Goal: Task Accomplishment & Management: Manage account settings

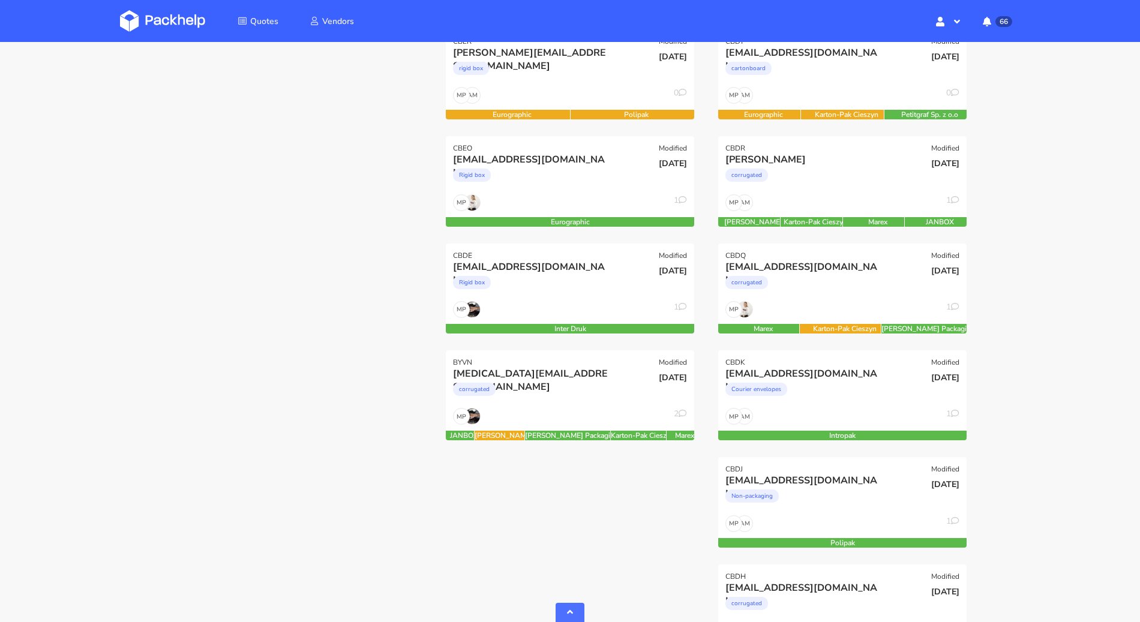
scroll to position [757, 0]
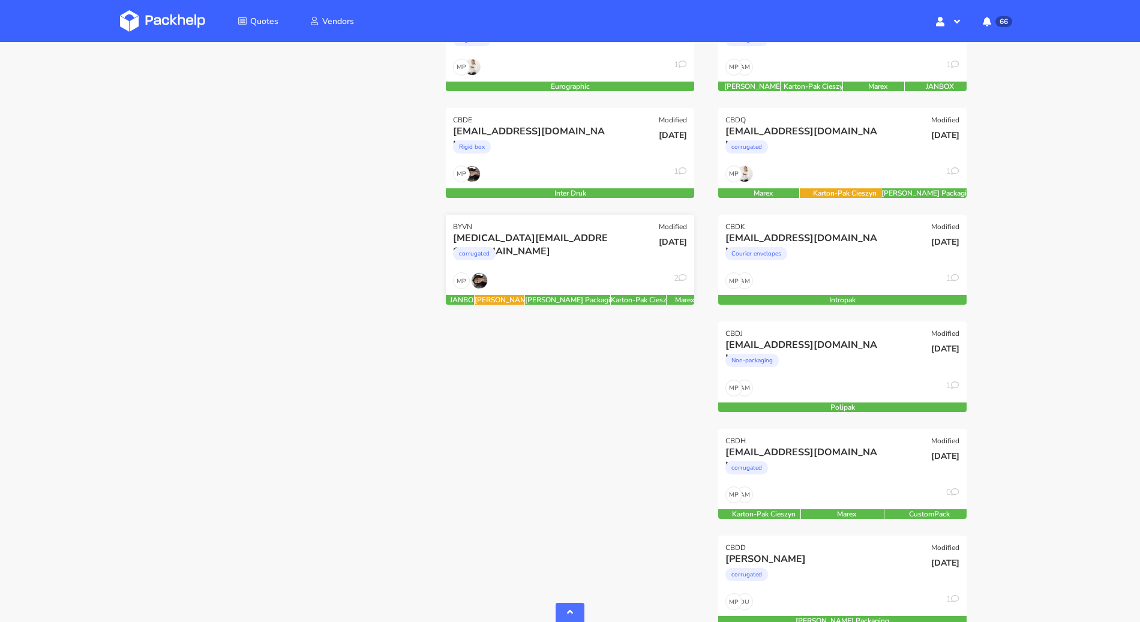
click at [570, 259] on div "corrugated" at bounding box center [532, 257] width 159 height 24
click at [602, 278] on div "MP 2" at bounding box center [570, 283] width 248 height 23
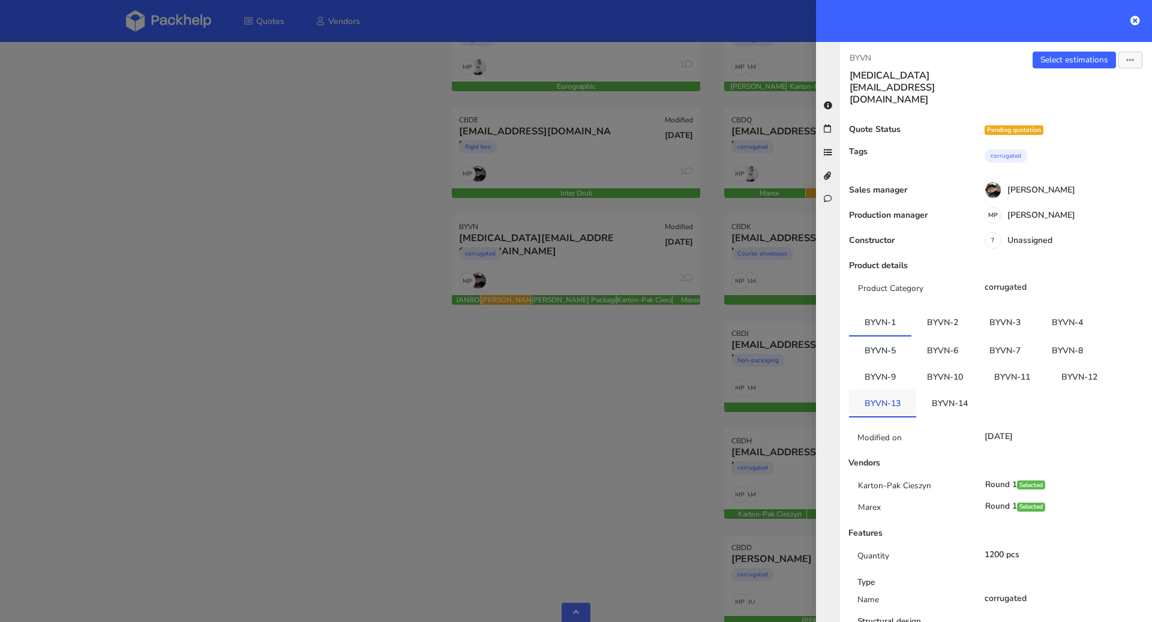
click at [890, 389] on link "BYVN-13" at bounding box center [882, 402] width 67 height 26
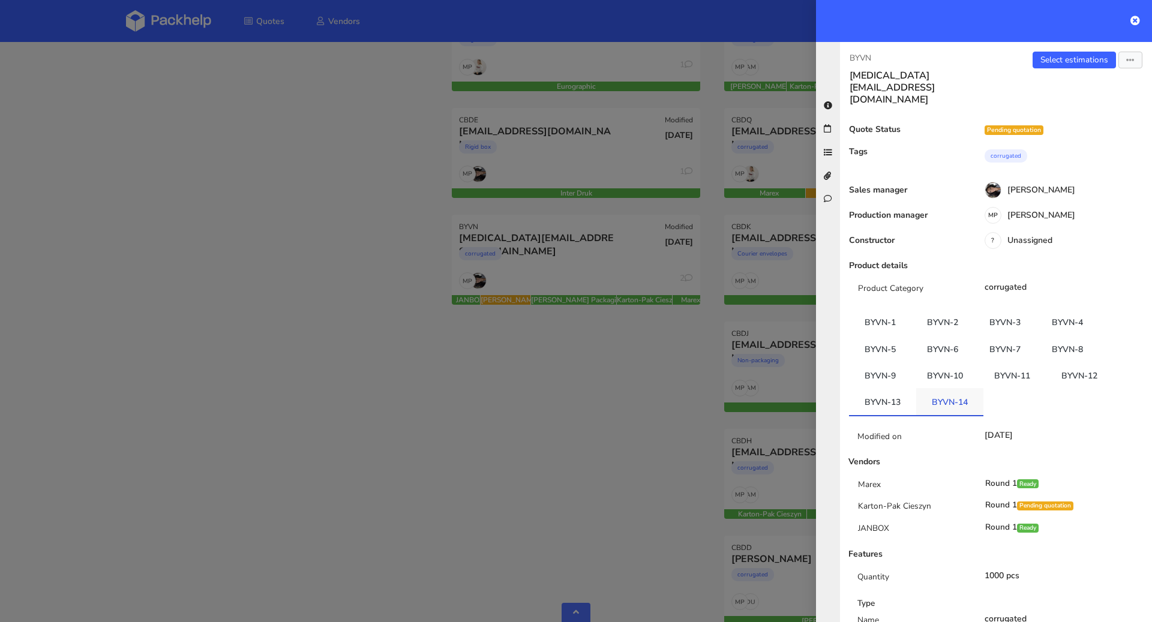
click at [945, 388] on link "BYVN-14" at bounding box center [949, 401] width 67 height 26
click at [1076, 362] on link "BYVN-12" at bounding box center [1078, 375] width 67 height 26
click at [889, 389] on link "BYVN-13" at bounding box center [882, 402] width 67 height 26
click at [1065, 362] on link "BYVN-12" at bounding box center [1078, 375] width 67 height 26
click at [891, 389] on link "BYVN-13" at bounding box center [882, 402] width 67 height 26
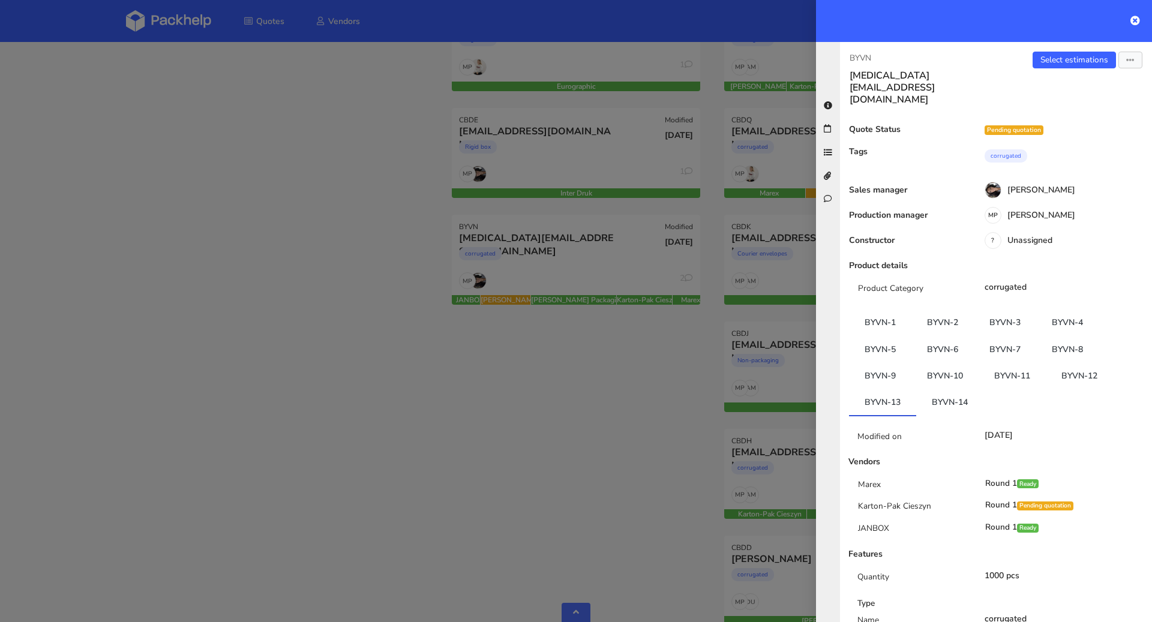
click at [570, 396] on div at bounding box center [576, 311] width 1152 height 622
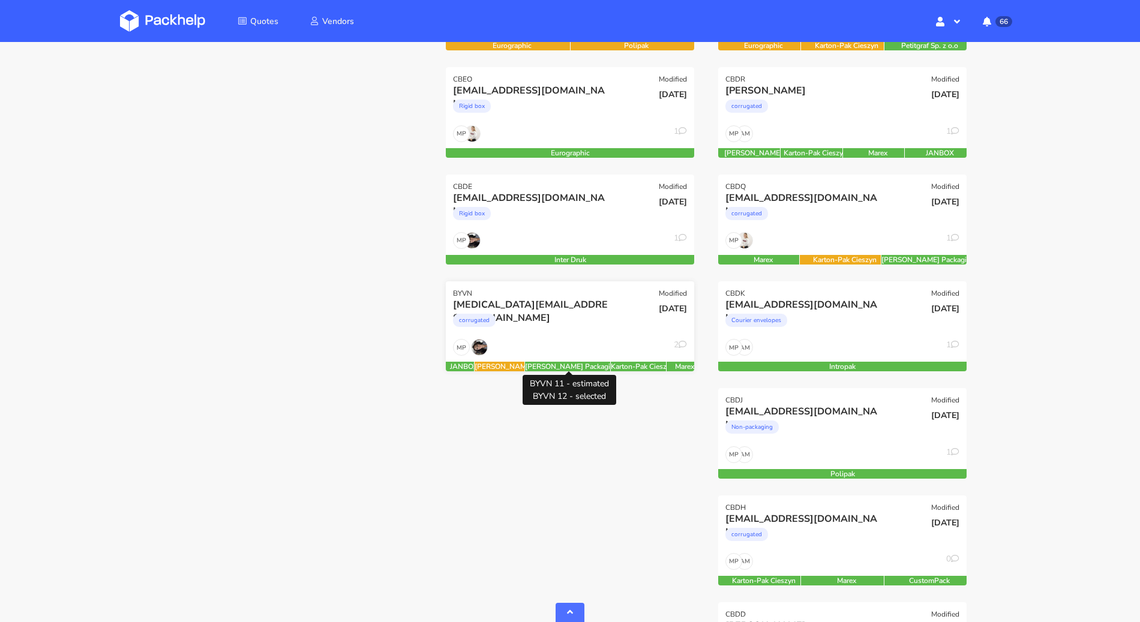
scroll to position [651, 0]
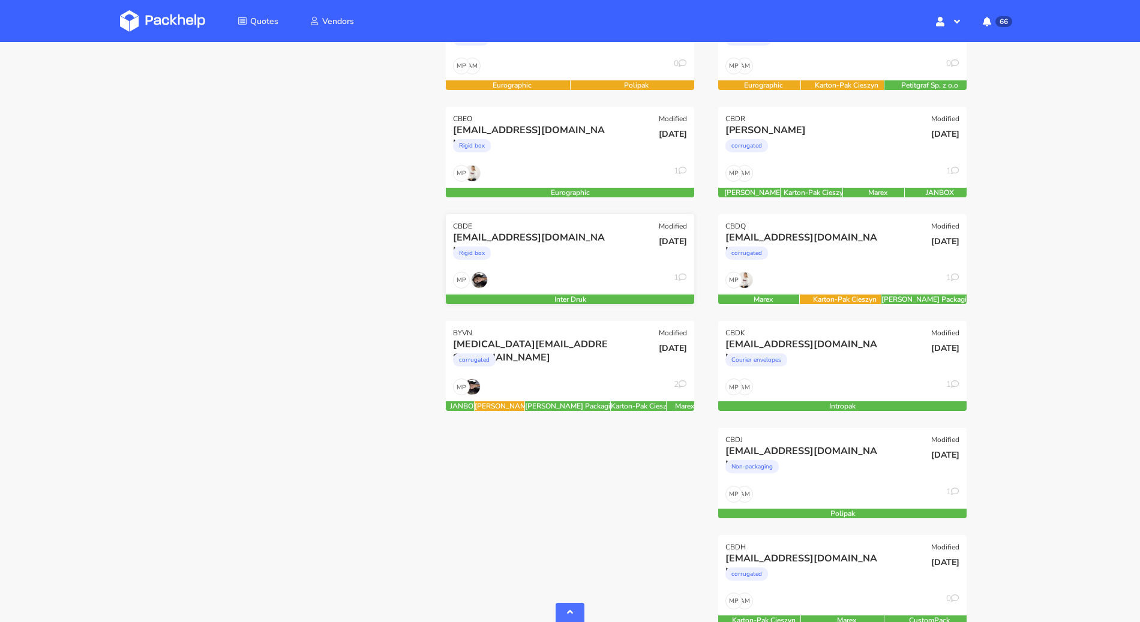
click at [594, 261] on div "Rigid box" at bounding box center [532, 256] width 159 height 24
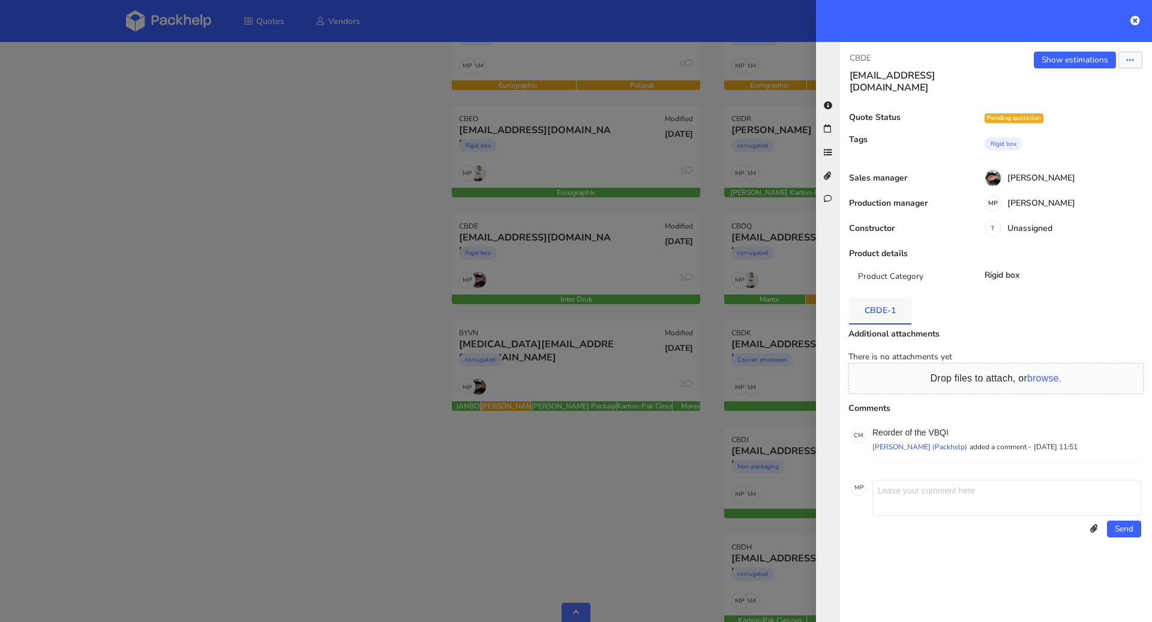
click at [884, 297] on link "CBDE-1" at bounding box center [880, 310] width 62 height 26
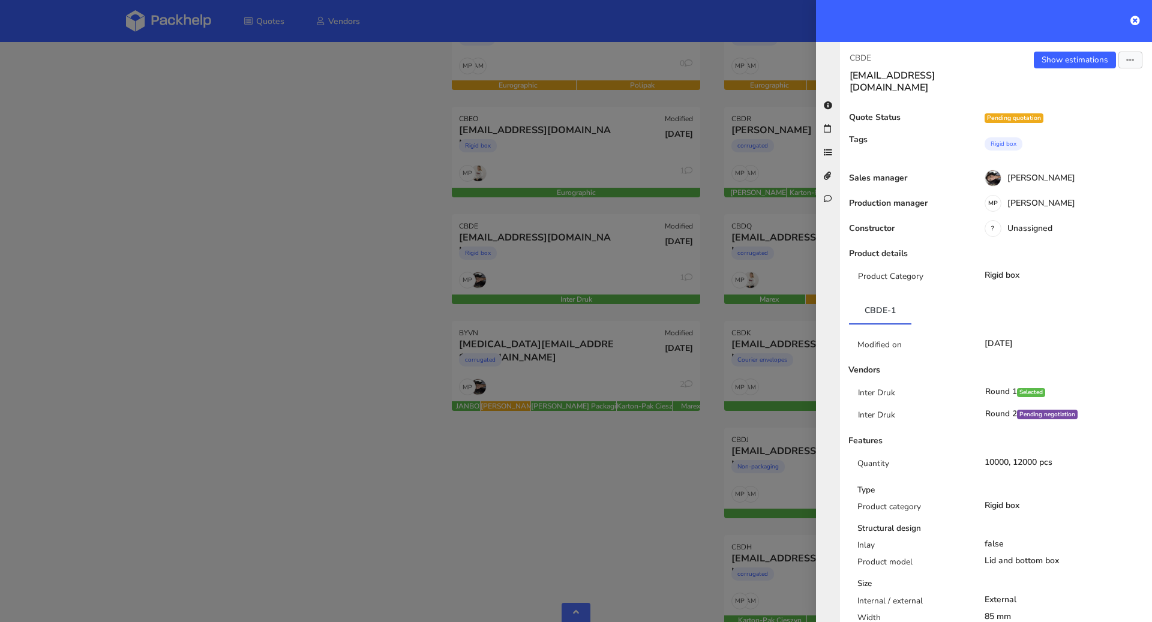
click at [362, 396] on div at bounding box center [576, 311] width 1152 height 622
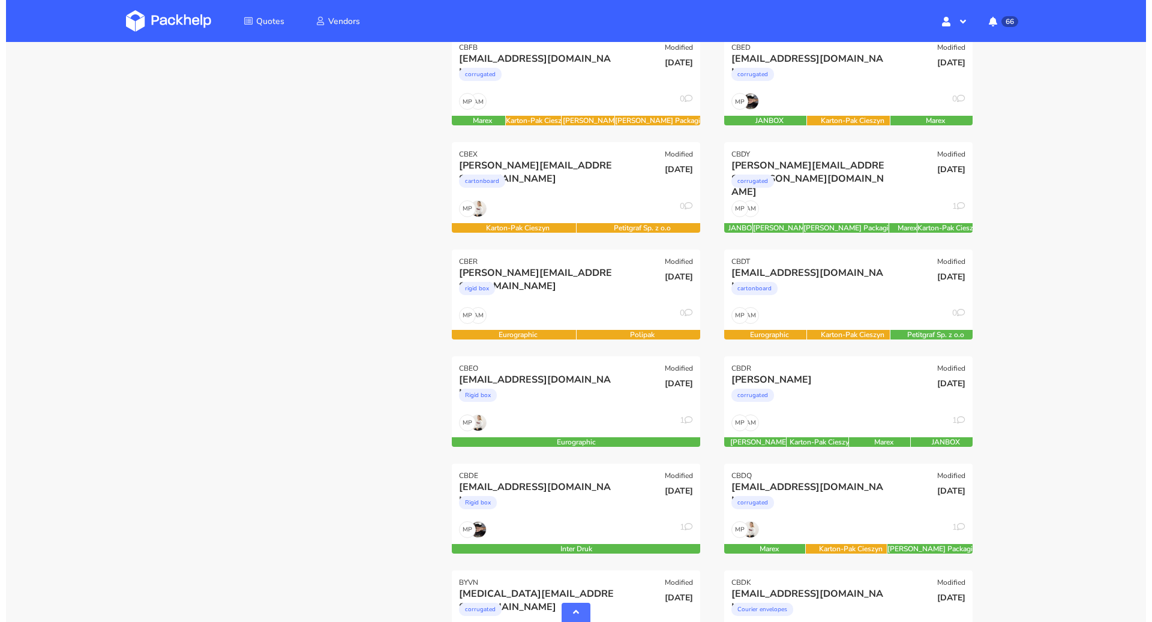
scroll to position [401, 0]
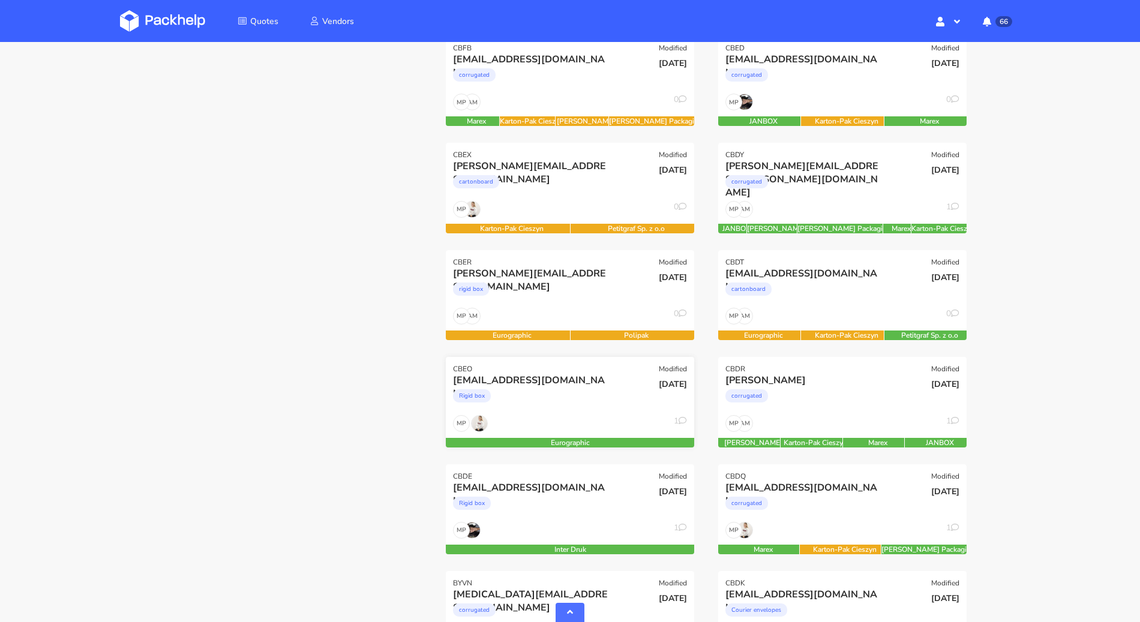
click at [558, 400] on div "Rigid box" at bounding box center [532, 399] width 159 height 24
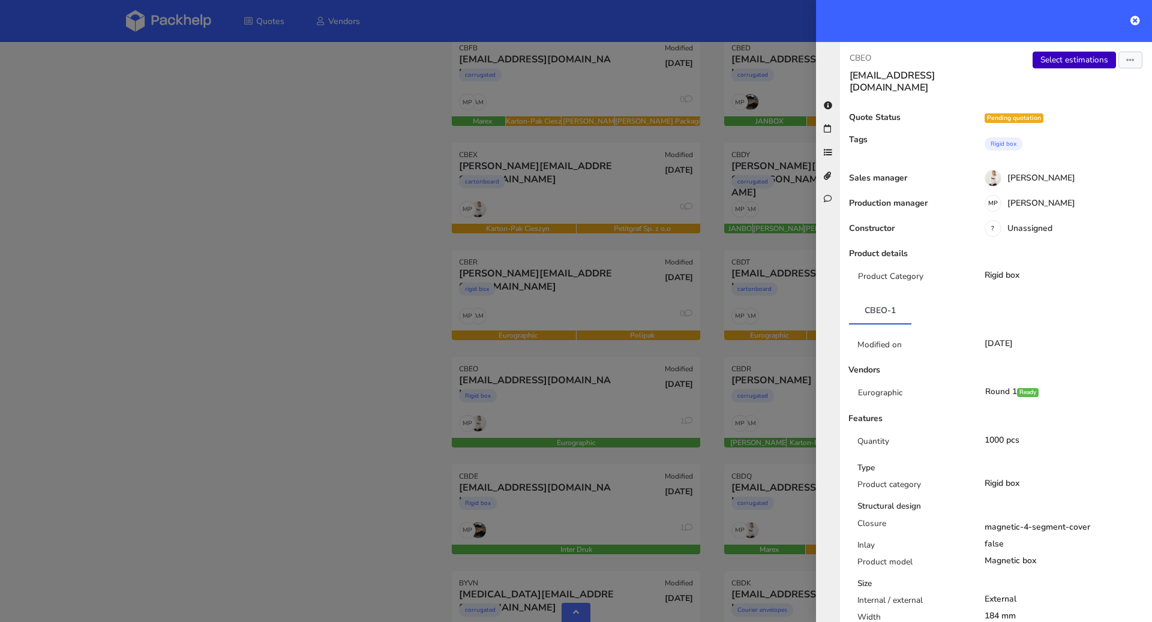
click at [1057, 63] on link "Select estimations" at bounding box center [1073, 60] width 83 height 17
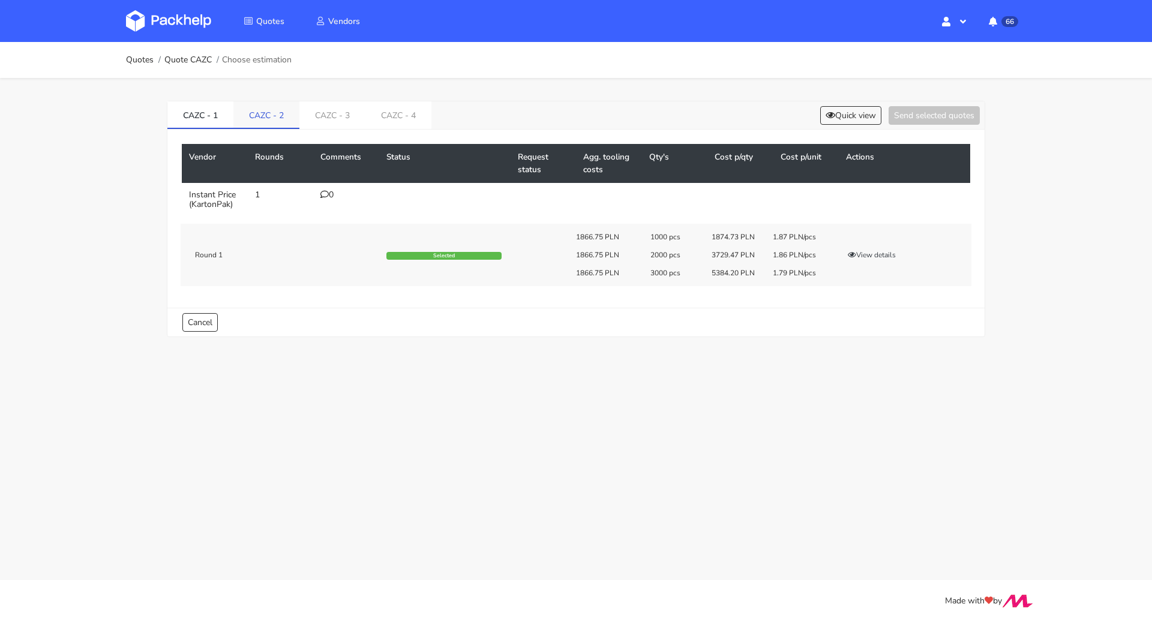
click at [293, 121] on link "CAZC - 2" at bounding box center [266, 114] width 66 height 26
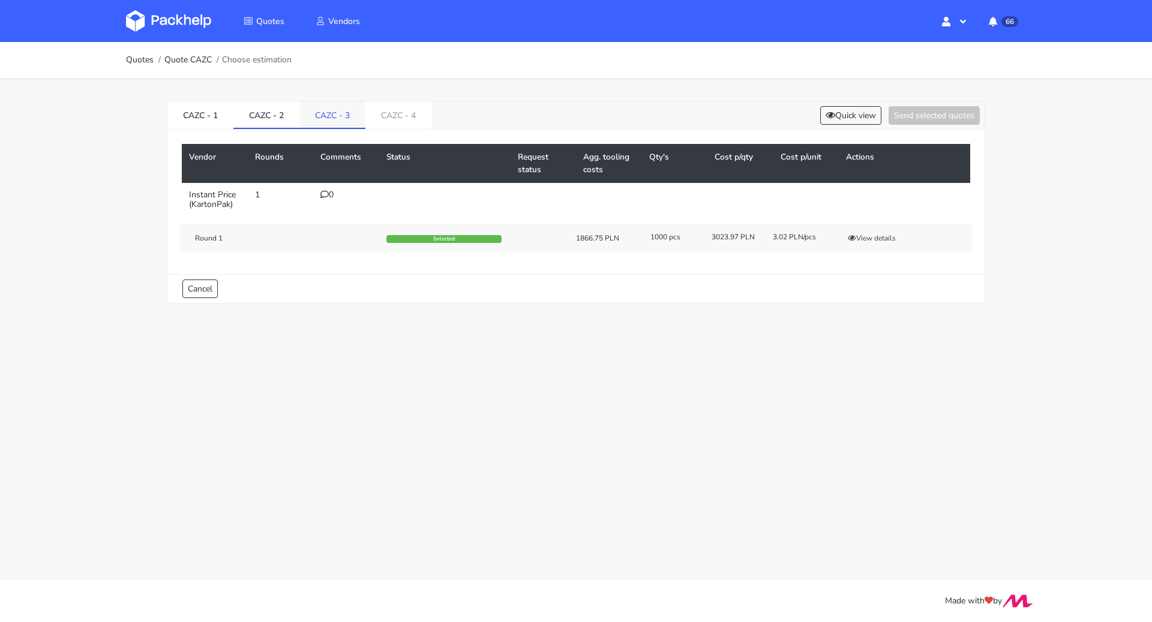
click at [343, 119] on link "CAZC - 3" at bounding box center [332, 114] width 66 height 26
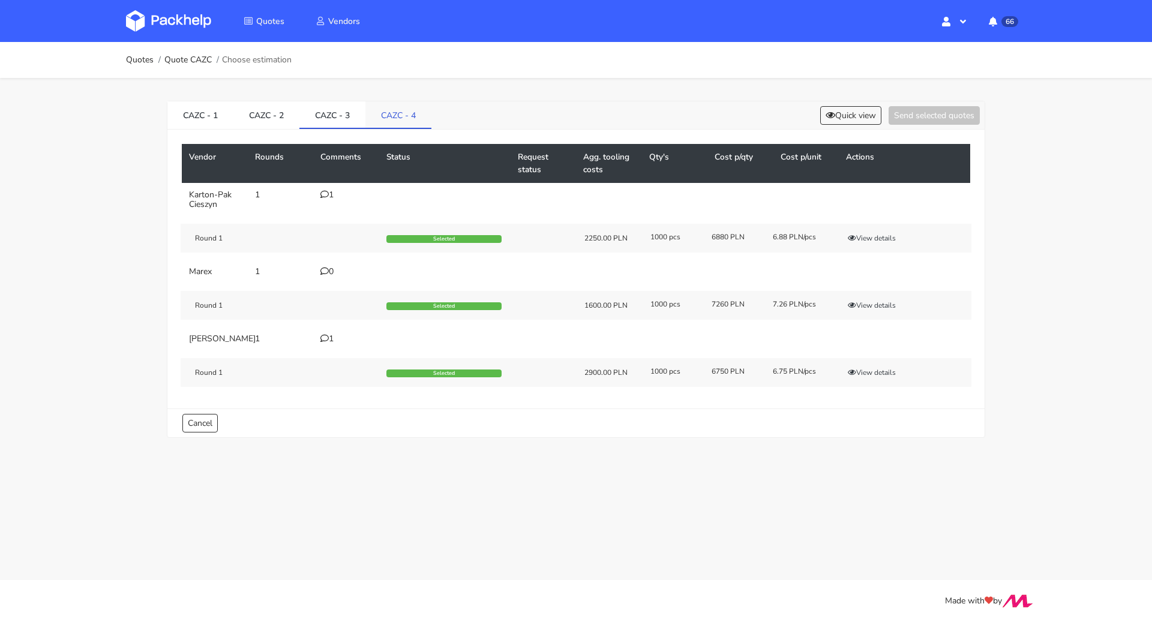
click at [393, 125] on link "CAZC - 4" at bounding box center [398, 114] width 66 height 26
click at [825, 118] on icon at bounding box center [830, 115] width 10 height 8
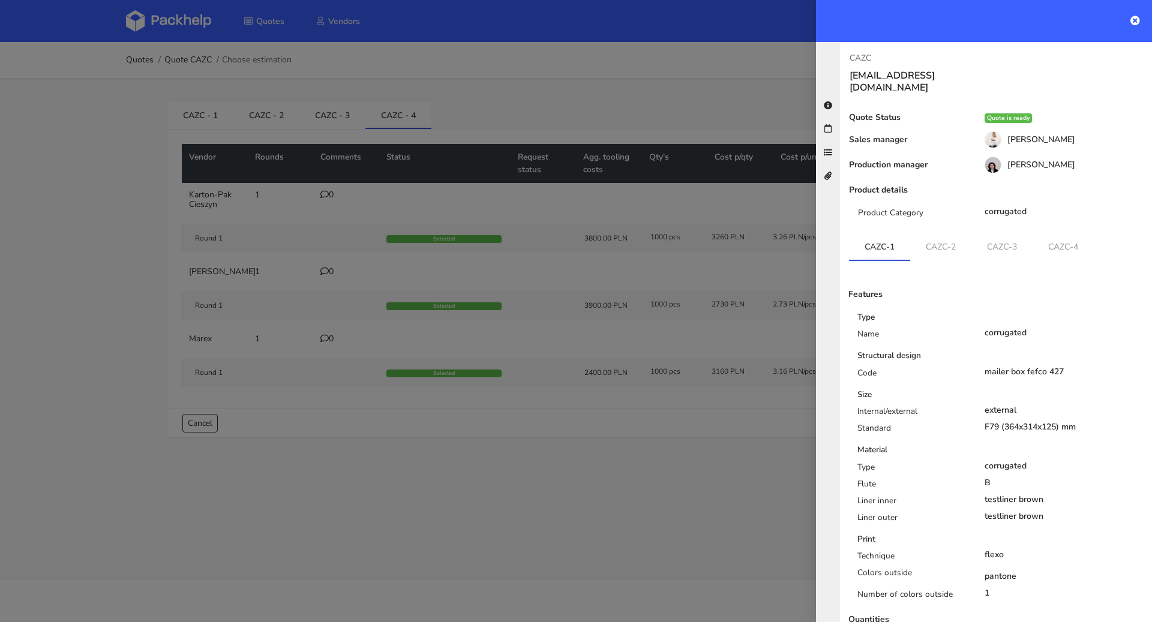
click at [525, 76] on div at bounding box center [576, 311] width 1152 height 622
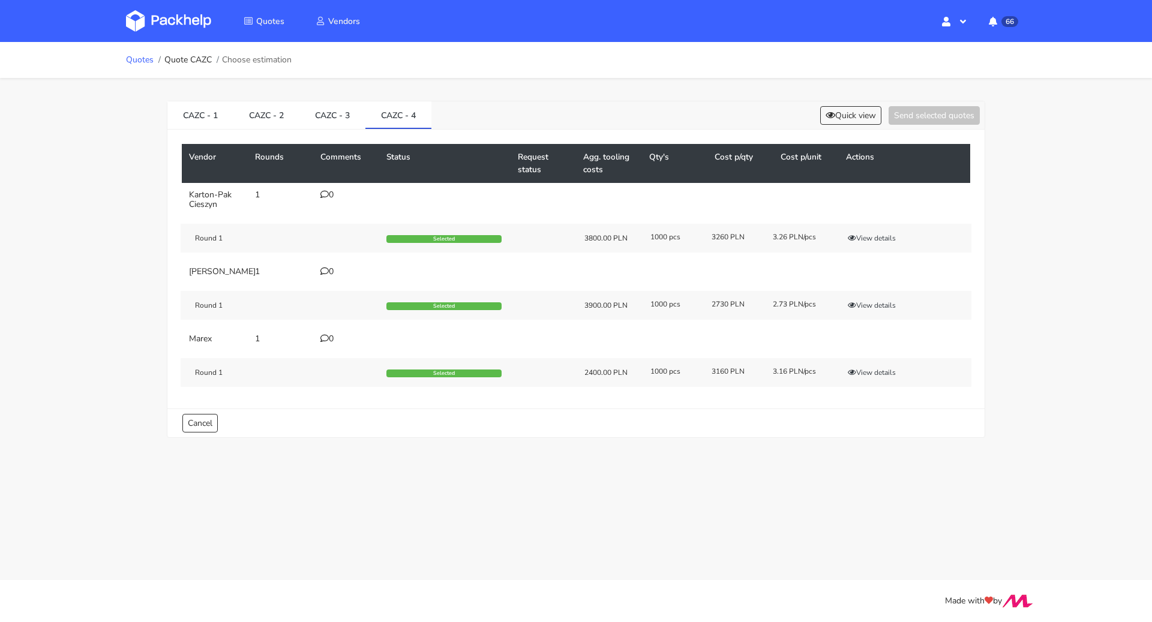
click at [148, 58] on link "Quotes" at bounding box center [140, 60] width 28 height 10
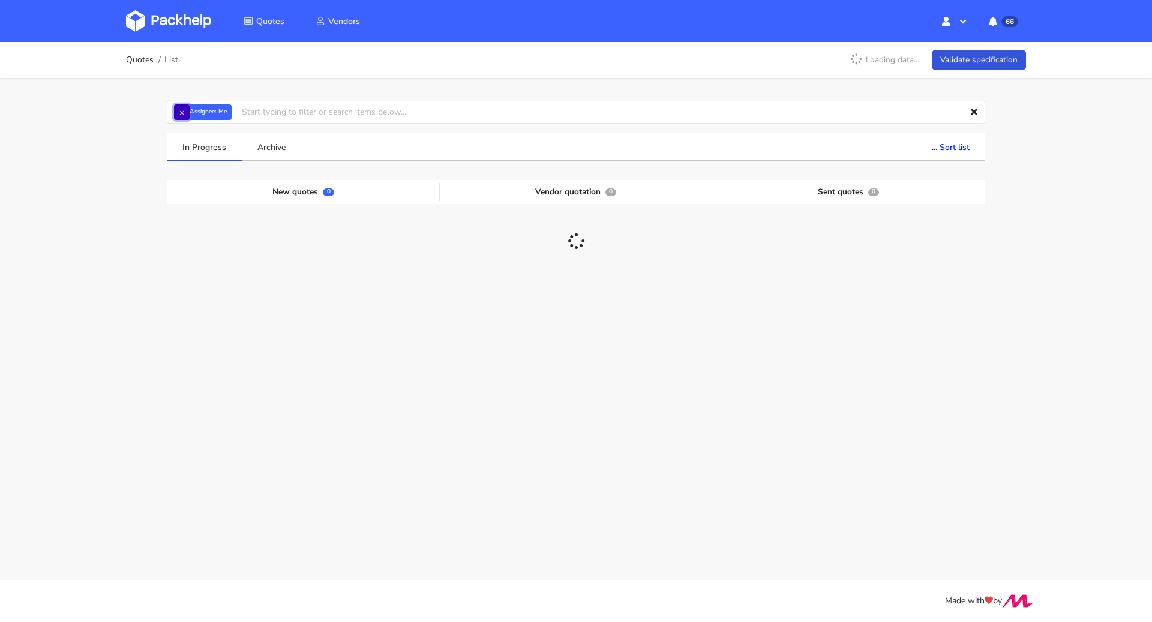
click at [182, 110] on button "×" at bounding box center [182, 112] width 16 height 16
click at [187, 112] on input "text" at bounding box center [576, 112] width 818 height 23
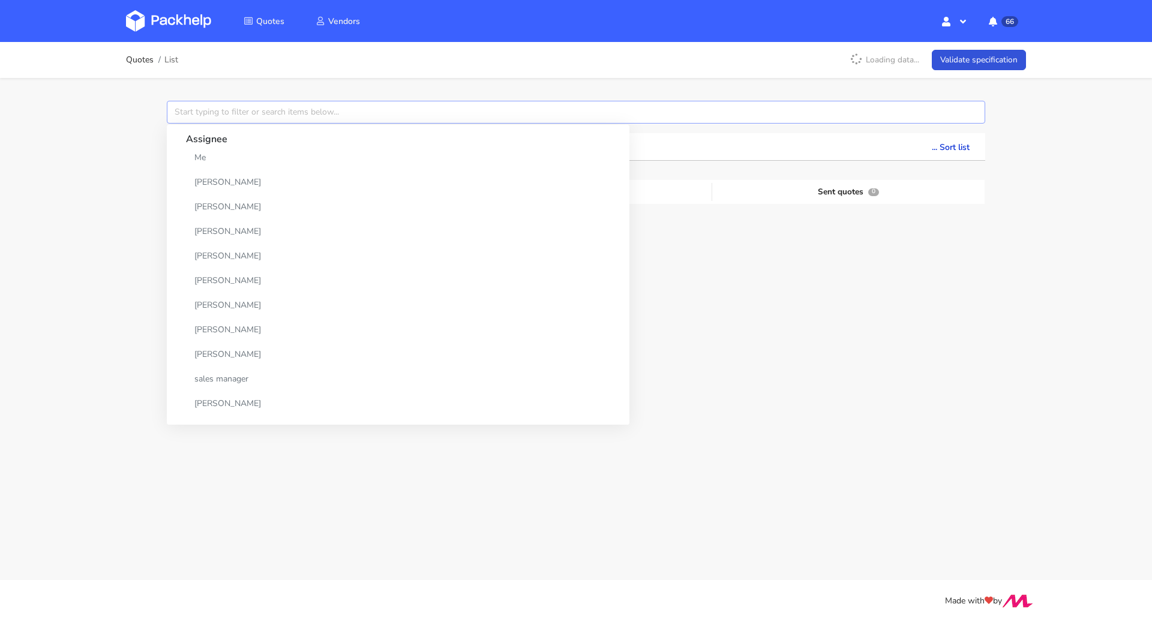
paste input "CBBF"
type input "CBBF"
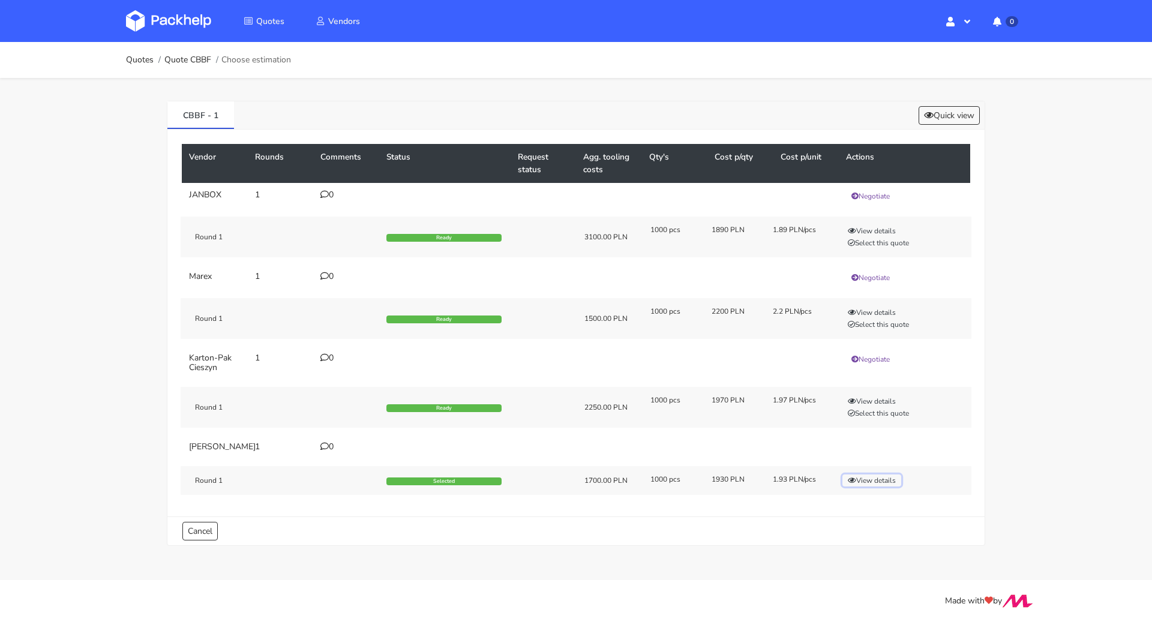
click at [861, 474] on button "View details" at bounding box center [871, 480] width 59 height 12
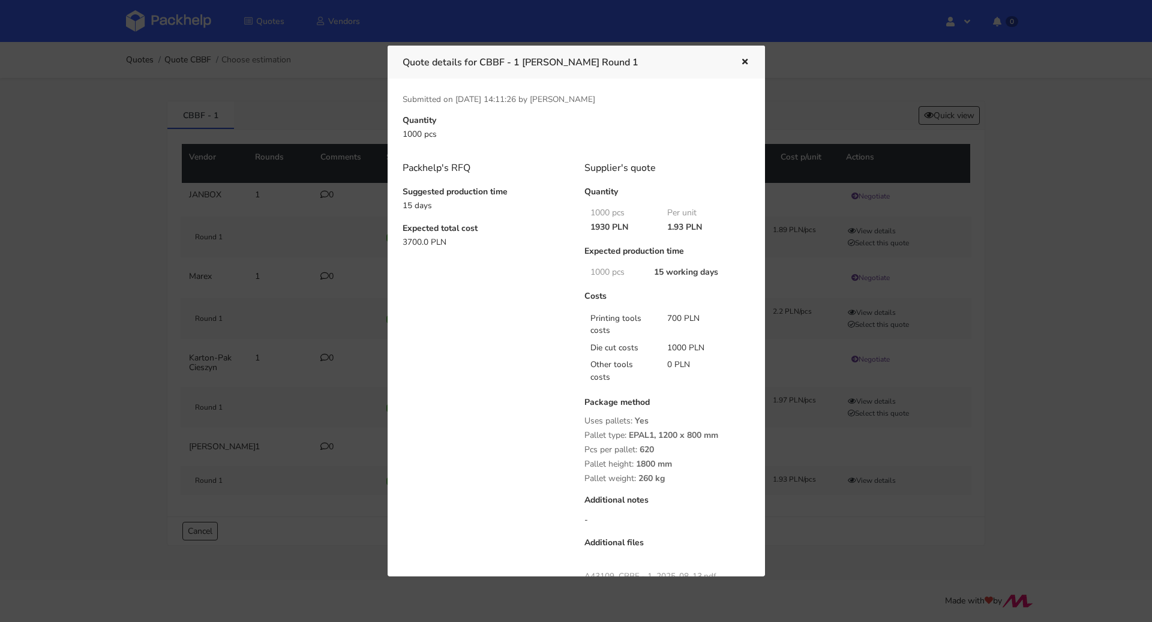
click at [739, 64] on icon "button" at bounding box center [744, 62] width 10 height 8
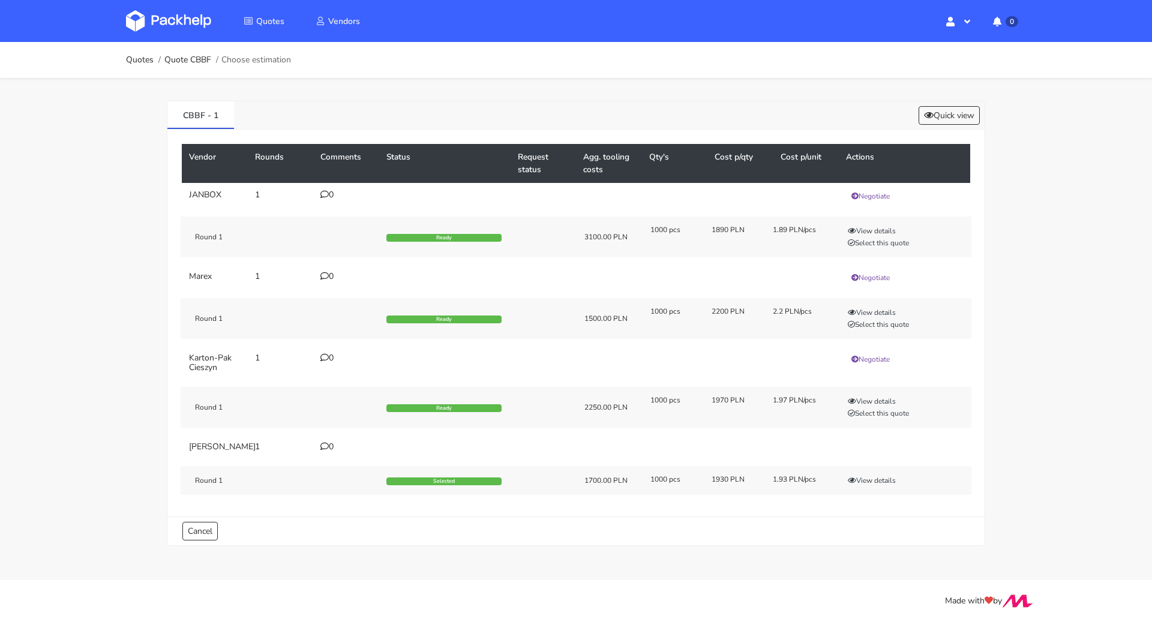
drag, startPoint x: 771, startPoint y: 472, endPoint x: 784, endPoint y: 473, distance: 13.8
click at [784, 474] on div "1.93 PLN/pcs" at bounding box center [794, 479] width 61 height 10
copy div "1.93"
click at [878, 477] on button "View details" at bounding box center [871, 480] width 59 height 12
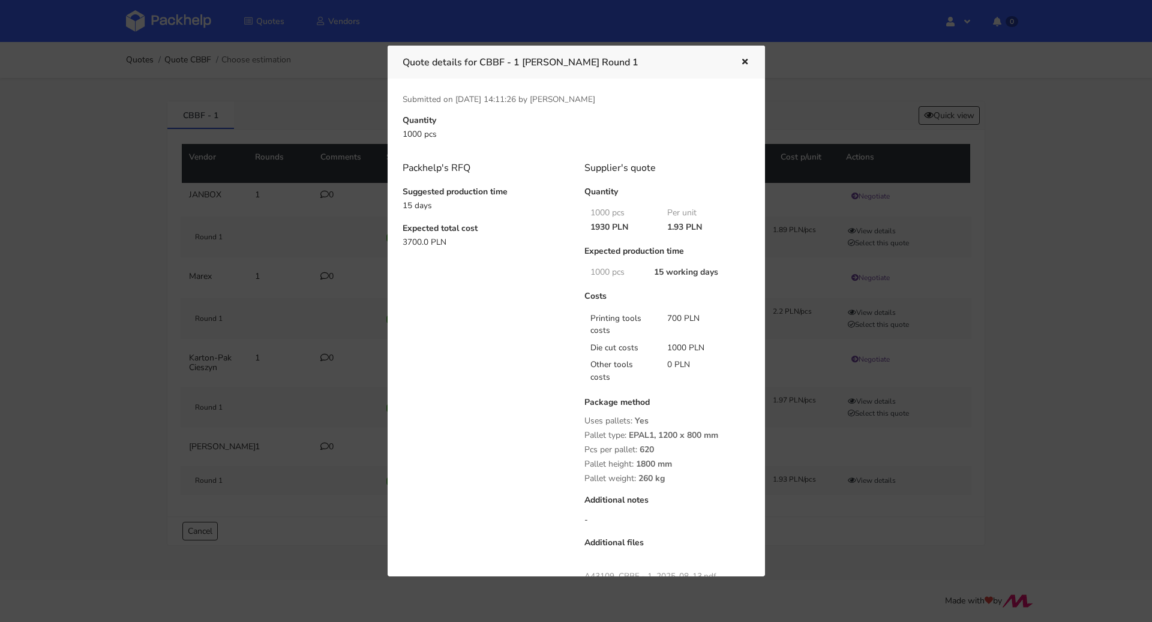
click at [744, 60] on icon "button" at bounding box center [744, 62] width 10 height 8
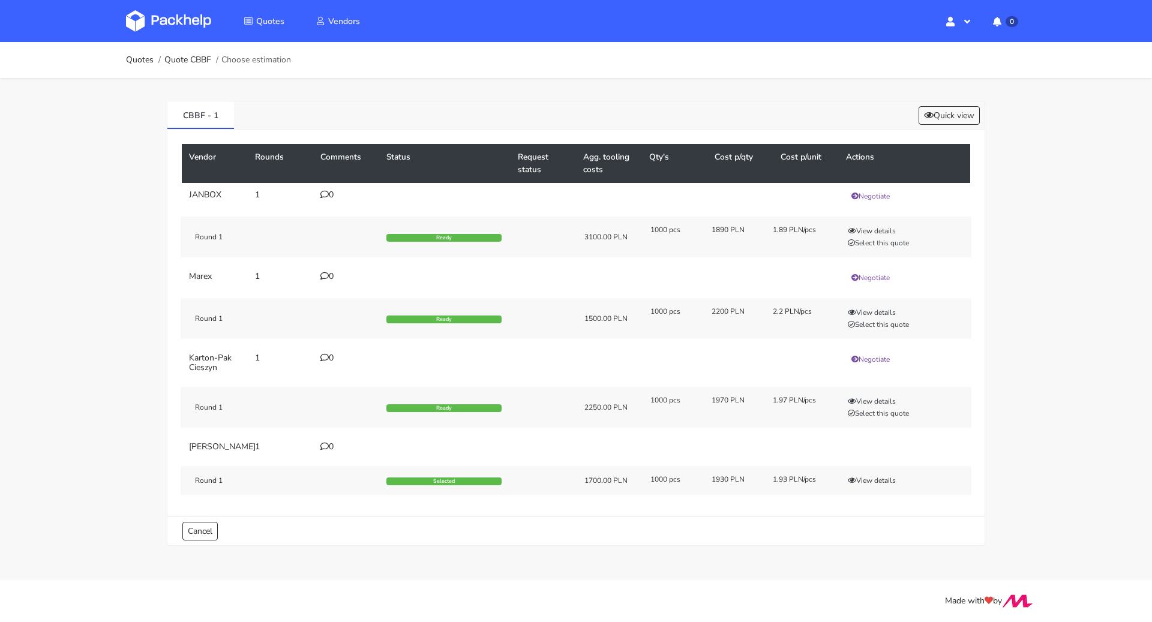
click at [862, 470] on div "Round 1 Selected 1700.00 PLN 1000 pcs 1930 PLN 1.93 PLN/pcs View details" at bounding box center [576, 480] width 790 height 29
click at [865, 477] on button "View details" at bounding box center [871, 480] width 59 height 12
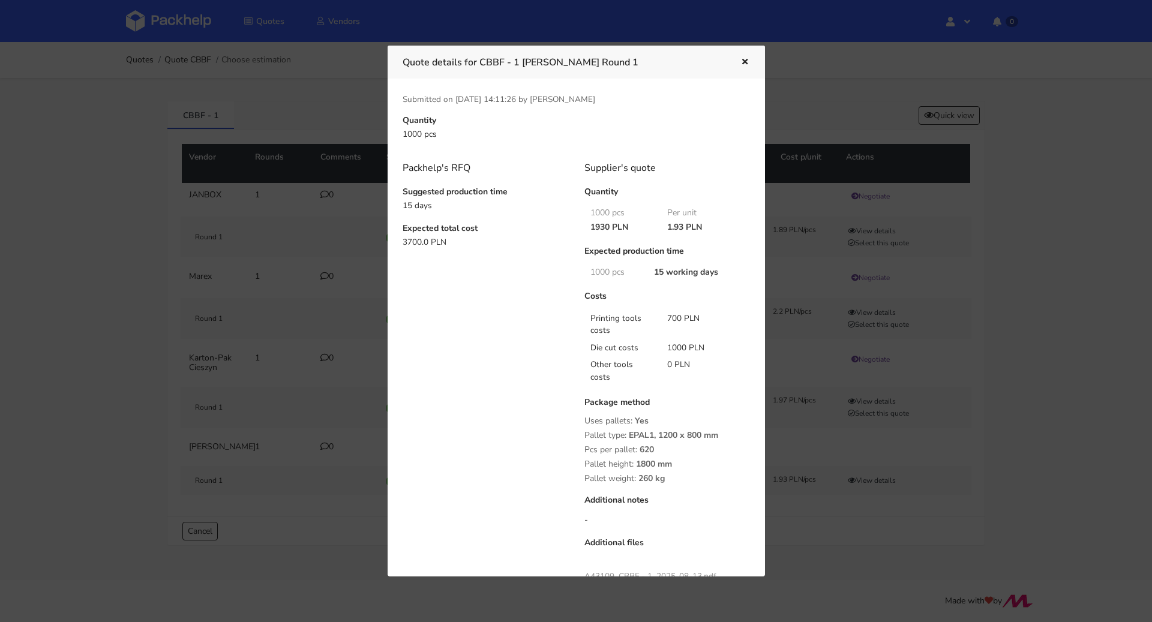
click at [741, 62] on icon "button" at bounding box center [744, 62] width 10 height 8
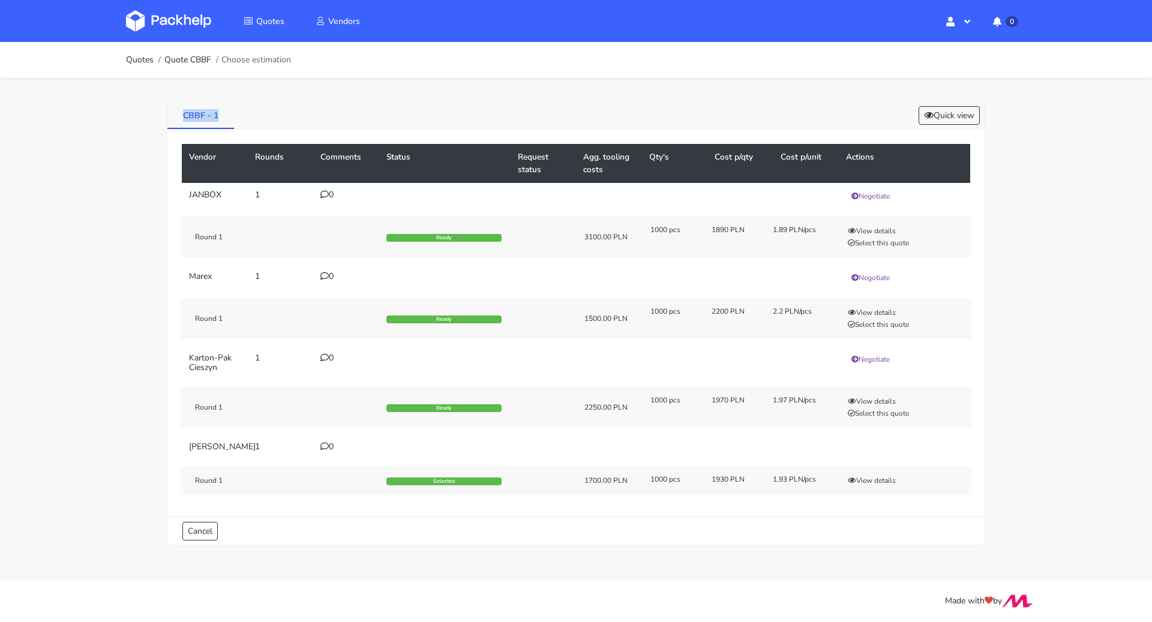
drag, startPoint x: 172, startPoint y: 116, endPoint x: 221, endPoint y: 113, distance: 49.8
click at [221, 113] on link "CBBF - 1" at bounding box center [200, 114] width 67 height 26
copy link "CBBF - 1"
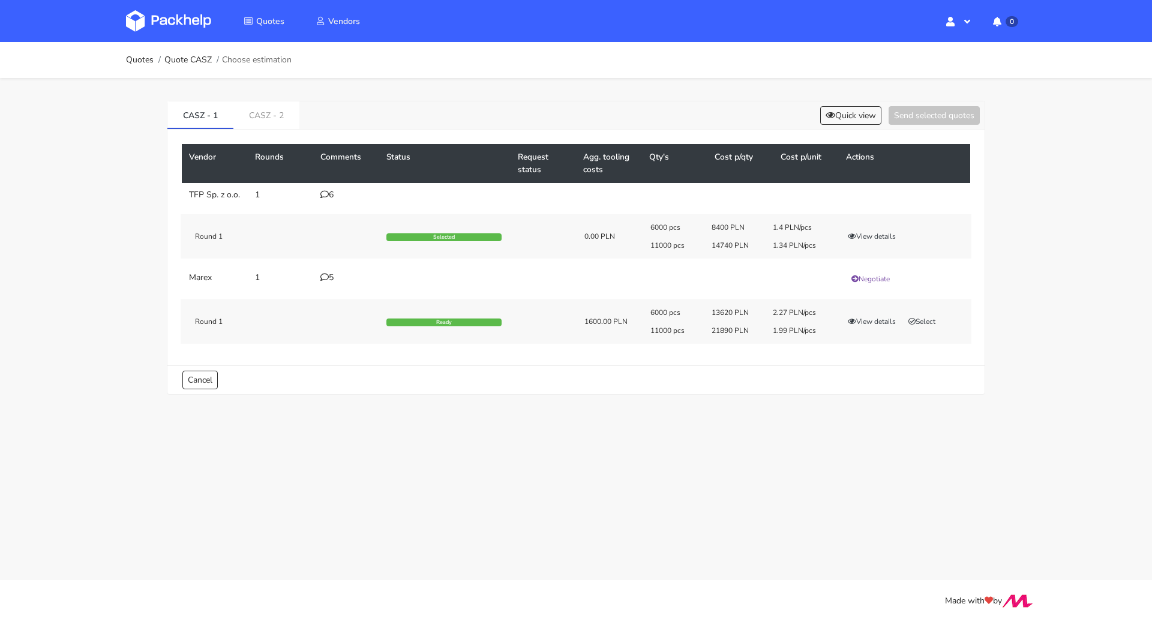
click at [288, 130] on div "Vendor Rounds Comments Status Request status Agg. tooling costs Qty's Cost p/qt…" at bounding box center [575, 248] width 817 height 236
click at [283, 124] on link "CASZ - 2" at bounding box center [266, 114] width 66 height 26
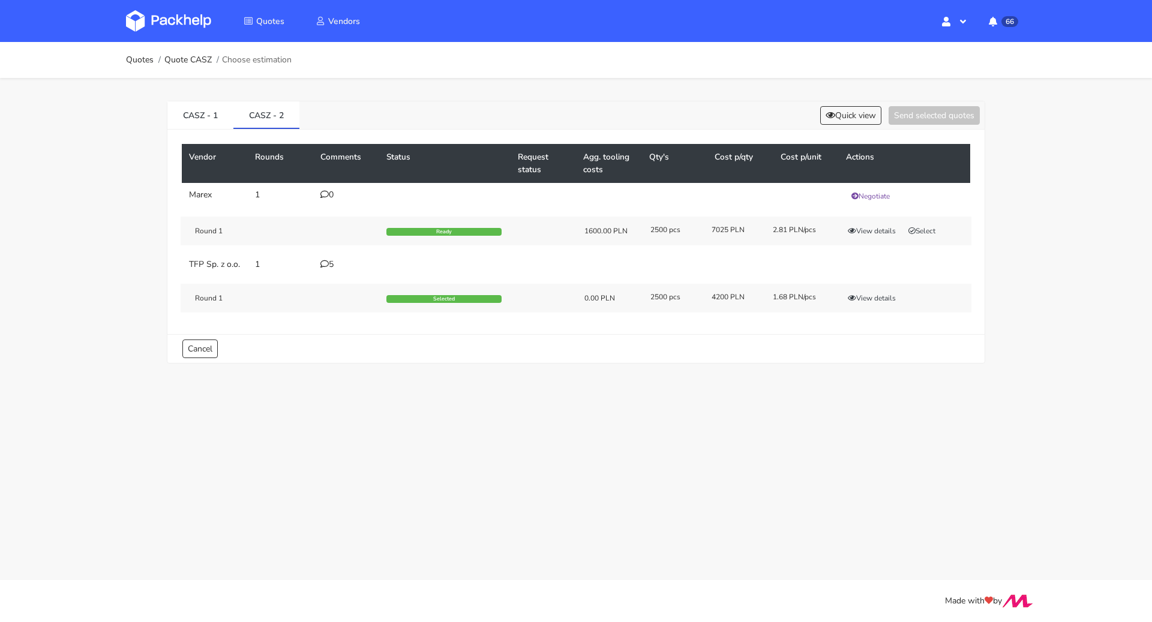
click at [324, 264] on icon at bounding box center [324, 264] width 8 height 8
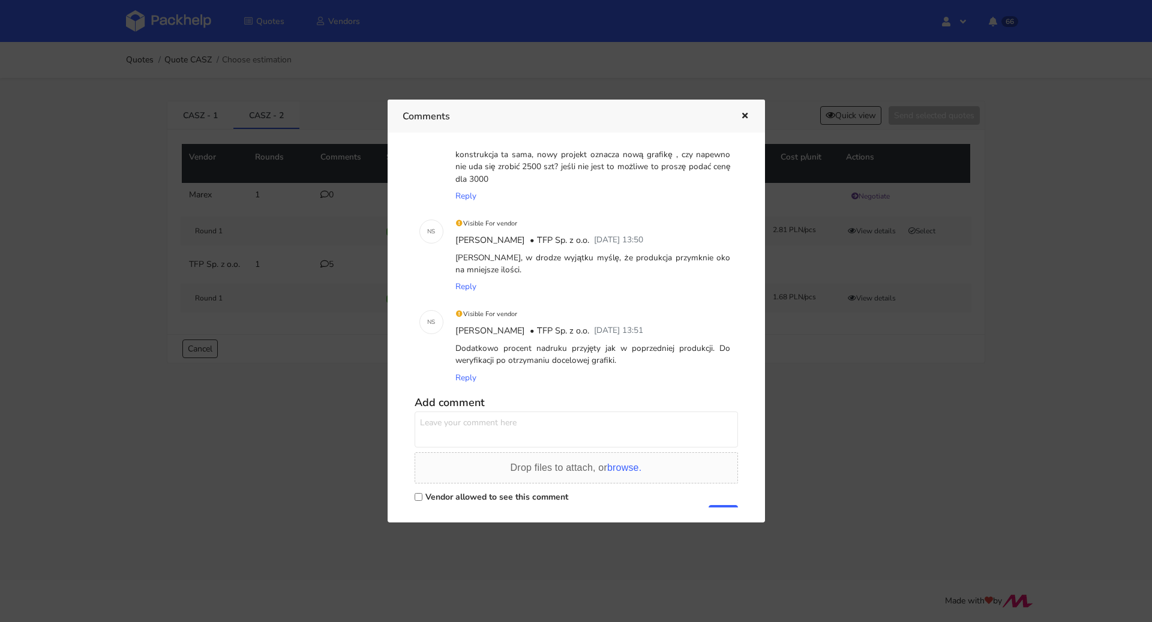
scroll to position [224, 0]
click at [746, 115] on icon "button" at bounding box center [744, 116] width 10 height 8
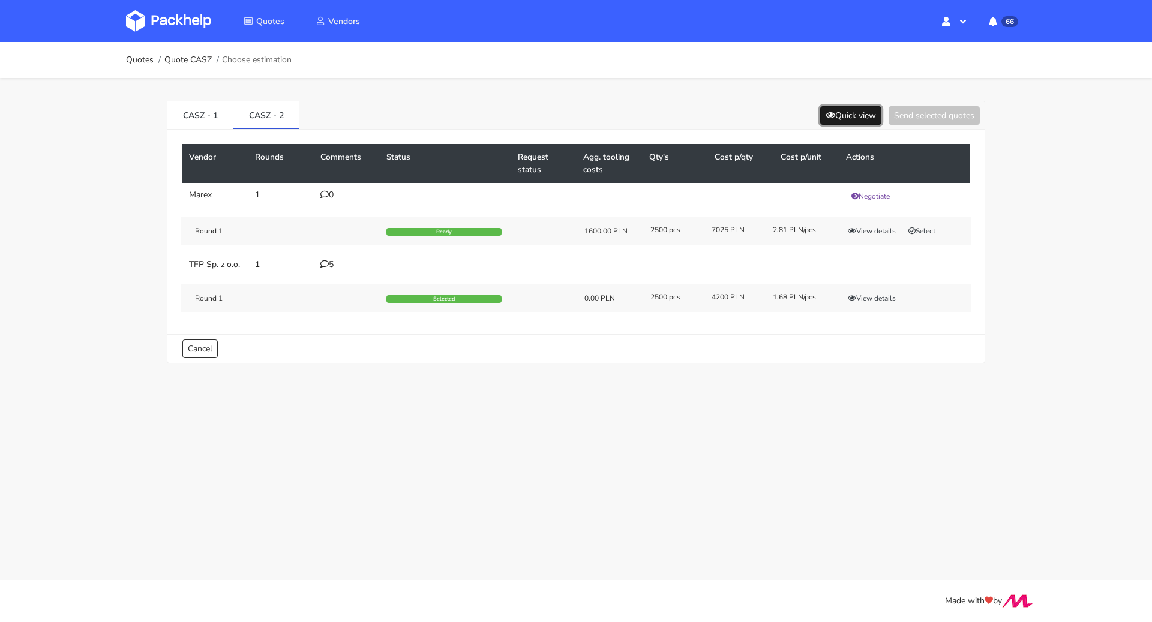
click at [850, 121] on button "Quick view" at bounding box center [850, 115] width 61 height 19
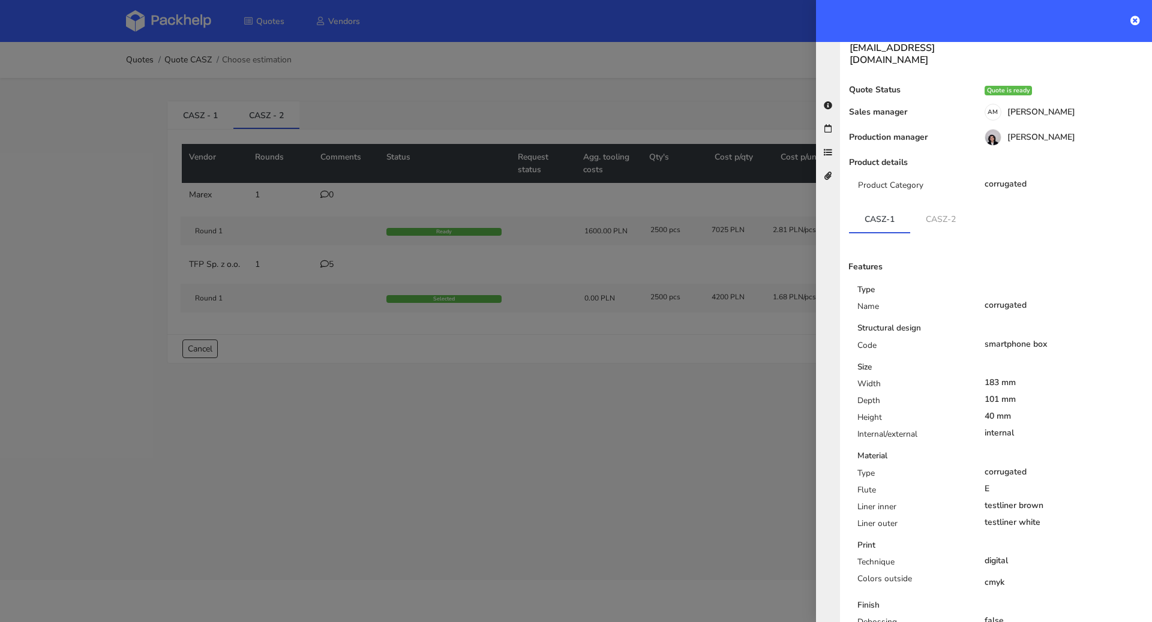
scroll to position [249, 0]
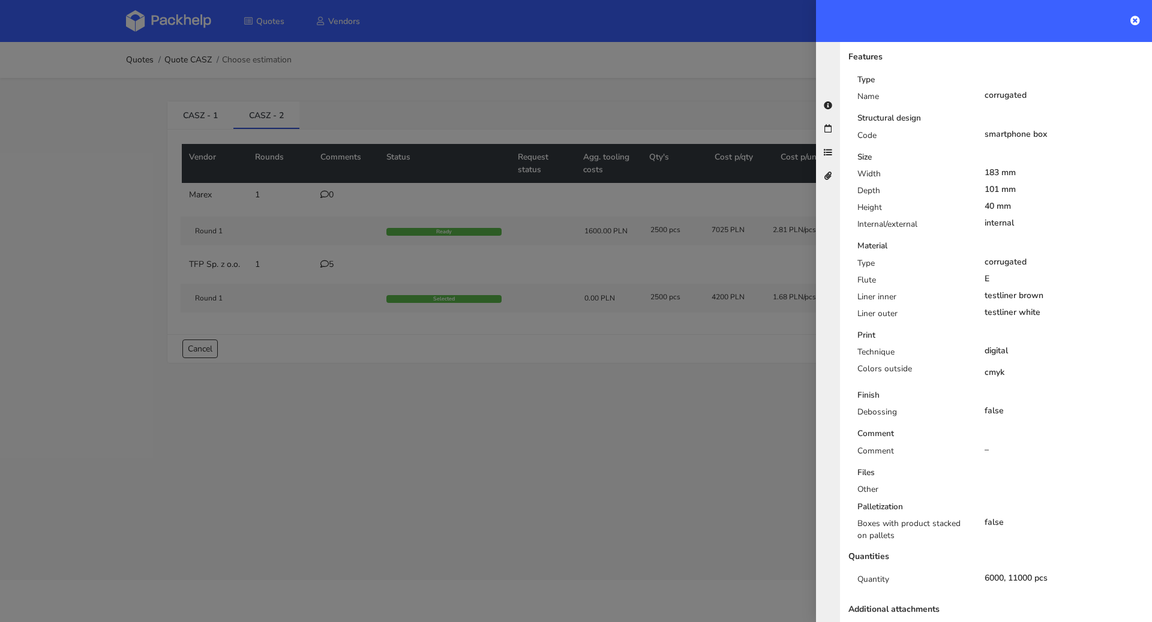
click at [641, 443] on div at bounding box center [576, 311] width 1152 height 622
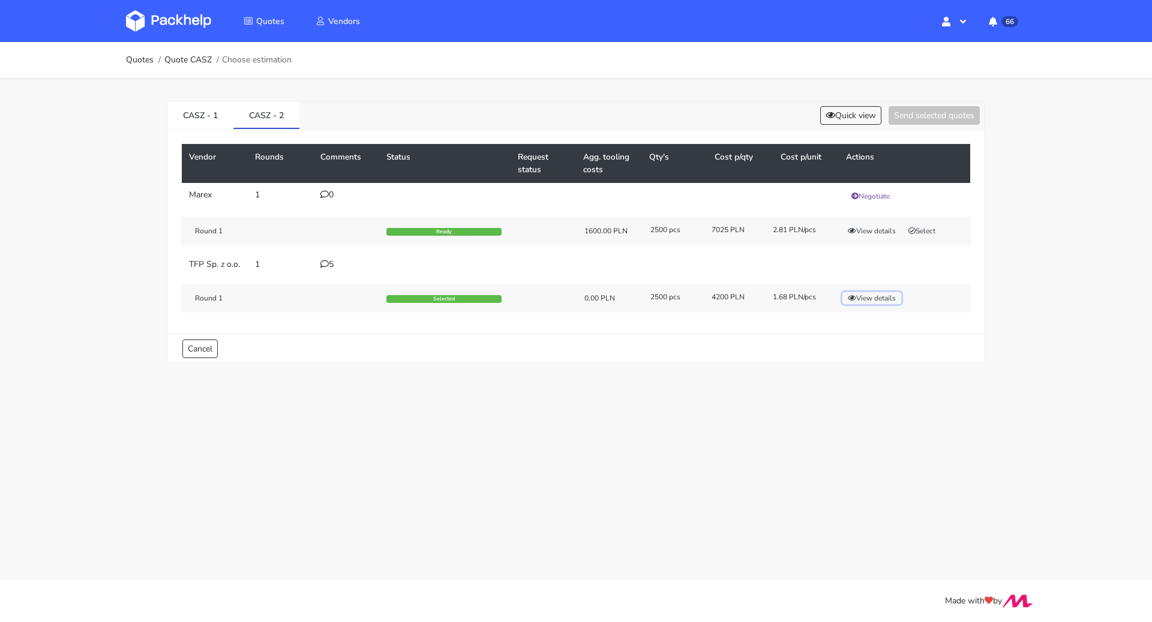
click at [879, 303] on button "View details" at bounding box center [871, 298] width 59 height 12
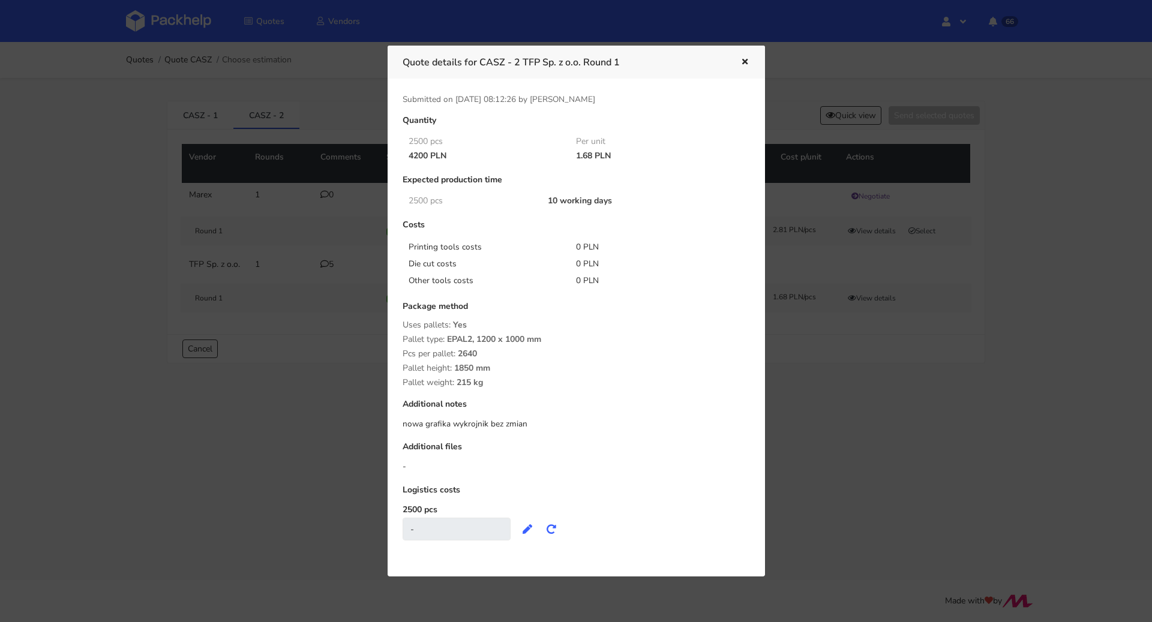
drag, startPoint x: 568, startPoint y: 154, endPoint x: 590, endPoint y: 152, distance: 22.2
click at [590, 152] on div "1.68 PLN" at bounding box center [651, 156] width 168 height 10
copy div "1.68"
drag, startPoint x: 482, startPoint y: 60, endPoint x: 520, endPoint y: 61, distance: 37.8
click at [520, 61] on h3 "Quote details for CASZ - 2 TFP Sp. z o.o. Round 1" at bounding box center [562, 62] width 320 height 17
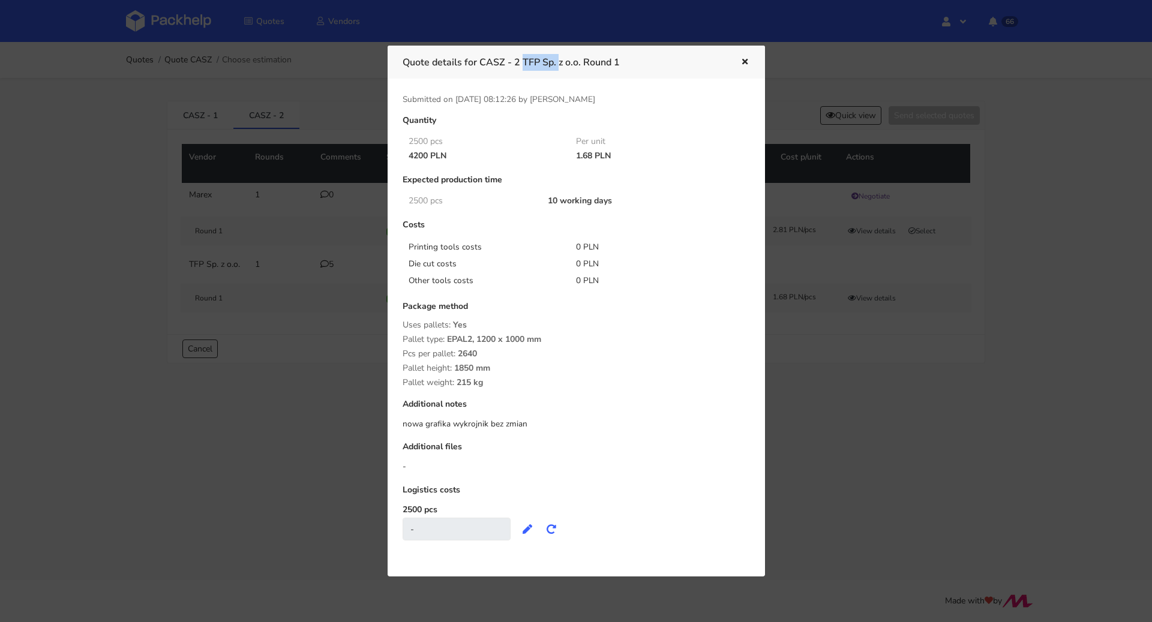
copy h3 "CASZ - 2"
click at [741, 58] on icon "button" at bounding box center [744, 62] width 10 height 8
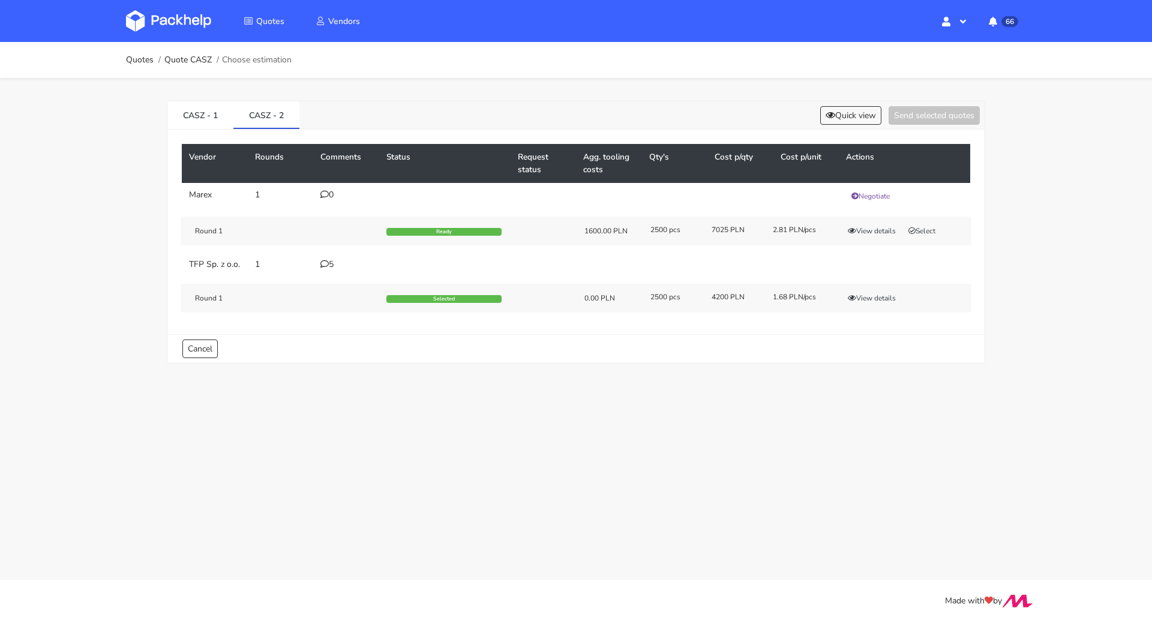
click at [334, 265] on div "5" at bounding box center [346, 265] width 52 height 10
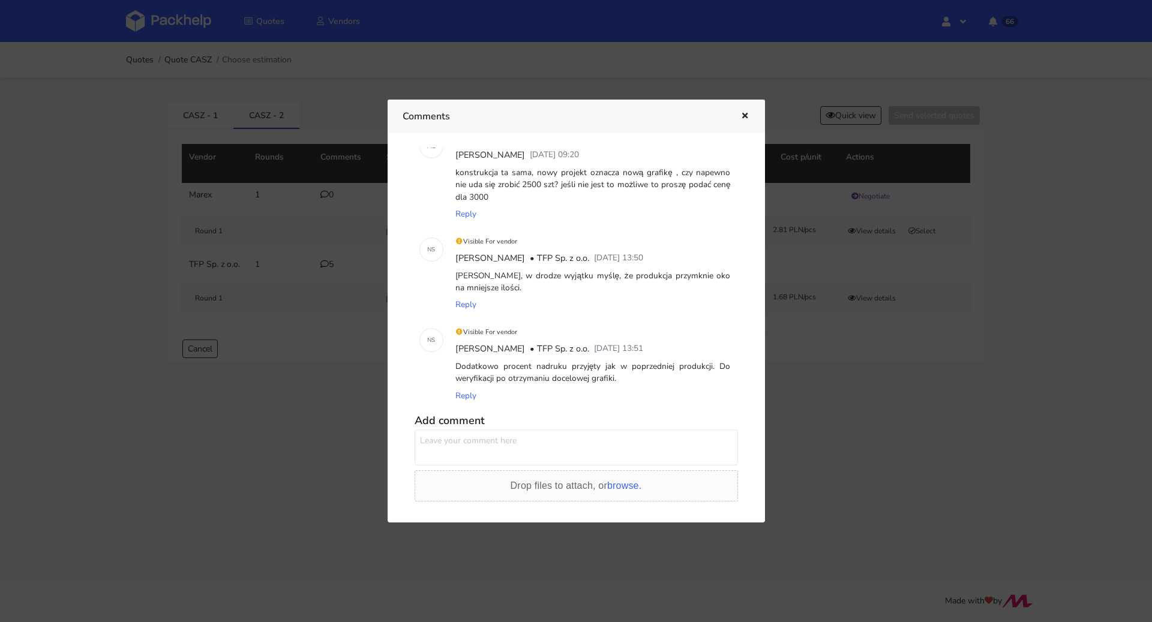
scroll to position [178, 0]
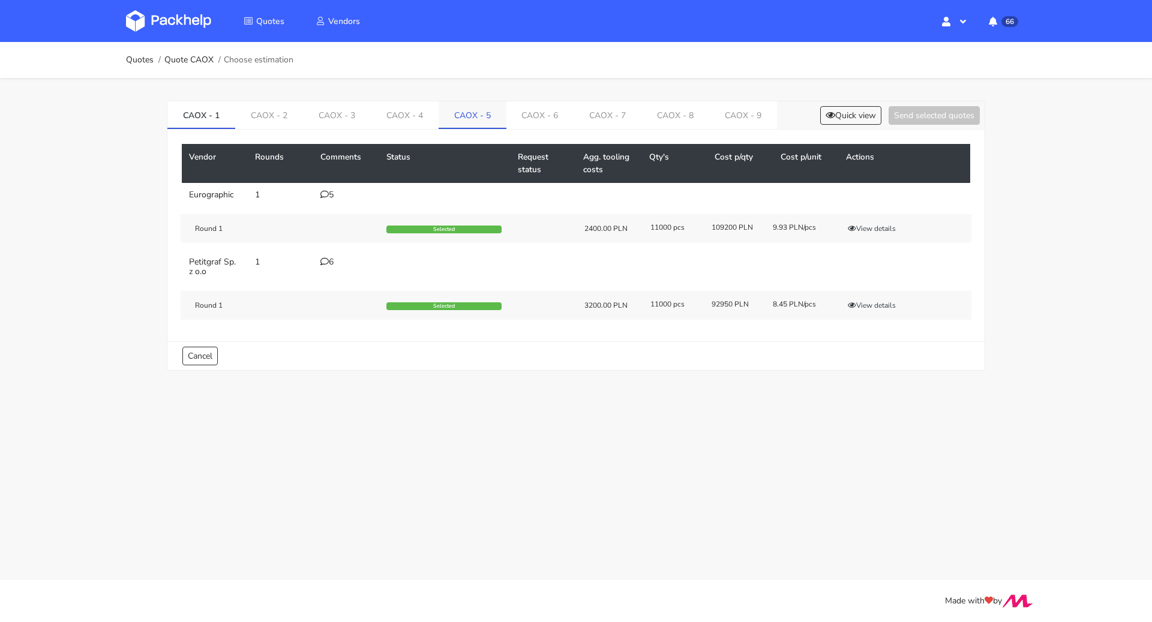
click at [471, 111] on link "CAOX - 5" at bounding box center [472, 114] width 68 height 26
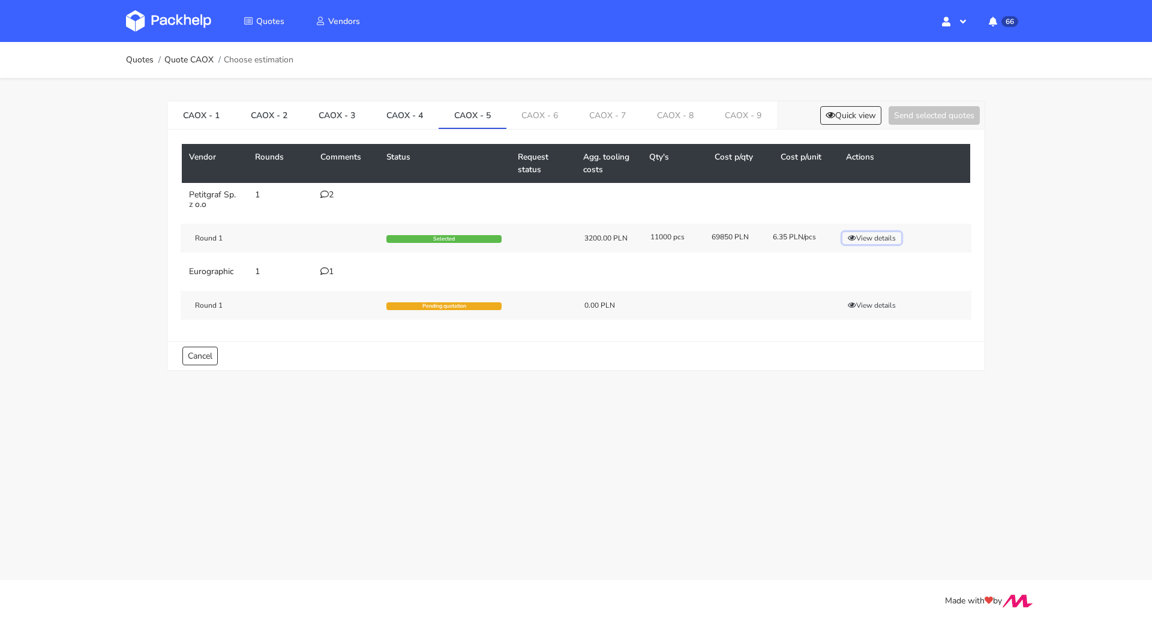
click at [875, 241] on button "View details" at bounding box center [871, 238] width 59 height 12
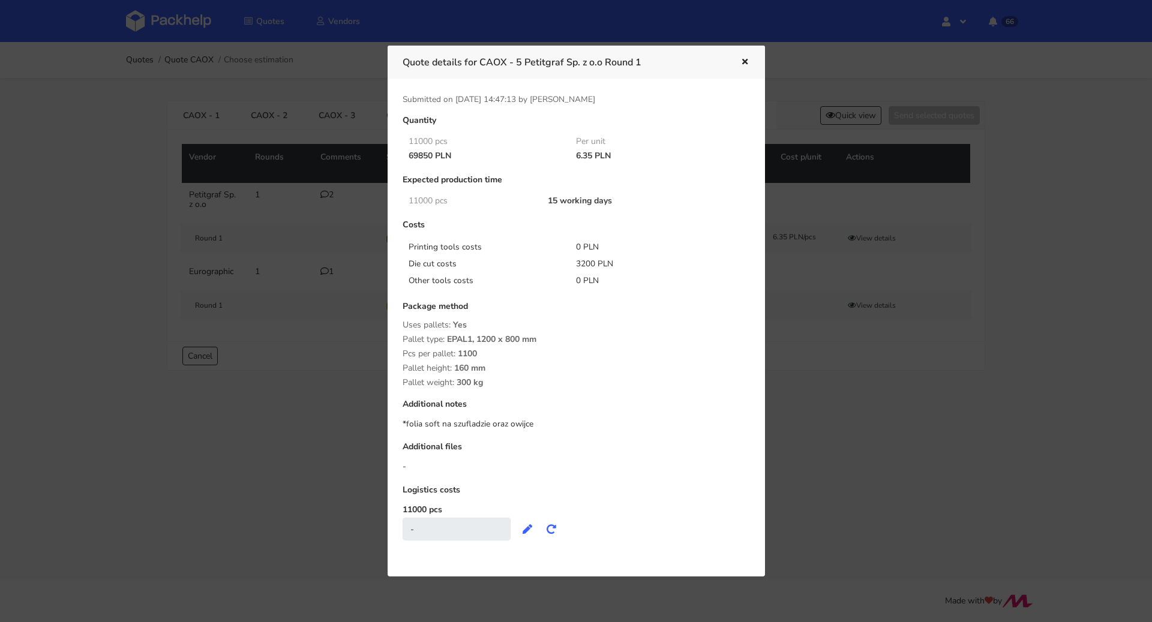
click at [747, 64] on icon "button" at bounding box center [744, 62] width 10 height 8
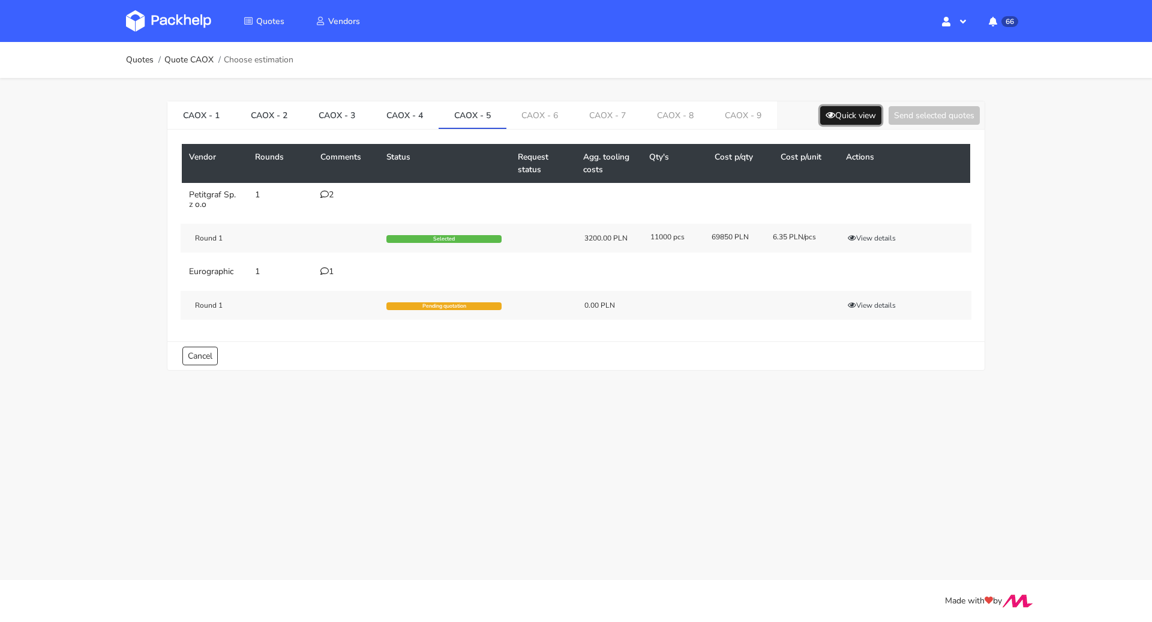
click at [856, 116] on button "Quick view" at bounding box center [850, 115] width 61 height 19
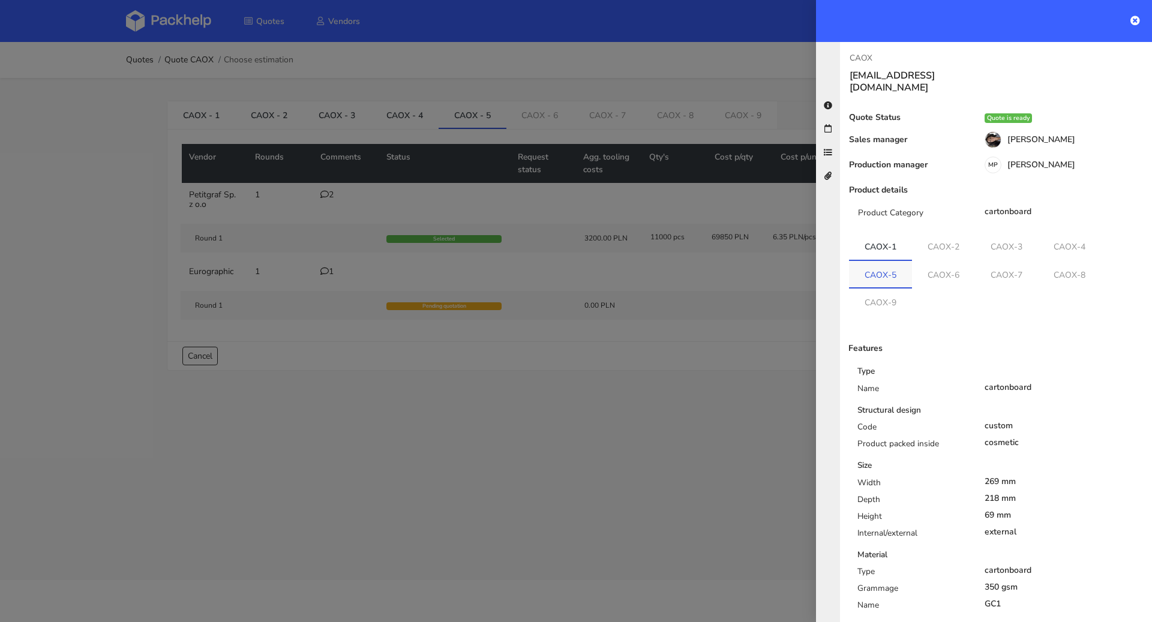
click at [891, 269] on link "CAOX-5" at bounding box center [880, 274] width 63 height 26
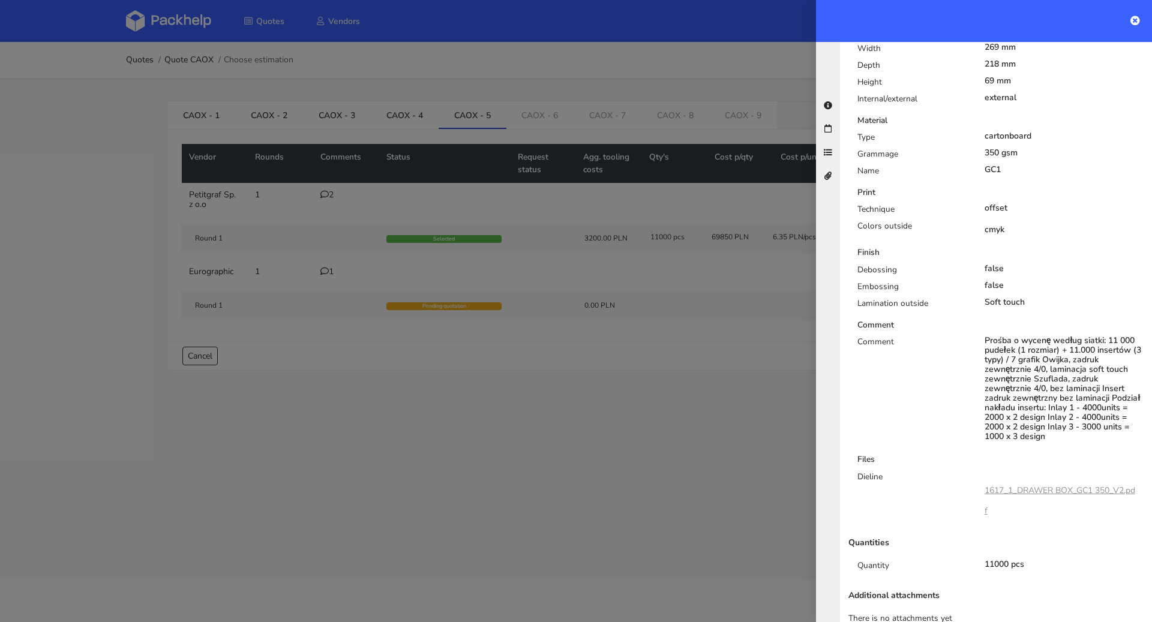
scroll to position [441, 0]
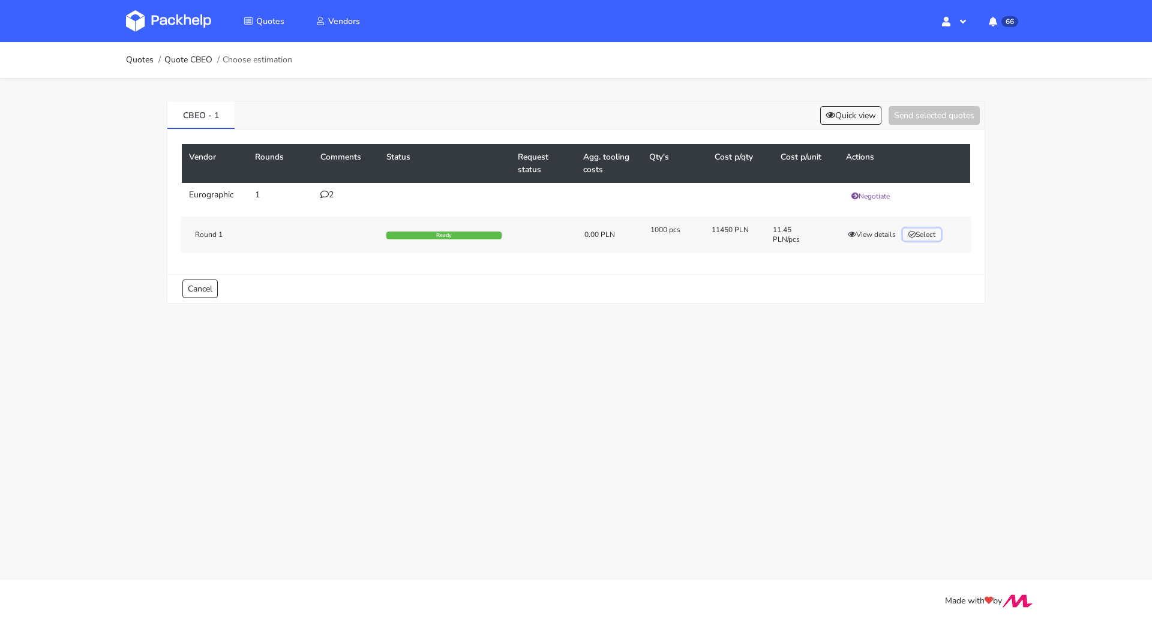
click at [921, 231] on button "Select" at bounding box center [922, 235] width 38 height 12
click at [919, 109] on button "Send selected quotes ( 1 )" at bounding box center [925, 115] width 108 height 19
click at [148, 58] on link "Quotes" at bounding box center [140, 60] width 28 height 10
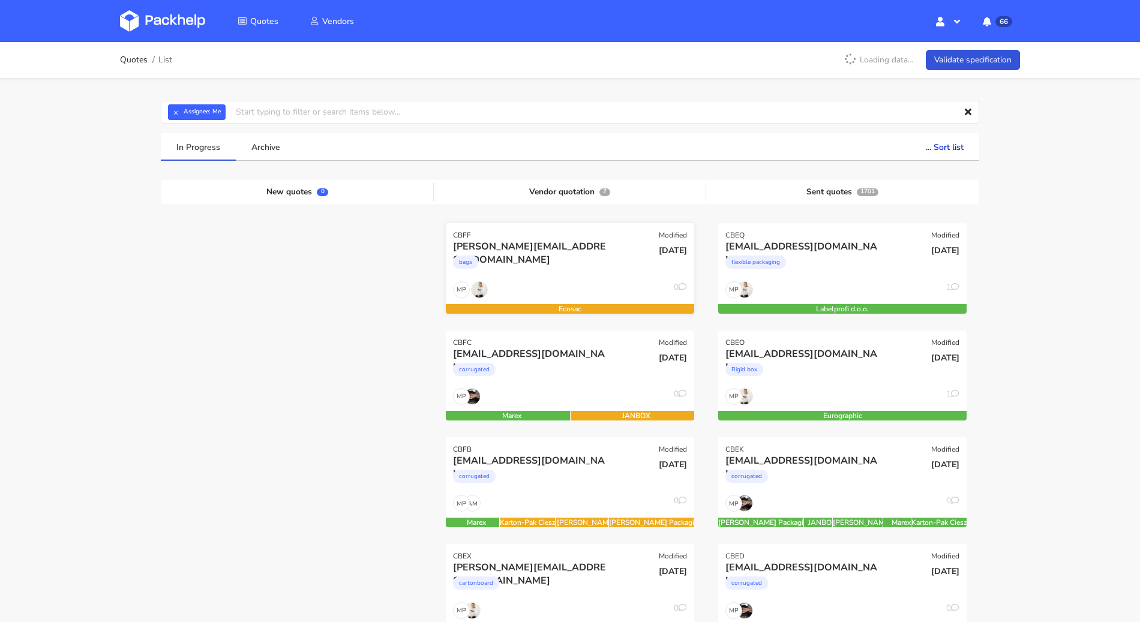
click at [557, 276] on div "bags" at bounding box center [532, 265] width 159 height 24
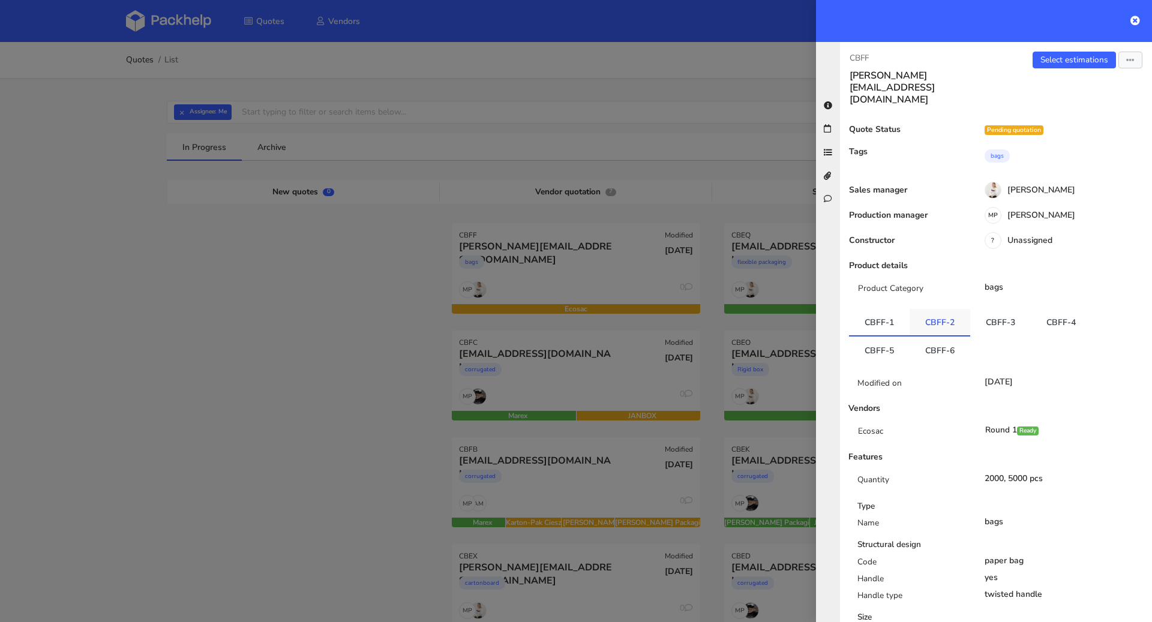
click at [930, 309] on link "CBFF-2" at bounding box center [939, 322] width 61 height 26
click at [991, 309] on link "CBFF-3" at bounding box center [1000, 322] width 61 height 26
click at [1058, 309] on link "CBFF-4" at bounding box center [1060, 322] width 61 height 26
click at [886, 336] on link "CBFF-5" at bounding box center [879, 349] width 61 height 26
click at [929, 335] on link "CBFF-6" at bounding box center [939, 348] width 61 height 26
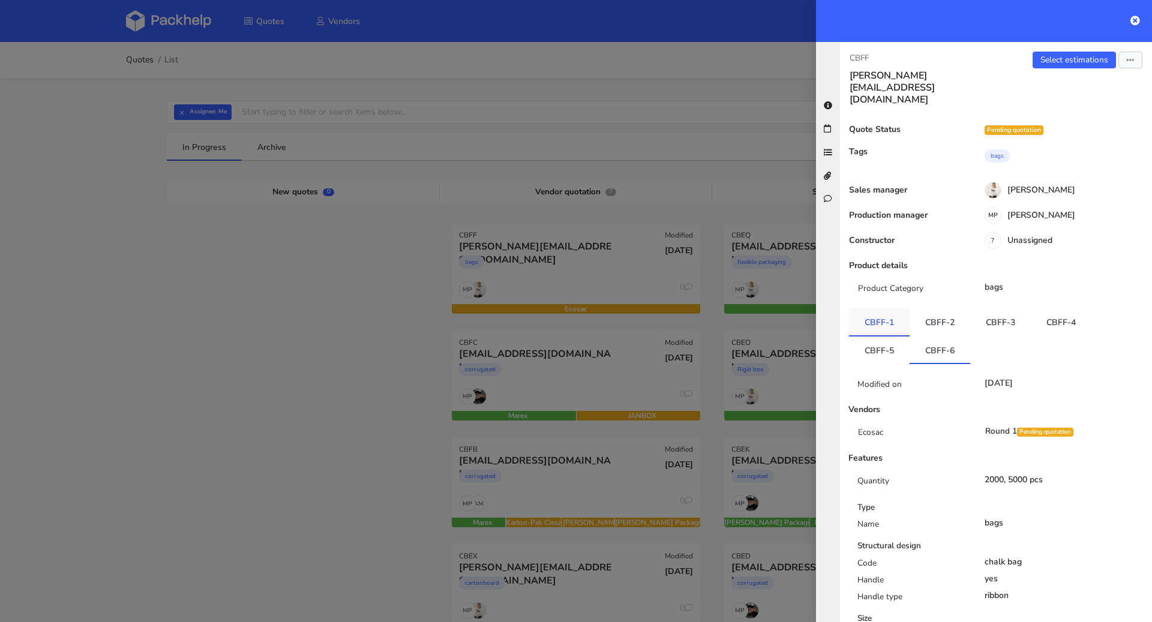
click at [883, 309] on link "CBFF-1" at bounding box center [879, 322] width 61 height 26
click at [937, 309] on link "CBFF-2" at bounding box center [939, 322] width 61 height 26
click at [1021, 309] on link "CBFF-3" at bounding box center [1000, 322] width 61 height 26
click at [264, 439] on div at bounding box center [576, 311] width 1152 height 622
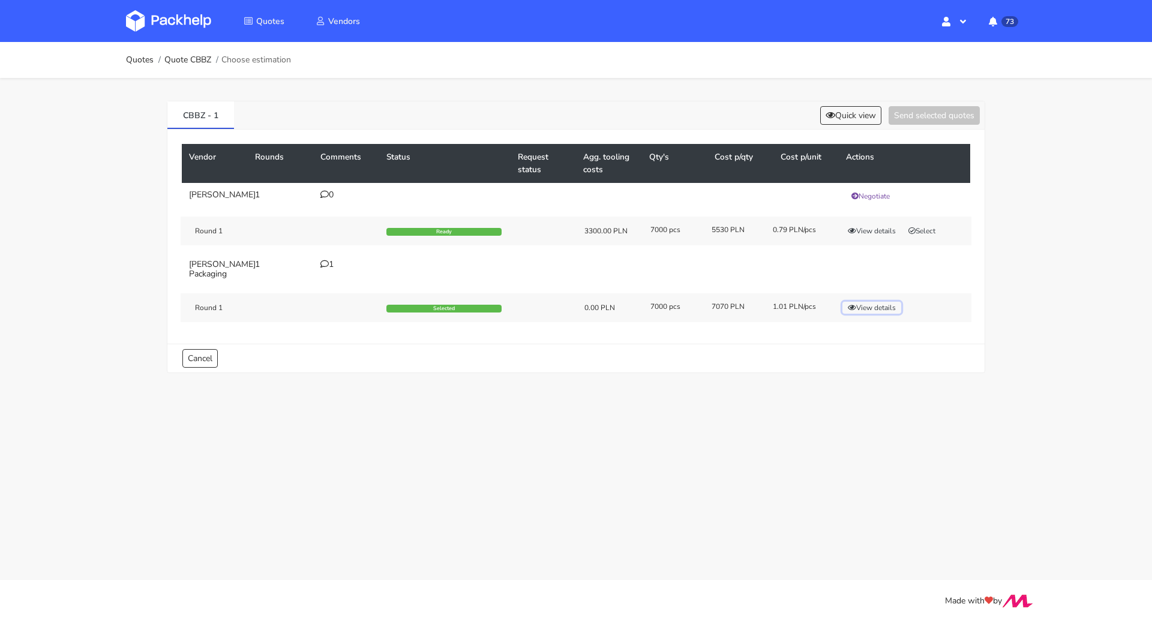
click at [886, 303] on button "View details" at bounding box center [871, 308] width 59 height 12
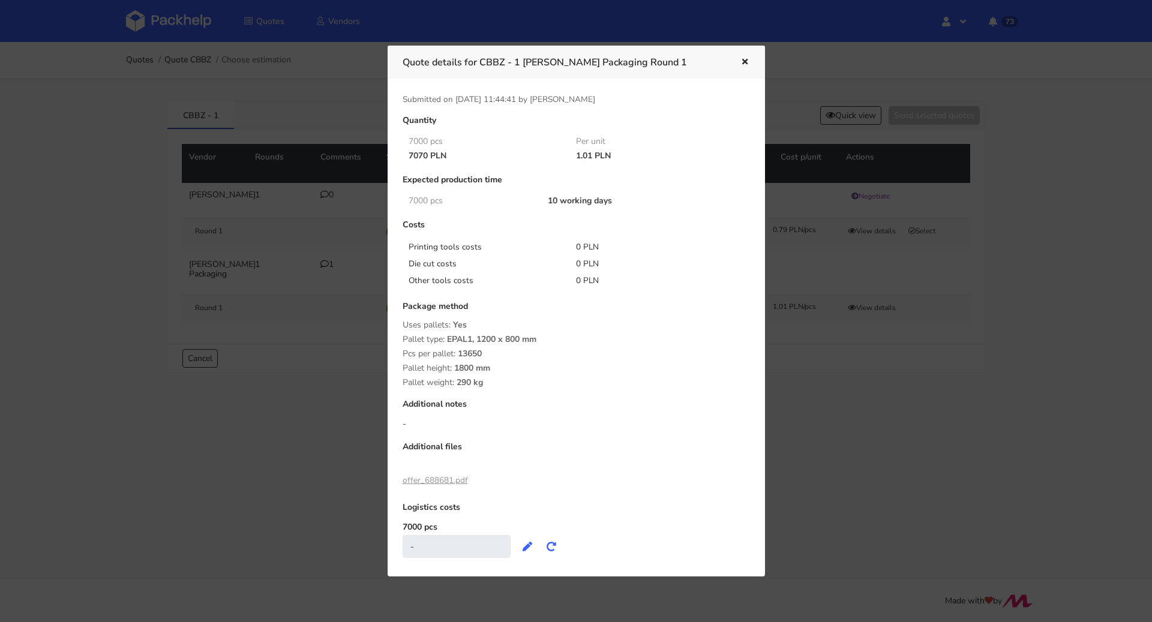
click at [421, 477] on link "offer_688681.pdf" at bounding box center [434, 479] width 65 height 11
click at [479, 354] on span "13650" at bounding box center [470, 358] width 24 height 20
click at [739, 62] on icon "button" at bounding box center [744, 62] width 10 height 8
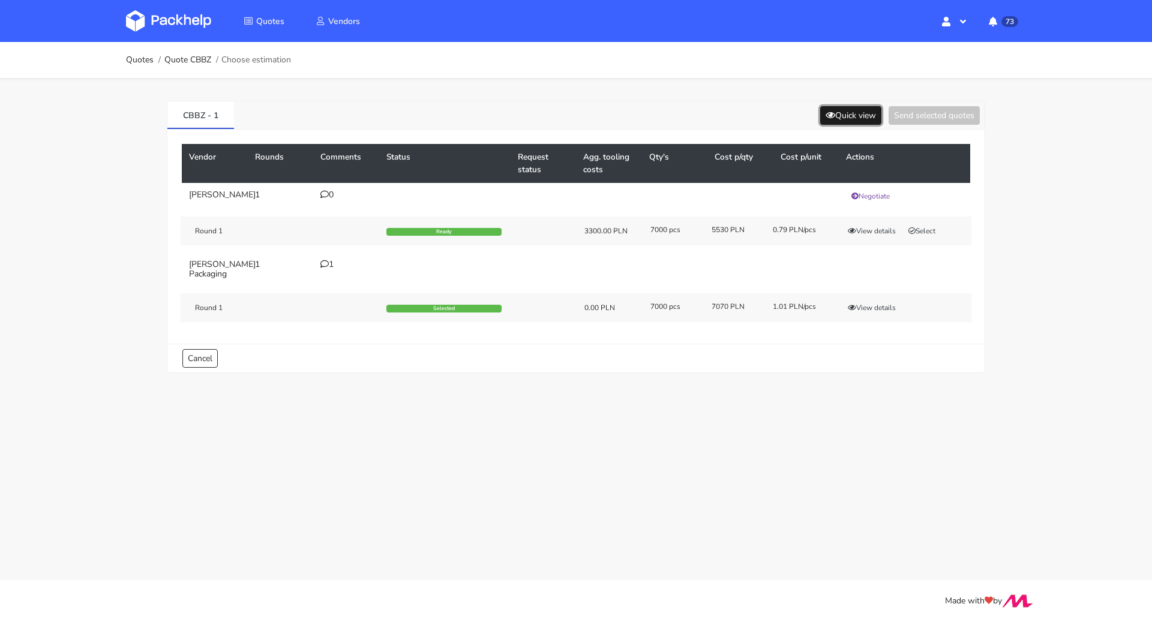
click at [835, 107] on button "Quick view" at bounding box center [850, 115] width 61 height 19
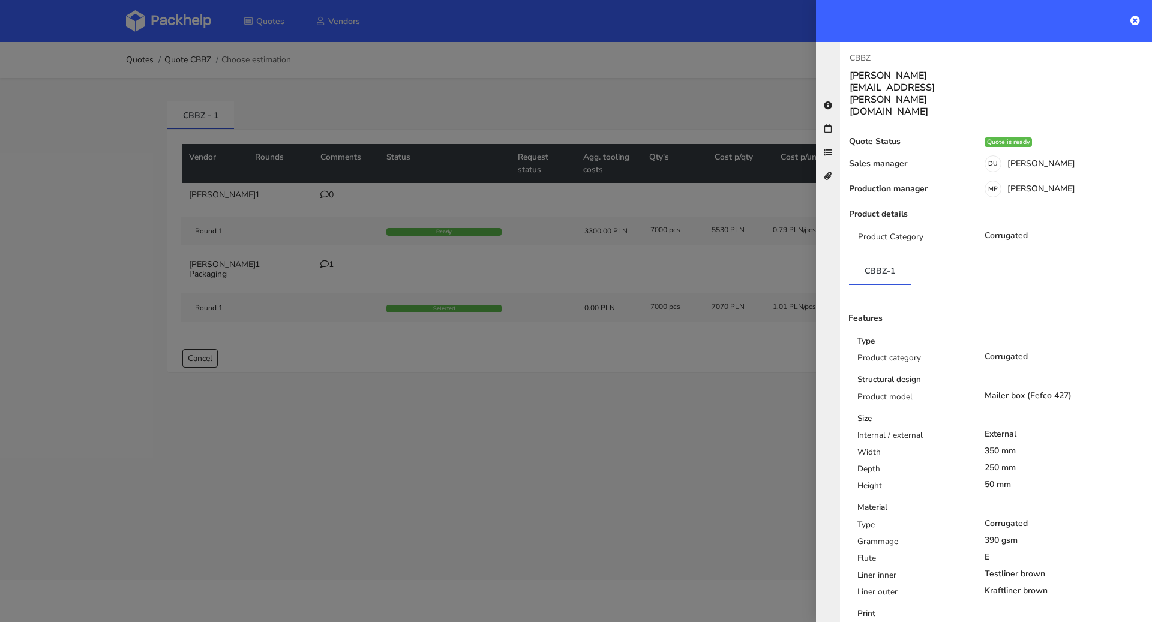
click at [645, 399] on div at bounding box center [576, 311] width 1152 height 622
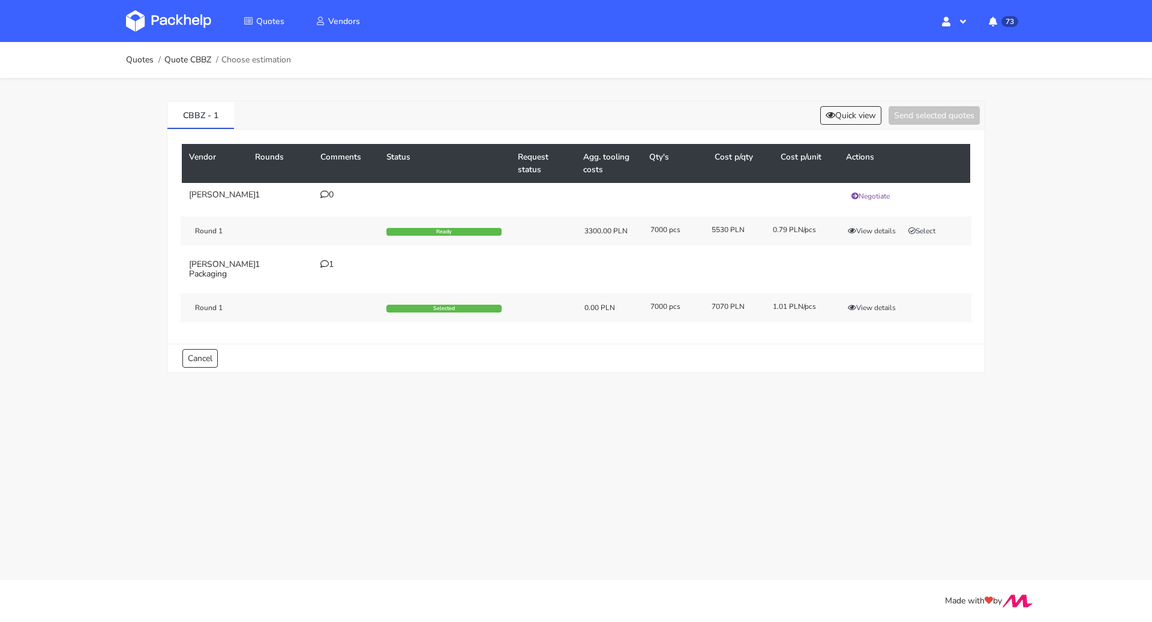
click at [861, 237] on div "Round 1 Ready 3300.00 PLN 7000 pcs 5530 PLN 0.79 PLN/pcs View details Select" at bounding box center [576, 231] width 790 height 29
click at [864, 232] on button "View details" at bounding box center [871, 231] width 59 height 12
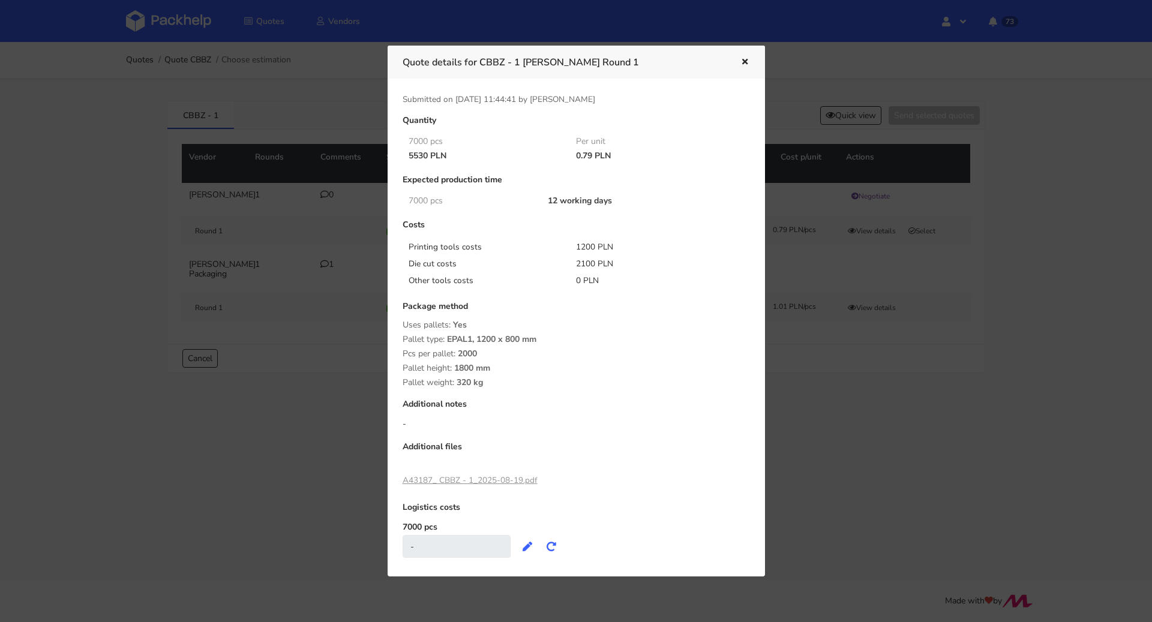
click at [806, 389] on div at bounding box center [576, 311] width 1152 height 622
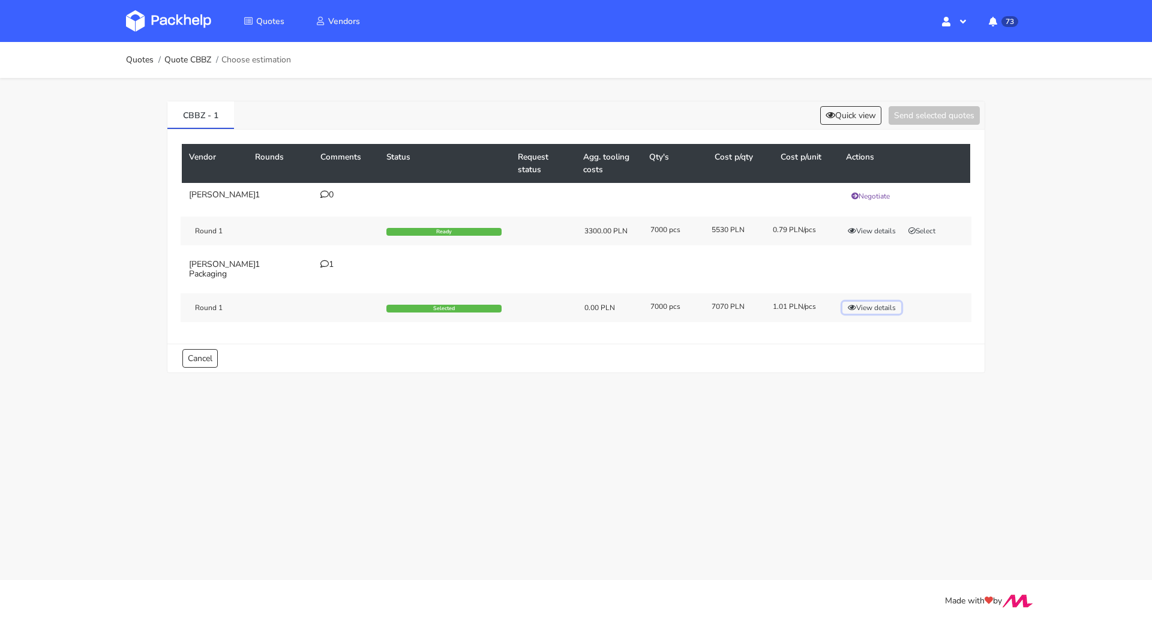
click at [883, 303] on button "View details" at bounding box center [871, 308] width 59 height 12
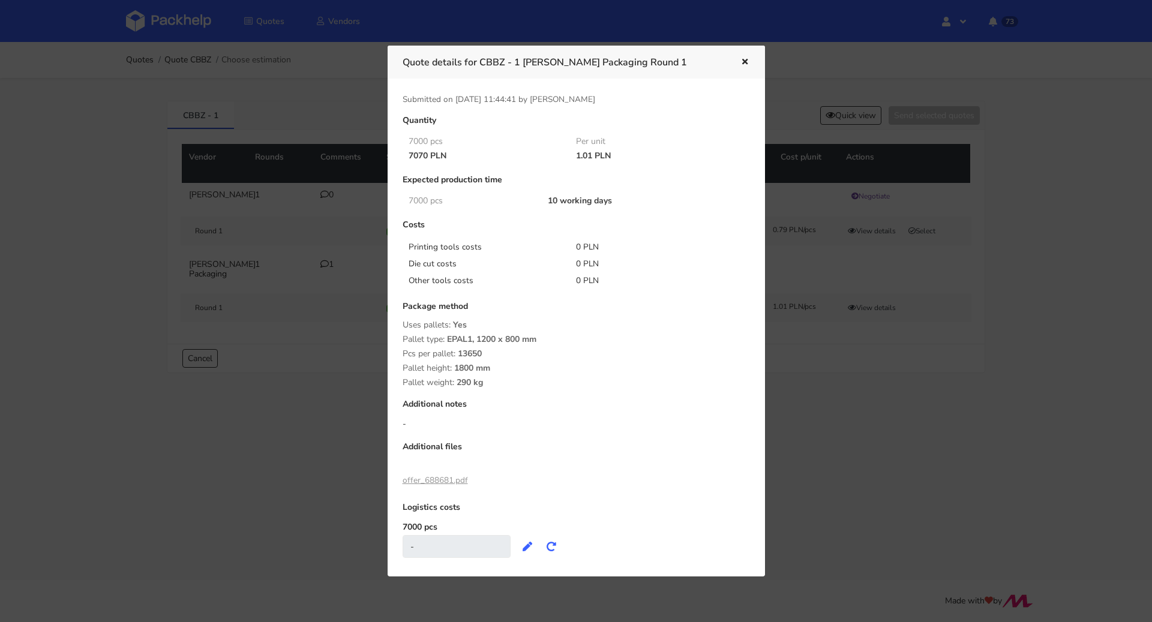
click at [747, 62] on icon "button" at bounding box center [744, 62] width 10 height 8
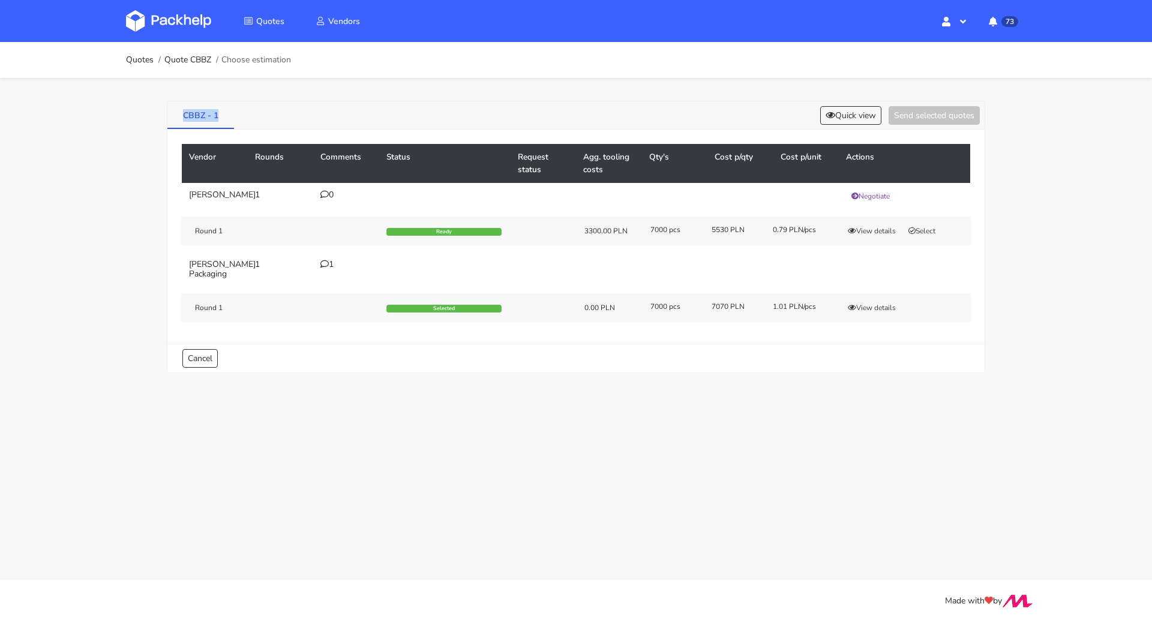
drag, startPoint x: 181, startPoint y: 111, endPoint x: 221, endPoint y: 118, distance: 40.8
click at [221, 118] on link "CBBZ - 1" at bounding box center [200, 114] width 67 height 26
copy link "CBBZ - 1"
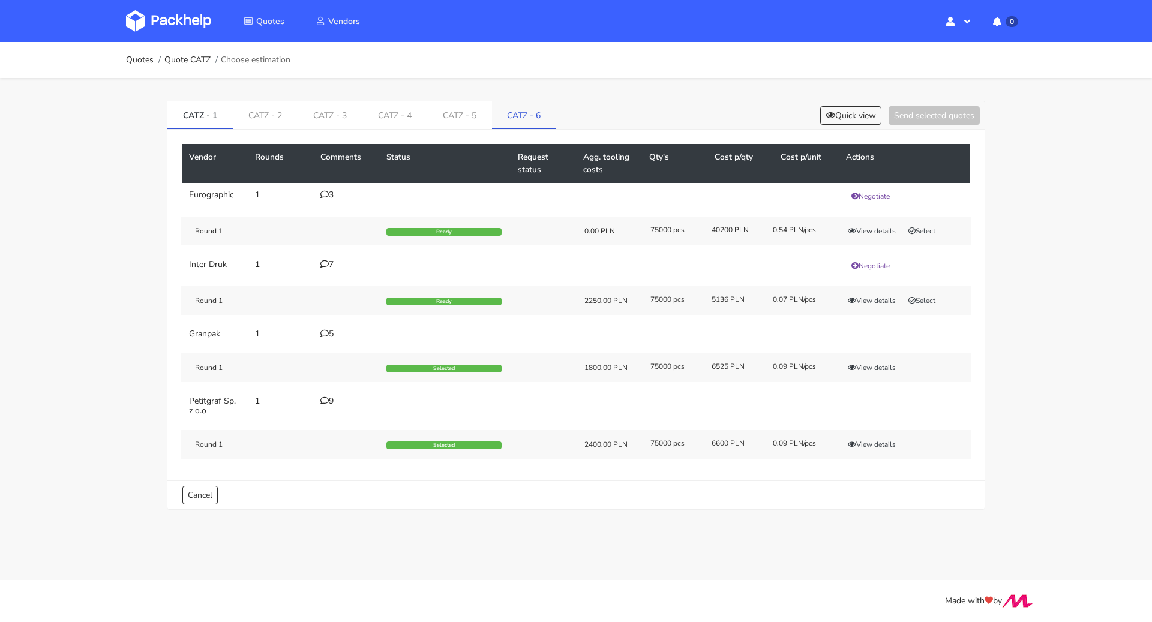
click at [496, 116] on link "CATZ - 6" at bounding box center [524, 114] width 65 height 26
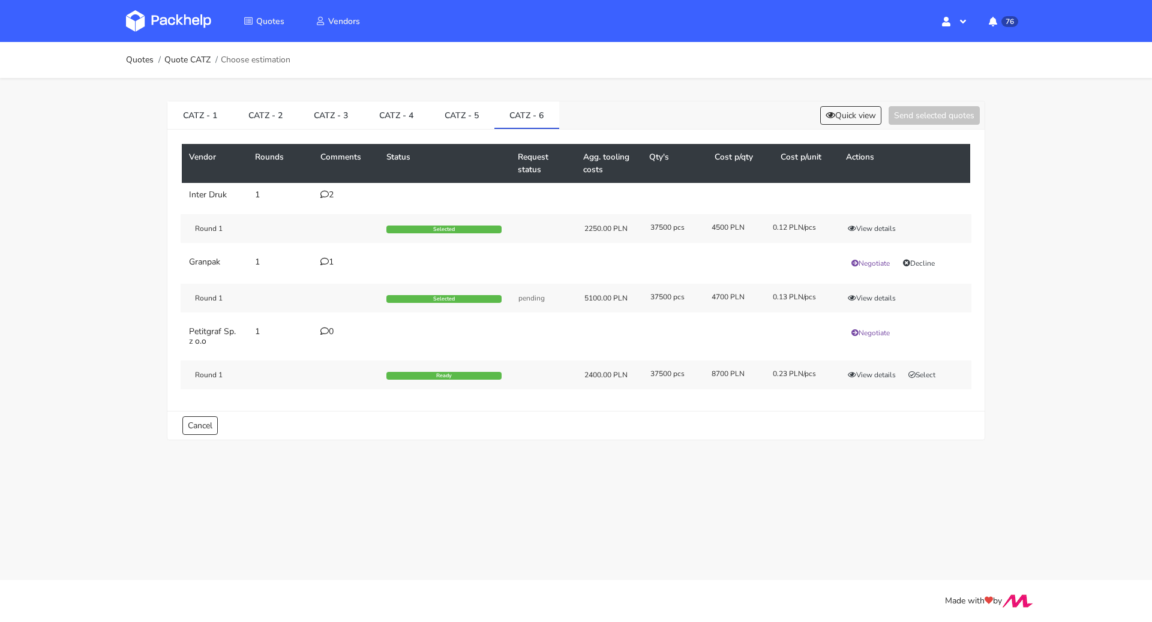
click at [841, 125] on div "CATZ - 1 CATZ - 2 CATZ - 3 CATZ - 4 CATZ - 5 CATZ - 6 Quick view Send selected …" at bounding box center [575, 115] width 817 height 28
click at [845, 121] on button "Quick view" at bounding box center [850, 115] width 61 height 19
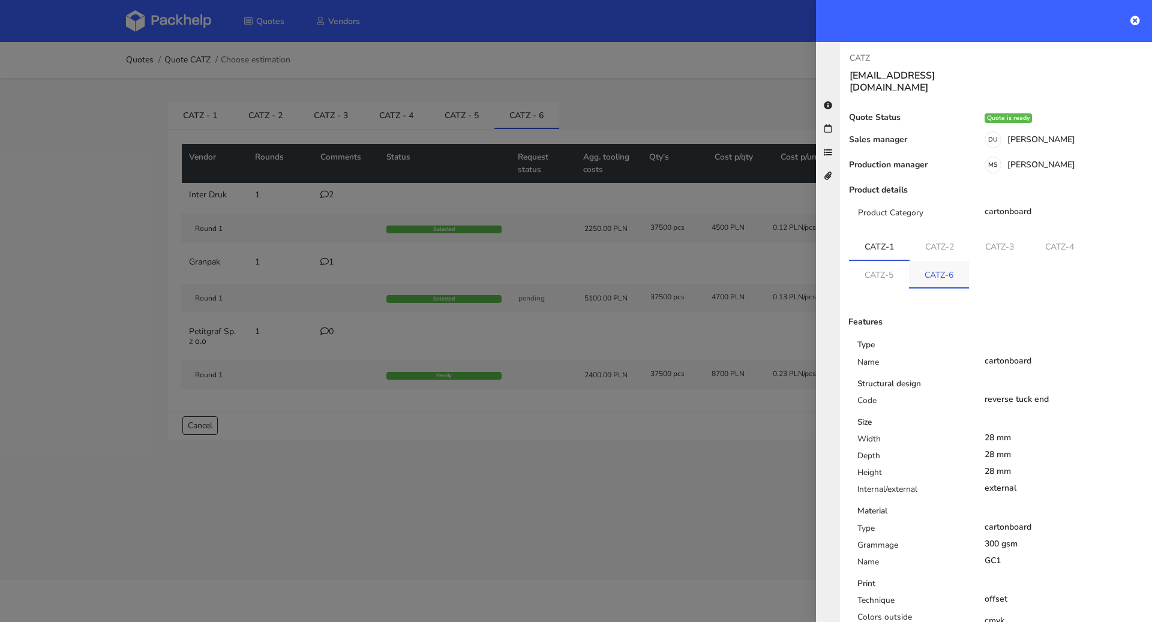
click at [949, 261] on link "CATZ-6" at bounding box center [939, 274] width 60 height 26
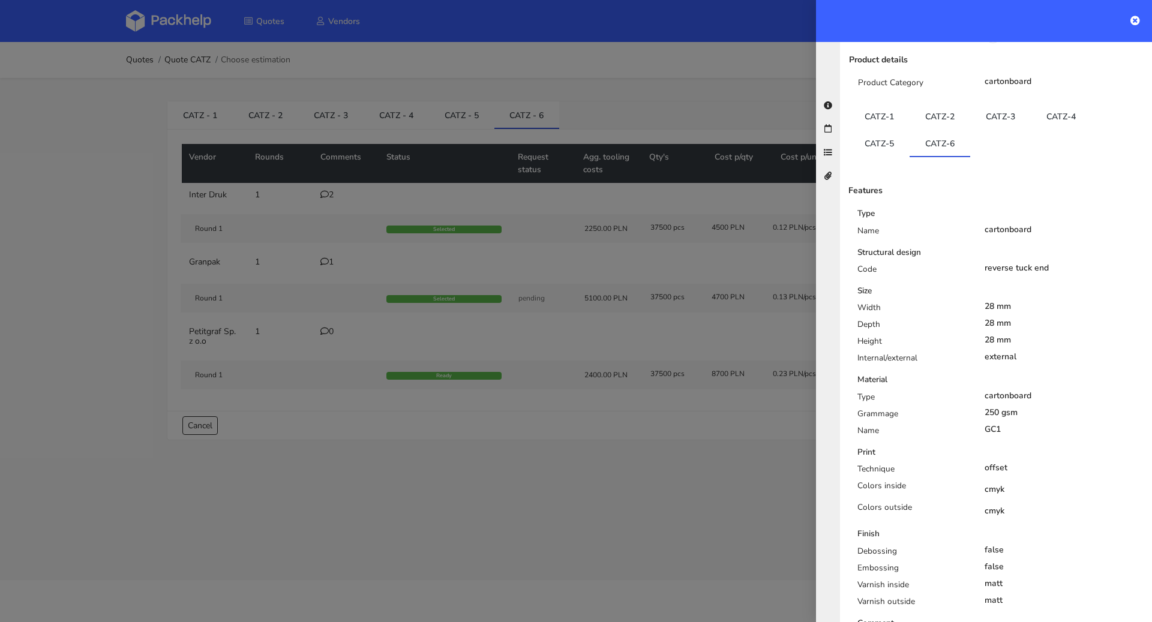
scroll to position [320, 0]
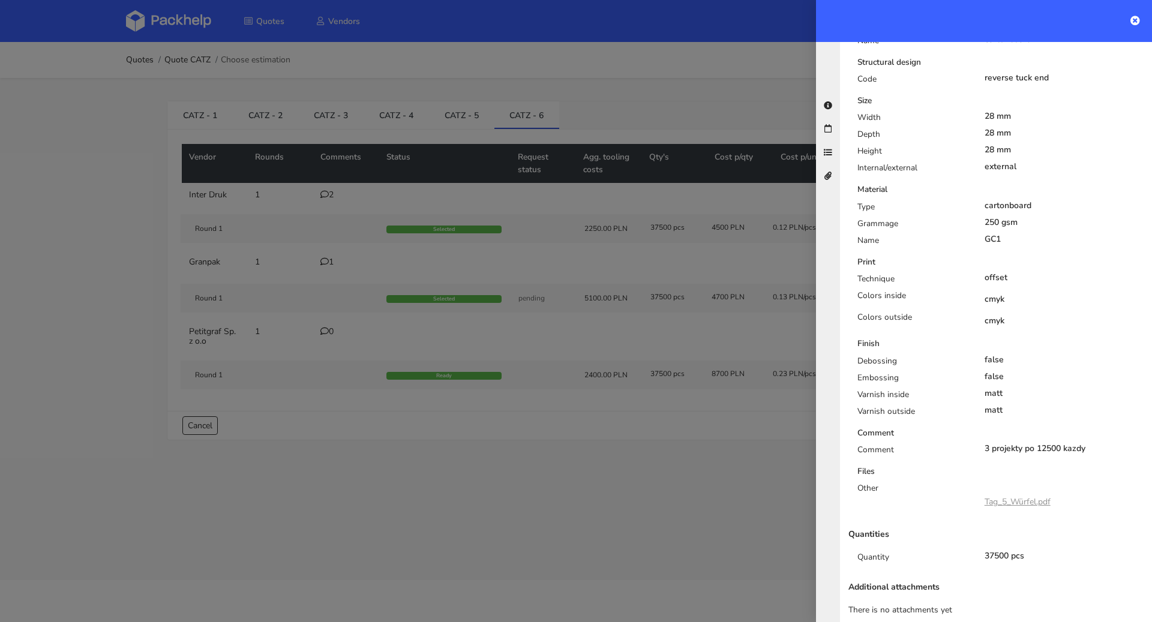
click at [1008, 496] on link "Tag_5_Würfel.pdf" at bounding box center [1017, 501] width 66 height 11
click at [443, 172] on div at bounding box center [576, 311] width 1152 height 622
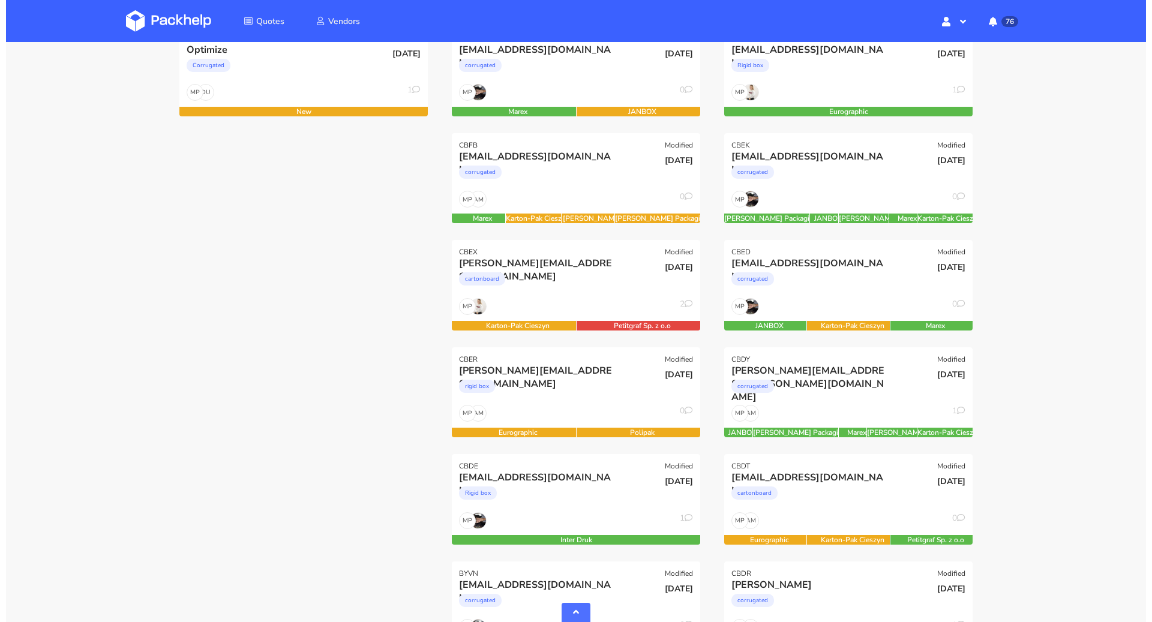
scroll to position [534, 0]
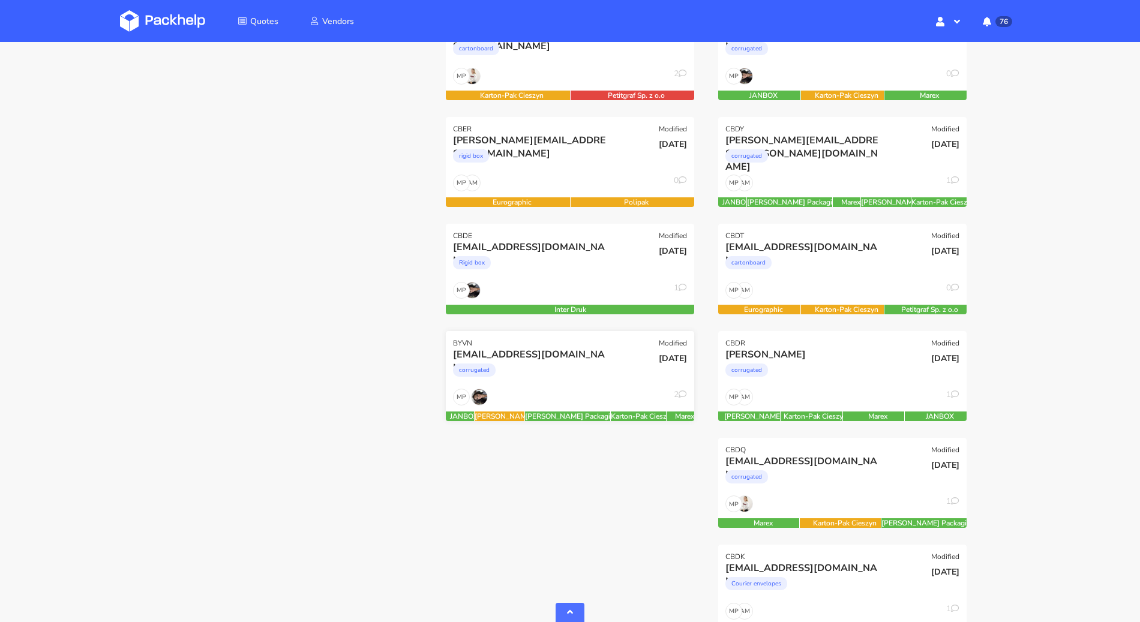
click at [575, 383] on div "corrugated" at bounding box center [532, 373] width 159 height 24
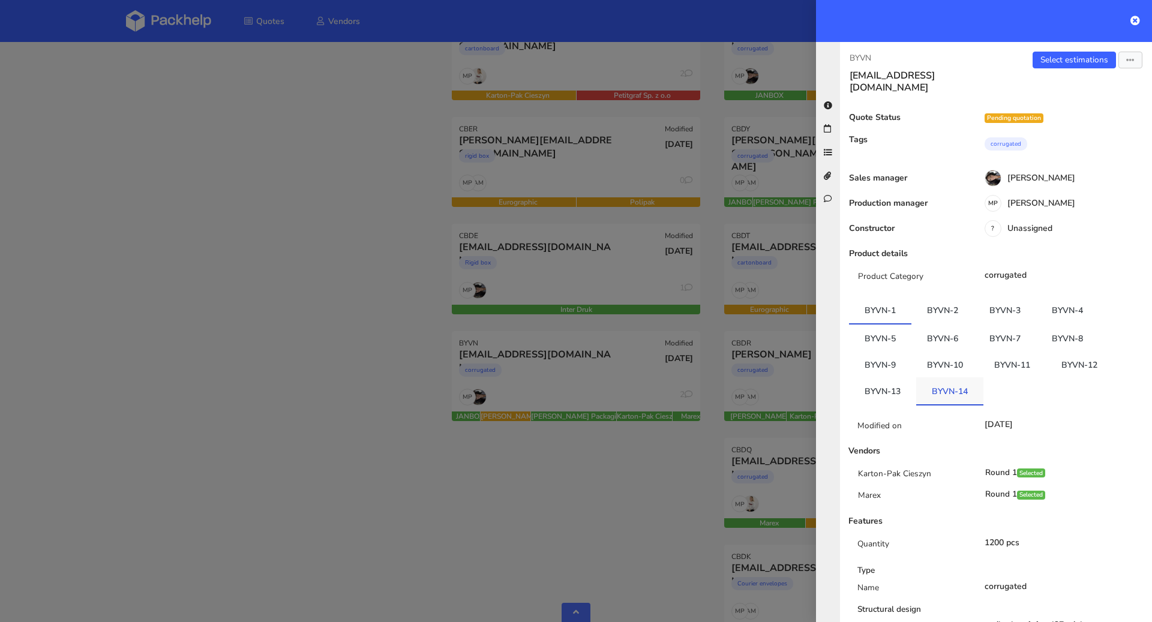
click at [933, 377] on link "BYVN-14" at bounding box center [949, 390] width 67 height 26
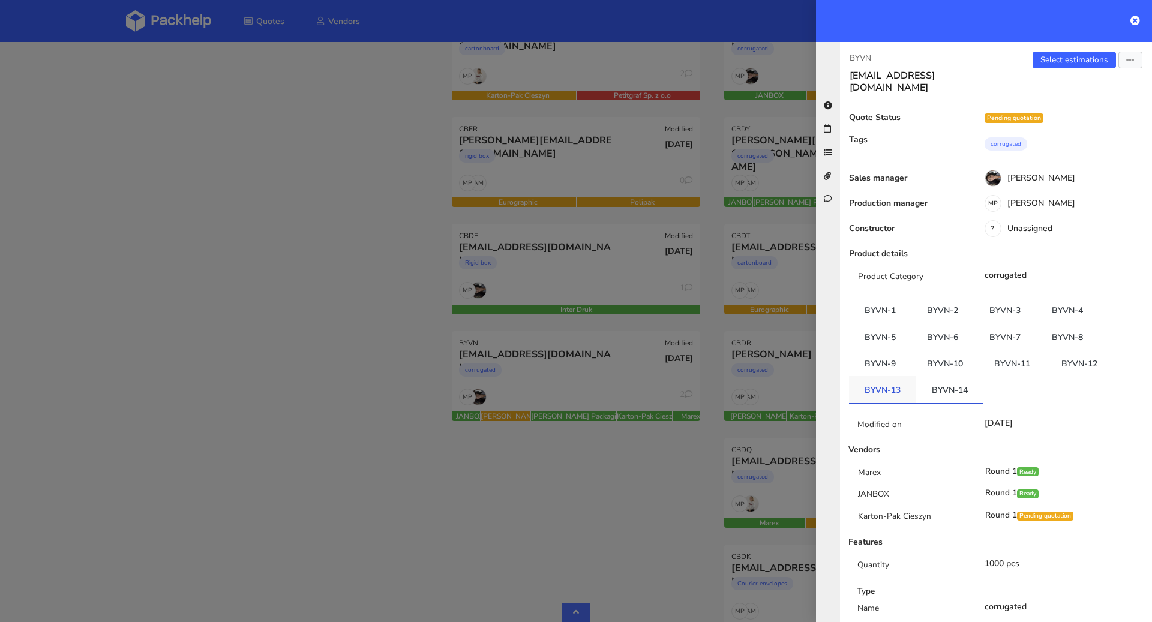
click at [876, 376] on link "BYVN-13" at bounding box center [882, 389] width 67 height 26
click at [254, 404] on div at bounding box center [576, 311] width 1152 height 622
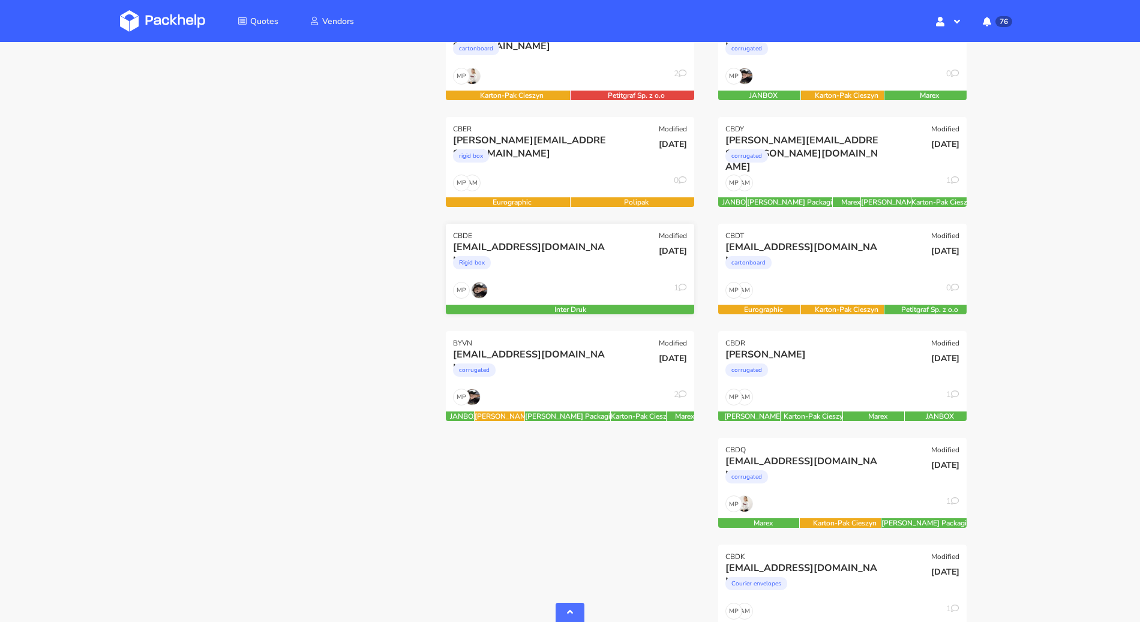
click at [577, 266] on div "Rigid box" at bounding box center [532, 266] width 159 height 24
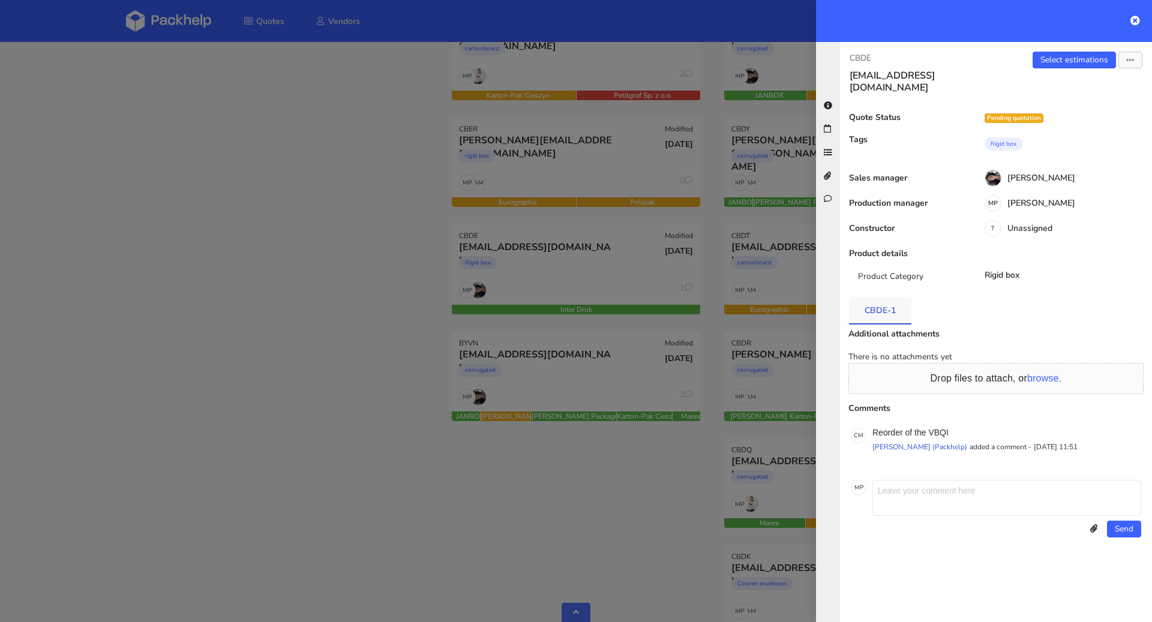
click at [882, 297] on link "CBDE-1" at bounding box center [880, 310] width 62 height 26
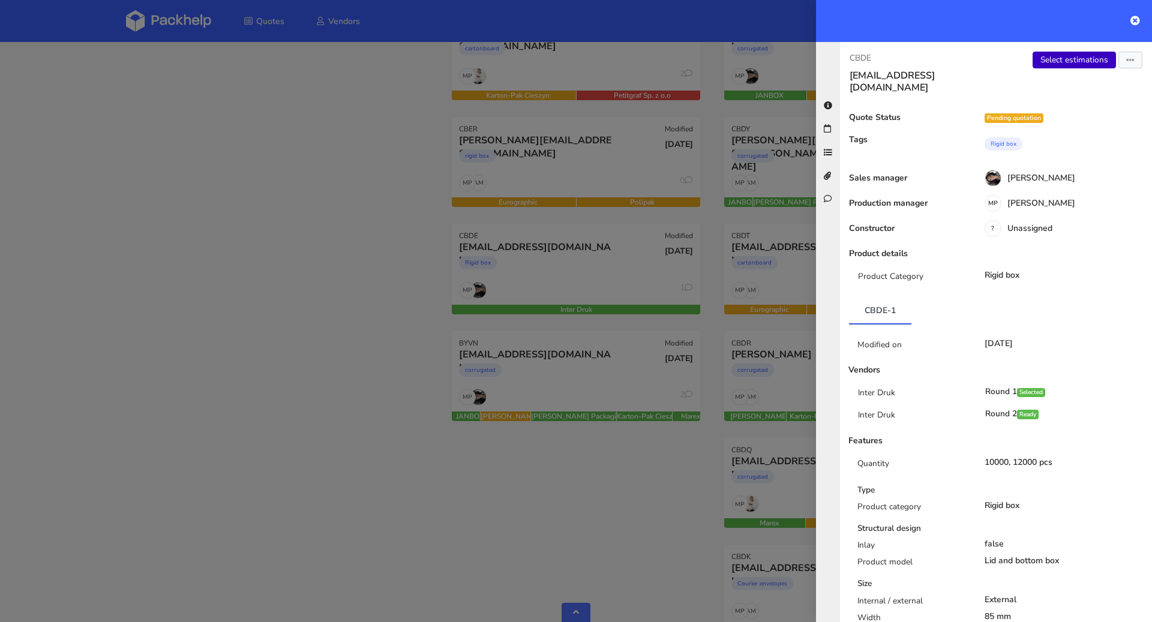
click at [1048, 61] on link "Select estimations" at bounding box center [1073, 60] width 83 height 17
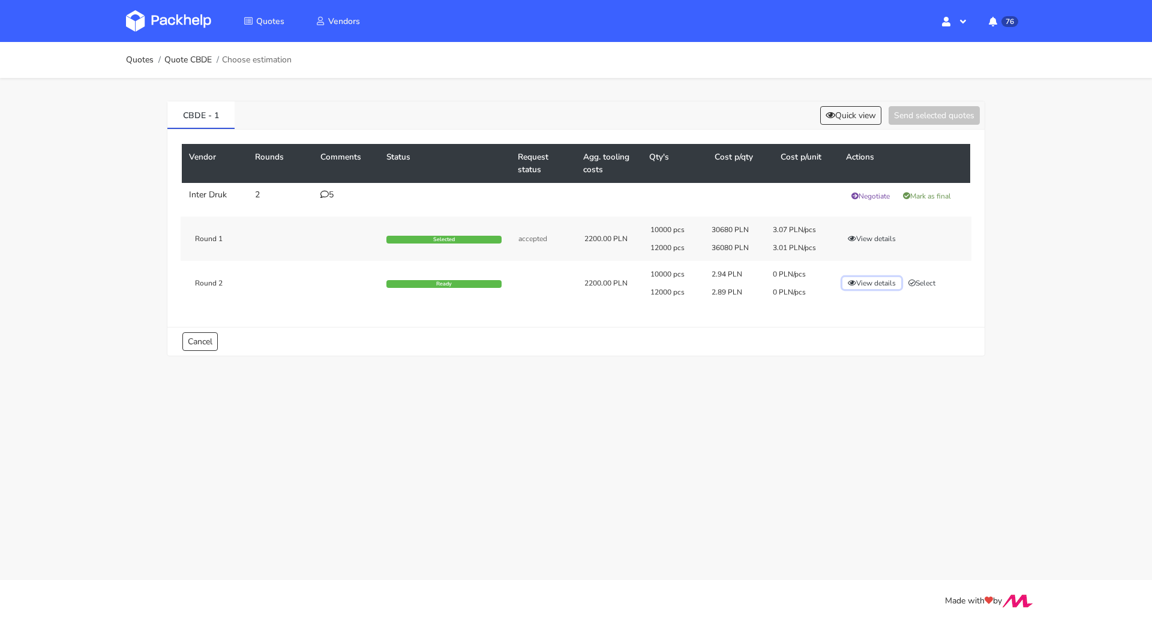
click at [855, 281] on button "View details" at bounding box center [871, 283] width 59 height 12
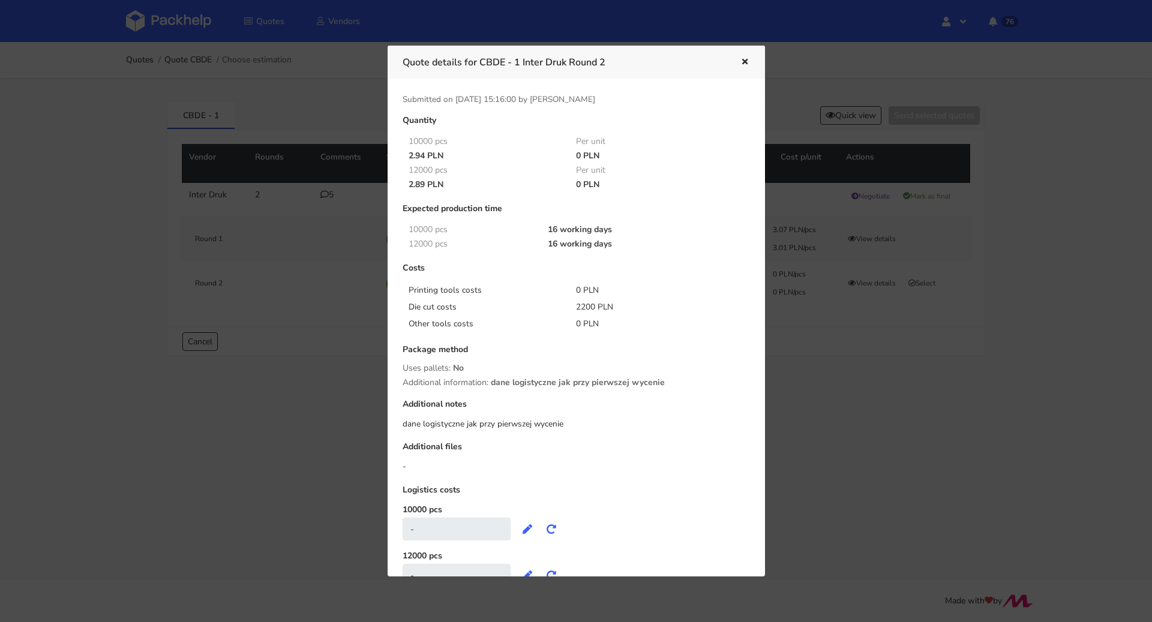
click at [742, 66] on button "button" at bounding box center [742, 63] width 13 height 16
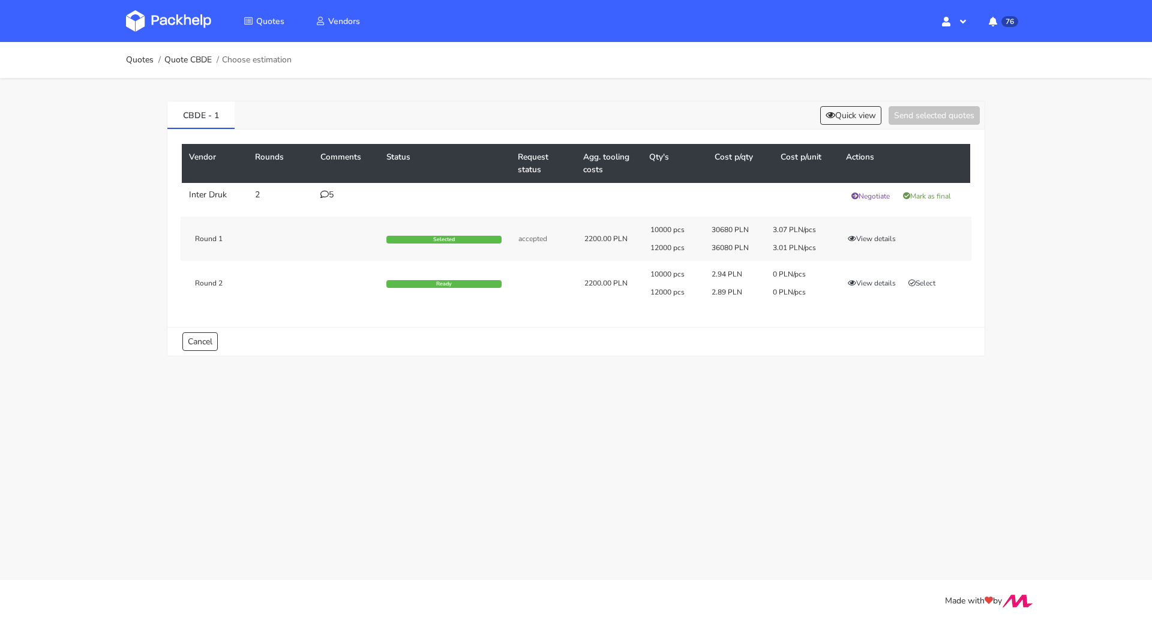
click at [930, 290] on div "10000 pcs 2.94 PLN 0 PLN/pcs 12000 pcs 2.89 PLN 0 PLN/pcs View details Select" at bounding box center [806, 283] width 329 height 28
click at [930, 284] on button "Select" at bounding box center [922, 283] width 38 height 12
click at [326, 196] on icon at bounding box center [324, 194] width 8 height 8
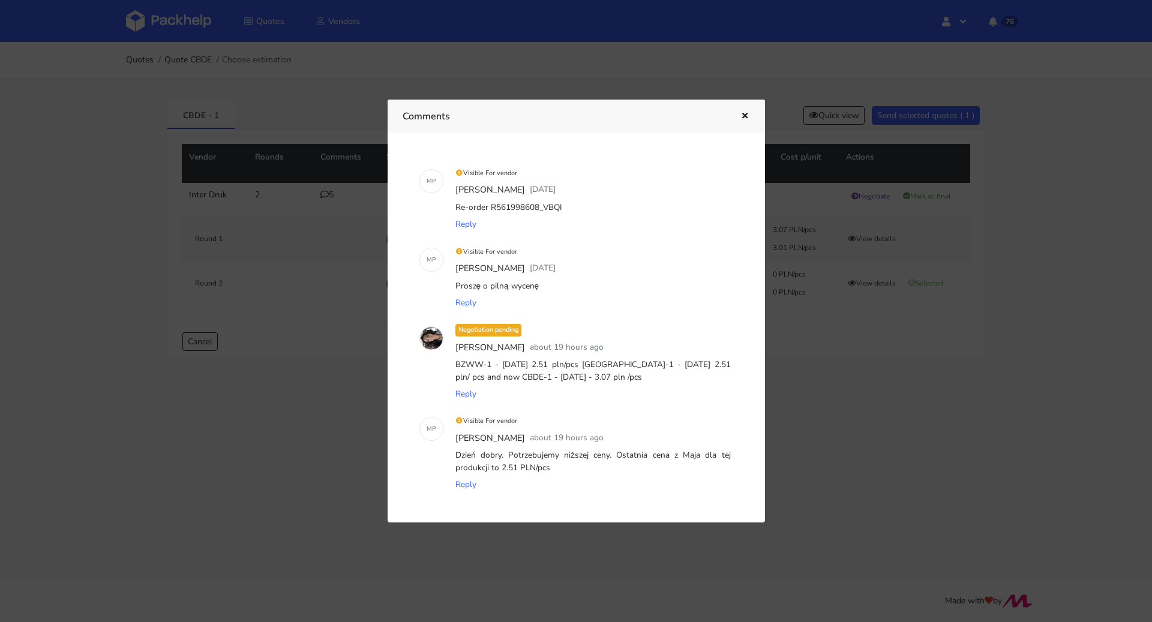
scroll to position [121, 0]
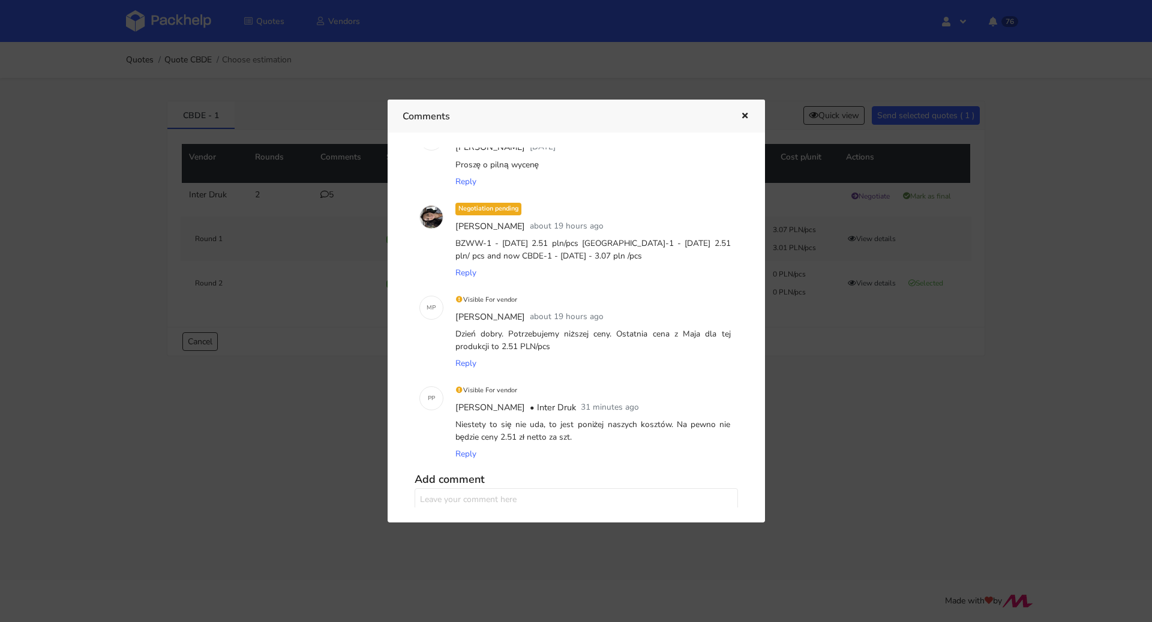
click at [747, 120] on button "button" at bounding box center [742, 117] width 13 height 16
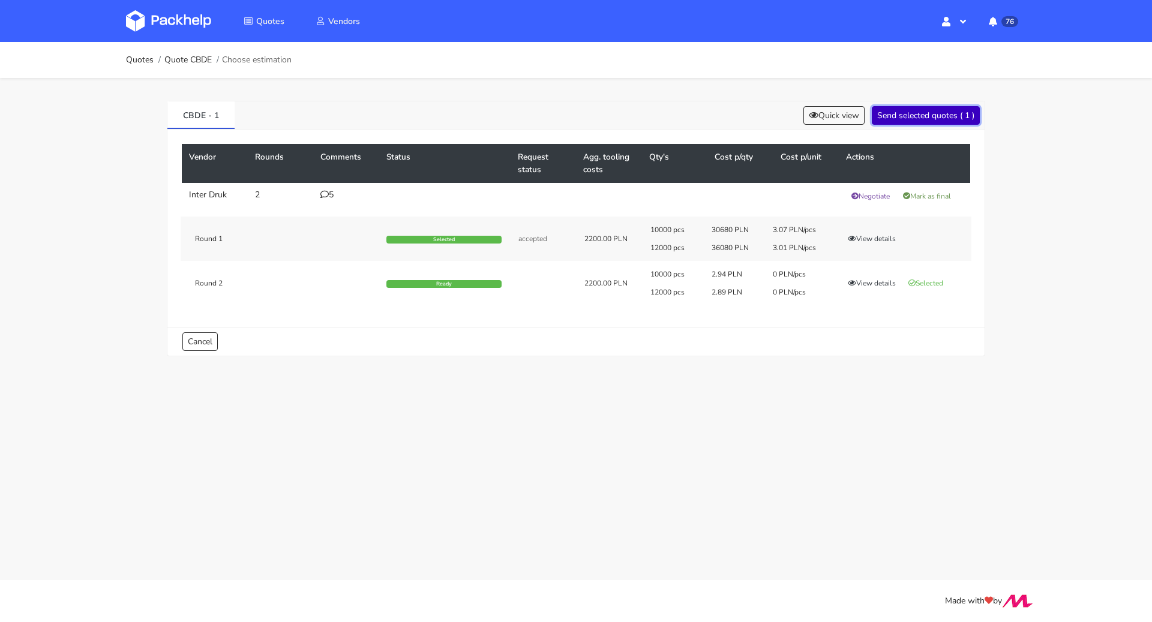
click at [919, 121] on button "Send selected quotes ( 1 )" at bounding box center [925, 115] width 108 height 19
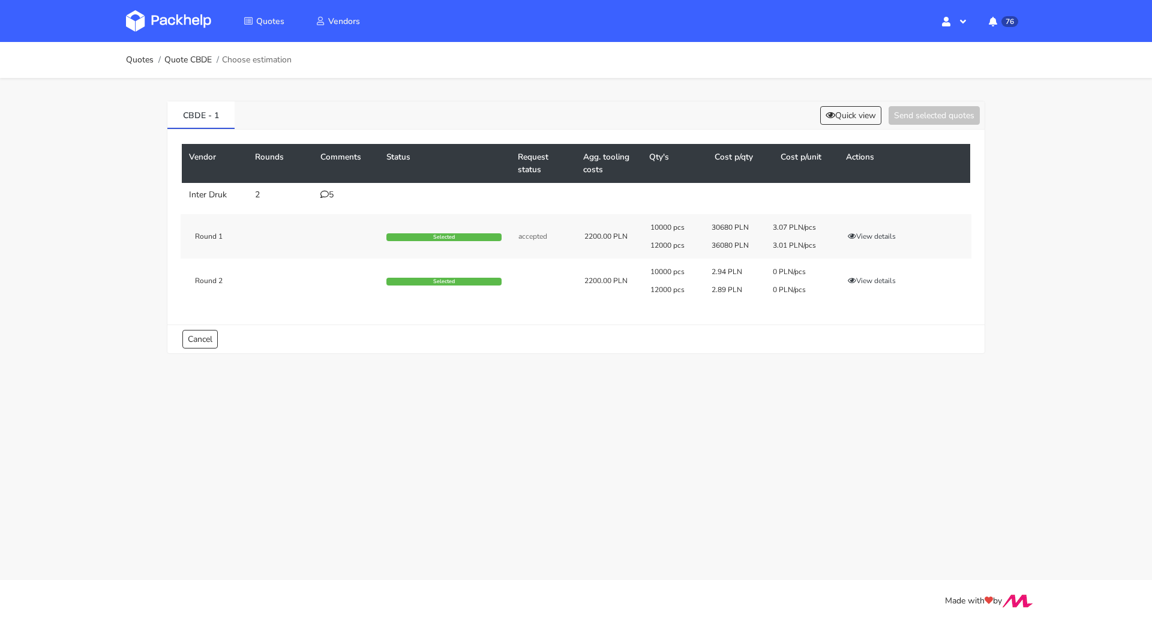
drag, startPoint x: 711, startPoint y: 269, endPoint x: 723, endPoint y: 270, distance: 12.7
click at [723, 270] on div "2.94 PLN" at bounding box center [733, 272] width 61 height 10
copy div "2.94"
drag, startPoint x: 647, startPoint y: 288, endPoint x: 669, endPoint y: 288, distance: 21.6
click at [669, 288] on div "12000 pcs" at bounding box center [672, 290] width 61 height 10
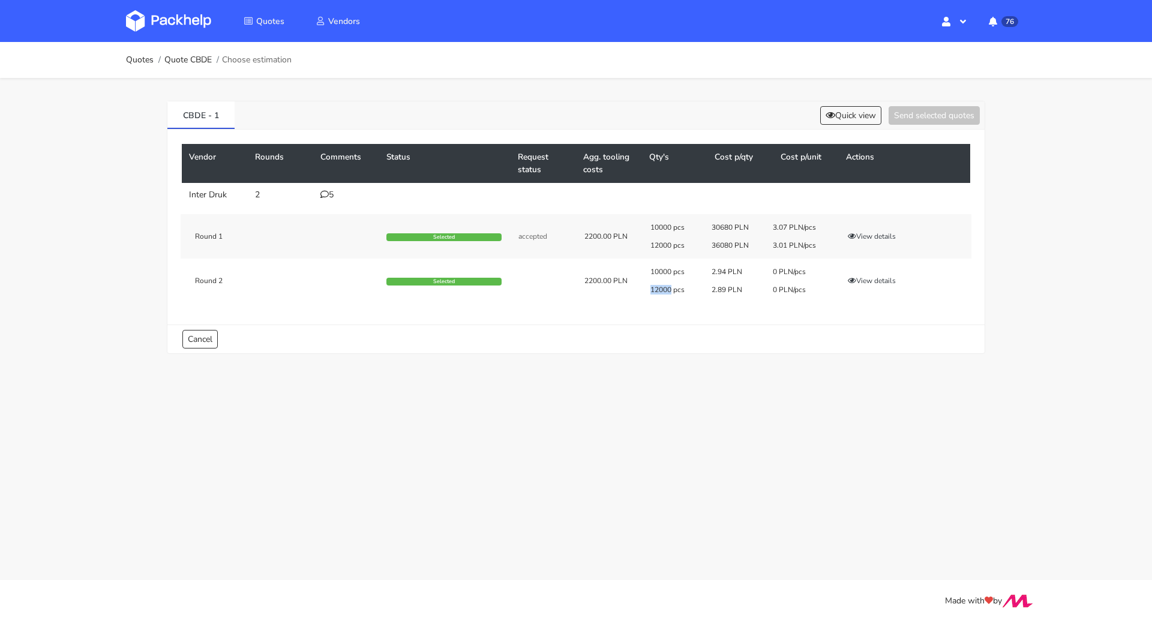
copy div "12000"
drag, startPoint x: 709, startPoint y: 288, endPoint x: 748, endPoint y: 285, distance: 39.7
click at [748, 285] on div "2.89 PLN" at bounding box center [733, 290] width 61 height 10
copy div "2.89 PLN"
click at [148, 61] on link "Quotes" at bounding box center [140, 60] width 28 height 10
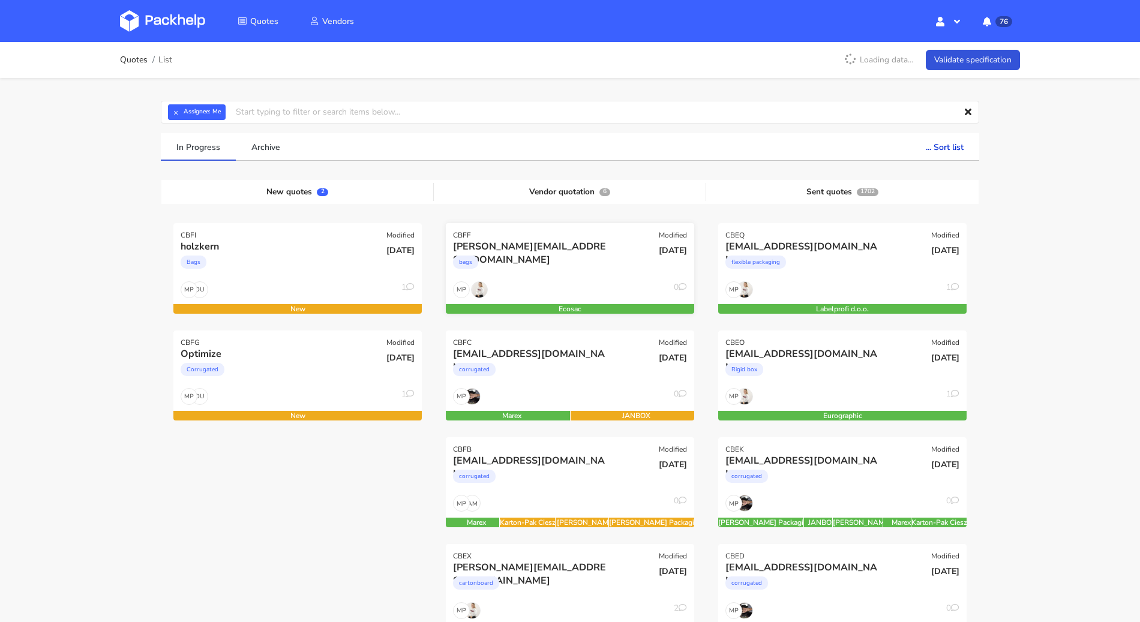
click at [559, 284] on div "MP 0" at bounding box center [570, 292] width 248 height 23
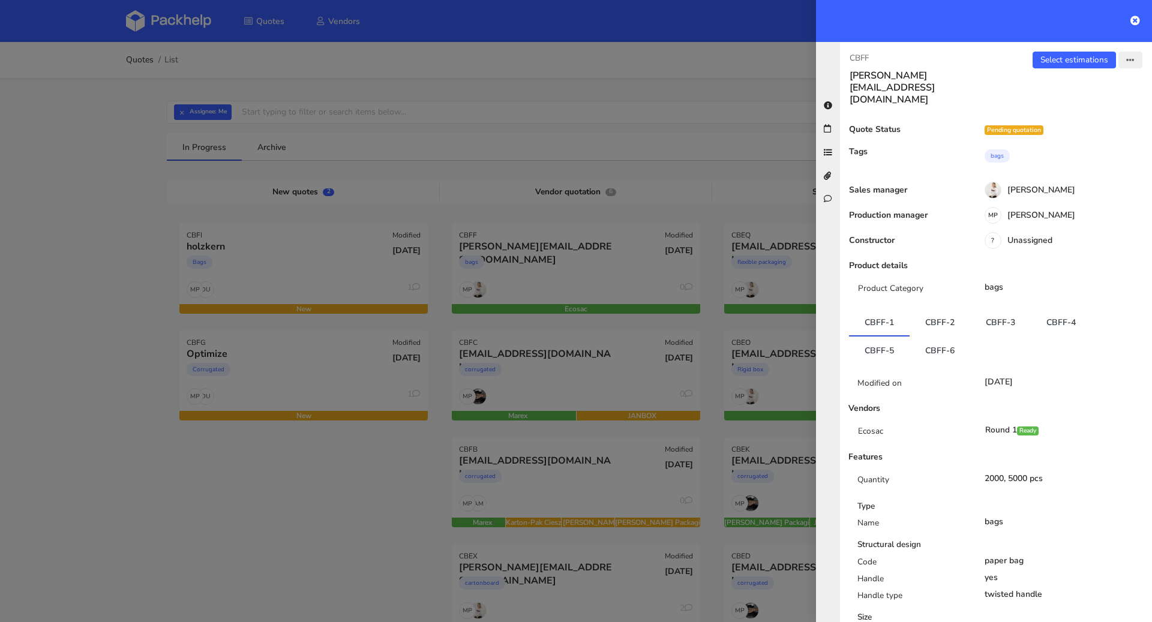
click at [1123, 61] on button "button" at bounding box center [1130, 60] width 24 height 17
click at [1084, 82] on link "Send to estimate" at bounding box center [1091, 84] width 106 height 20
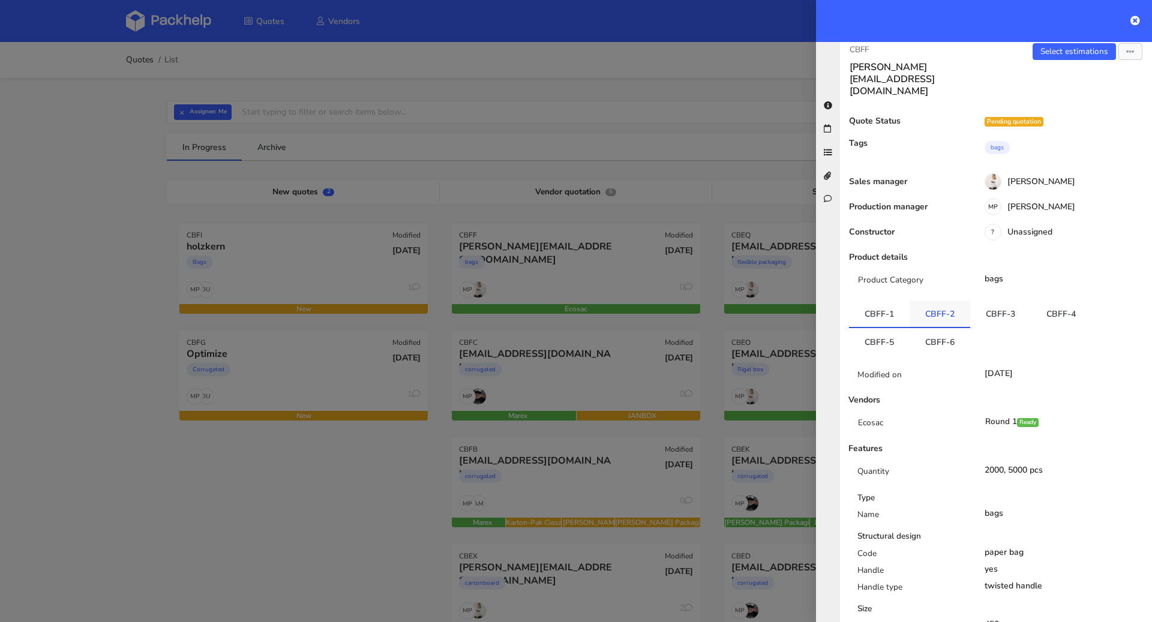
scroll to position [22, 0]
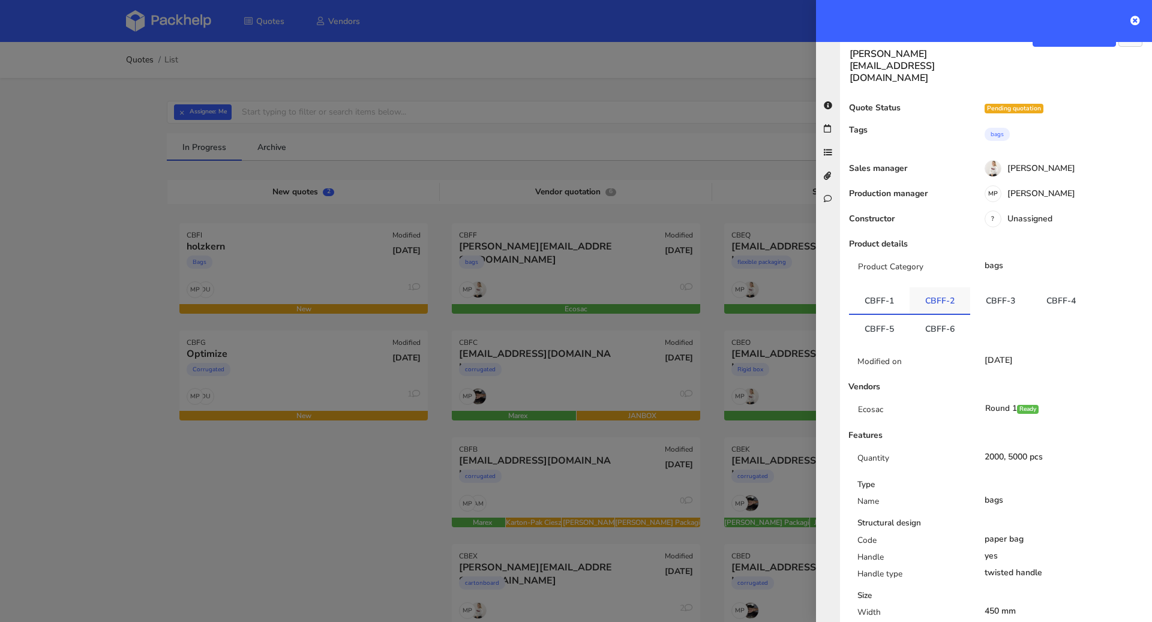
click at [943, 287] on link "CBFF-2" at bounding box center [939, 300] width 61 height 26
click at [994, 287] on link "CBFF-3" at bounding box center [1000, 300] width 61 height 26
click at [924, 287] on link "CBFF-2" at bounding box center [939, 300] width 61 height 26
click at [886, 287] on link "CBFF-1" at bounding box center [879, 300] width 61 height 26
click at [943, 287] on link "CBFF-2" at bounding box center [939, 300] width 61 height 26
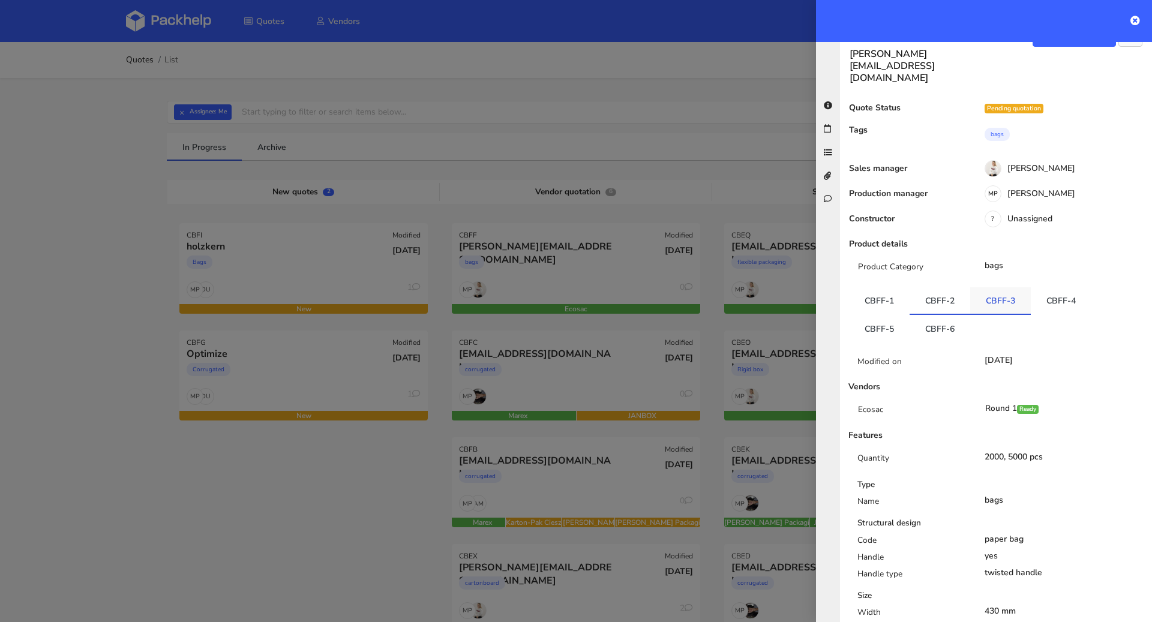
click at [1009, 287] on link "CBFF-3" at bounding box center [1000, 300] width 61 height 26
click at [1059, 287] on link "CBFF-4" at bounding box center [1060, 300] width 61 height 26
click at [895, 287] on link "CBFF-1" at bounding box center [879, 300] width 61 height 26
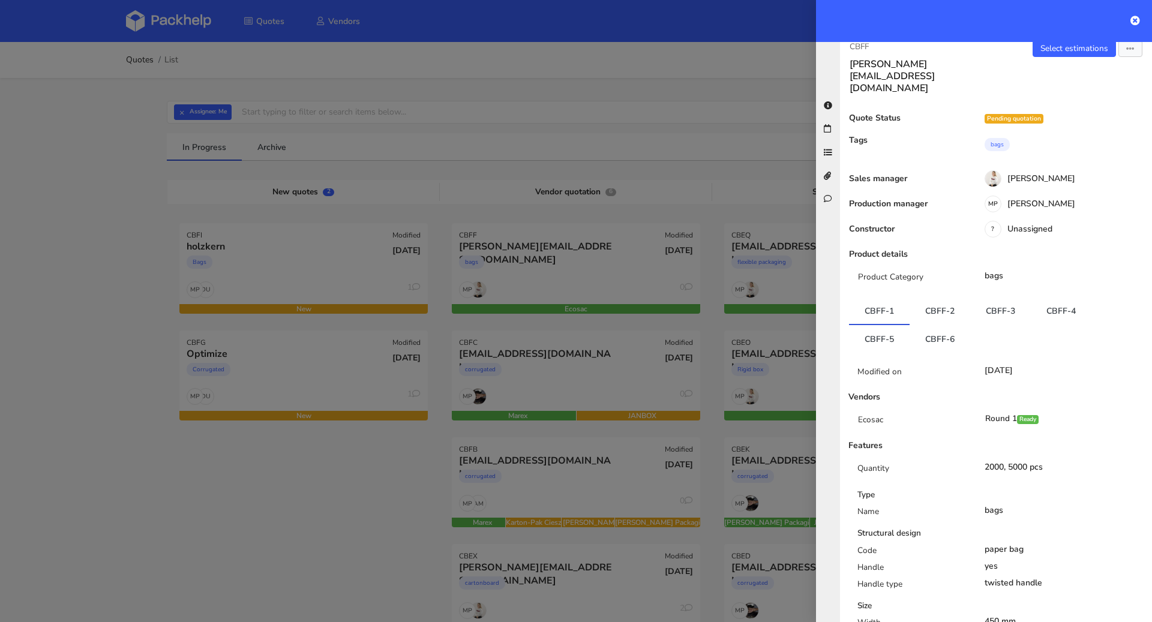
scroll to position [0, 0]
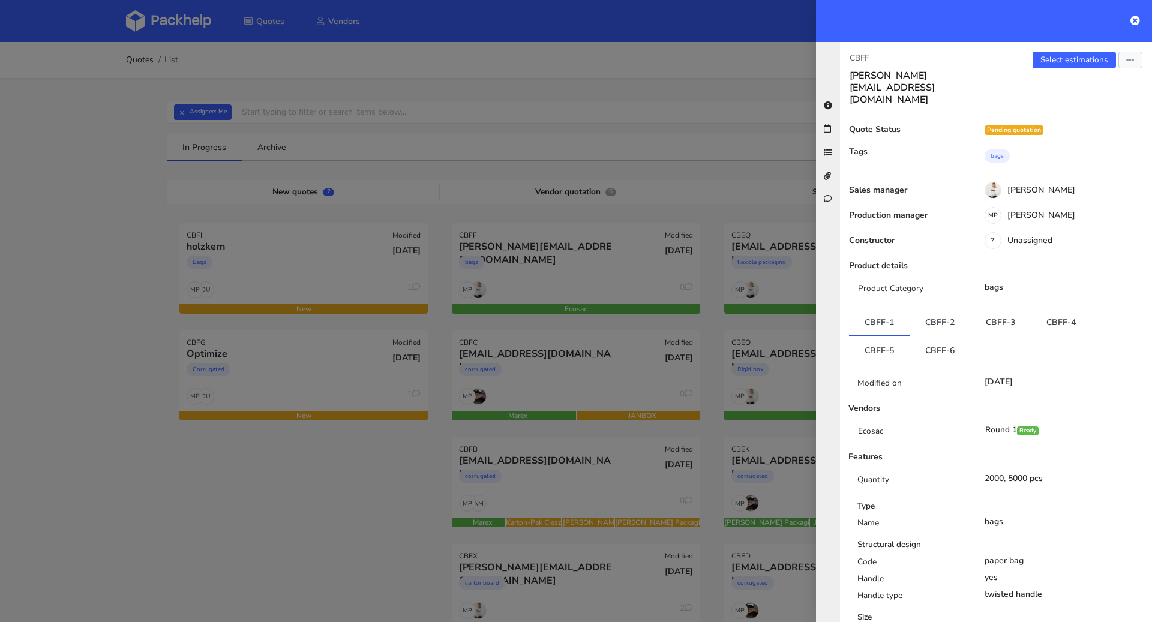
click at [1048, 68] on div "Select estimations Send to estimate View quote Edit quote Missing data Reject q…" at bounding box center [1074, 79] width 156 height 54
click at [1051, 59] on link "Select estimations" at bounding box center [1073, 60] width 83 height 17
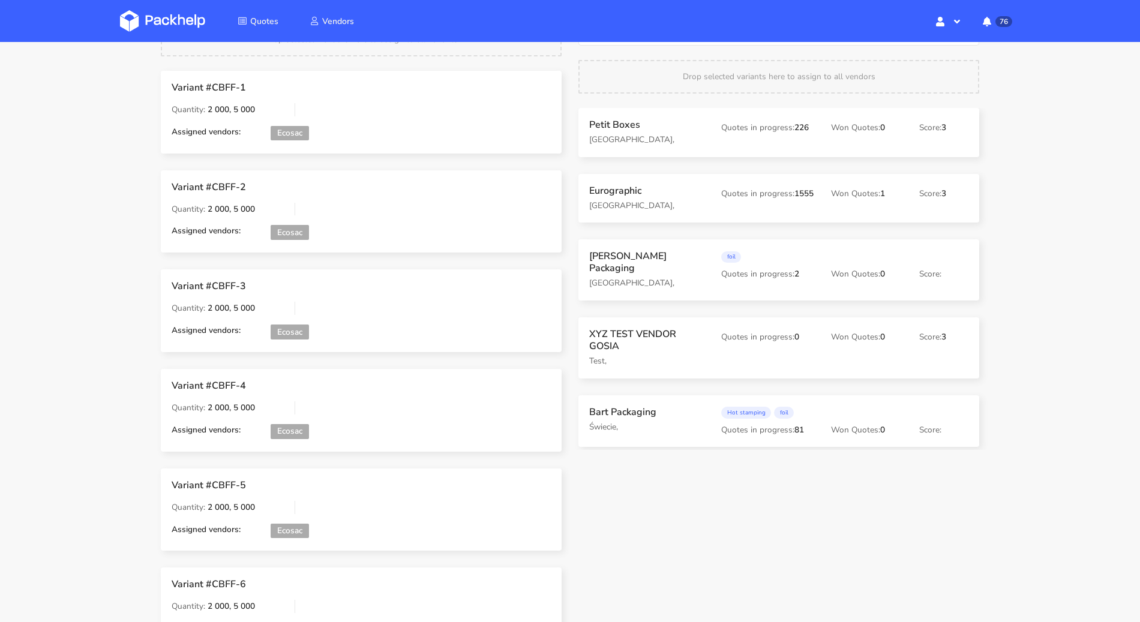
scroll to position [221, 0]
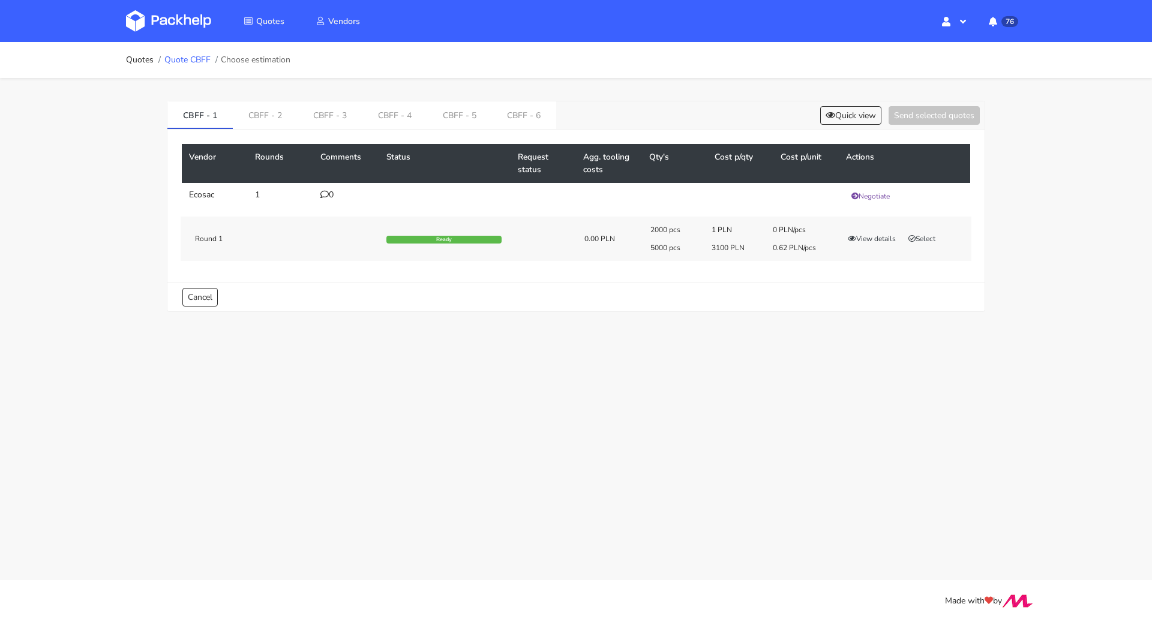
click at [172, 61] on link "Quote CBFF" at bounding box center [187, 60] width 46 height 10
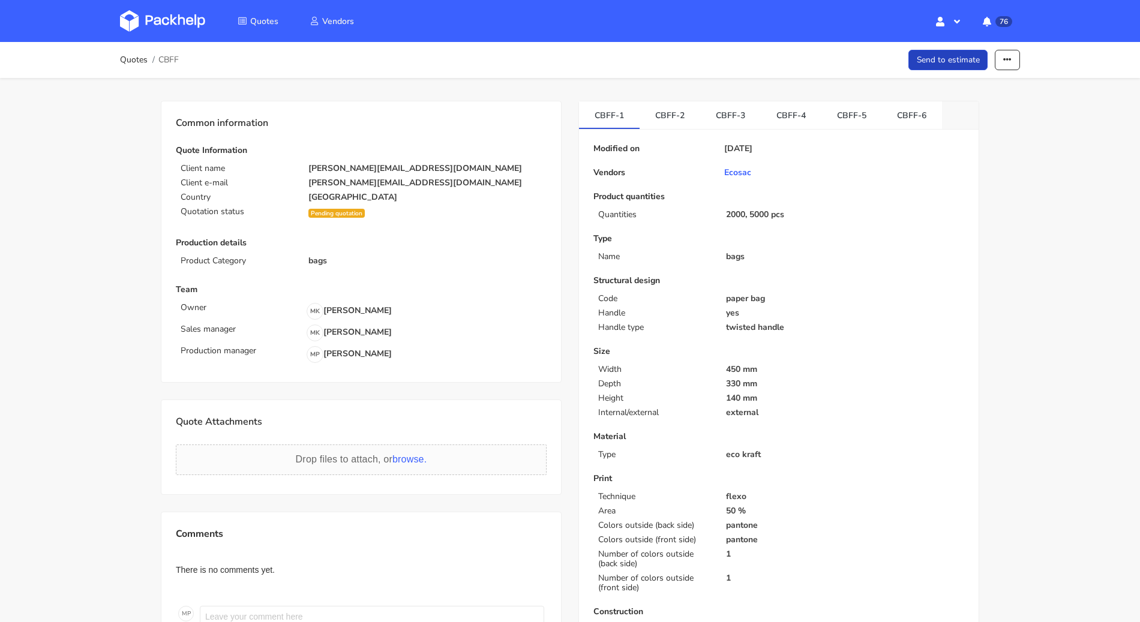
click at [951, 61] on link "Send to estimate" at bounding box center [948, 60] width 80 height 21
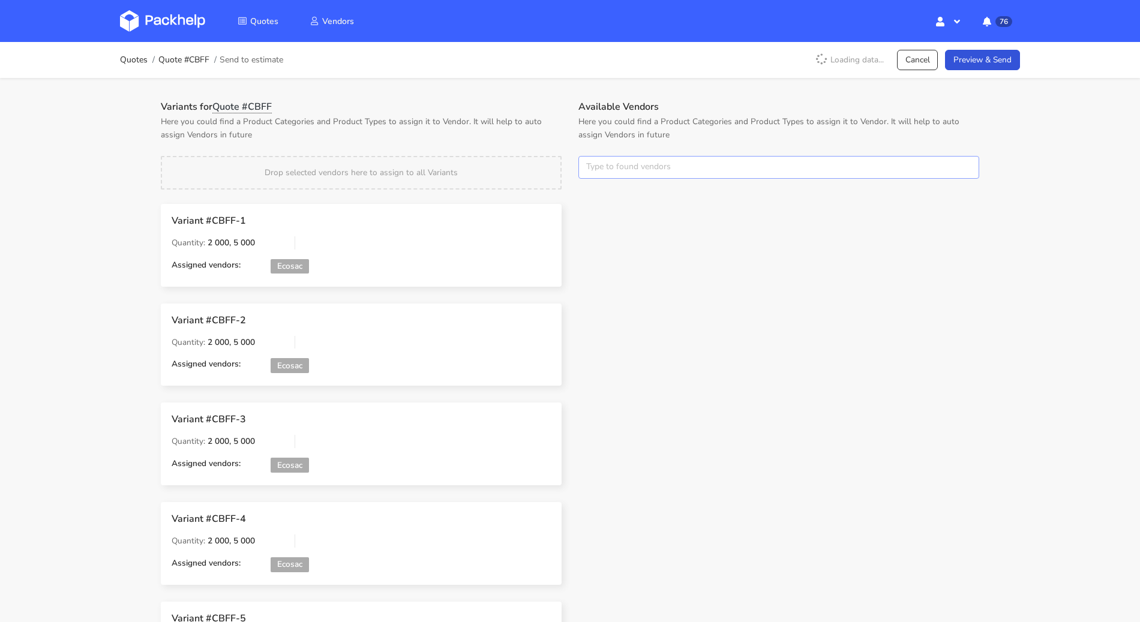
click at [639, 164] on input "text" at bounding box center [778, 167] width 401 height 23
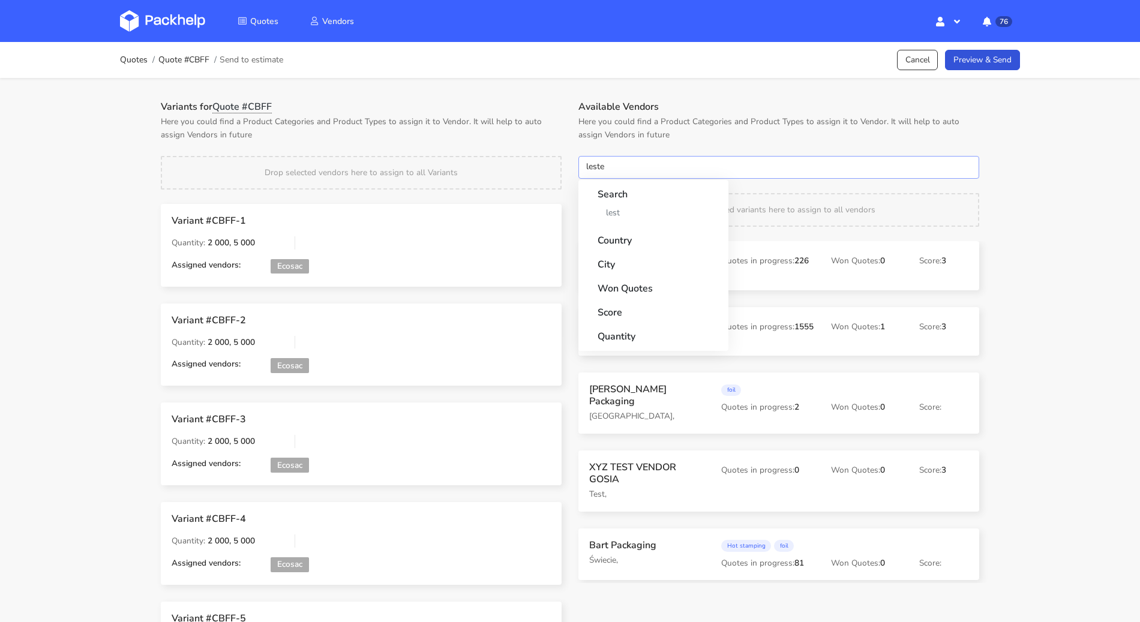
type input "[PERSON_NAME]"
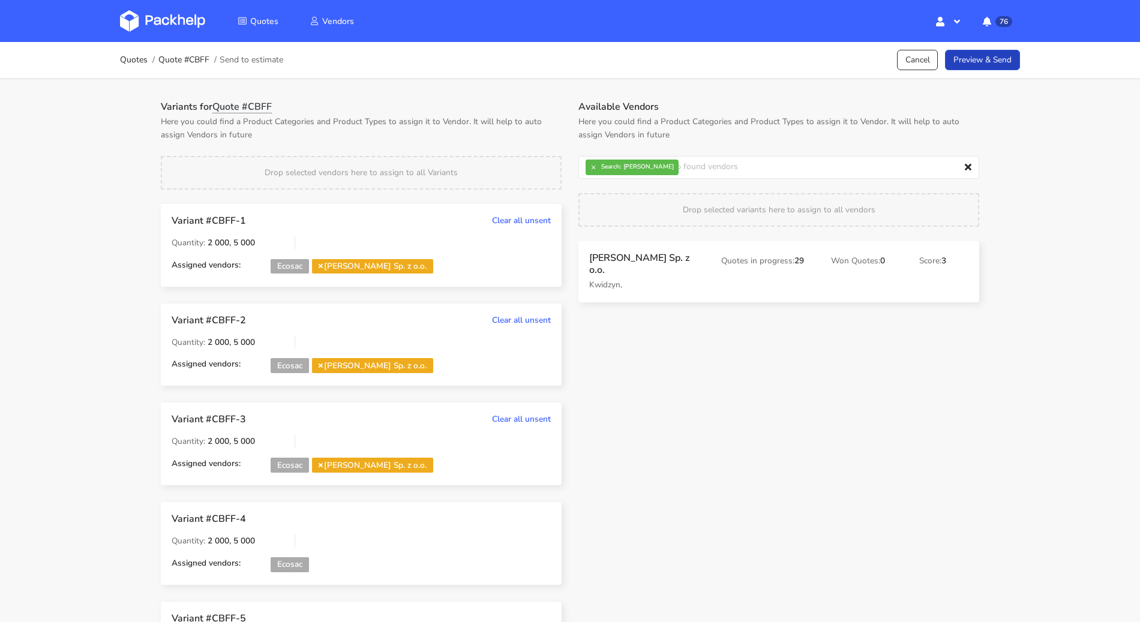
click at [1009, 53] on link "Preview & Send" at bounding box center [982, 60] width 75 height 21
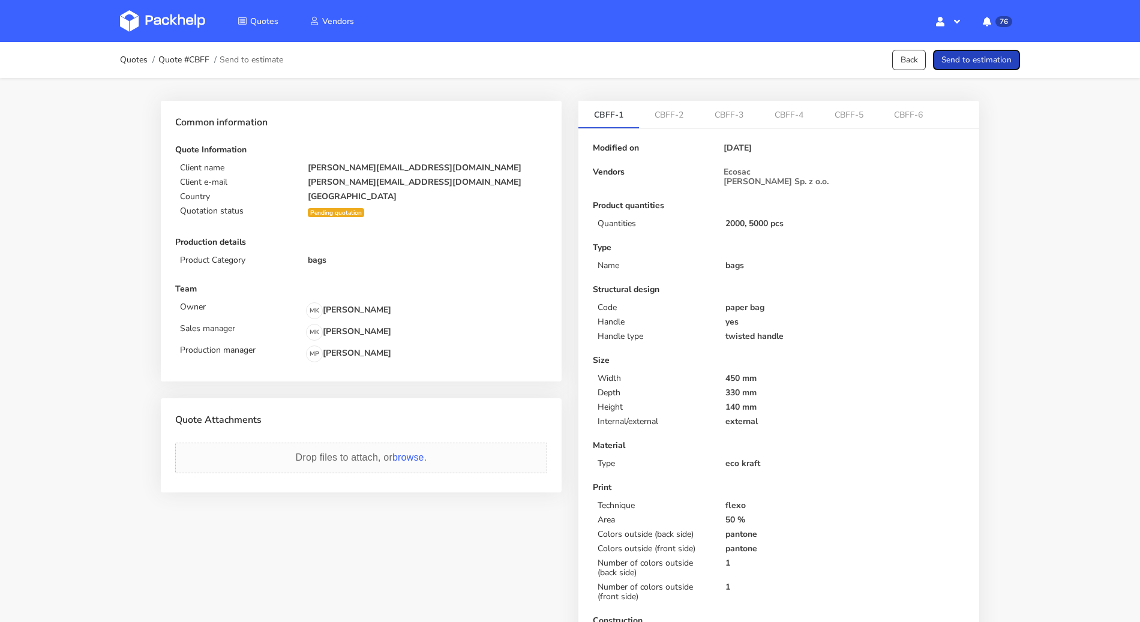
click at [1005, 56] on button "Send to estimation" at bounding box center [976, 60] width 87 height 21
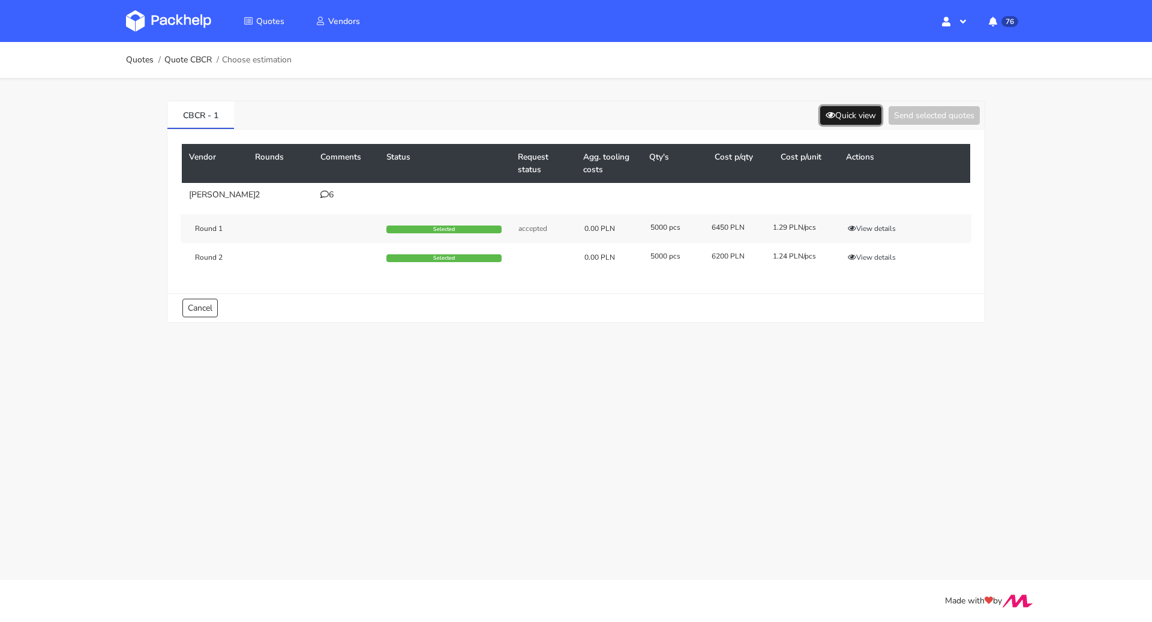
click at [844, 115] on button "Quick view" at bounding box center [850, 115] width 61 height 19
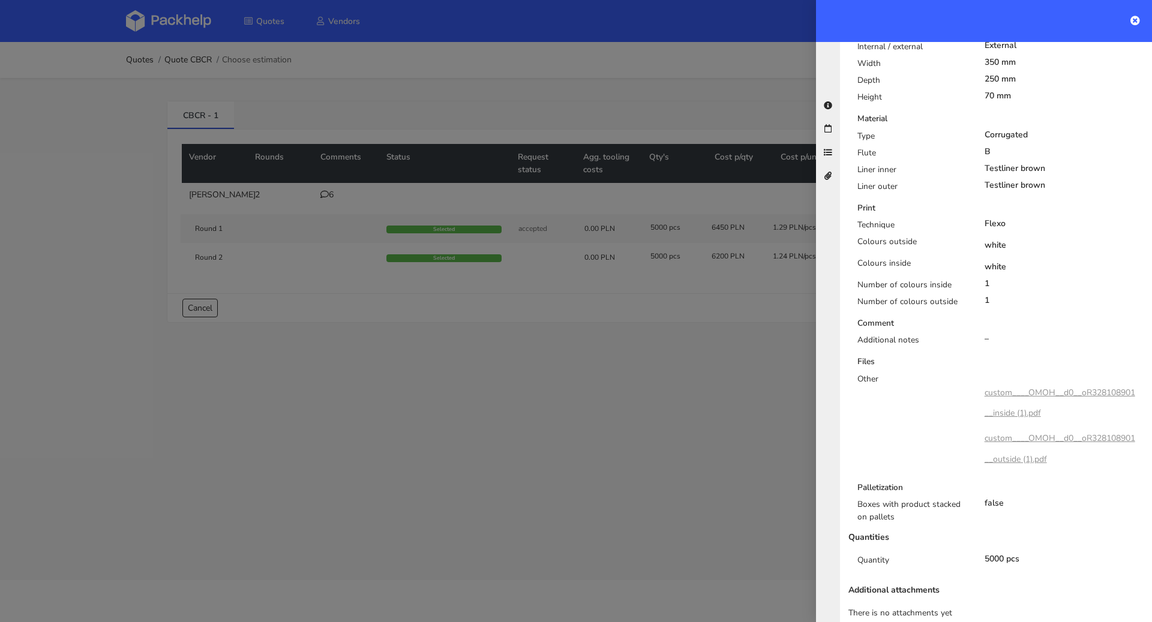
scroll to position [402, 0]
click at [674, 314] on div at bounding box center [576, 311] width 1152 height 622
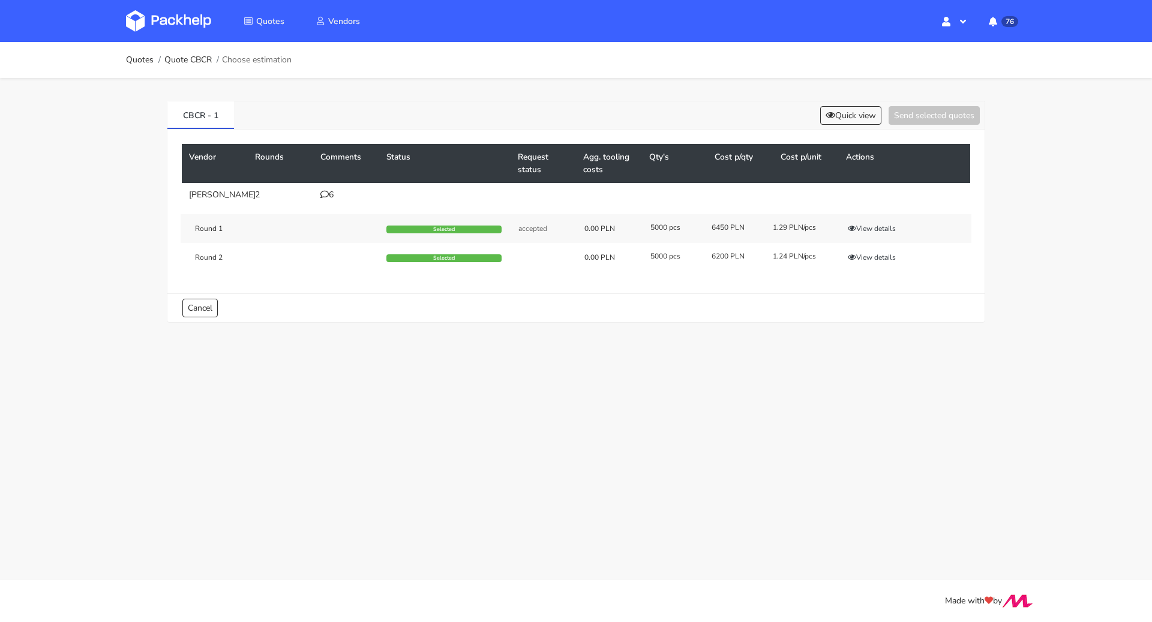
click at [339, 190] on div "6" at bounding box center [346, 195] width 52 height 10
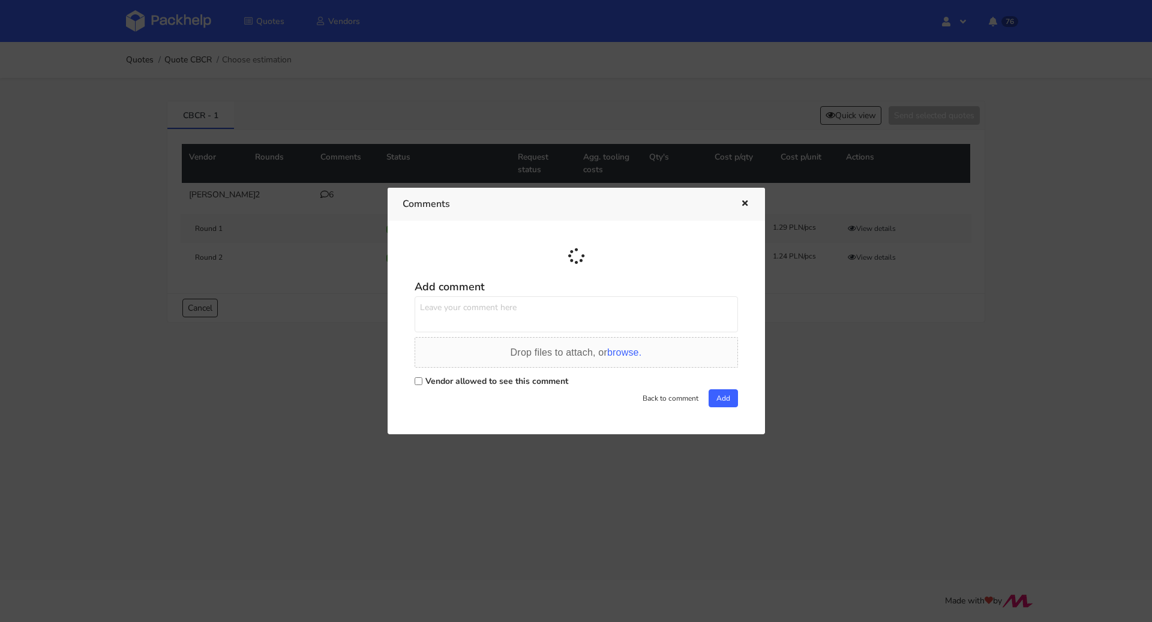
click at [324, 195] on div at bounding box center [576, 311] width 1152 height 622
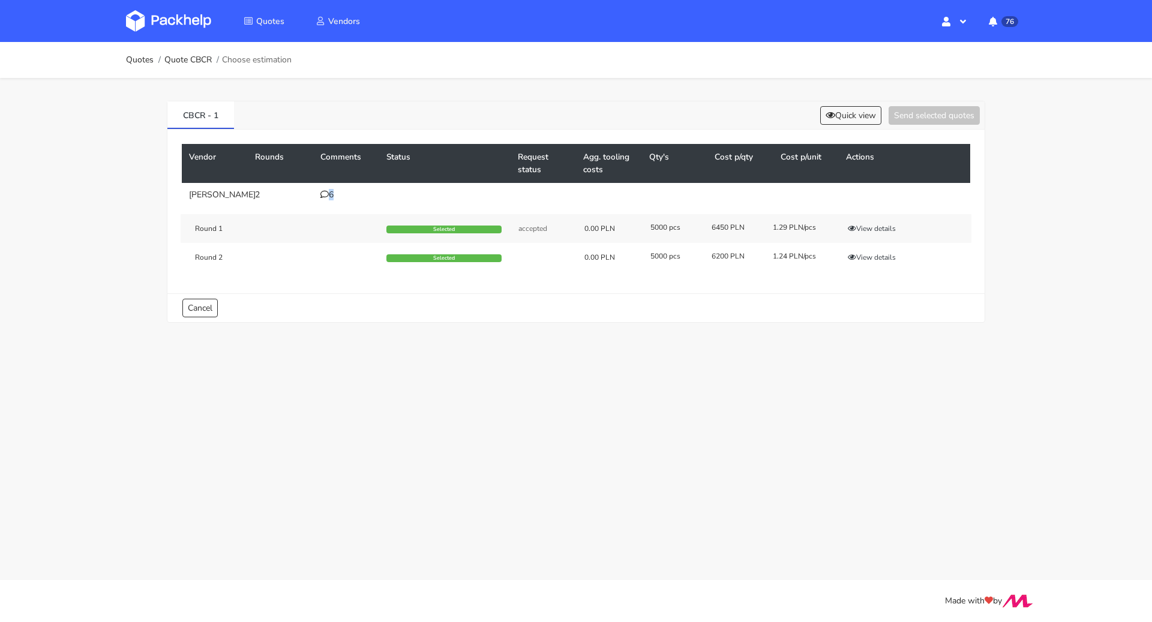
click at [324, 195] on icon at bounding box center [324, 194] width 8 height 8
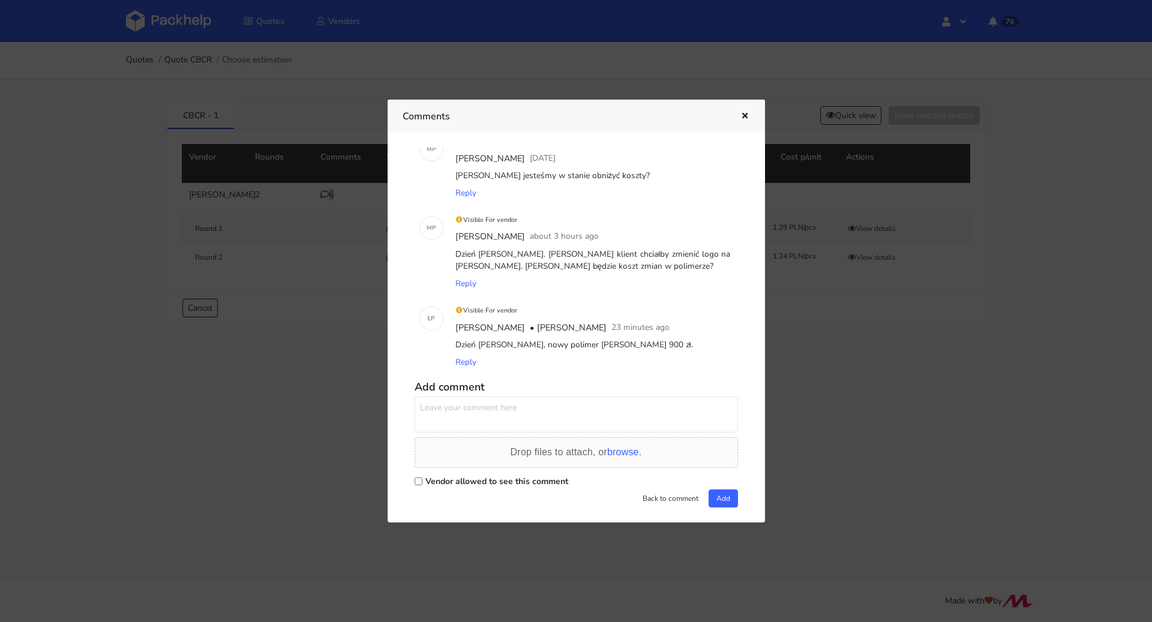
scroll to position [290, 0]
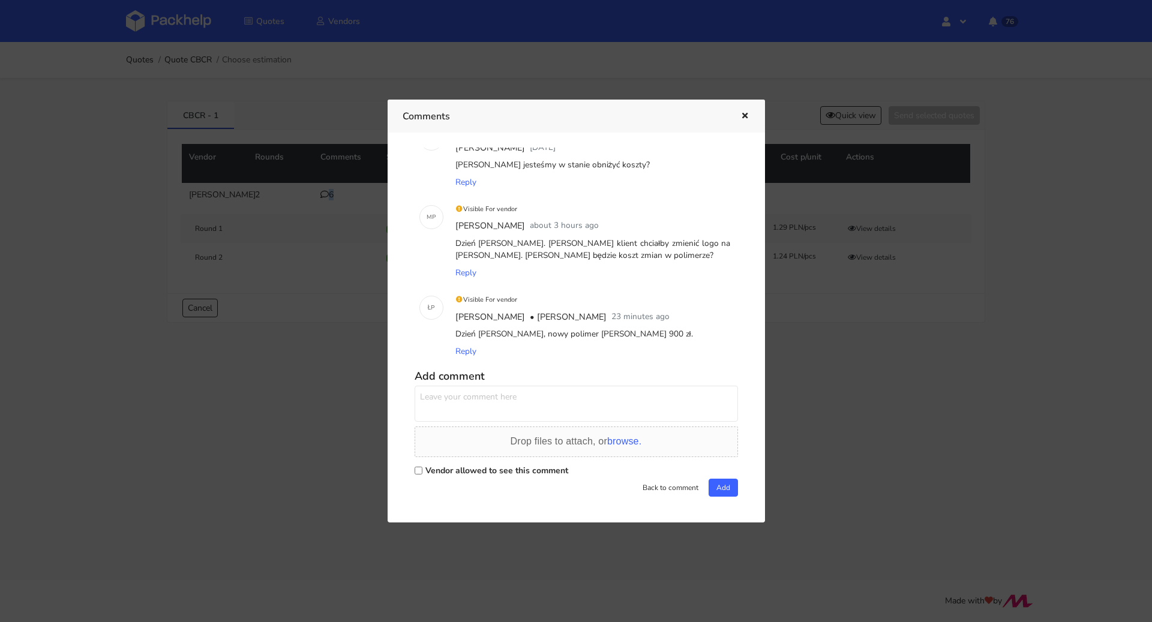
click at [746, 113] on icon "button" at bounding box center [744, 116] width 10 height 8
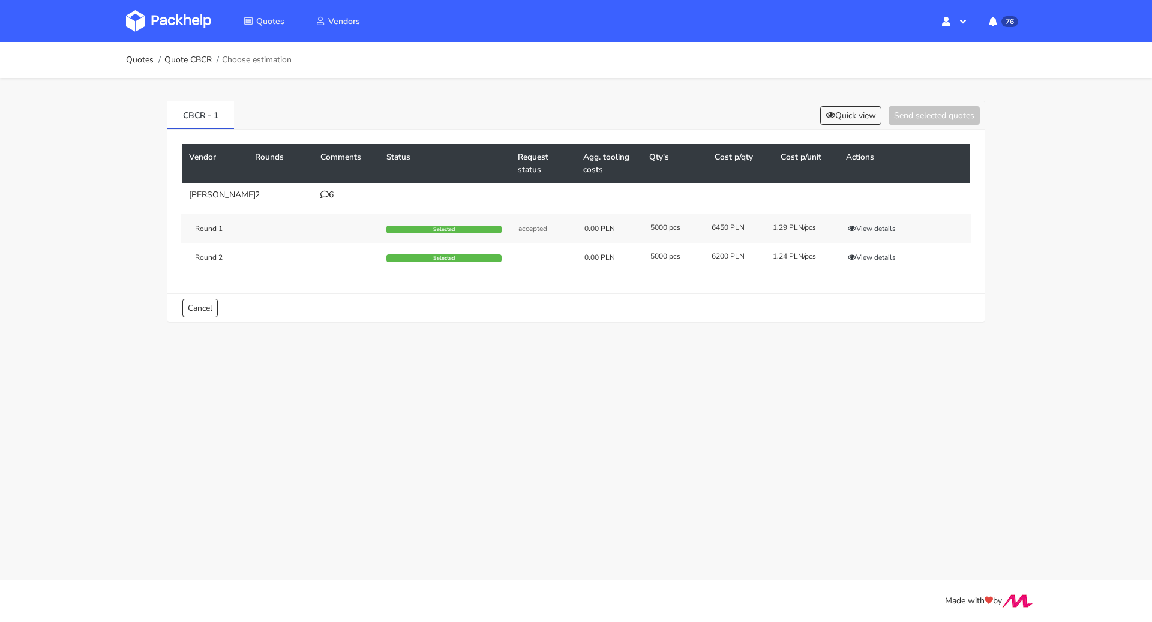
click at [871, 321] on div "CBCR - 1 Quick view Send selected quotes Vendor Rounds Comments Status Request …" at bounding box center [576, 209] width 864 height 262
click at [872, 255] on button "View details" at bounding box center [871, 257] width 59 height 12
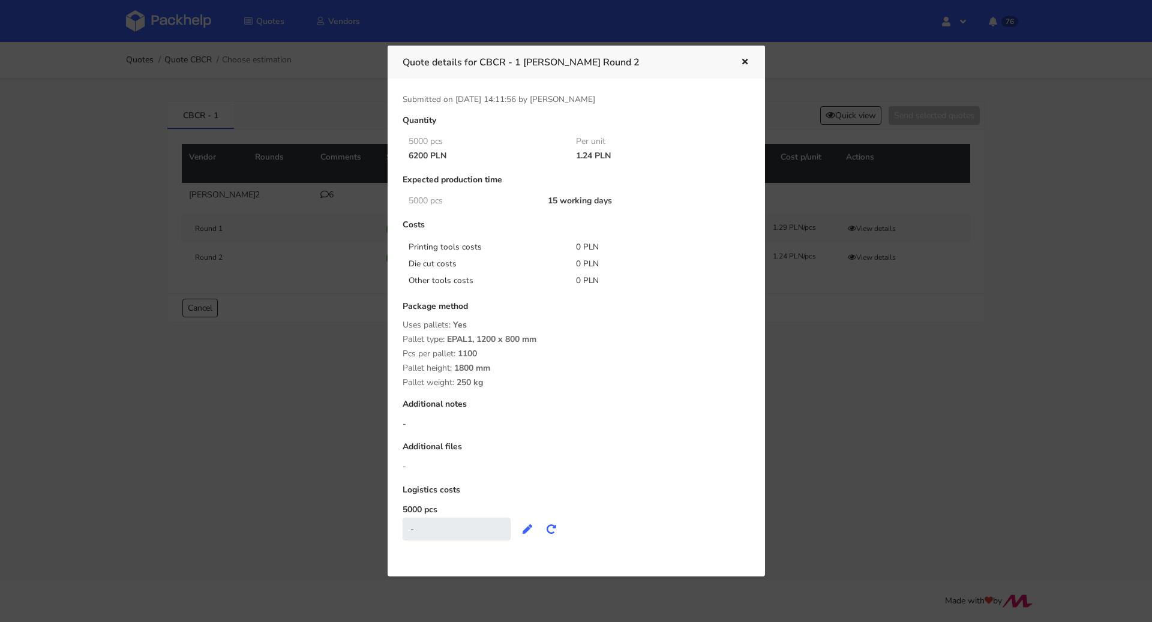
click at [745, 61] on icon "button" at bounding box center [744, 62] width 10 height 8
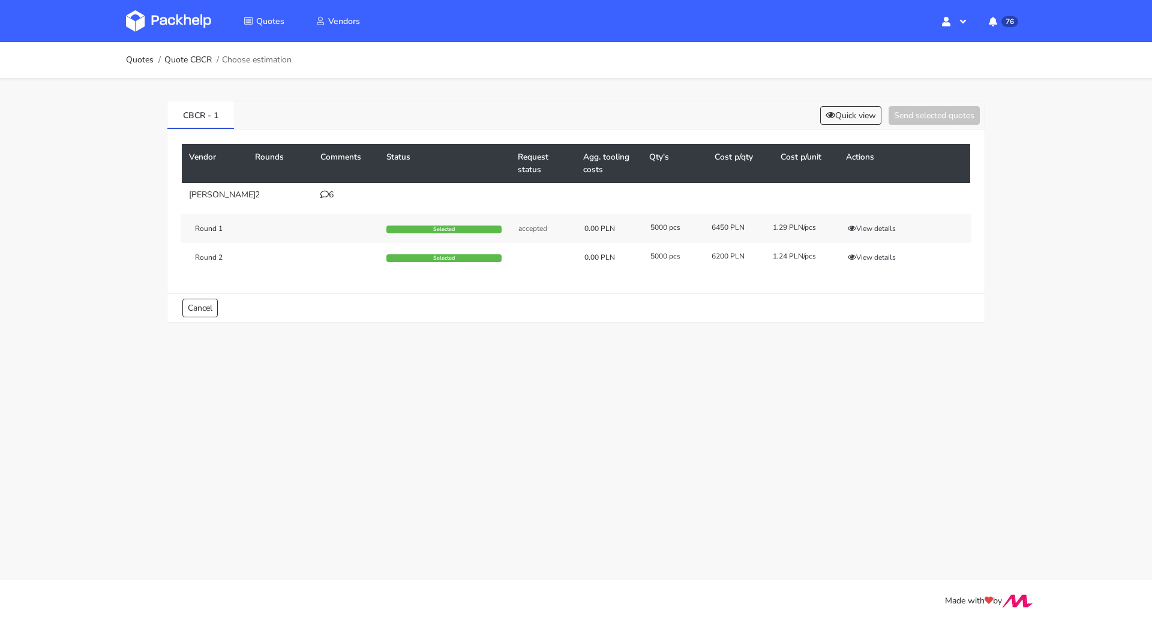
click at [869, 245] on div "Round 2 Selected 0.00 PLN 5000 pcs 6200 PLN 1.24 PLN/pcs View details" at bounding box center [576, 257] width 790 height 29
click at [873, 257] on button "View details" at bounding box center [871, 257] width 59 height 12
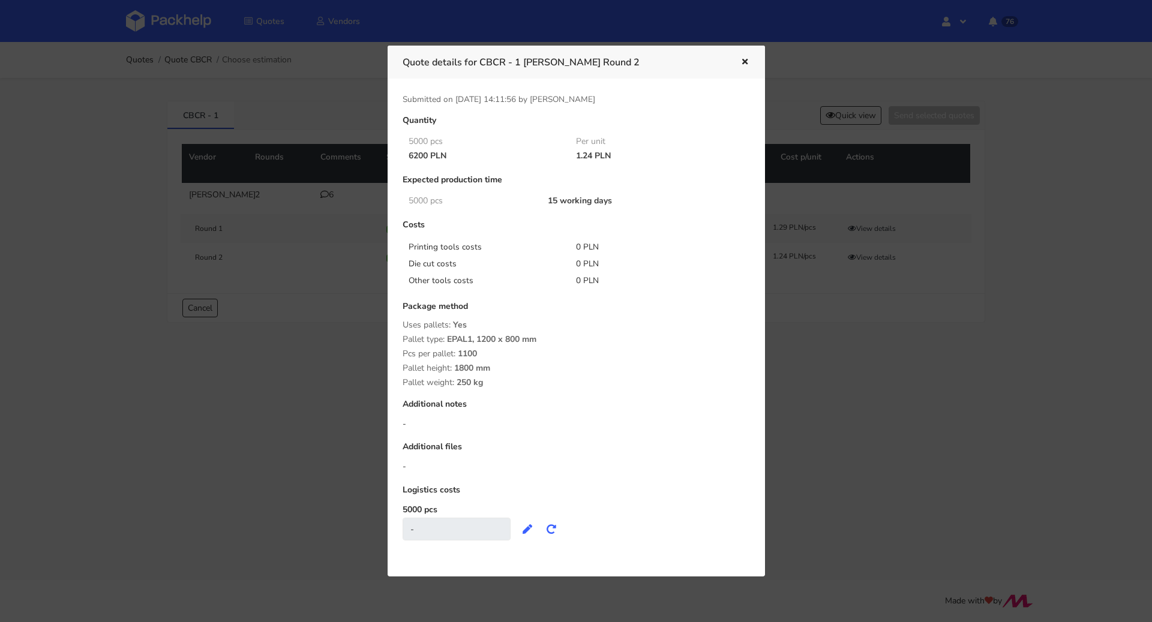
click at [750, 65] on div "Quote details for CBCR - 1 [PERSON_NAME] Round 2" at bounding box center [575, 62] width 377 height 33
click at [748, 64] on icon "button" at bounding box center [744, 62] width 10 height 8
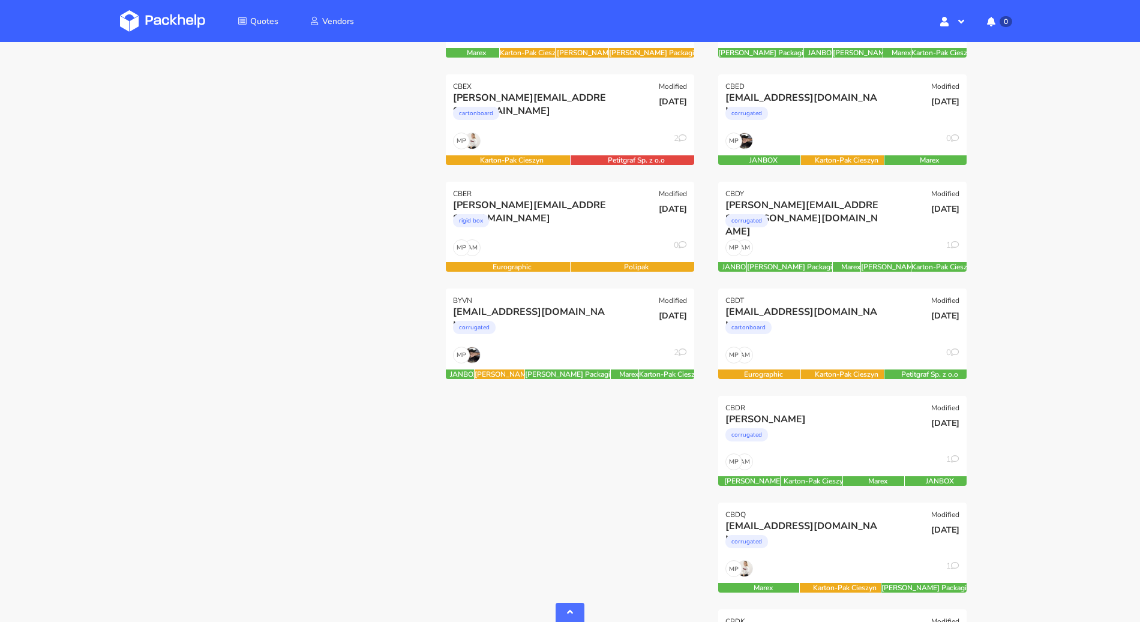
scroll to position [459, 0]
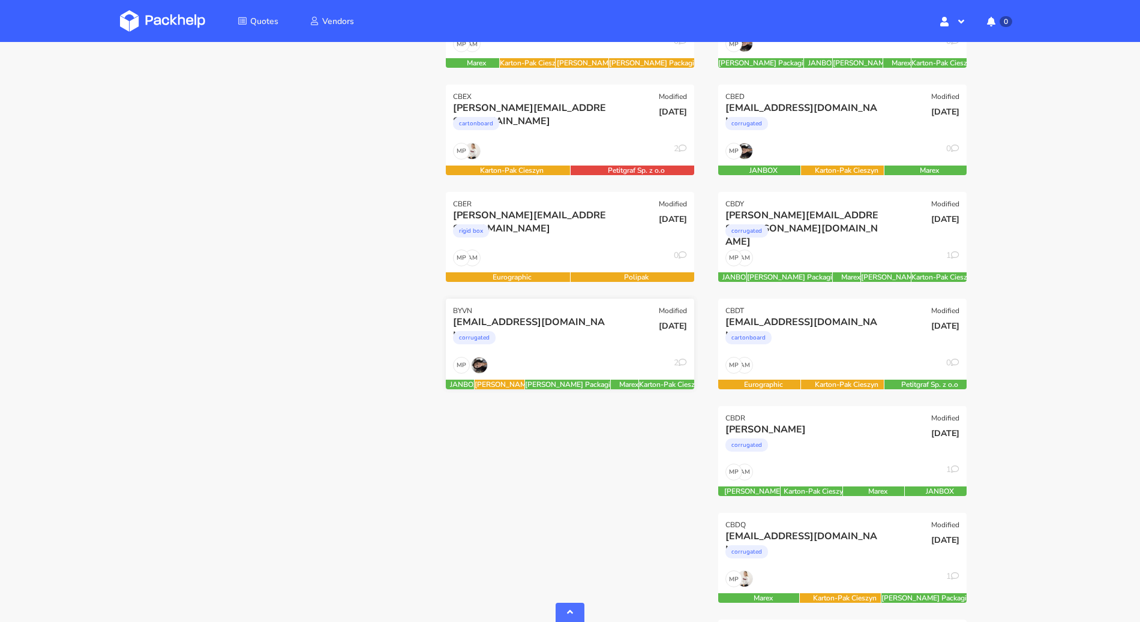
click at [540, 368] on div "MP 2" at bounding box center [570, 368] width 248 height 23
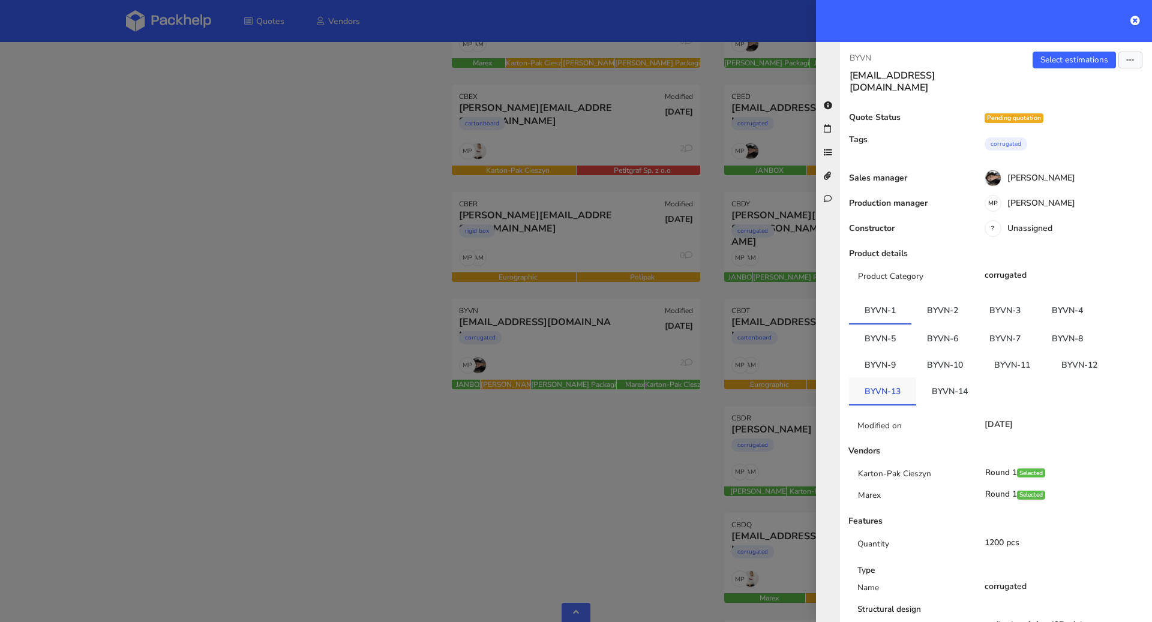
click at [880, 377] on link "BYVN-13" at bounding box center [882, 390] width 67 height 26
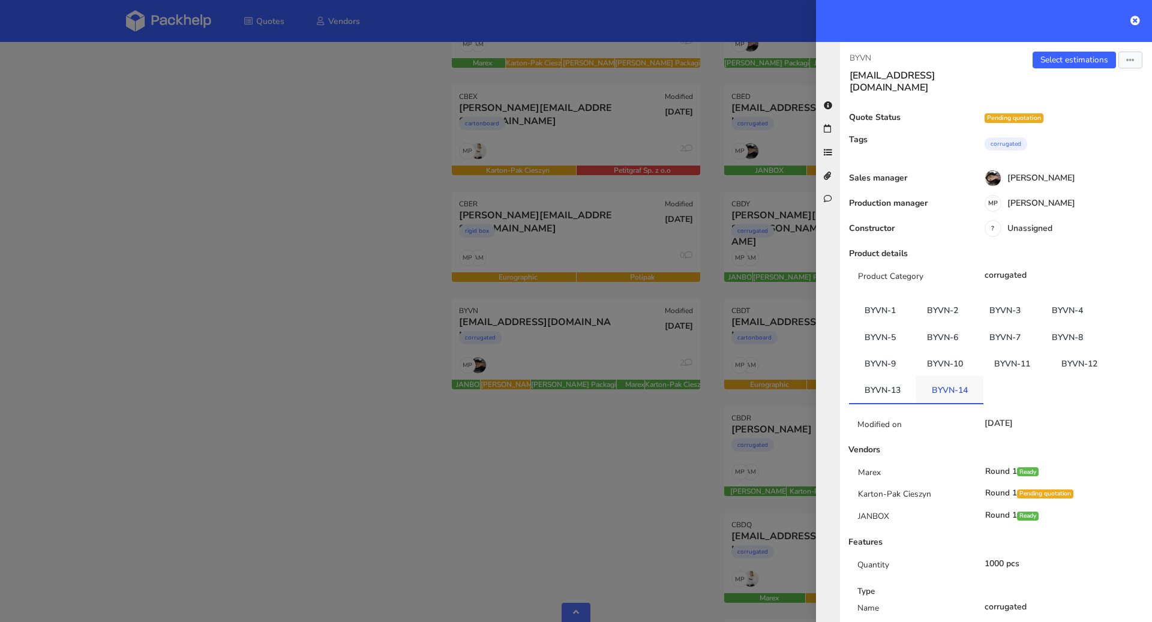
click at [943, 378] on link "BYVN-14" at bounding box center [949, 389] width 67 height 26
click at [659, 423] on div at bounding box center [576, 311] width 1152 height 622
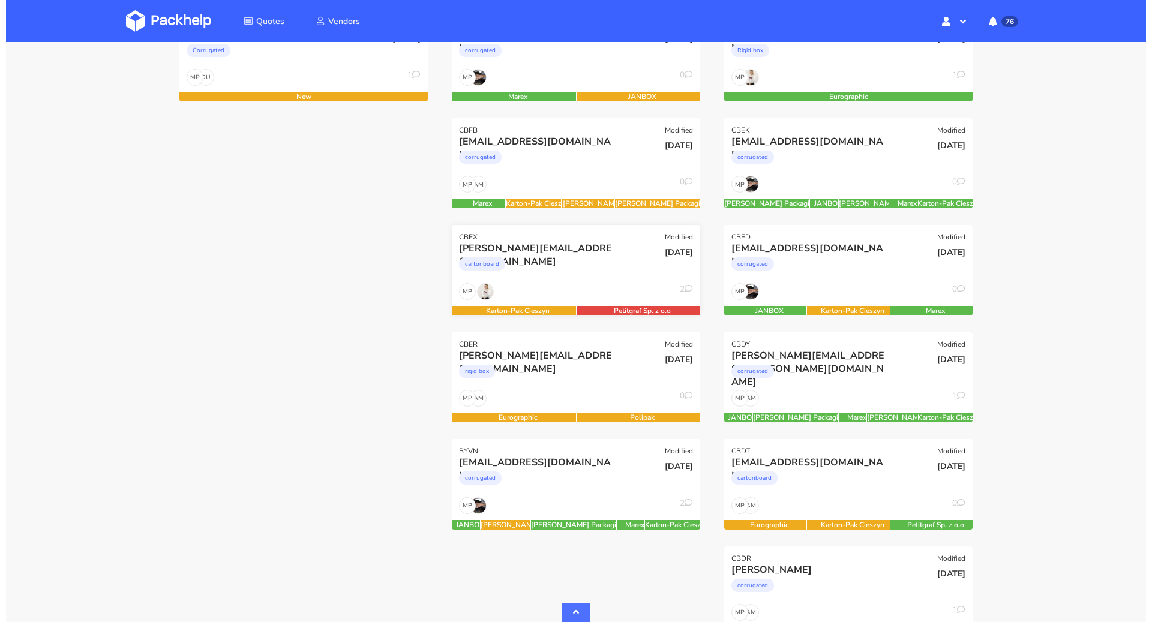
scroll to position [288, 0]
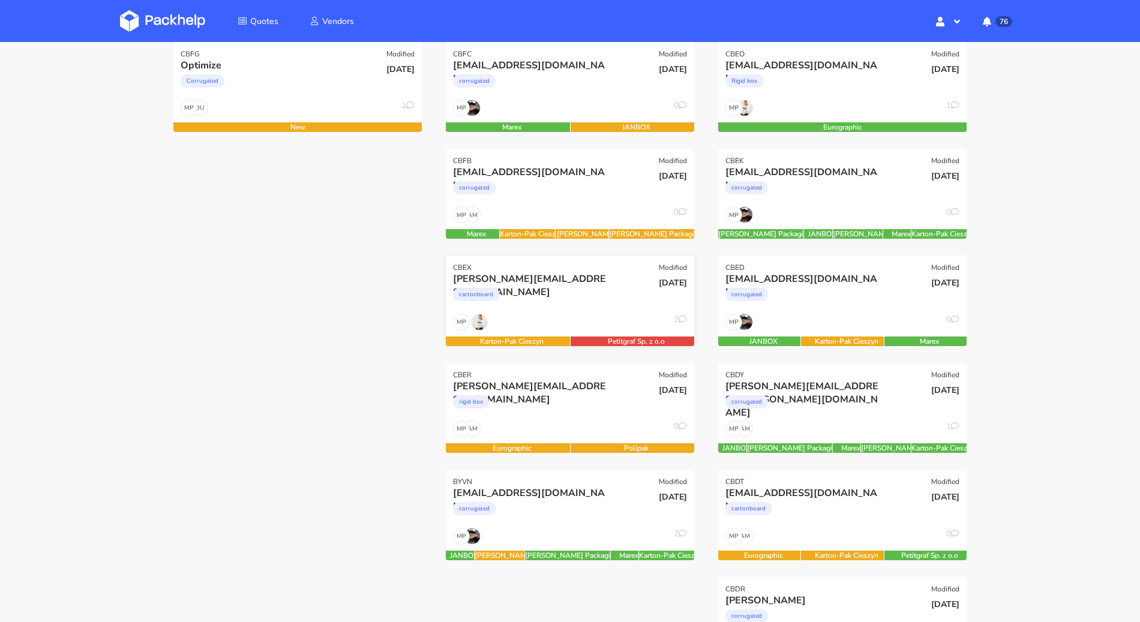
click at [596, 291] on div "cartonboard" at bounding box center [532, 297] width 159 height 24
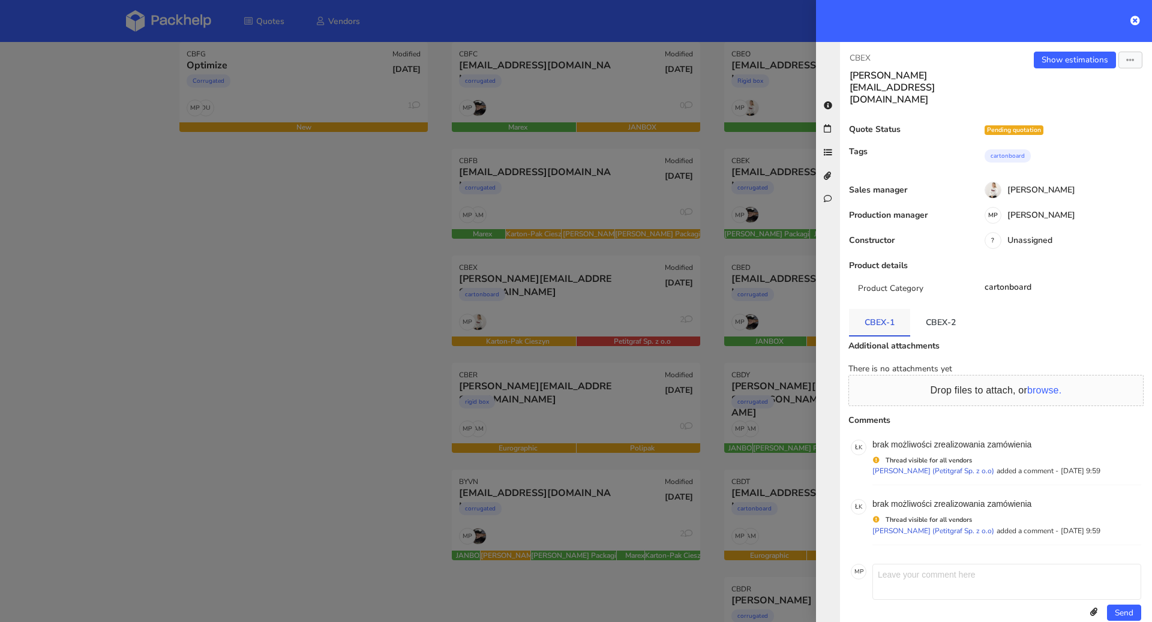
click at [876, 309] on link "CBEX-1" at bounding box center [879, 322] width 61 height 26
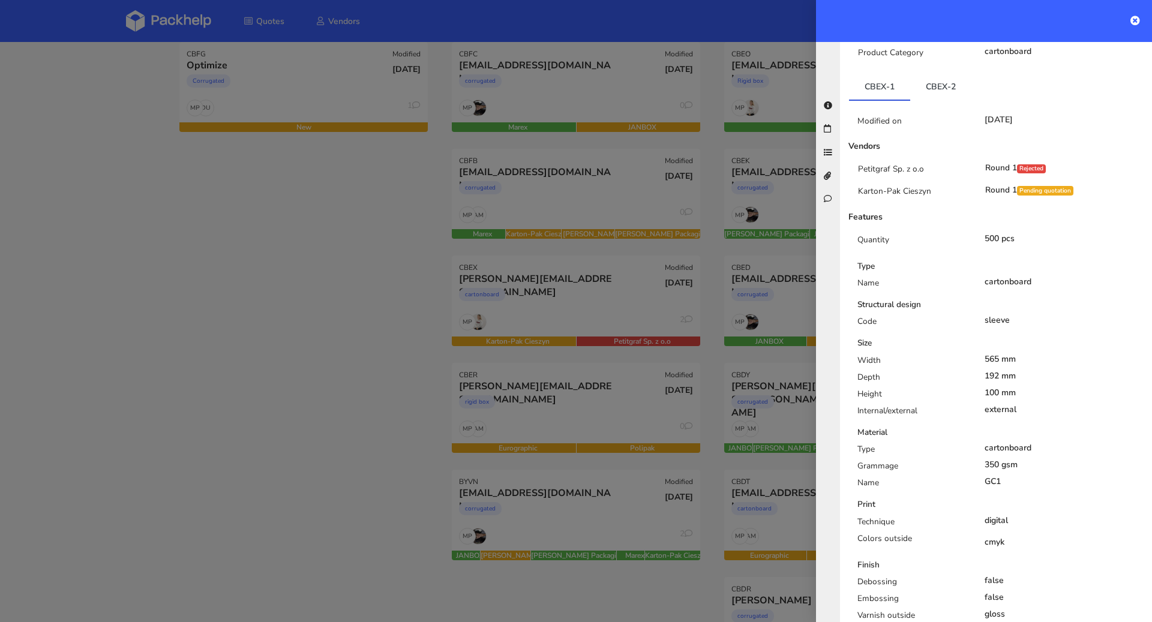
scroll to position [121, 0]
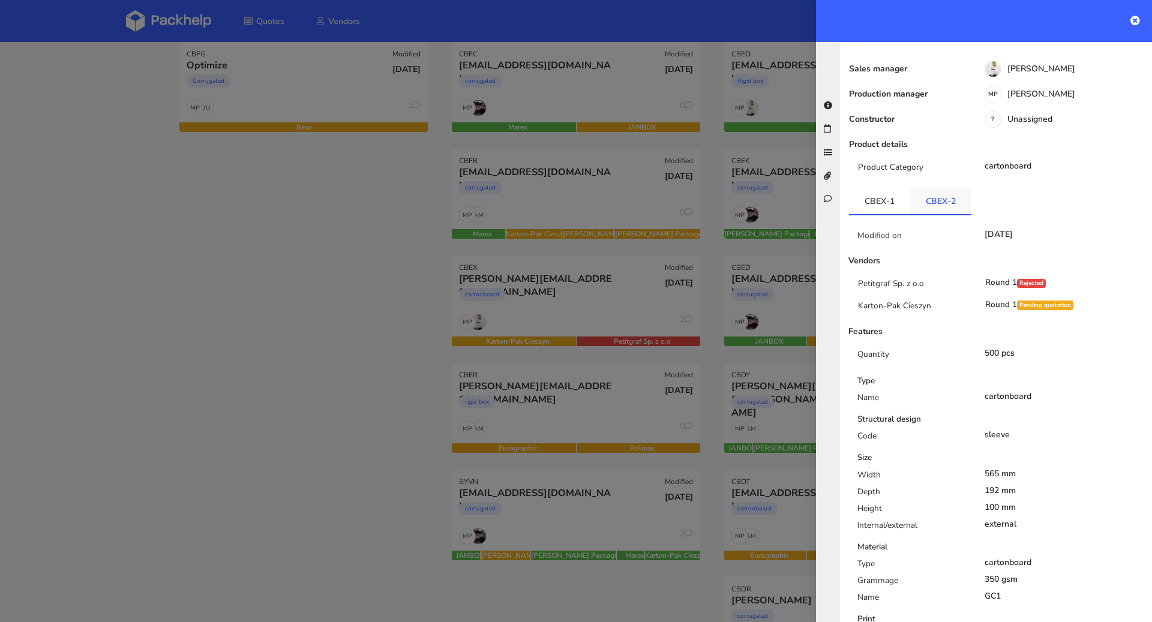
click at [934, 188] on link "CBEX-2" at bounding box center [940, 201] width 61 height 26
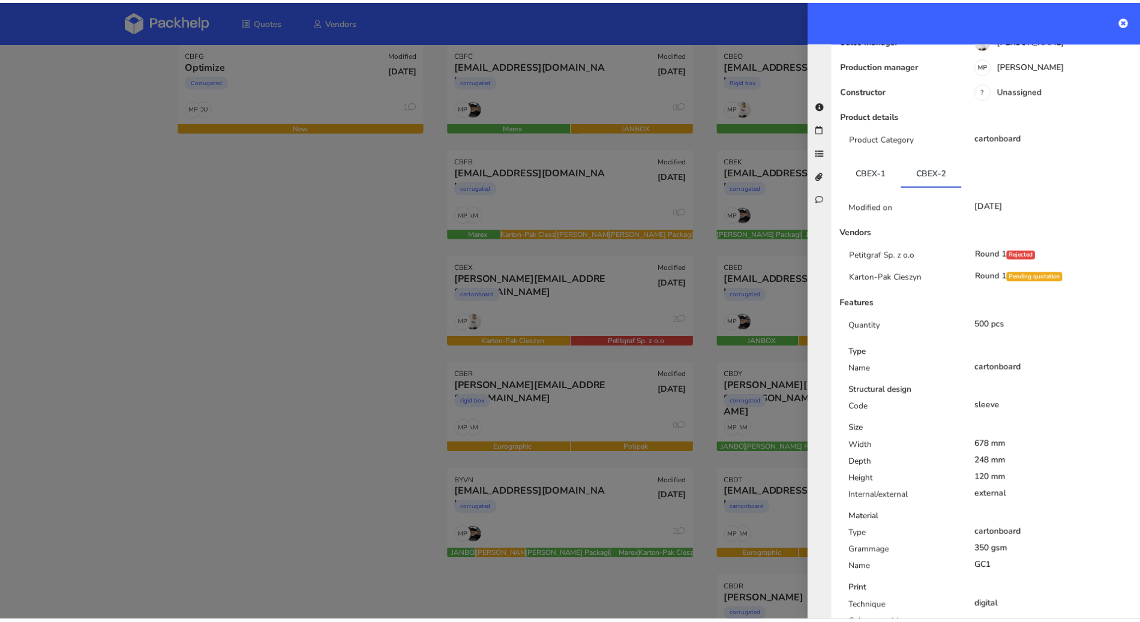
scroll to position [0, 0]
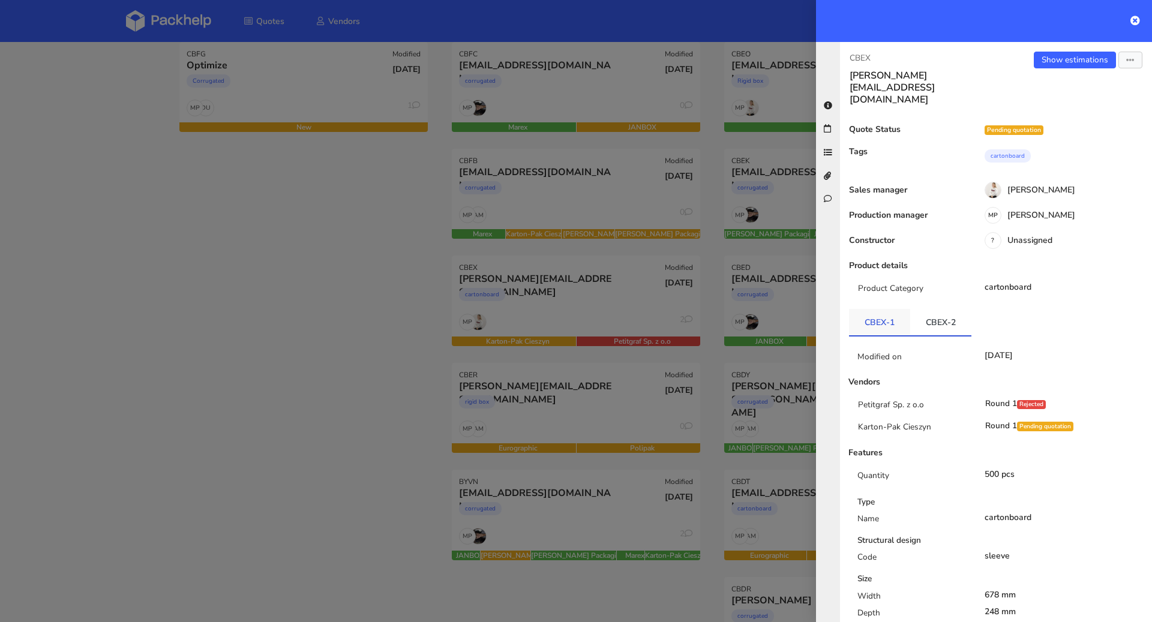
click at [870, 309] on link "CBEX-1" at bounding box center [879, 322] width 61 height 26
click at [278, 311] on div at bounding box center [576, 311] width 1152 height 622
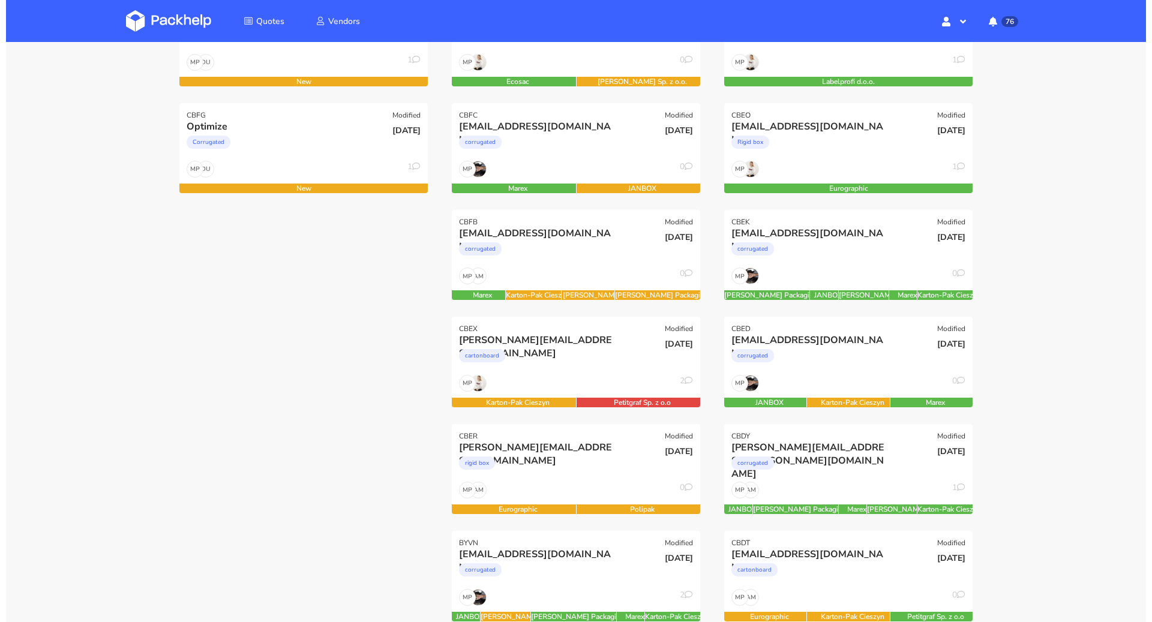
scroll to position [146, 0]
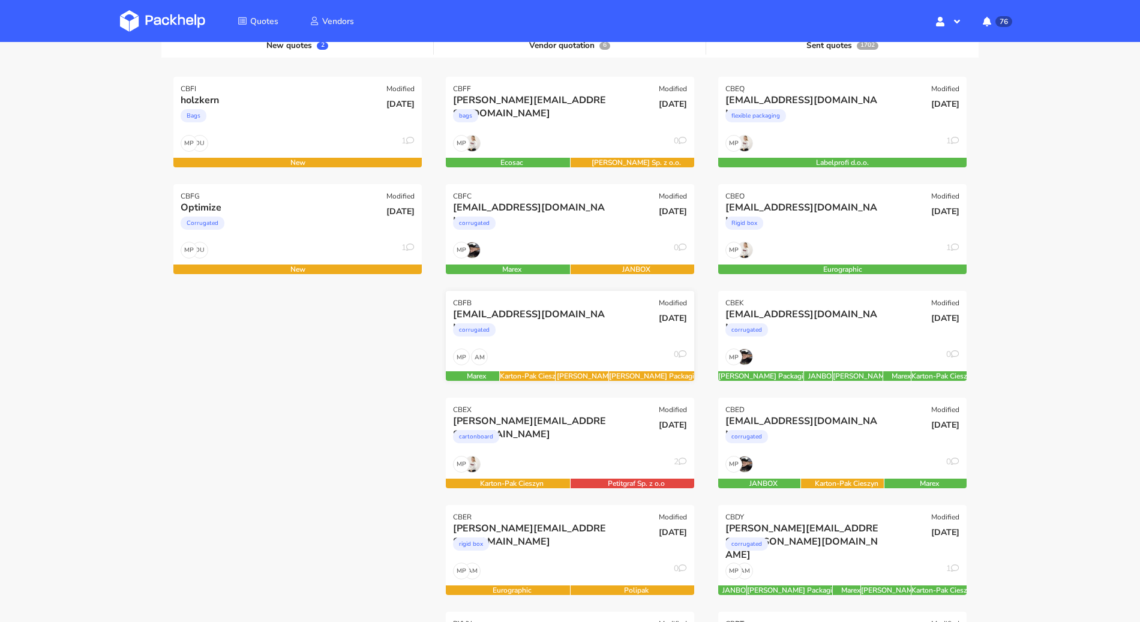
click at [612, 331] on div "28 Aug 2025" at bounding box center [653, 328] width 83 height 41
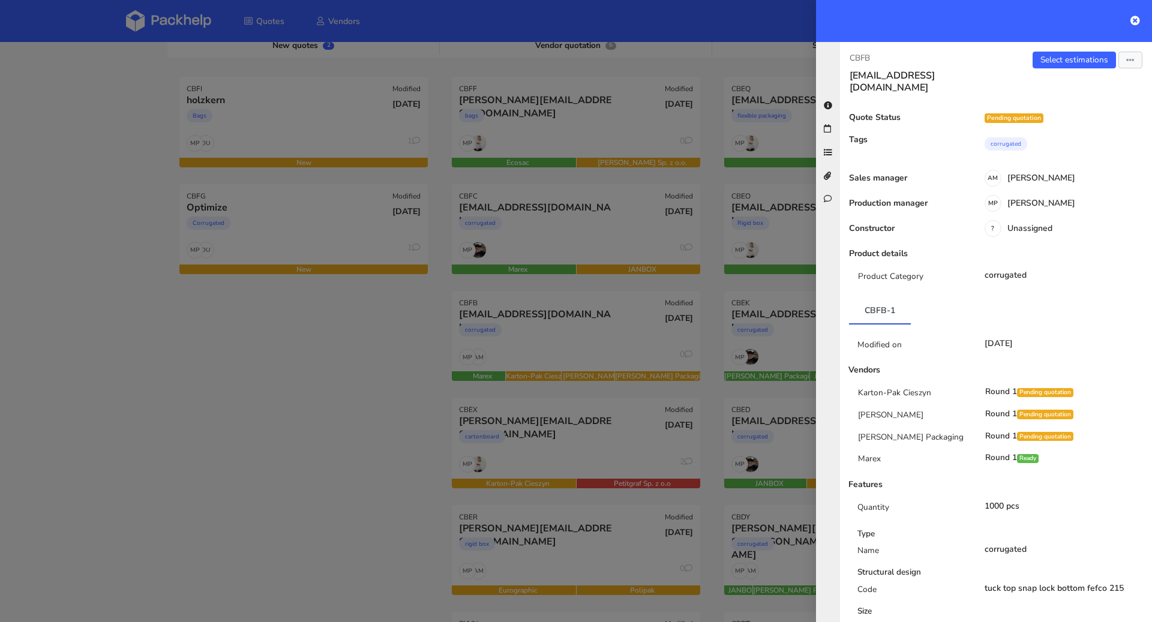
click at [288, 426] on div at bounding box center [576, 311] width 1152 height 622
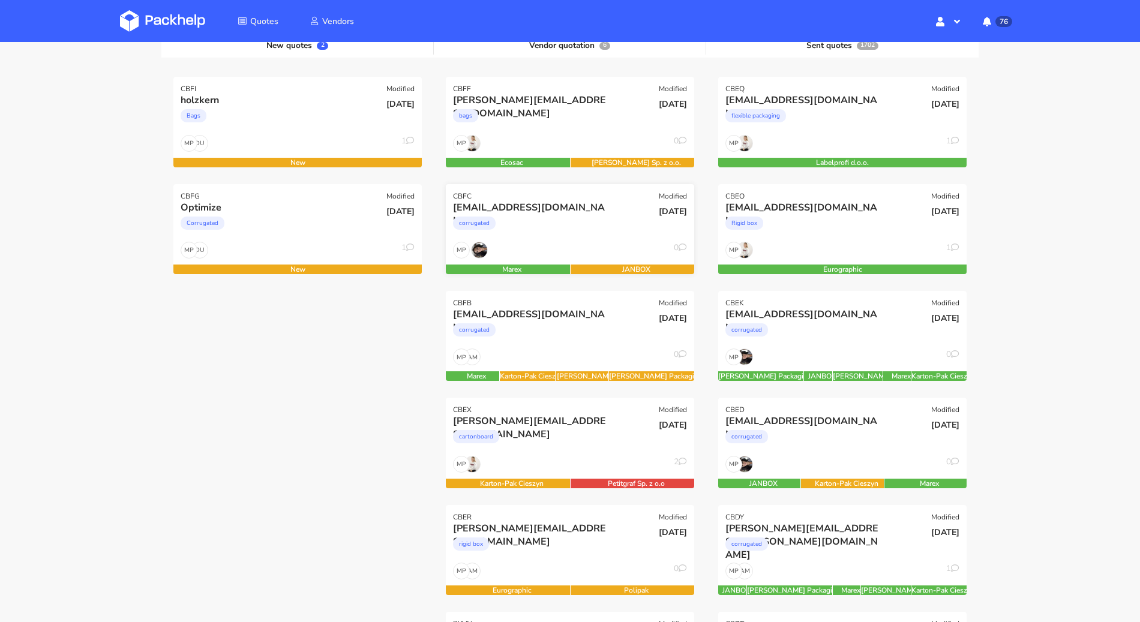
click at [564, 246] on div "MP 0" at bounding box center [570, 253] width 248 height 23
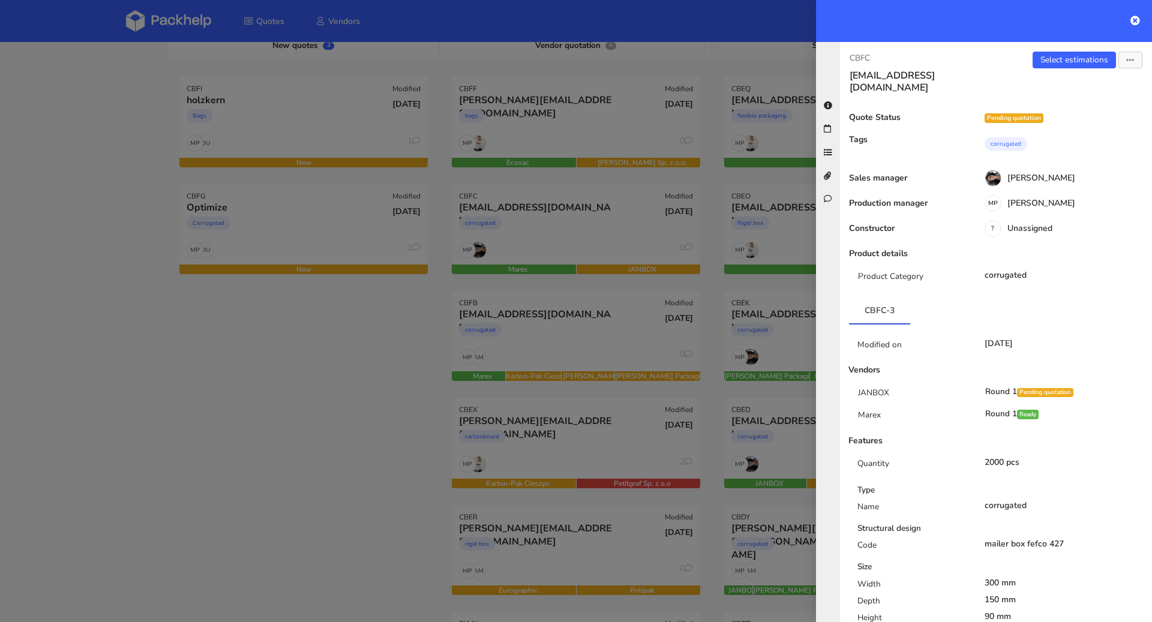
click at [323, 422] on div at bounding box center [576, 311] width 1152 height 622
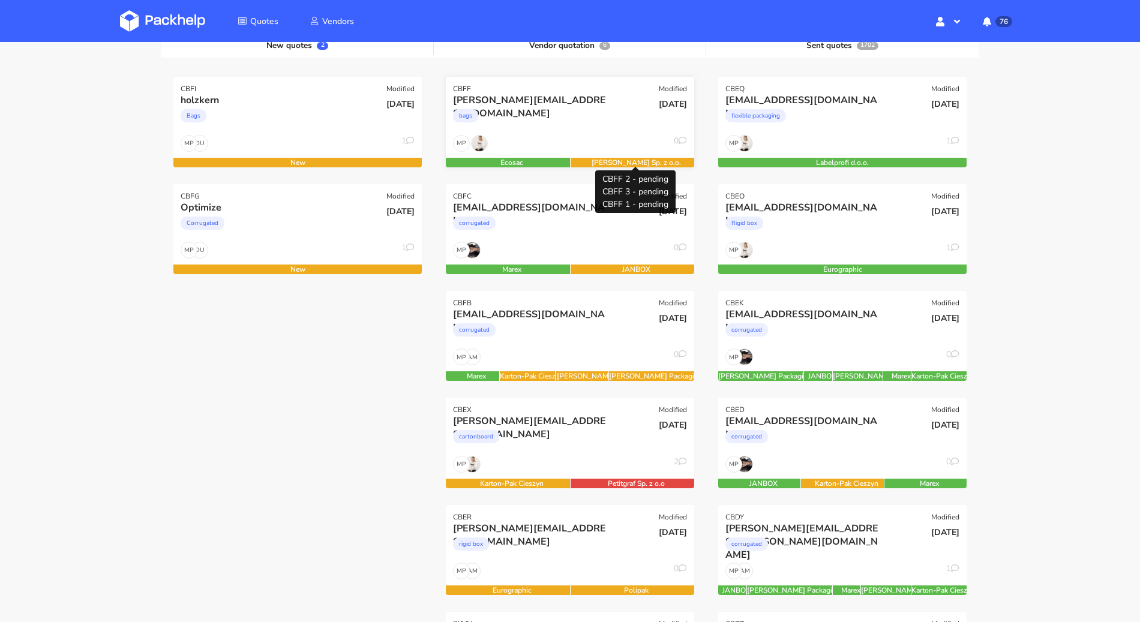
click at [581, 158] on div "[PERSON_NAME] Sp. z o.o." at bounding box center [636, 163] width 133 height 10
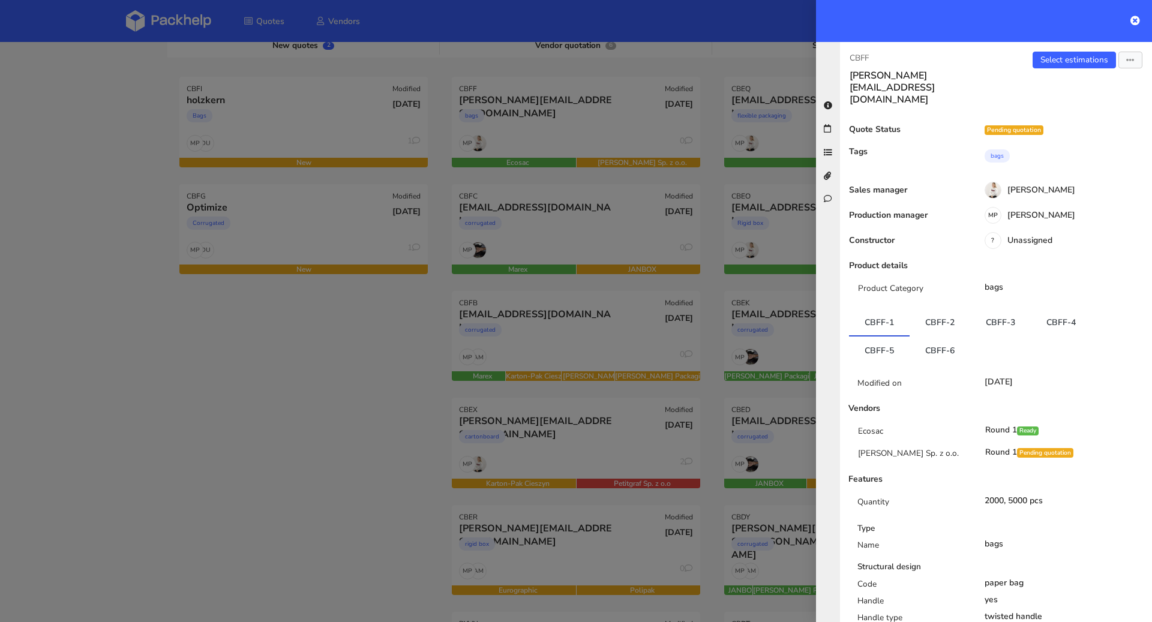
click at [1068, 52] on div "Select estimations Send to estimate View quote Edit quote Missing data Reject q…" at bounding box center [1074, 79] width 156 height 54
click at [1066, 58] on link "Select estimations" at bounding box center [1073, 60] width 83 height 17
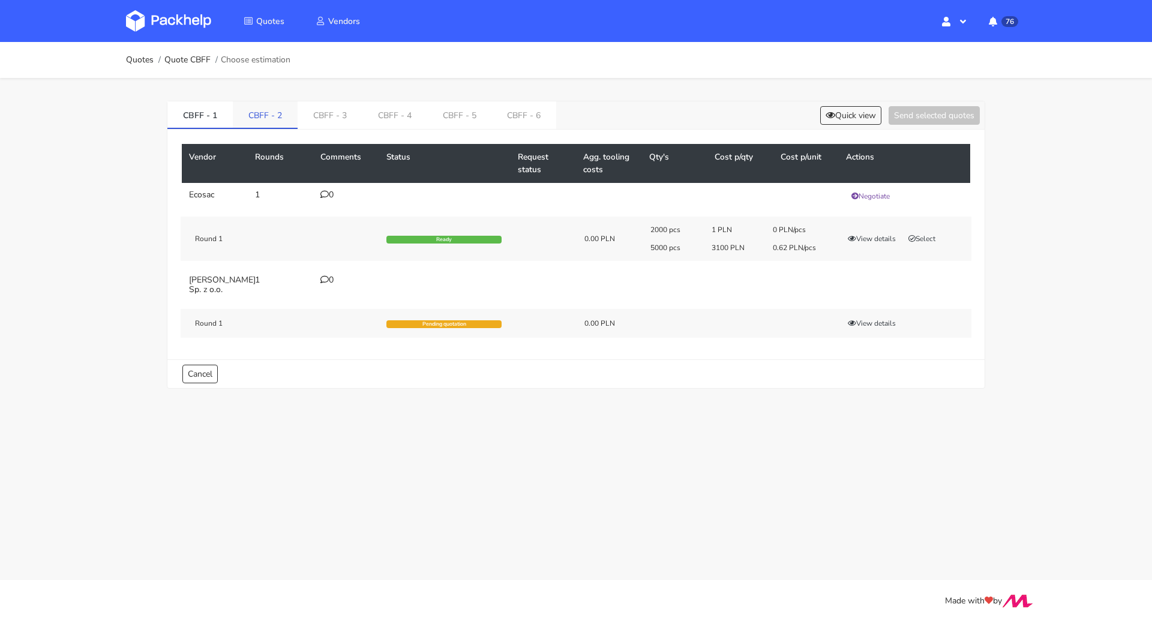
click at [287, 110] on link "CBFF - 2" at bounding box center [265, 114] width 65 height 26
click at [308, 113] on link "CBFF - 3" at bounding box center [330, 114] width 65 height 26
click at [381, 118] on link "CBFF - 4" at bounding box center [395, 114] width 65 height 26
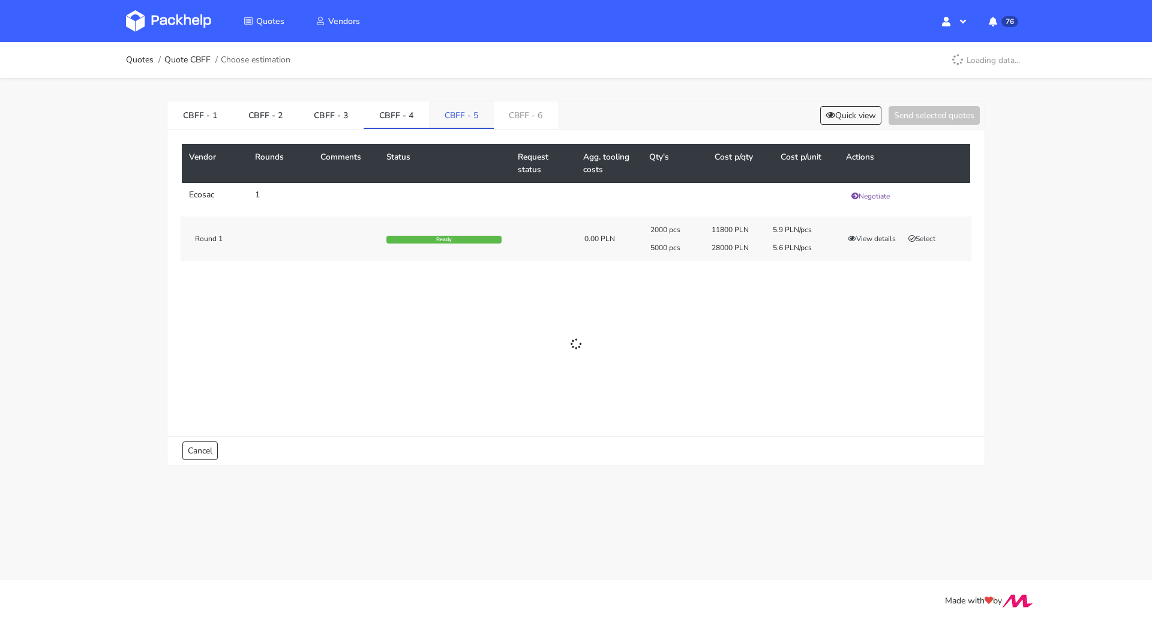
click at [434, 118] on link "CBFF - 5" at bounding box center [461, 114] width 65 height 26
click at [522, 119] on link "CBFF - 6" at bounding box center [526, 114] width 65 height 26
click at [195, 109] on link "CBFF - 1" at bounding box center [199, 114] width 65 height 26
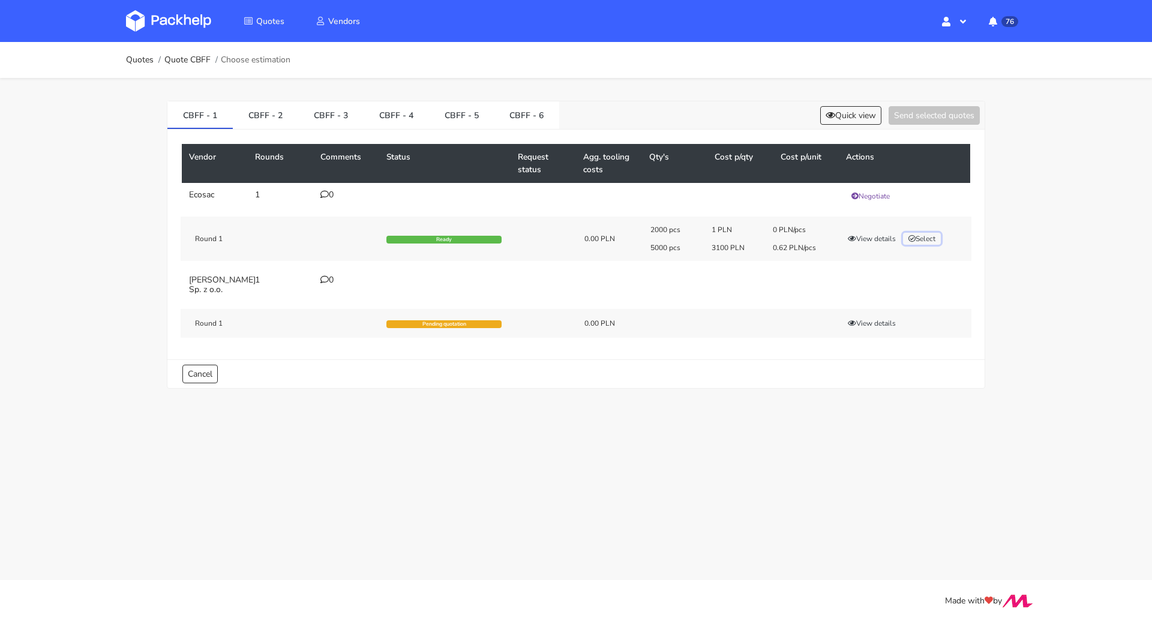
click at [922, 239] on button "Select" at bounding box center [922, 239] width 38 height 12
click at [276, 116] on link "CBFF - 2" at bounding box center [265, 114] width 65 height 26
click at [927, 237] on button "Select" at bounding box center [922, 239] width 38 height 12
click at [340, 113] on link "CBFF - 3" at bounding box center [330, 114] width 65 height 26
click at [928, 237] on button "Select" at bounding box center [922, 239] width 38 height 12
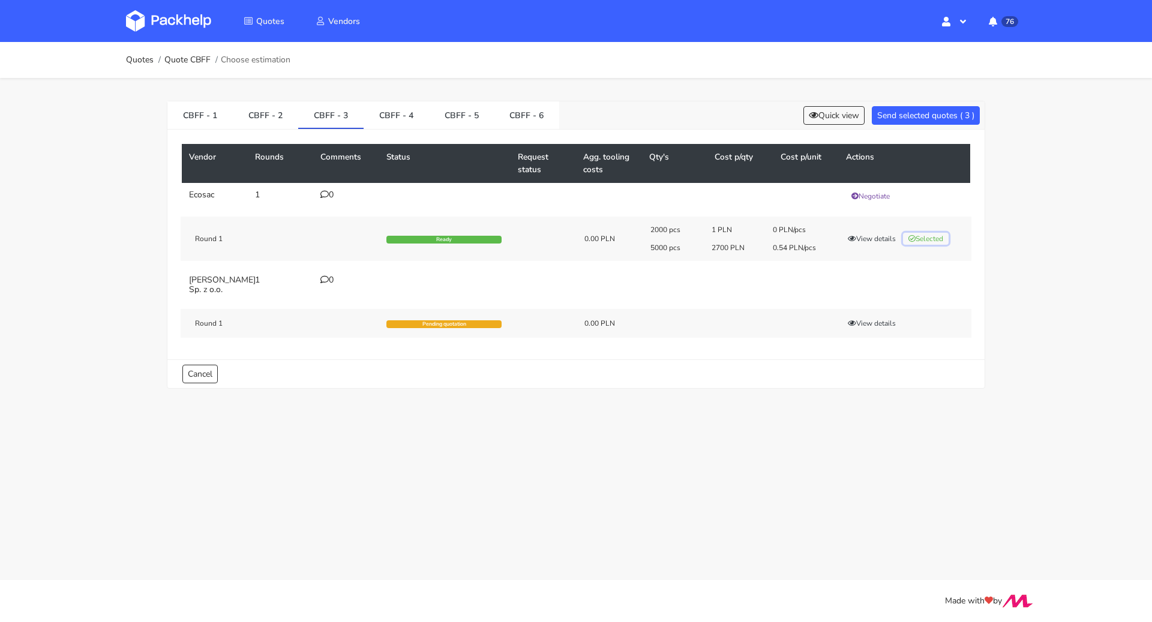
click at [928, 237] on button "Selected" at bounding box center [926, 239] width 46 height 12
click at [280, 121] on link "CBFF - 2" at bounding box center [265, 114] width 65 height 26
click at [932, 236] on button "Selected" at bounding box center [926, 239] width 46 height 12
click at [188, 109] on link "CBFF - 1" at bounding box center [199, 114] width 65 height 26
click at [941, 236] on button "Selected" at bounding box center [926, 239] width 46 height 12
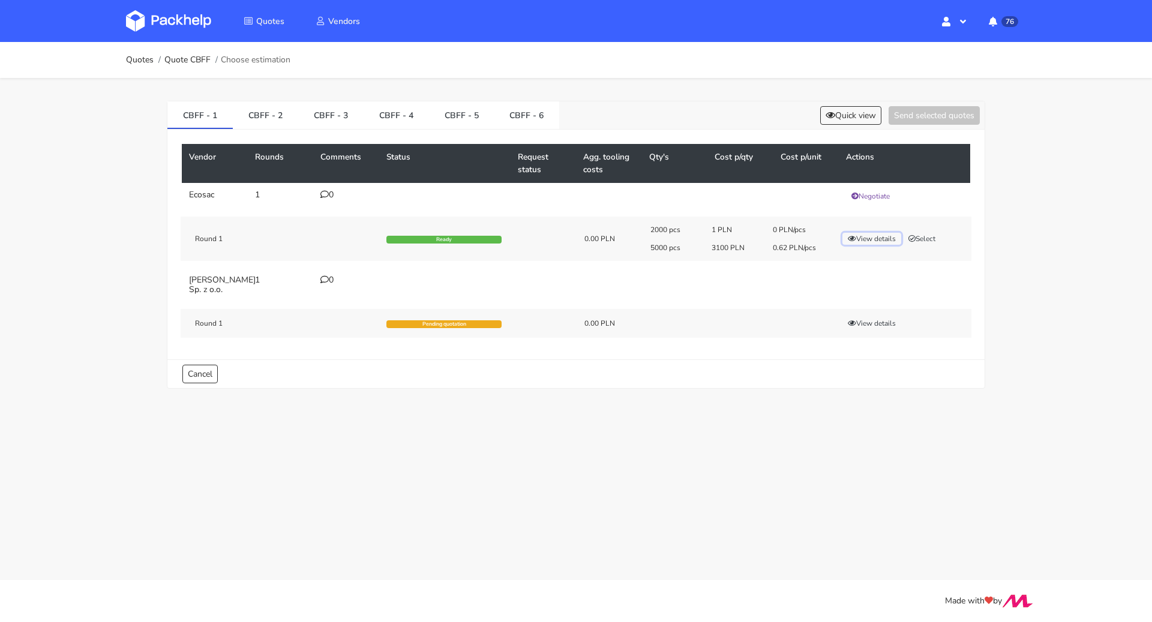
click at [871, 237] on button "View details" at bounding box center [871, 239] width 59 height 12
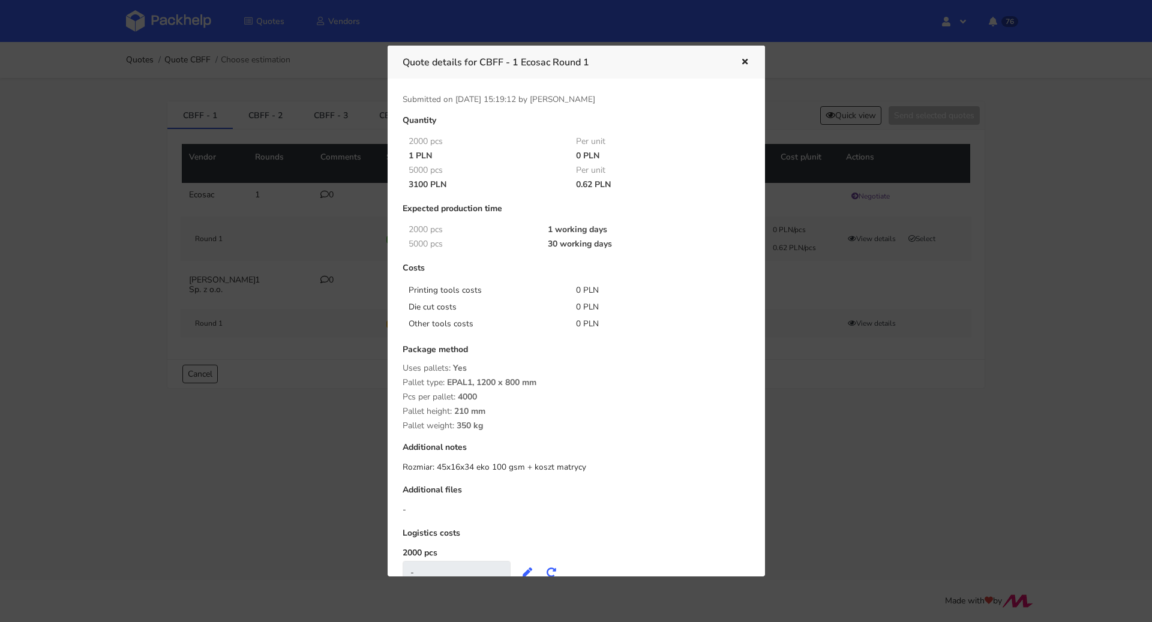
click at [744, 59] on icon "button" at bounding box center [744, 62] width 10 height 8
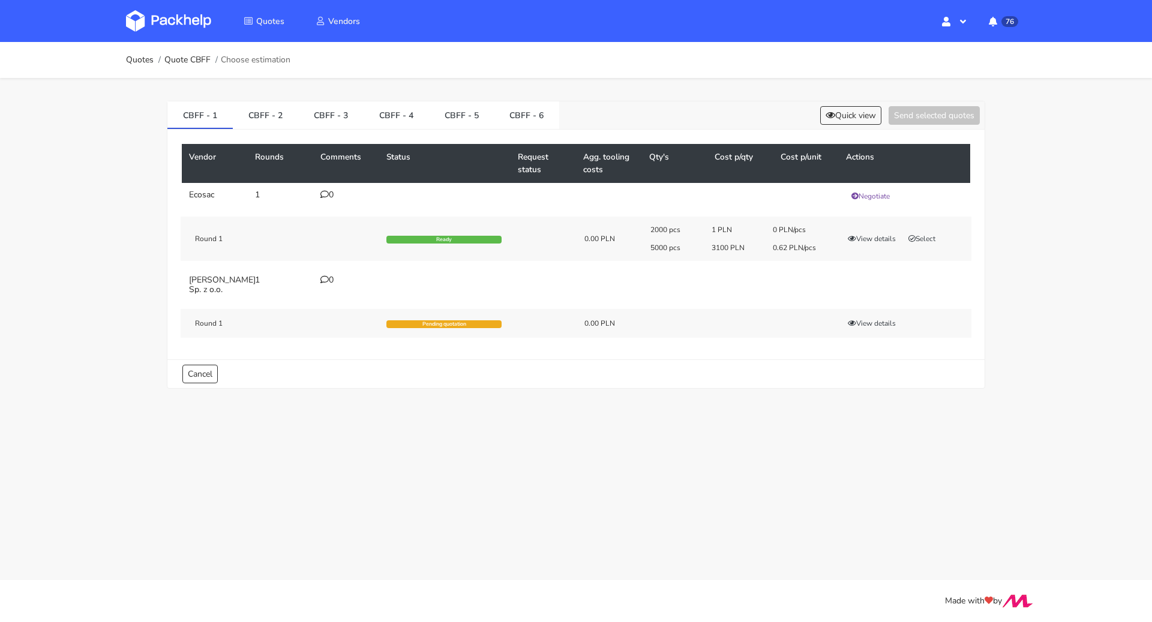
click at [873, 230] on div "2000 pcs 1 PLN 0 PLN/pcs 5000 pcs 3100 PLN 0.62 PLN/pcs View details Select" at bounding box center [806, 239] width 329 height 28
click at [873, 235] on button "View details" at bounding box center [871, 239] width 59 height 12
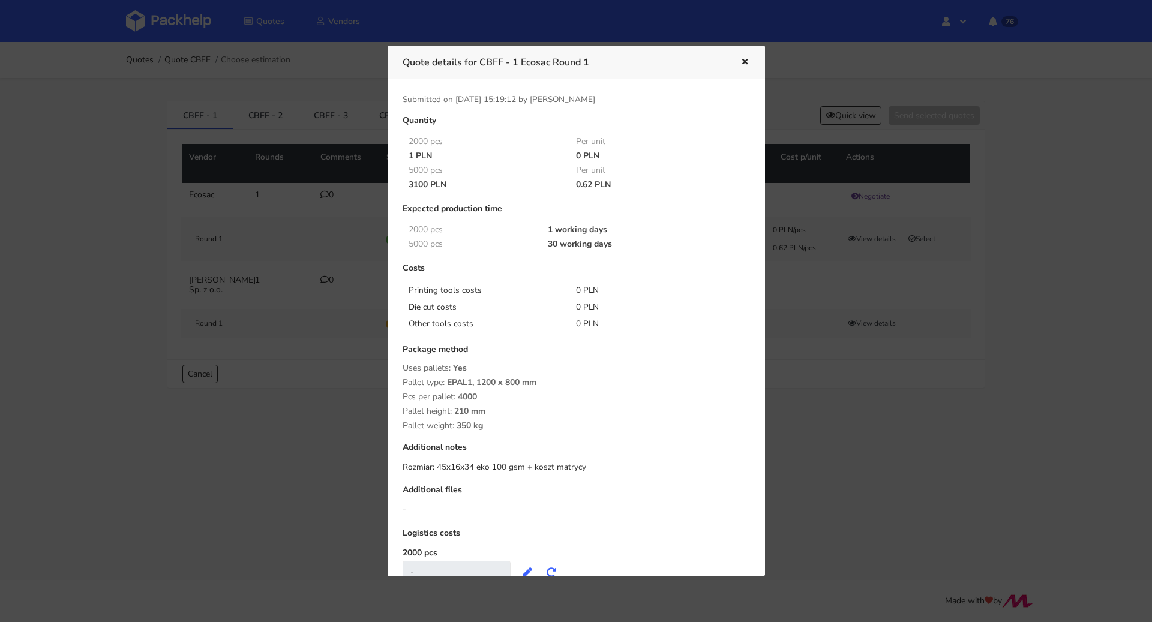
click at [739, 58] on icon "button" at bounding box center [744, 62] width 10 height 8
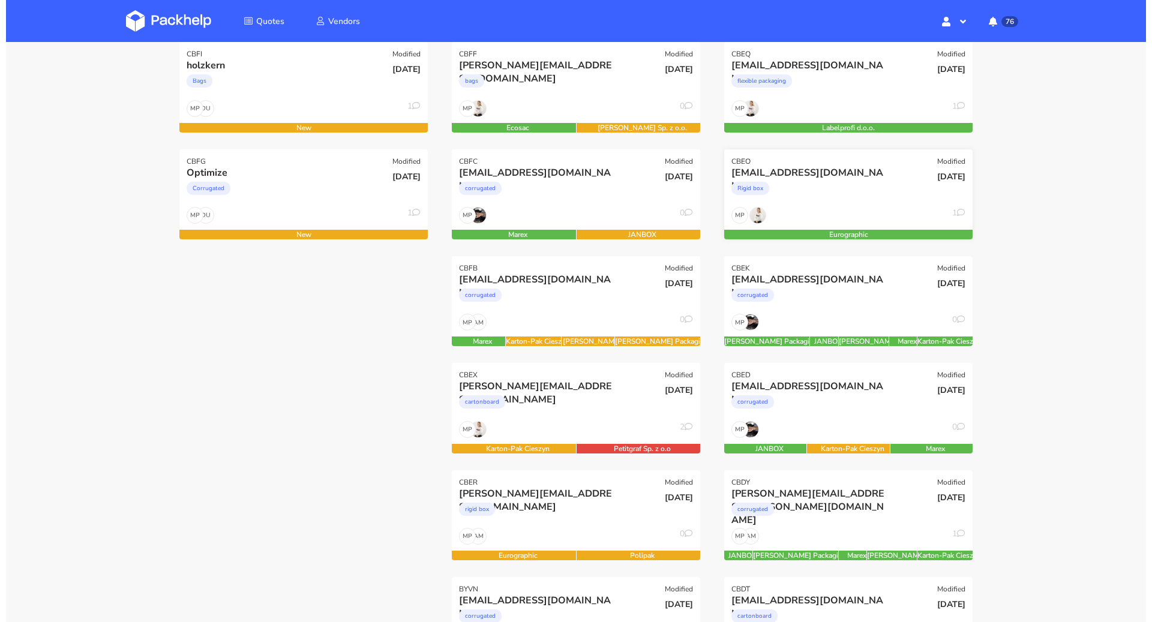
scroll to position [59, 0]
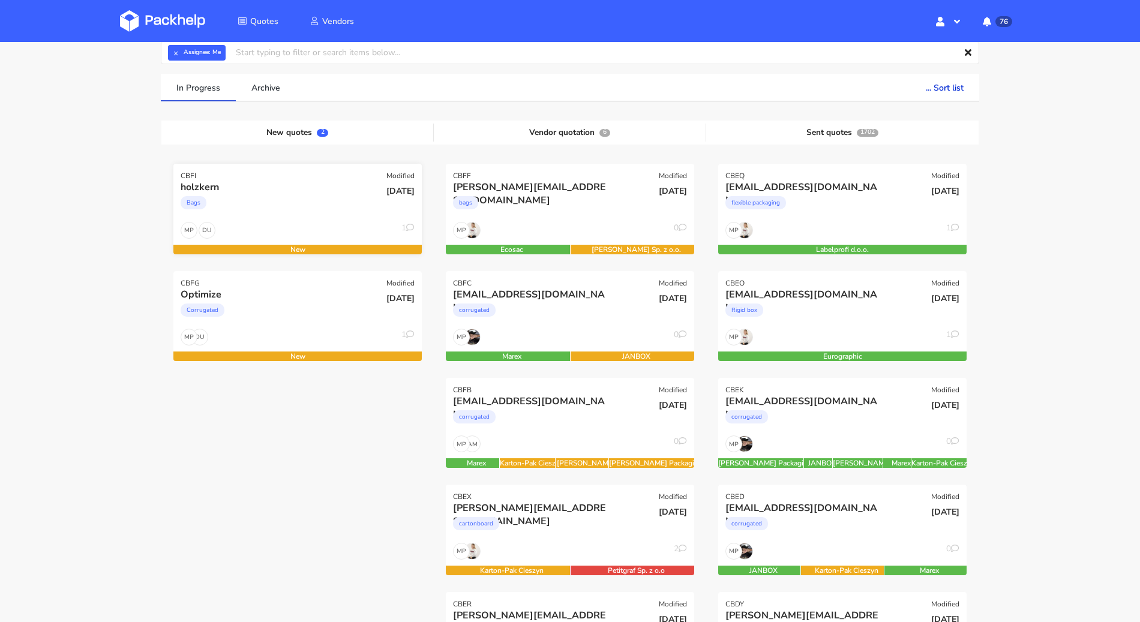
click at [324, 194] on div "Bags" at bounding box center [260, 206] width 159 height 24
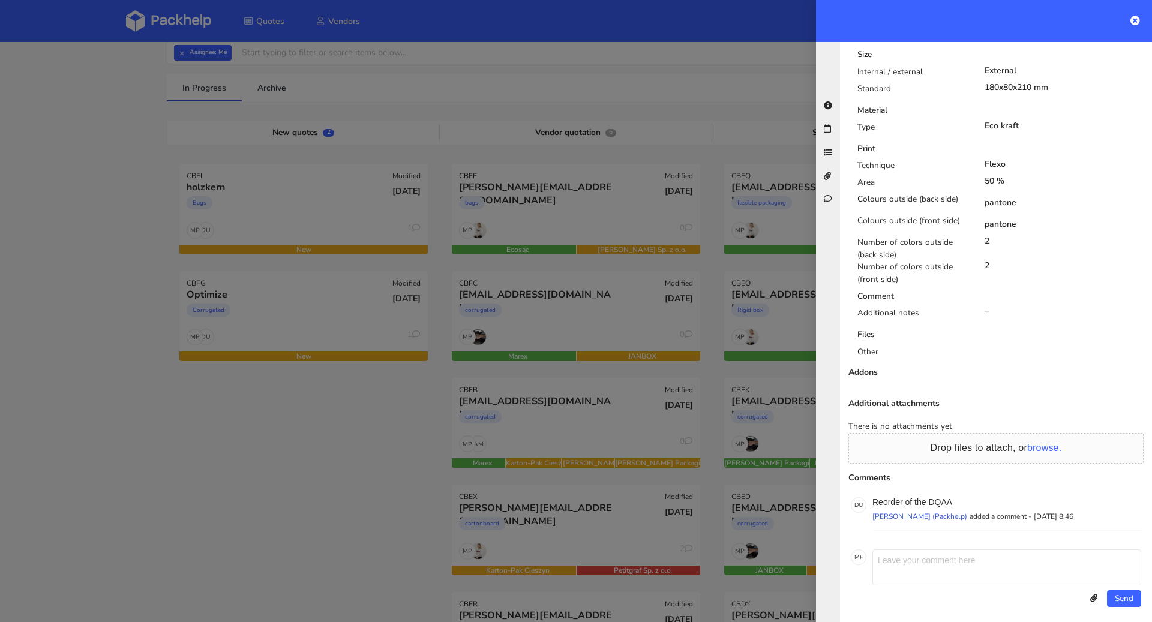
scroll to position [516, 0]
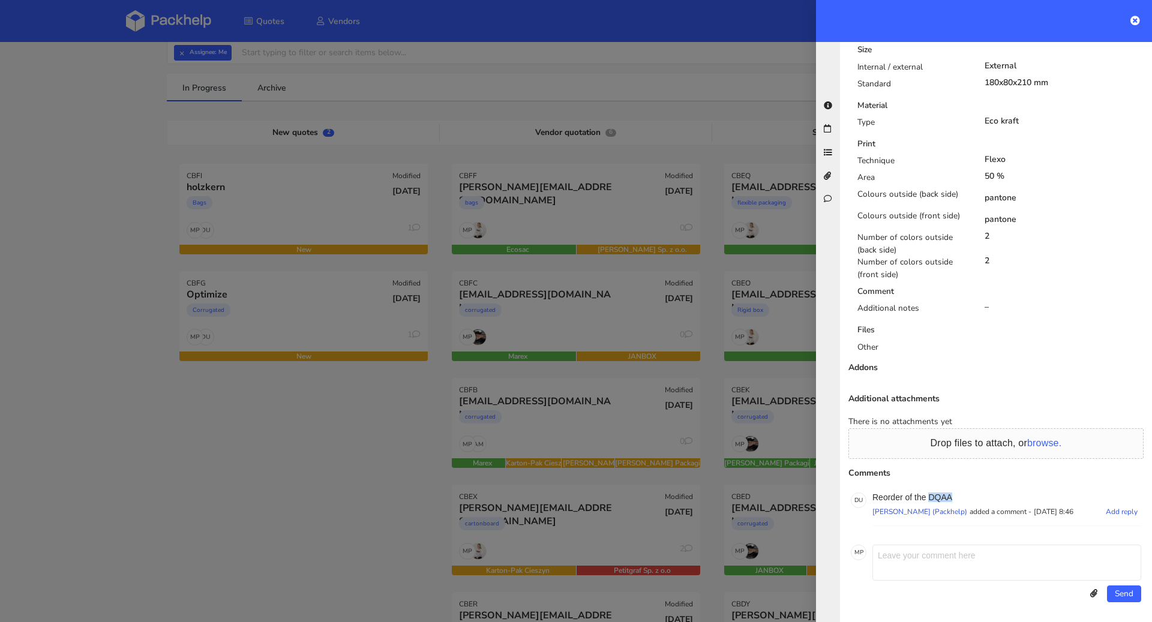
drag, startPoint x: 960, startPoint y: 497, endPoint x: 930, endPoint y: 497, distance: 29.4
click at [930, 497] on p "Reorder of the DQAA" at bounding box center [1006, 497] width 269 height 10
copy p "DQAA"
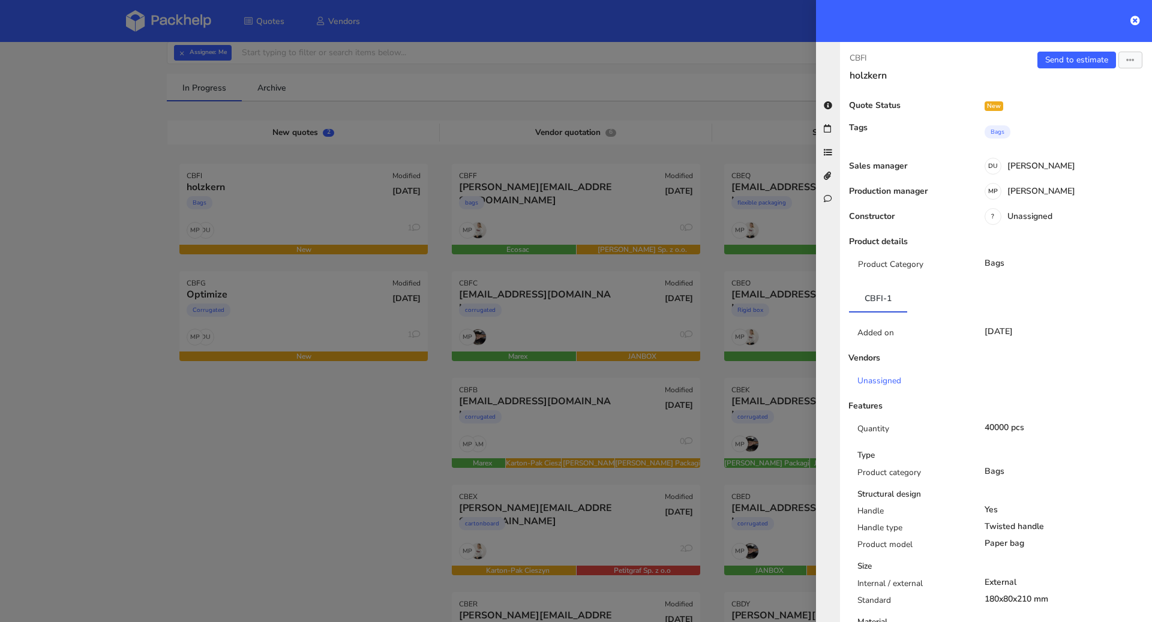
scroll to position [0, 0]
click at [1065, 62] on link "Send to estimate" at bounding box center [1076, 60] width 79 height 17
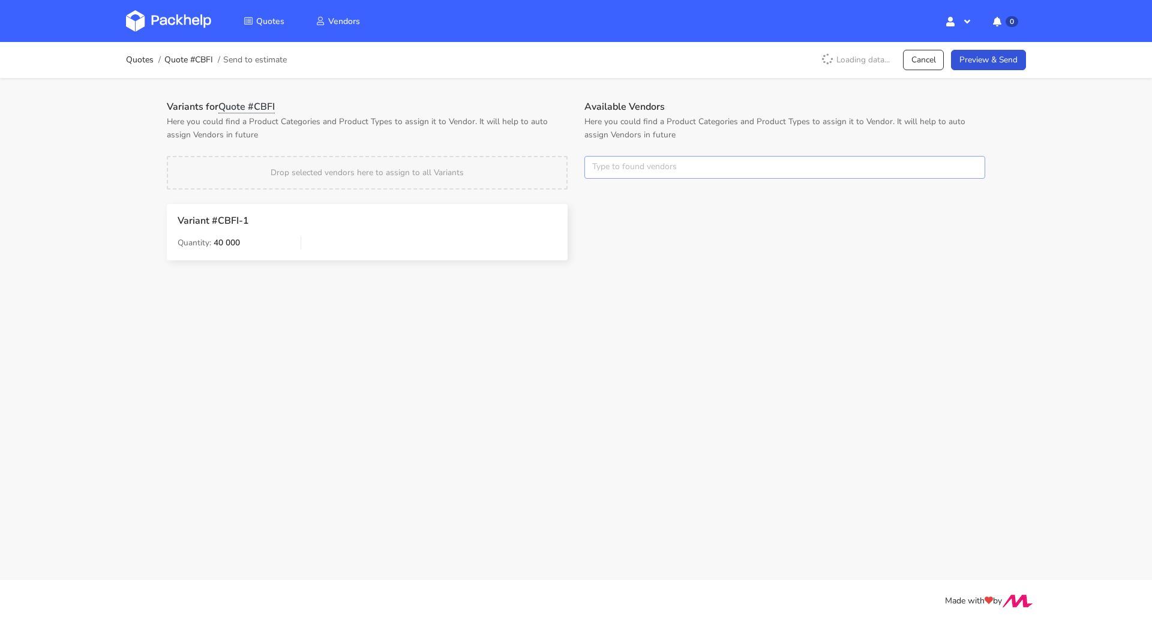
click at [640, 165] on input "text" at bounding box center [784, 167] width 401 height 23
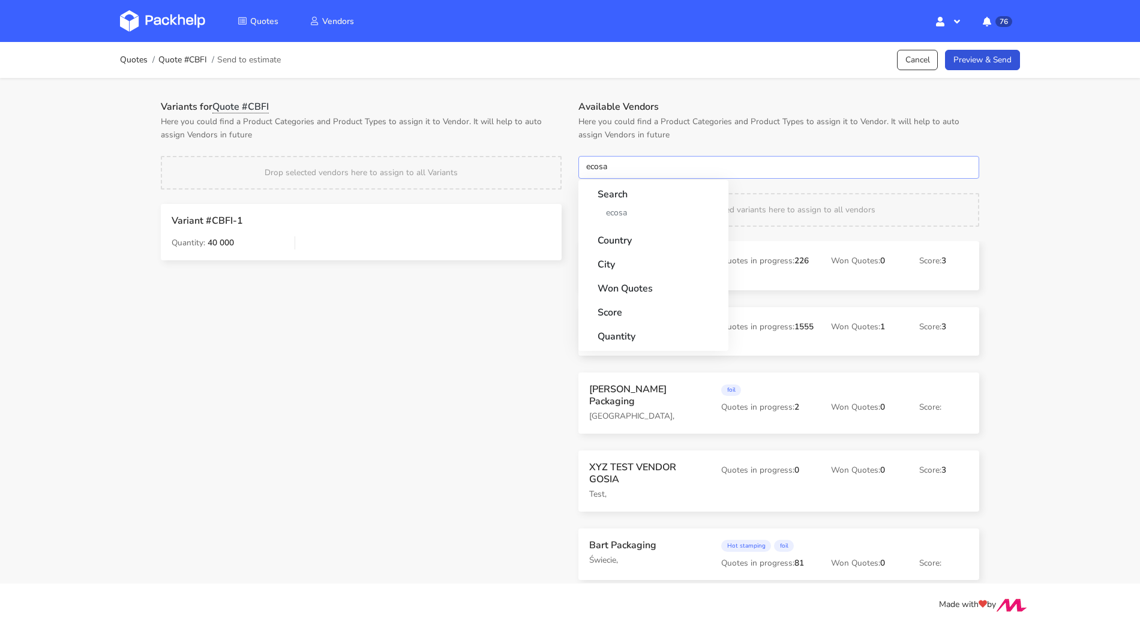
type input "ecosac"
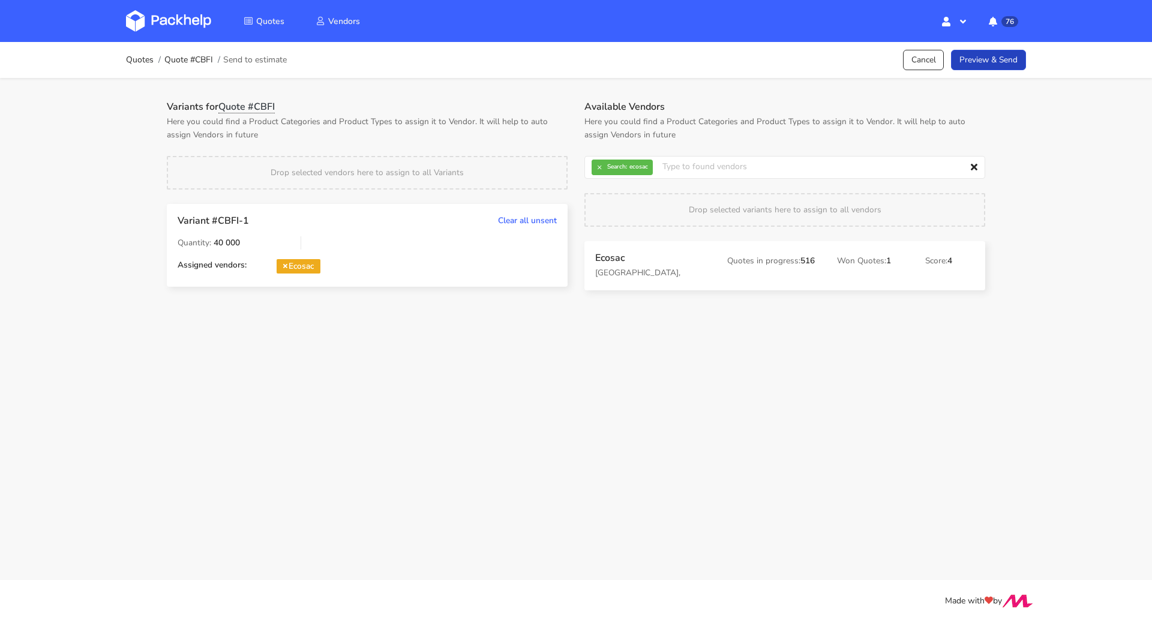
click at [982, 62] on link "Preview & Send" at bounding box center [988, 60] width 75 height 21
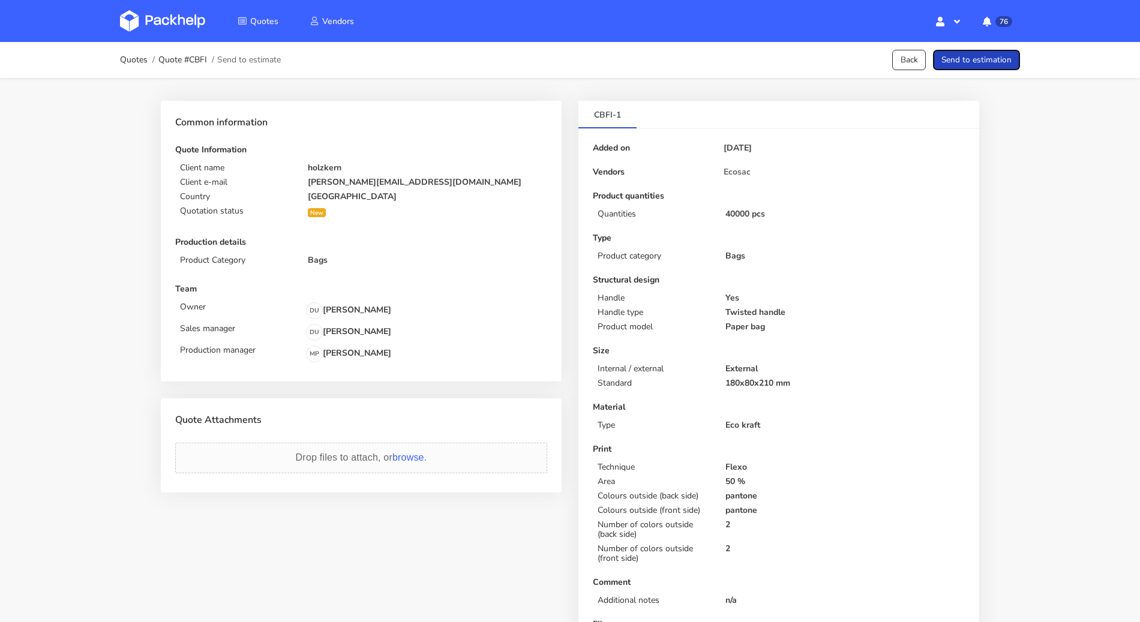
click at [982, 62] on button "Send to estimation" at bounding box center [976, 60] width 87 height 21
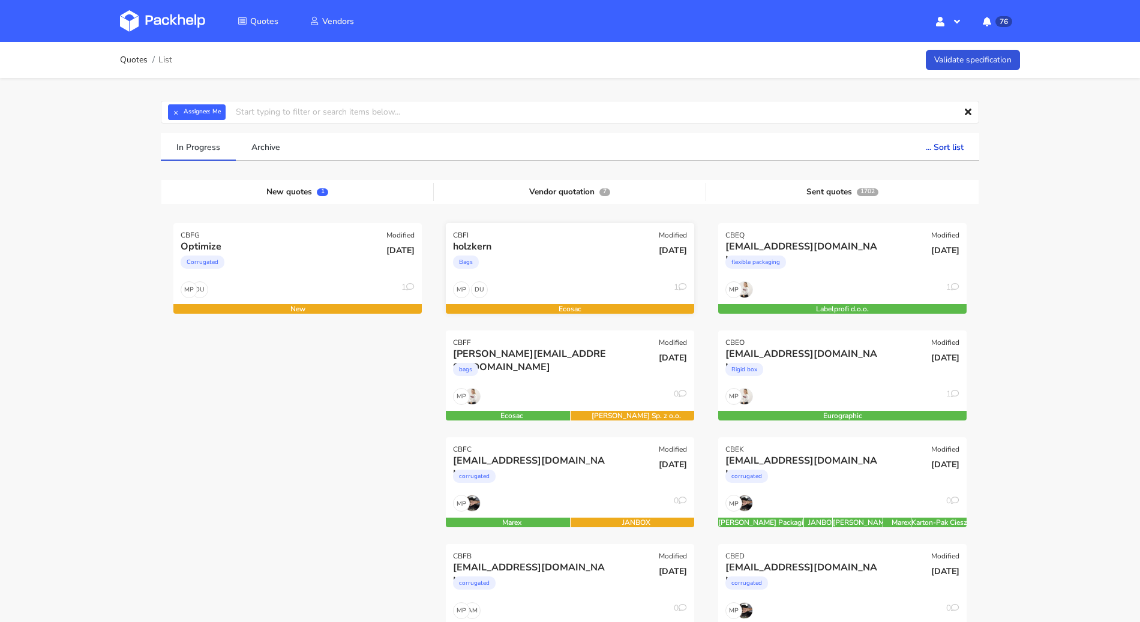
click at [552, 257] on div "Bags" at bounding box center [532, 265] width 159 height 24
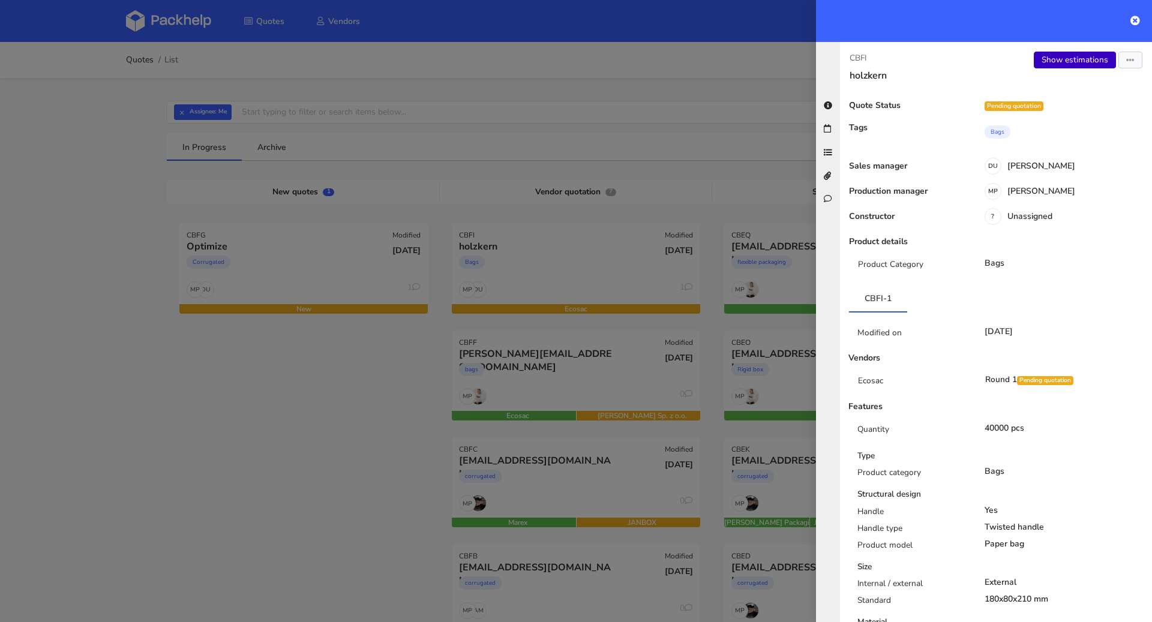
click at [1076, 63] on link "Show estimations" at bounding box center [1074, 60] width 82 height 17
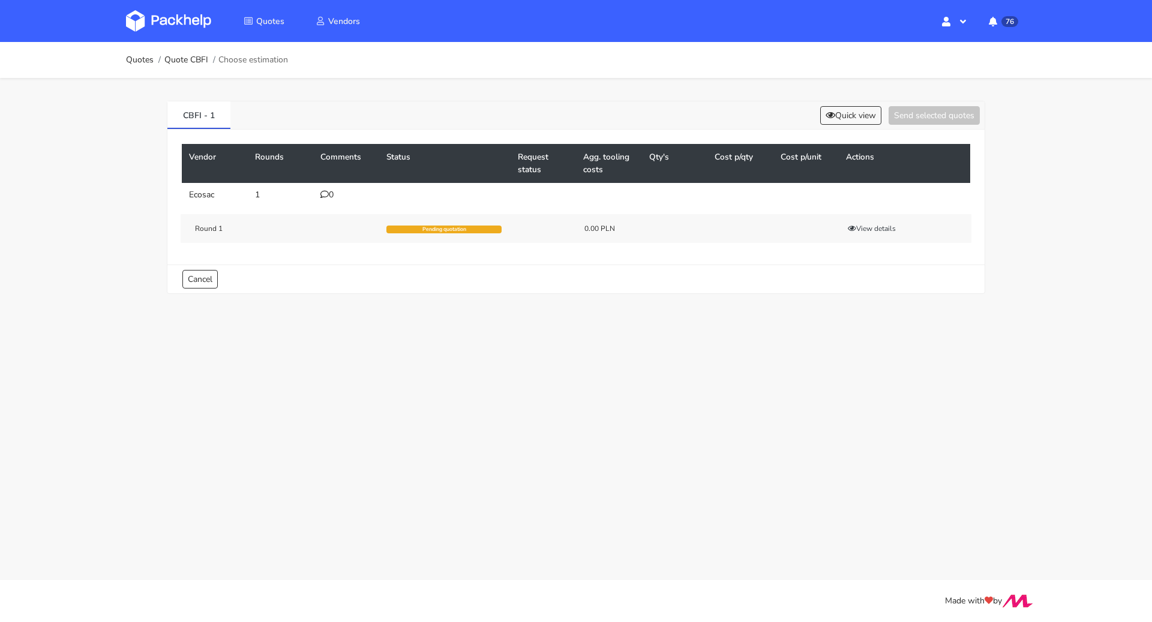
click at [312, 195] on td "1" at bounding box center [281, 195] width 66 height 24
click at [329, 193] on div "0" at bounding box center [346, 195] width 52 height 10
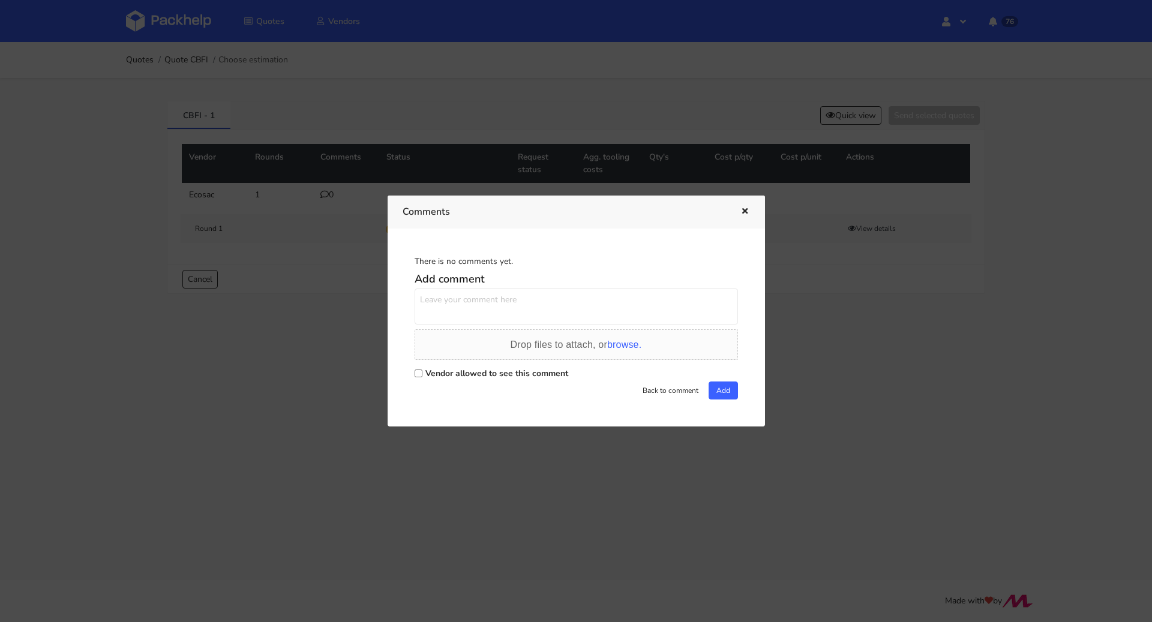
click at [442, 378] on label "Vendor allowed to see this comment" at bounding box center [496, 373] width 143 height 11
click at [422, 377] on input "Vendor allowed to see this comment" at bounding box center [418, 373] width 8 height 8
checkbox input "true"
click at [460, 310] on textarea at bounding box center [575, 306] width 323 height 36
paste textarea "R128782169DQAA"
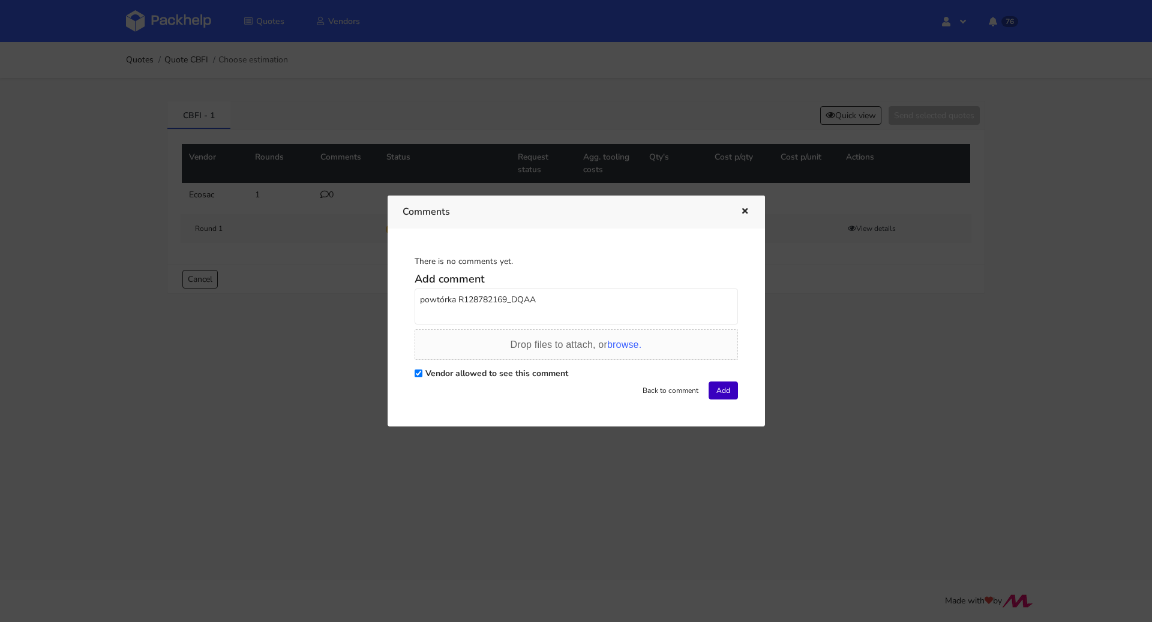
type textarea "powtórka R128782169_DQAA"
click at [727, 387] on button "Add" at bounding box center [722, 390] width 29 height 18
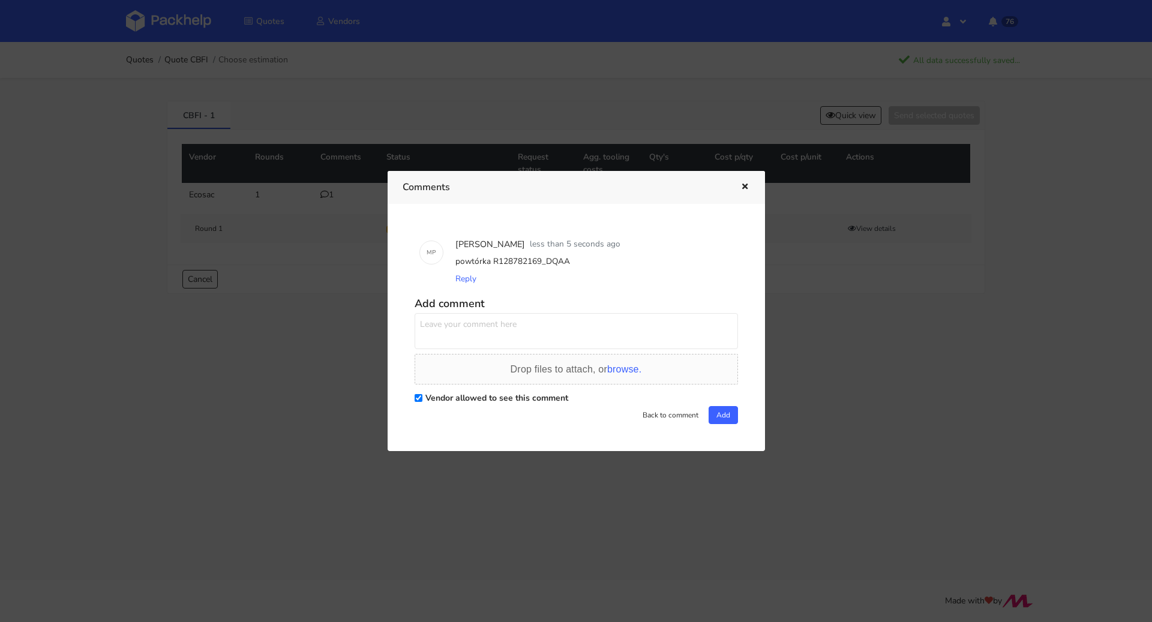
click at [743, 184] on icon "button" at bounding box center [744, 187] width 10 height 8
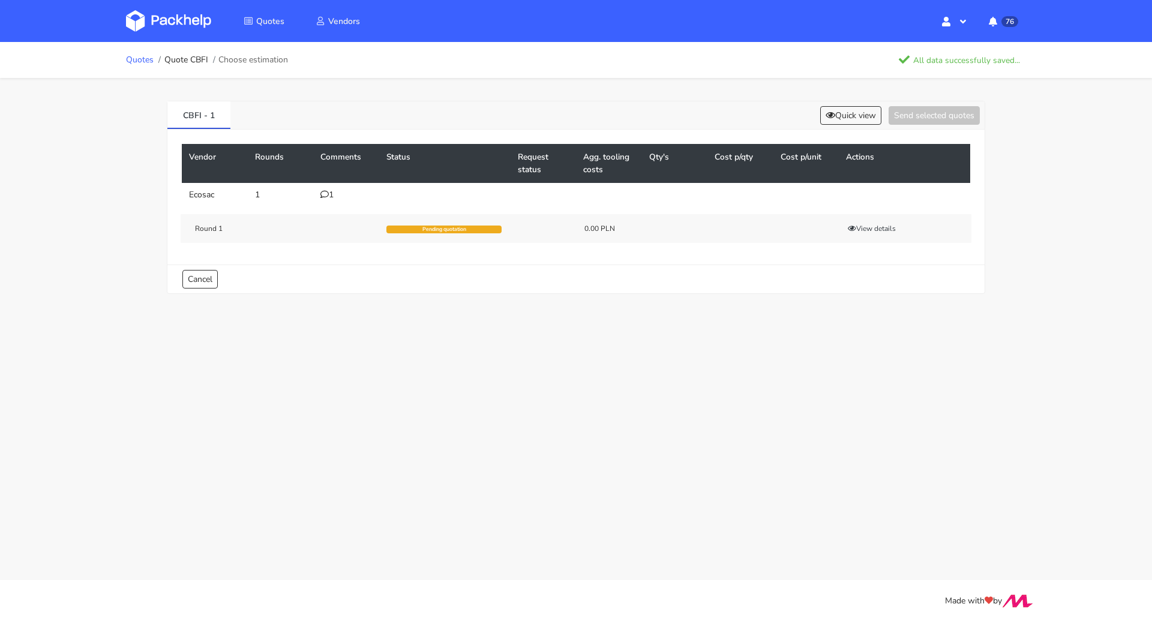
click at [138, 56] on link "Quotes" at bounding box center [140, 60] width 28 height 10
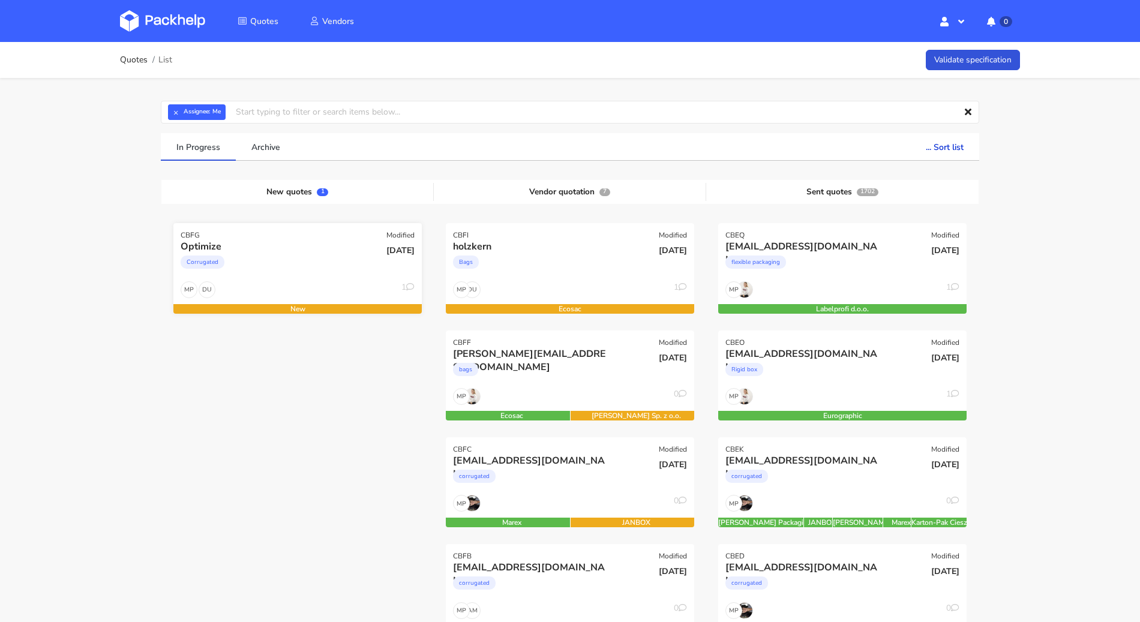
click at [317, 273] on div "Corrugated" at bounding box center [260, 265] width 159 height 24
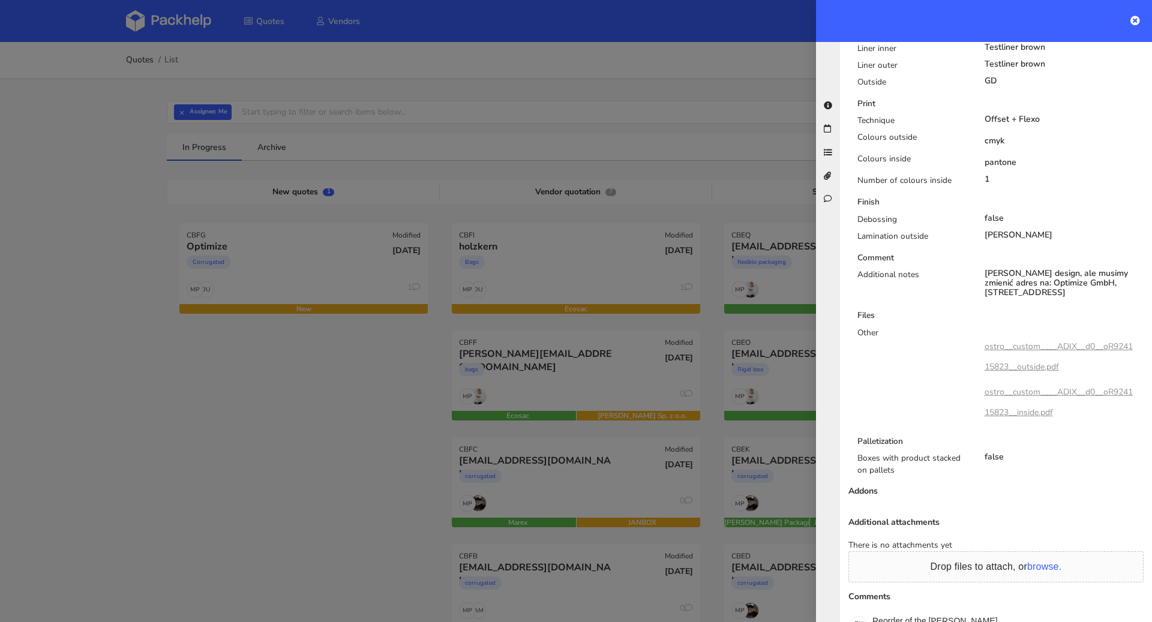
scroll to position [764, 0]
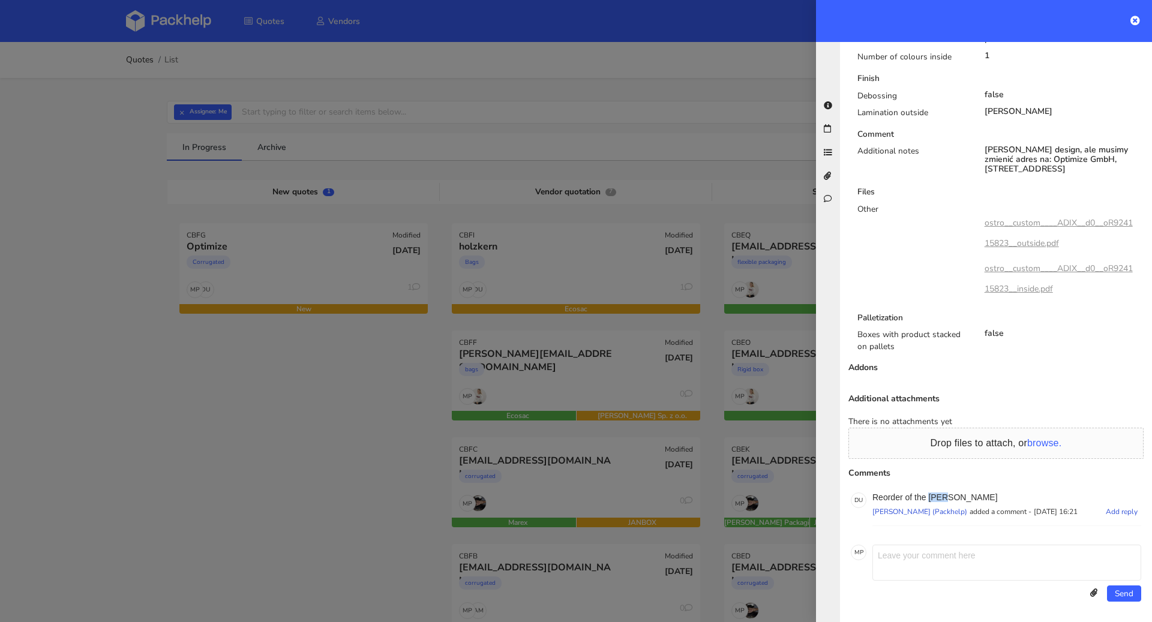
drag, startPoint x: 953, startPoint y: 500, endPoint x: 930, endPoint y: 495, distance: 23.2
click at [930, 495] on p "Reorder of the ADIX" at bounding box center [1006, 497] width 269 height 10
copy p "ADIX"
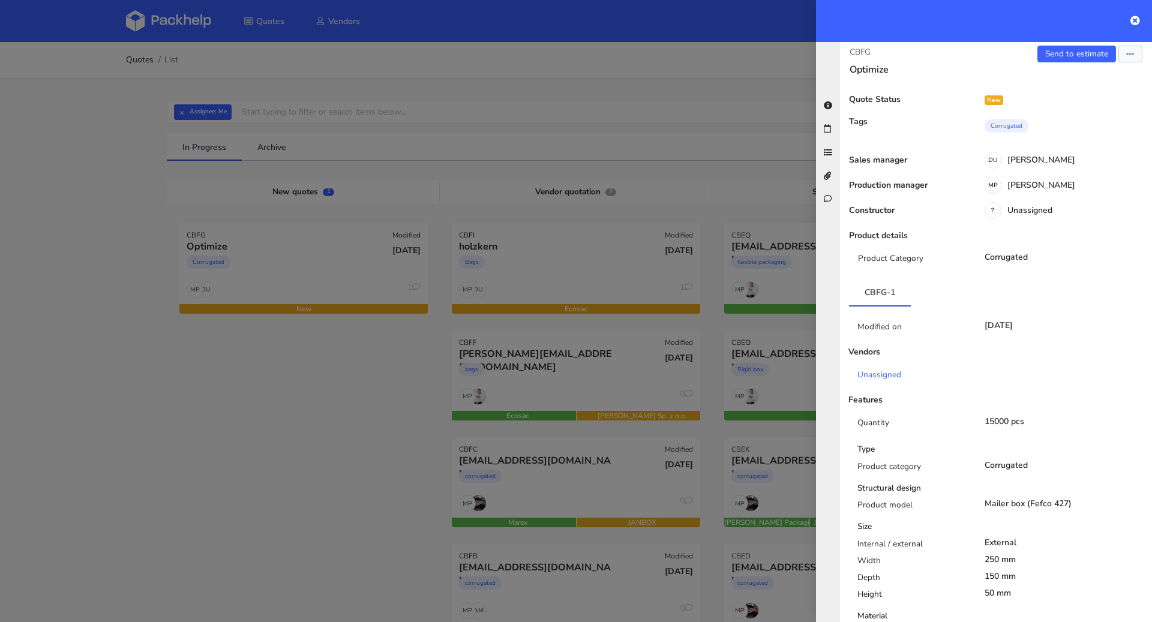
scroll to position [0, 0]
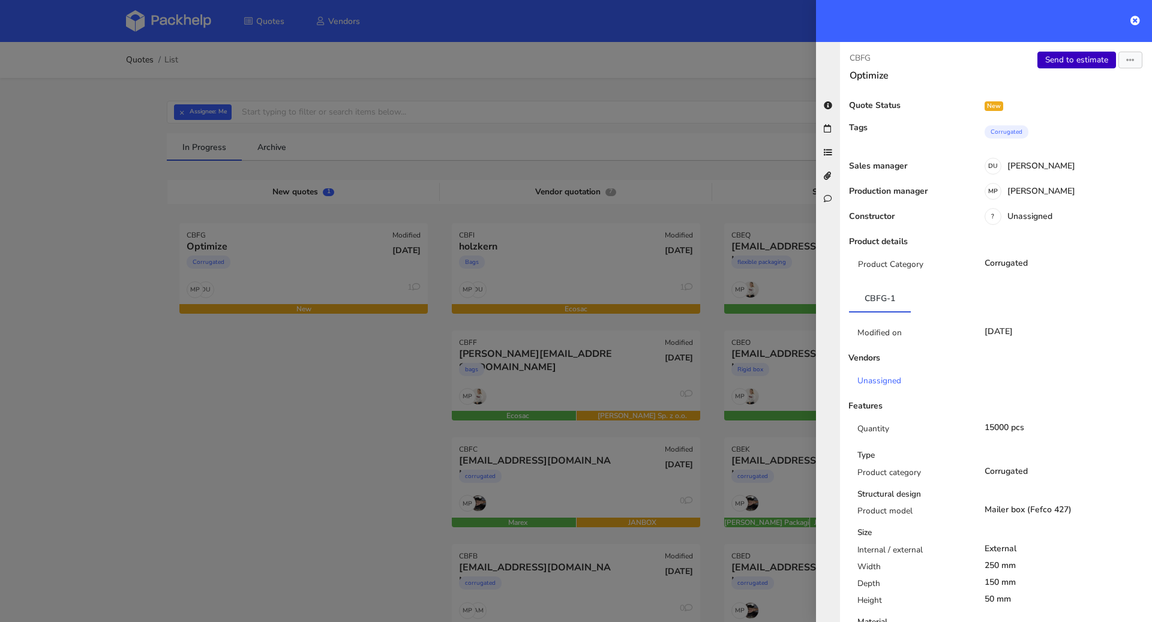
click at [1078, 57] on link "Send to estimate" at bounding box center [1076, 60] width 79 height 17
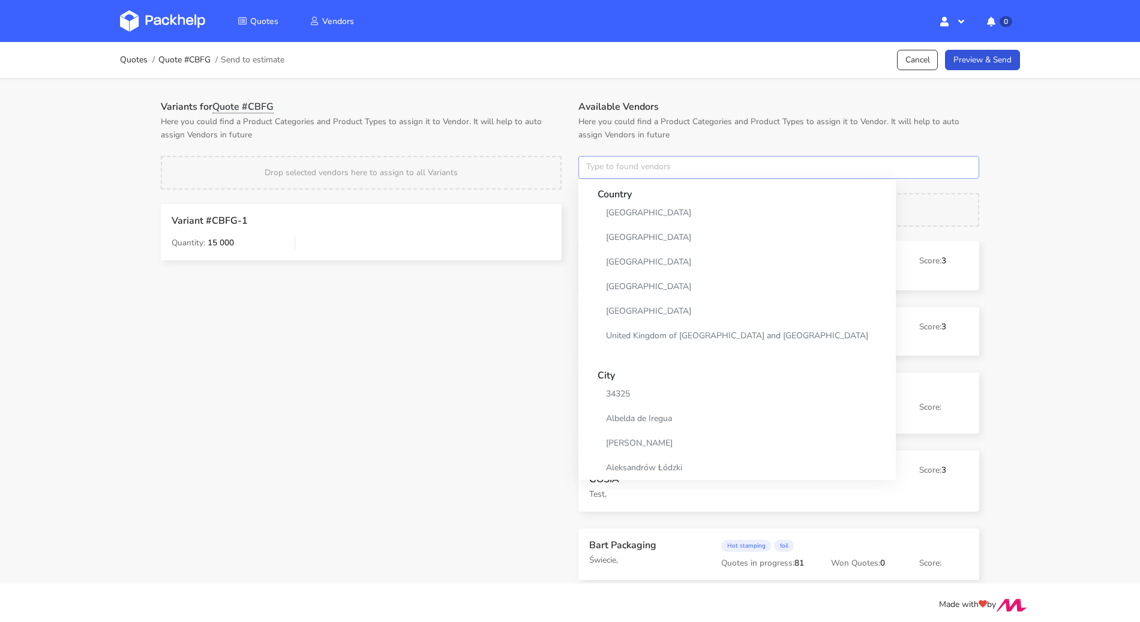
click at [667, 166] on input "text" at bounding box center [778, 167] width 401 height 23
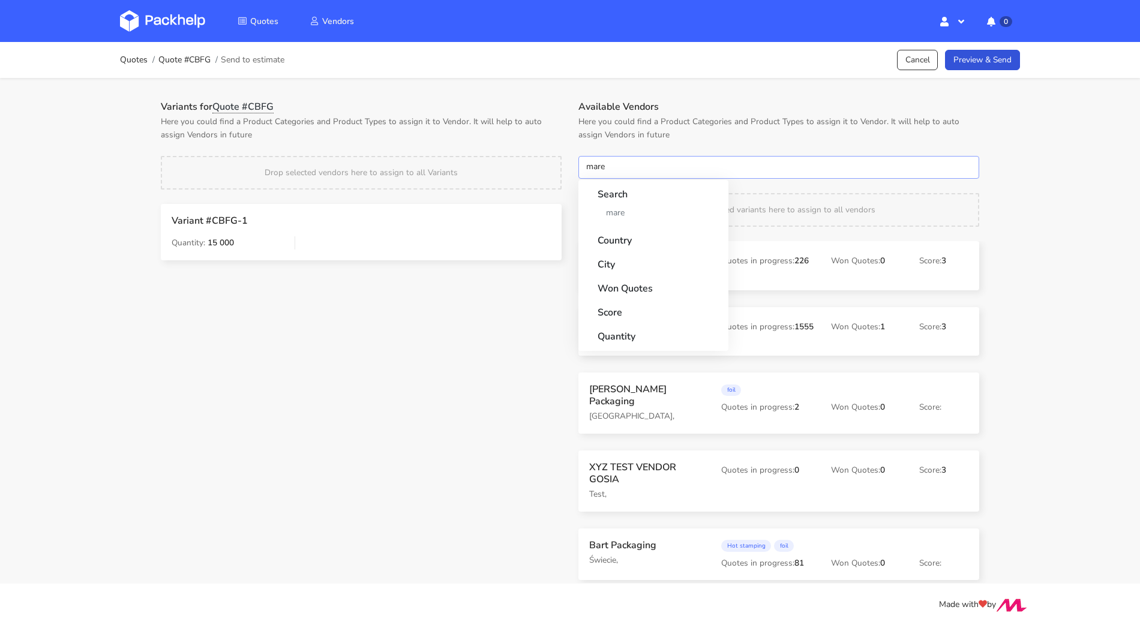
type input "marex"
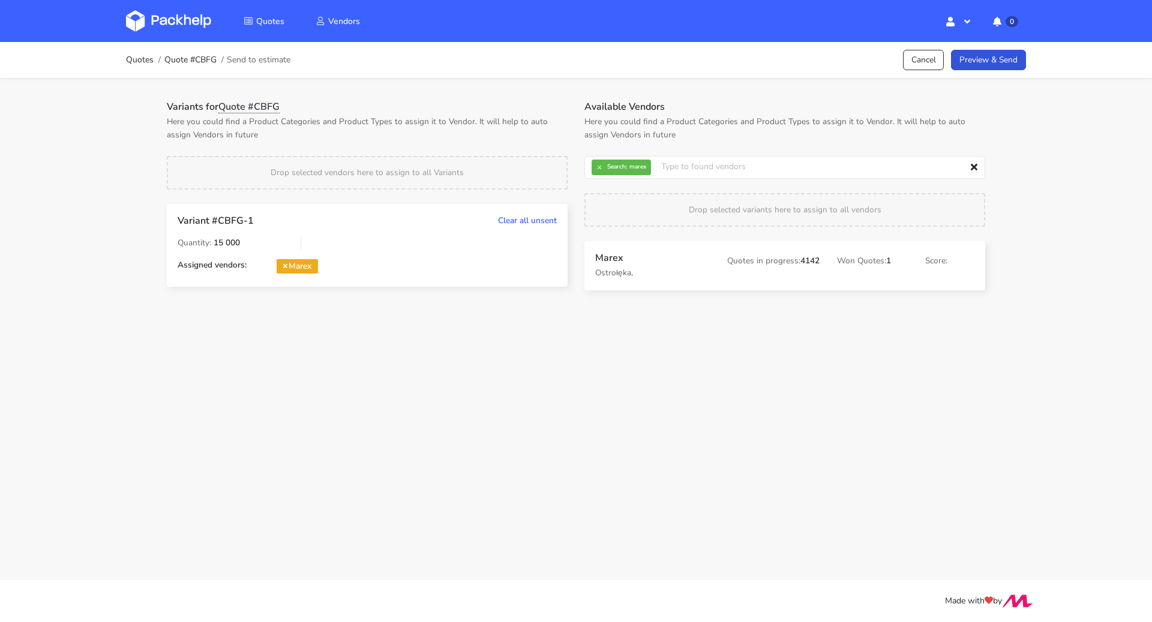
drag, startPoint x: 606, startPoint y: 255, endPoint x: 471, endPoint y: 4, distance: 285.0
click at [596, 169] on button "×" at bounding box center [599, 168] width 16 height 16
click at [601, 169] on input "text" at bounding box center [784, 167] width 401 height 23
type input "serwach"
click at [605, 169] on button "×" at bounding box center [599, 168] width 16 height 16
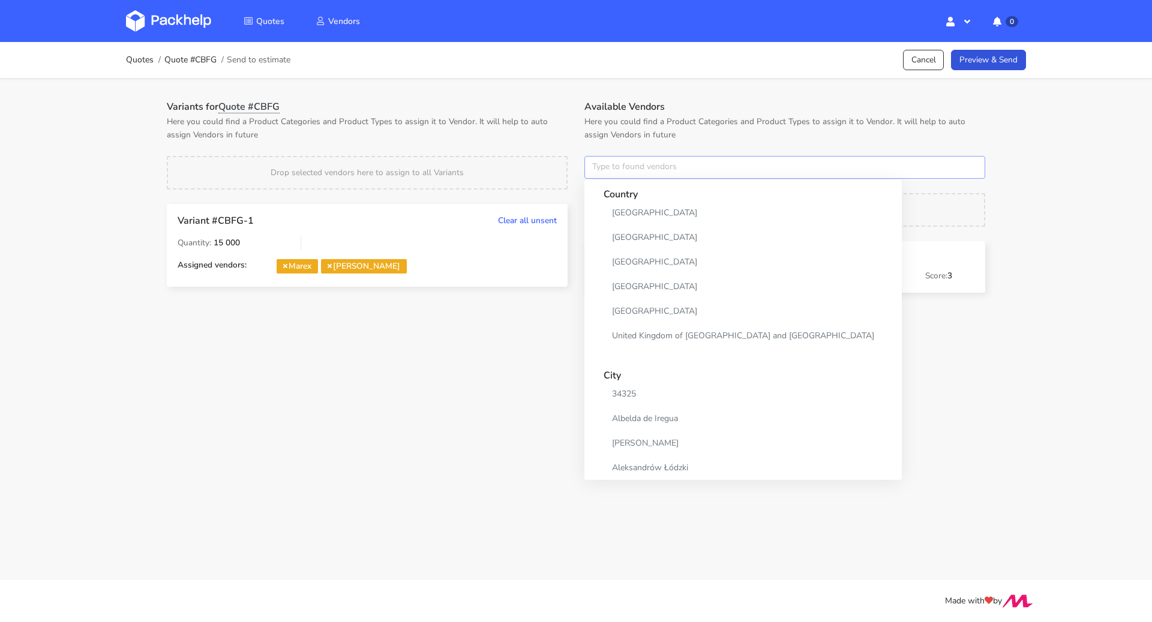
click at [605, 169] on input "text" at bounding box center [784, 167] width 401 height 23
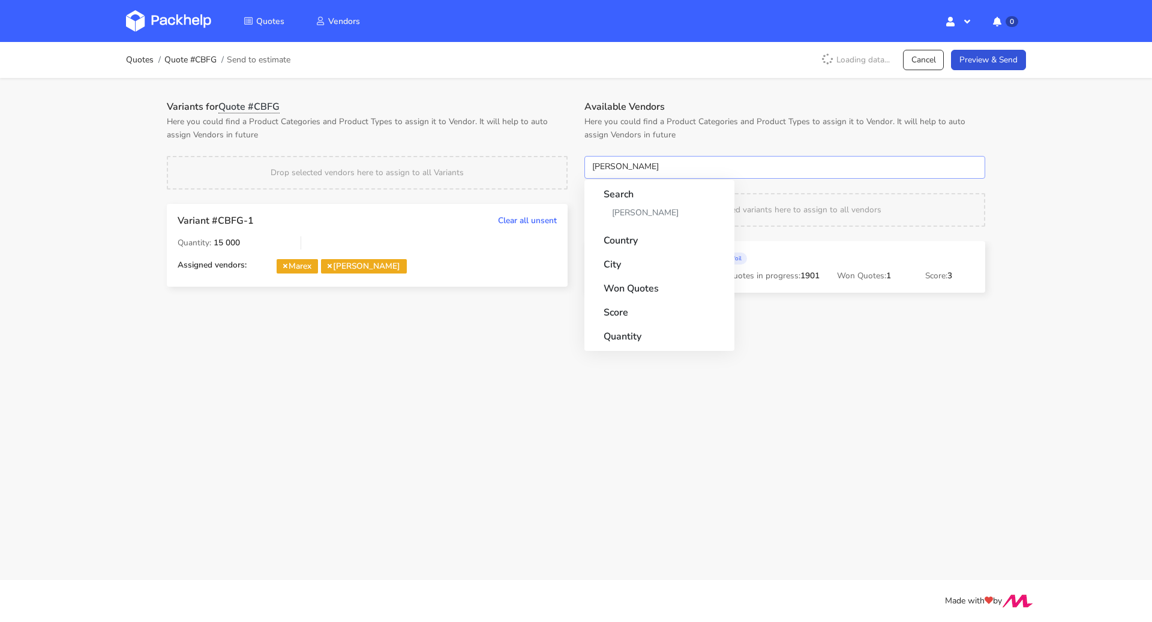
type input "[PERSON_NAME]"
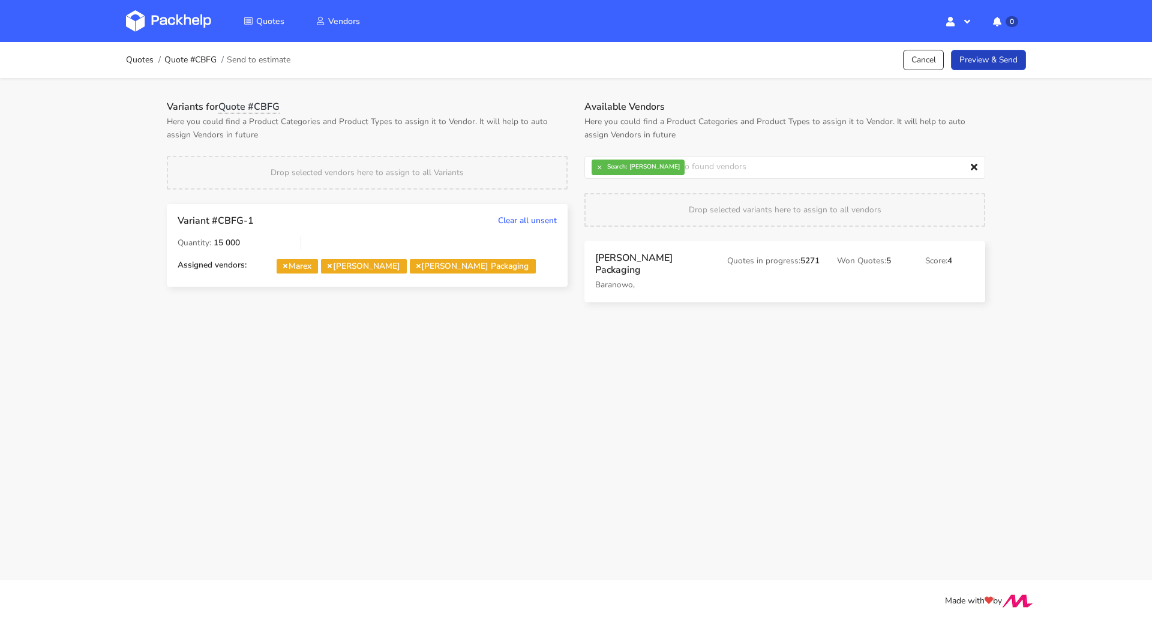
click at [992, 54] on link "Preview & Send" at bounding box center [988, 60] width 75 height 21
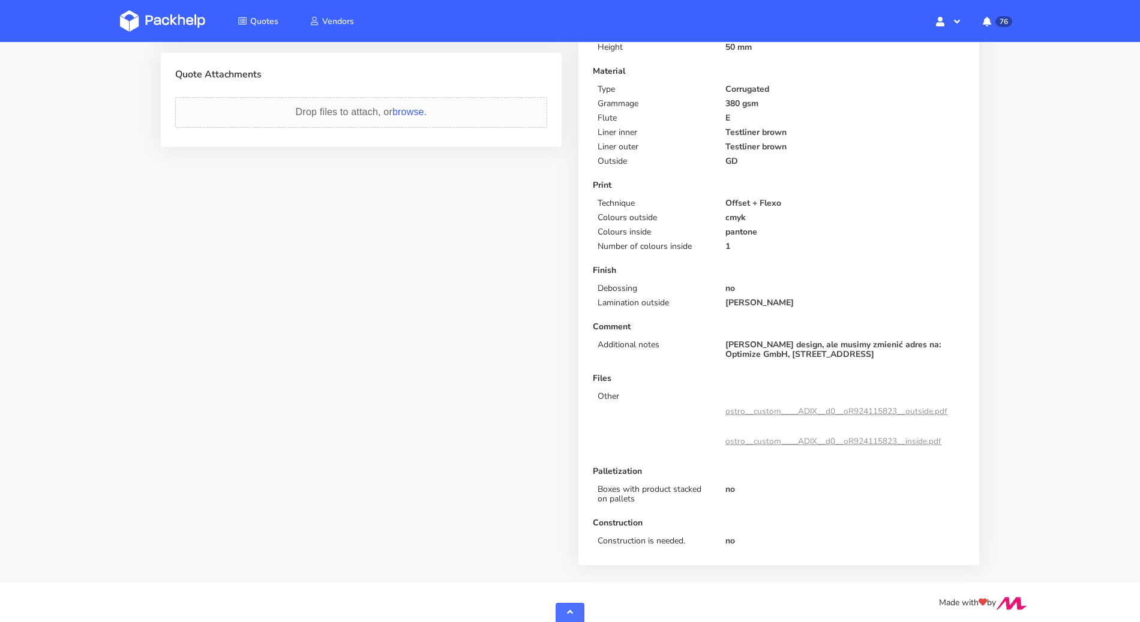
scroll to position [356, 0]
click at [869, 405] on link "ostro__custom____ADIX__d0__oR924115823__outside.pdf" at bounding box center [836, 409] width 222 height 11
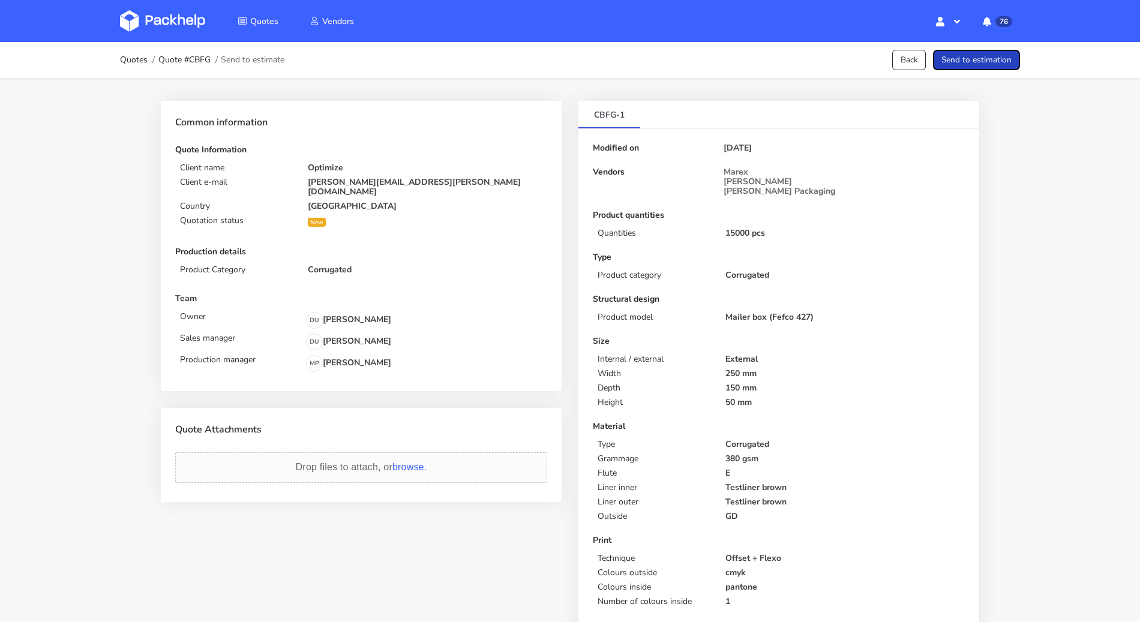
click at [964, 56] on button "Send to estimation" at bounding box center [976, 60] width 87 height 21
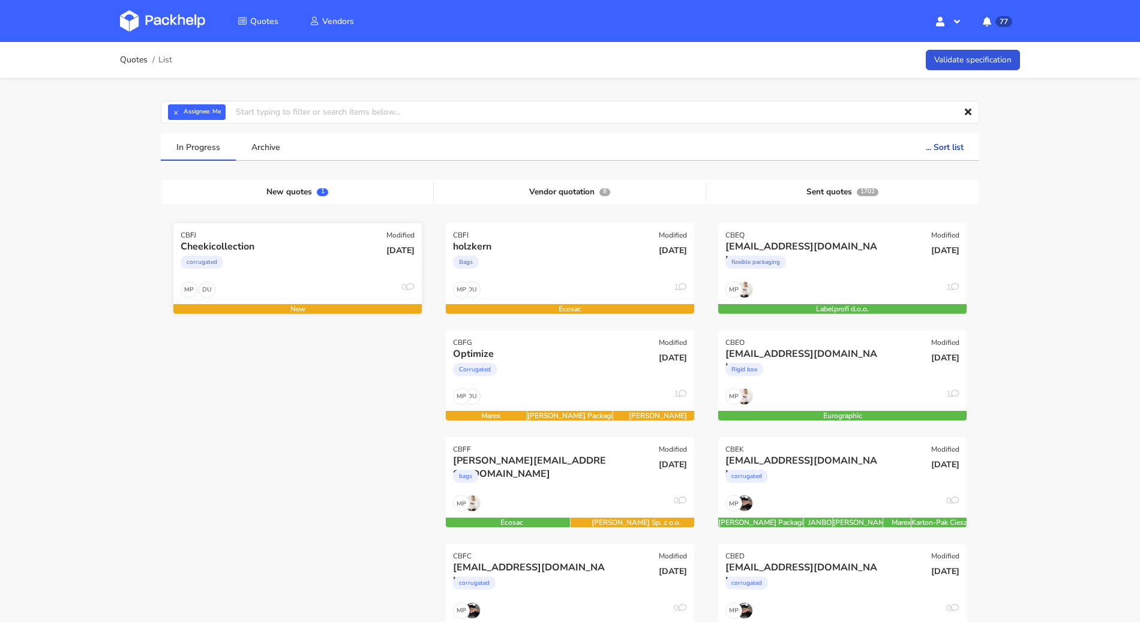
click at [294, 293] on div "DU MP 0" at bounding box center [297, 292] width 248 height 23
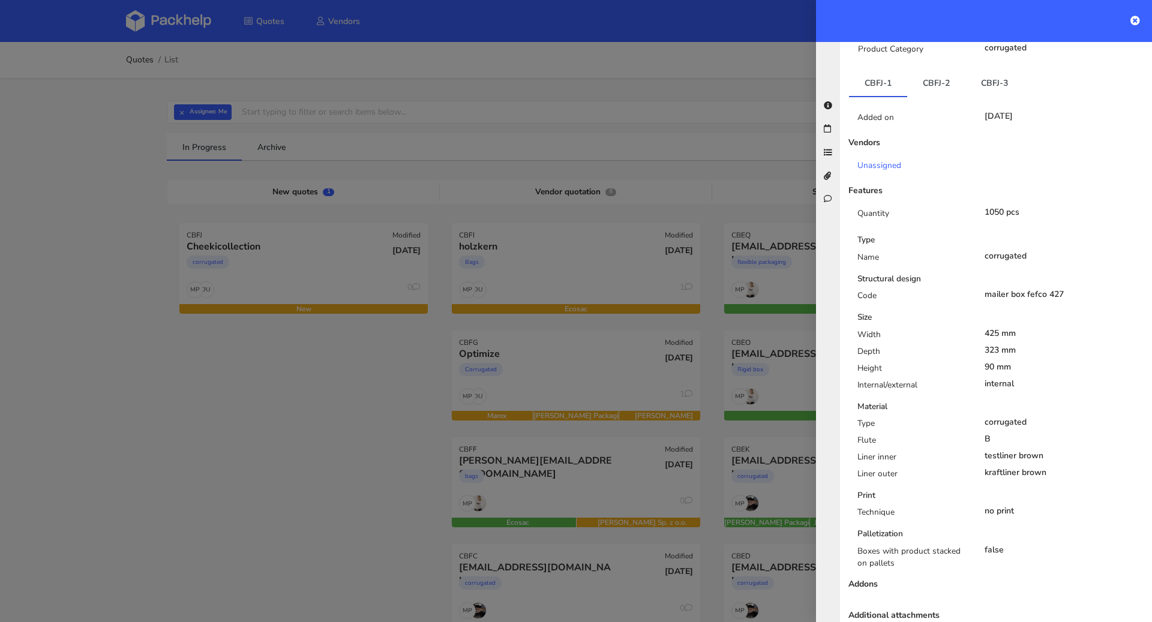
scroll to position [98, 0]
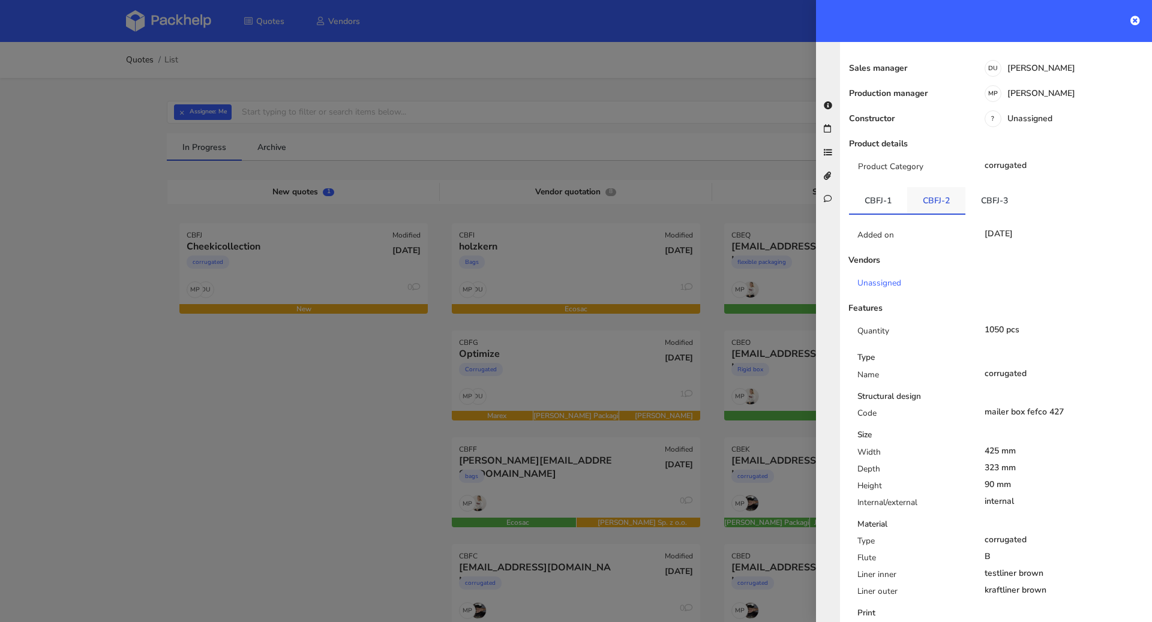
click at [934, 207] on link "CBFJ-2" at bounding box center [936, 200] width 58 height 26
click at [974, 193] on link "CBFJ-3" at bounding box center [994, 200] width 58 height 26
click at [954, 193] on link "CBFJ-2" at bounding box center [936, 200] width 58 height 26
click at [885, 206] on link "CBFJ-1" at bounding box center [878, 200] width 58 height 26
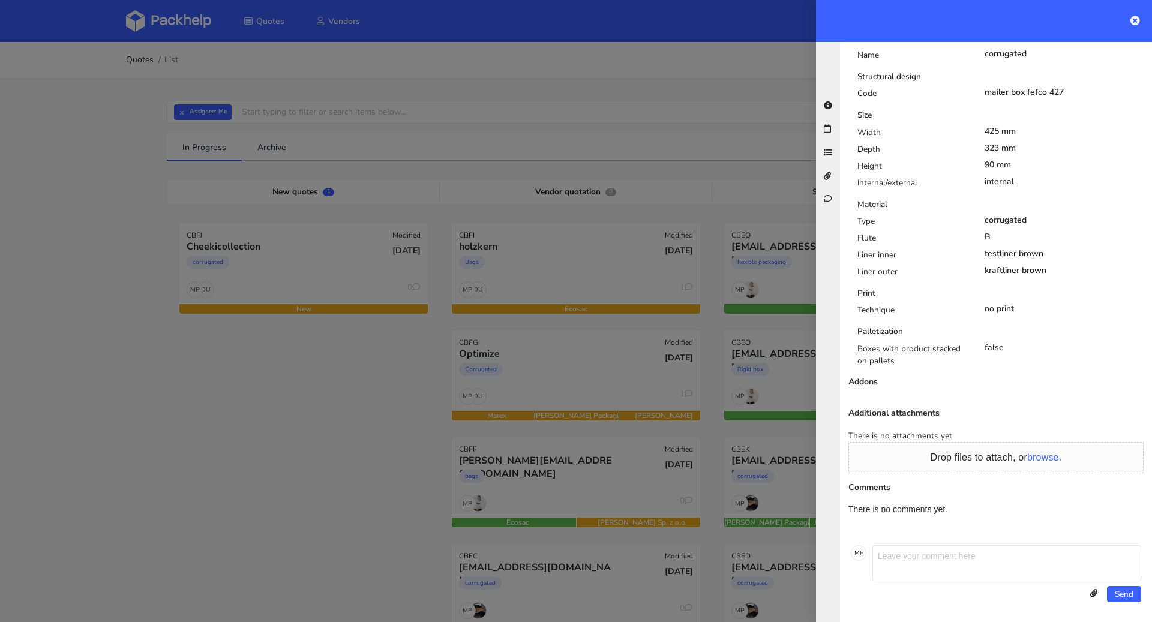
scroll to position [166, 0]
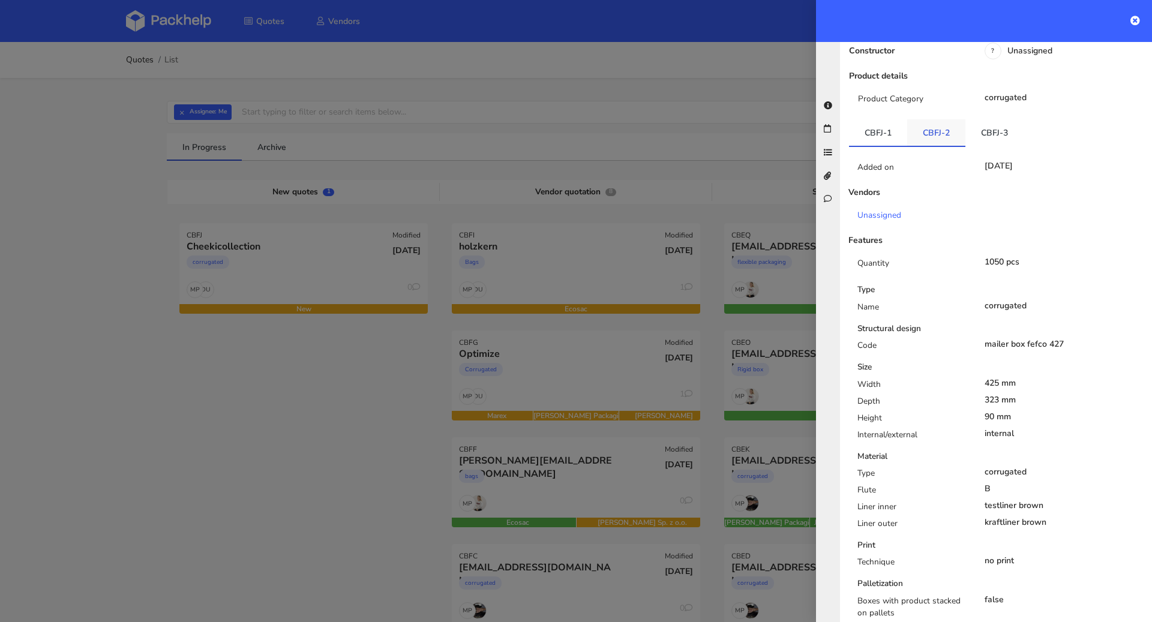
click at [949, 140] on link "CBFJ-2" at bounding box center [936, 132] width 58 height 26
click at [992, 140] on link "CBFJ-3" at bounding box center [994, 132] width 58 height 26
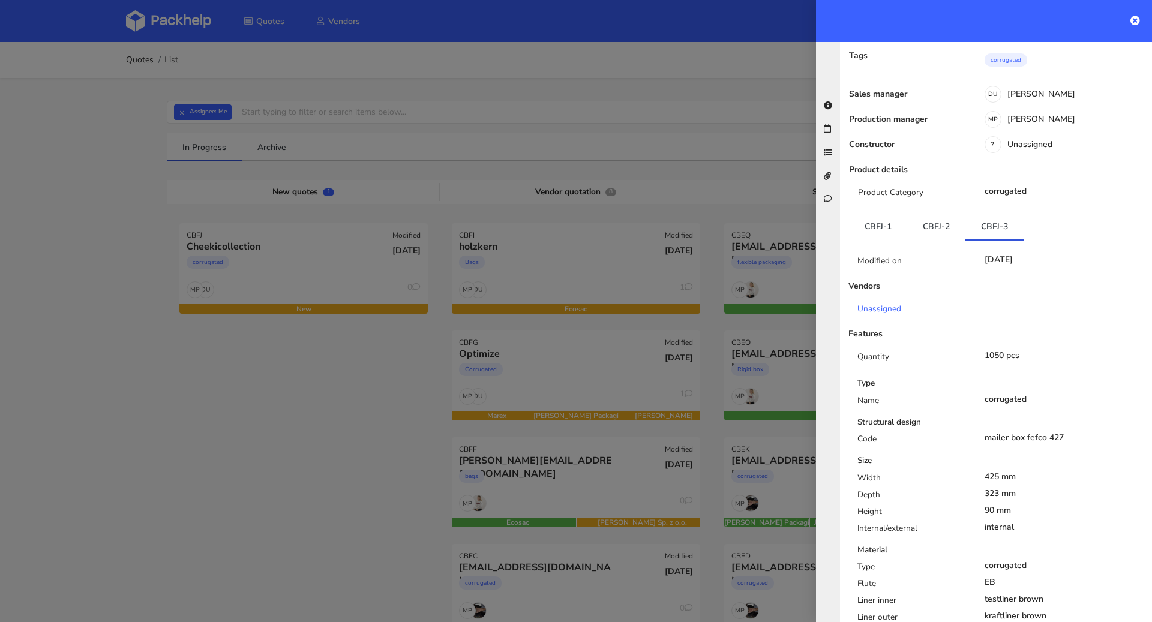
scroll to position [0, 0]
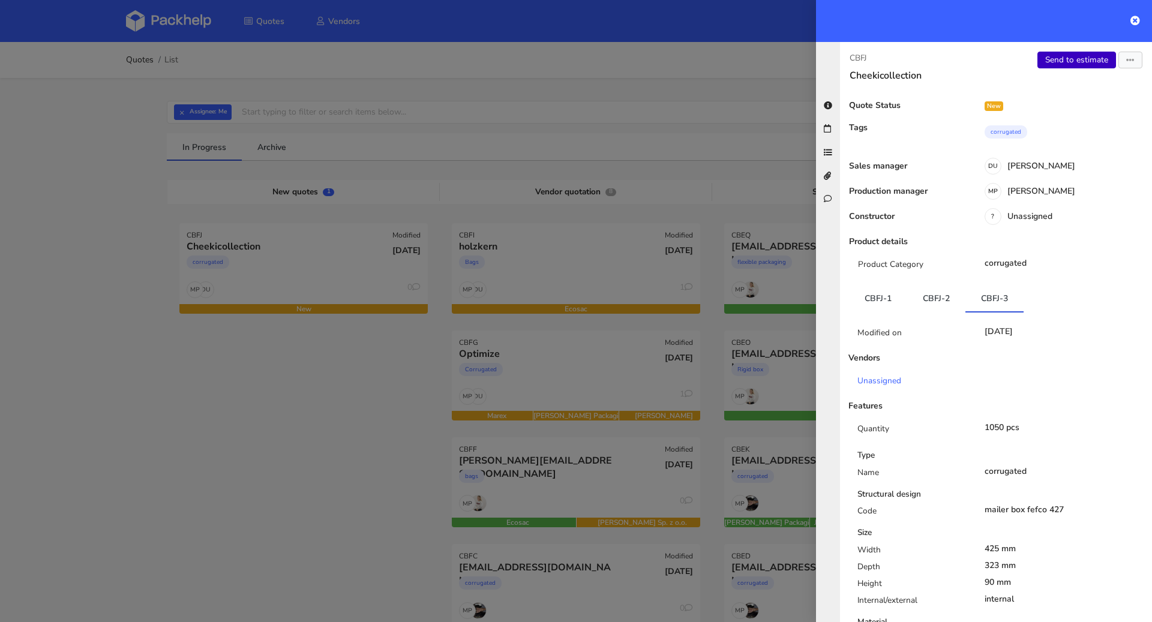
click at [1058, 65] on link "Send to estimate" at bounding box center [1076, 60] width 79 height 17
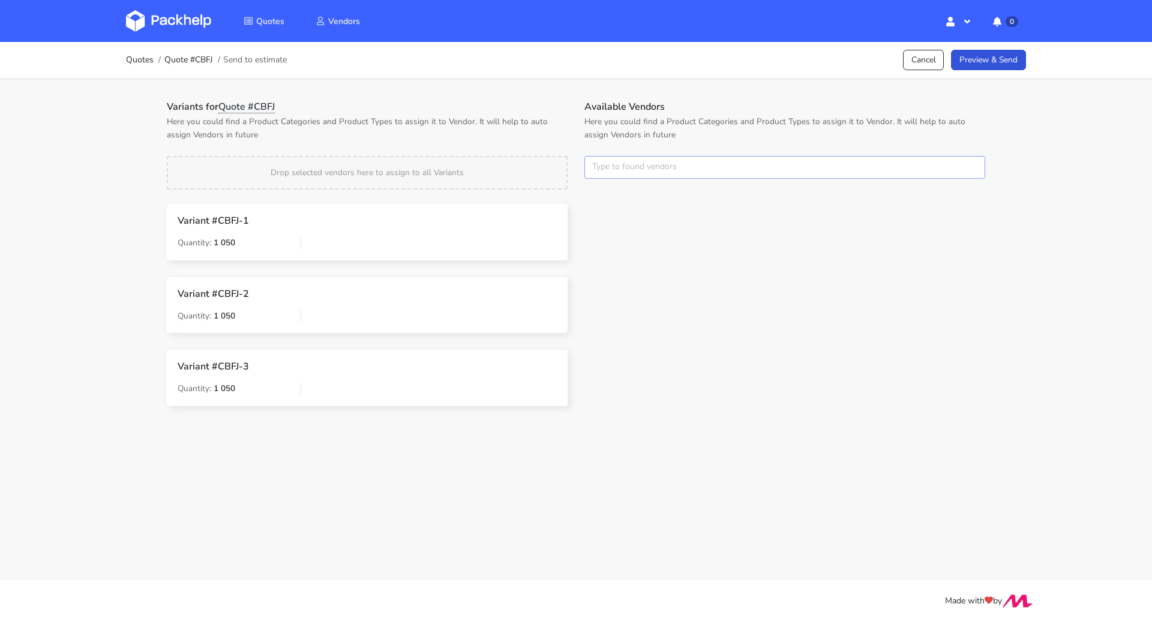
click at [657, 168] on input "text" at bounding box center [784, 167] width 401 height 23
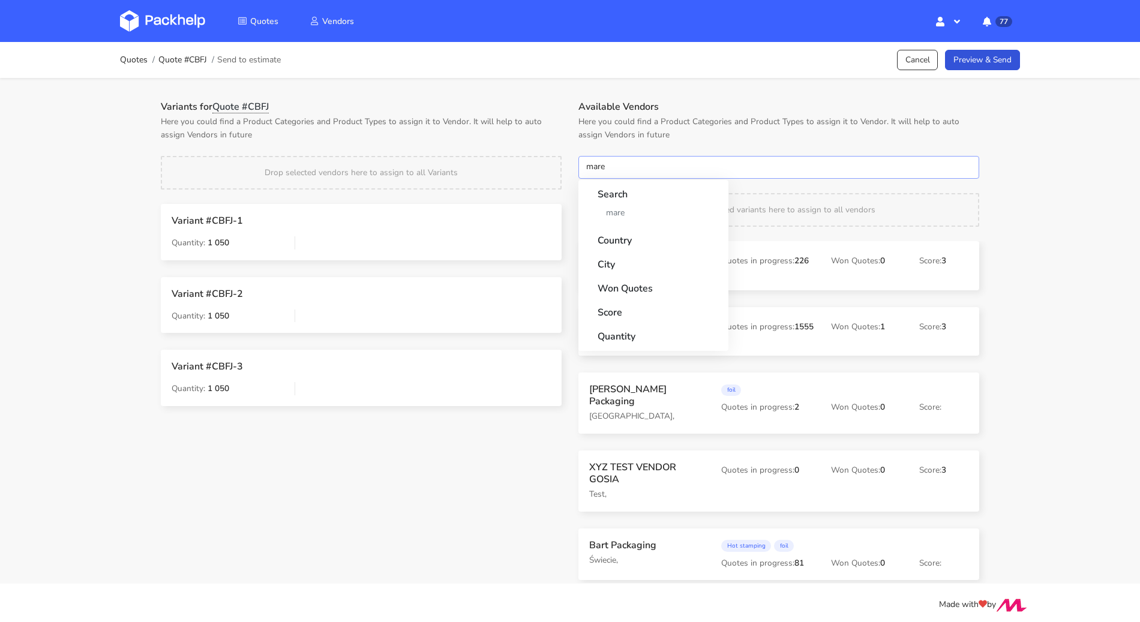
type input "marex"
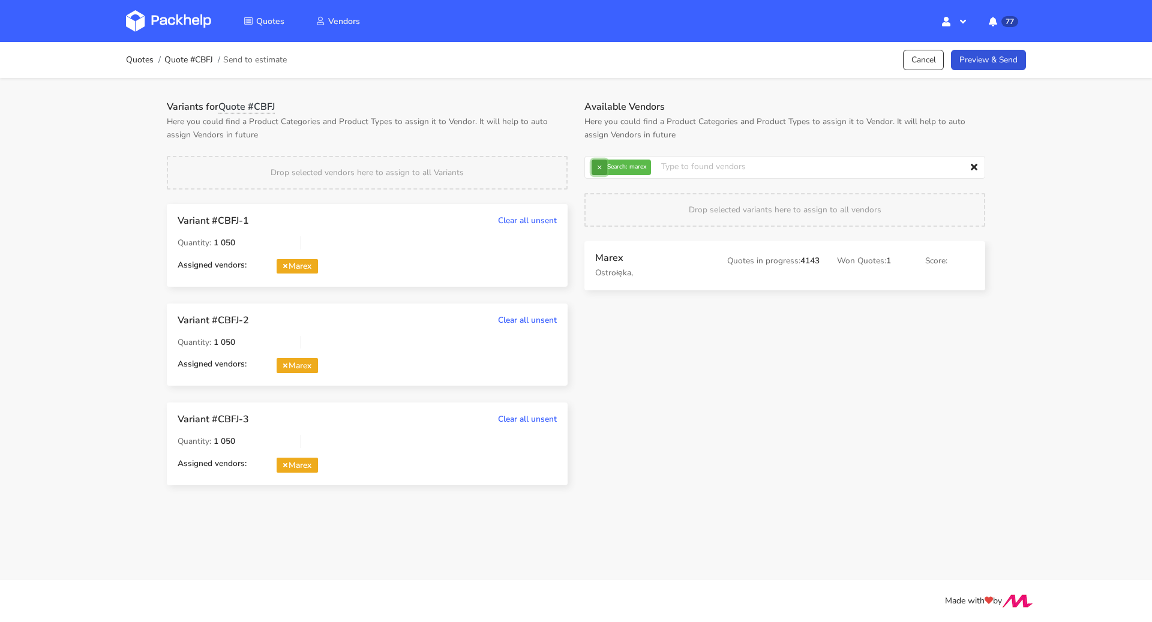
click at [603, 165] on button "×" at bounding box center [599, 168] width 16 height 16
click at [603, 165] on input "text" at bounding box center [784, 167] width 401 height 23
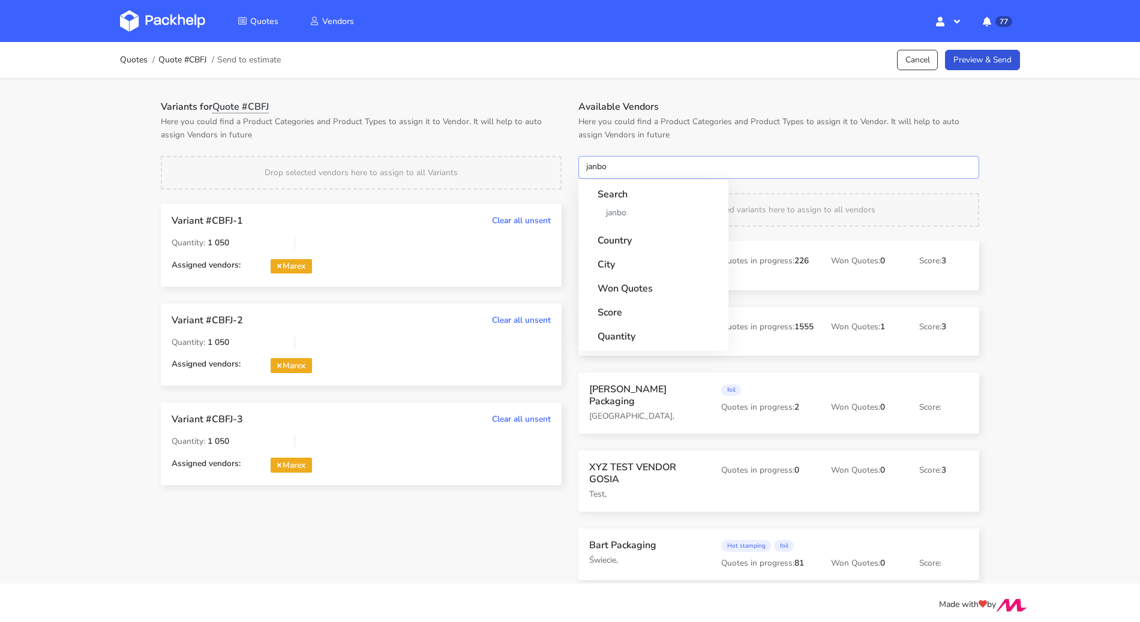
type input "janbox"
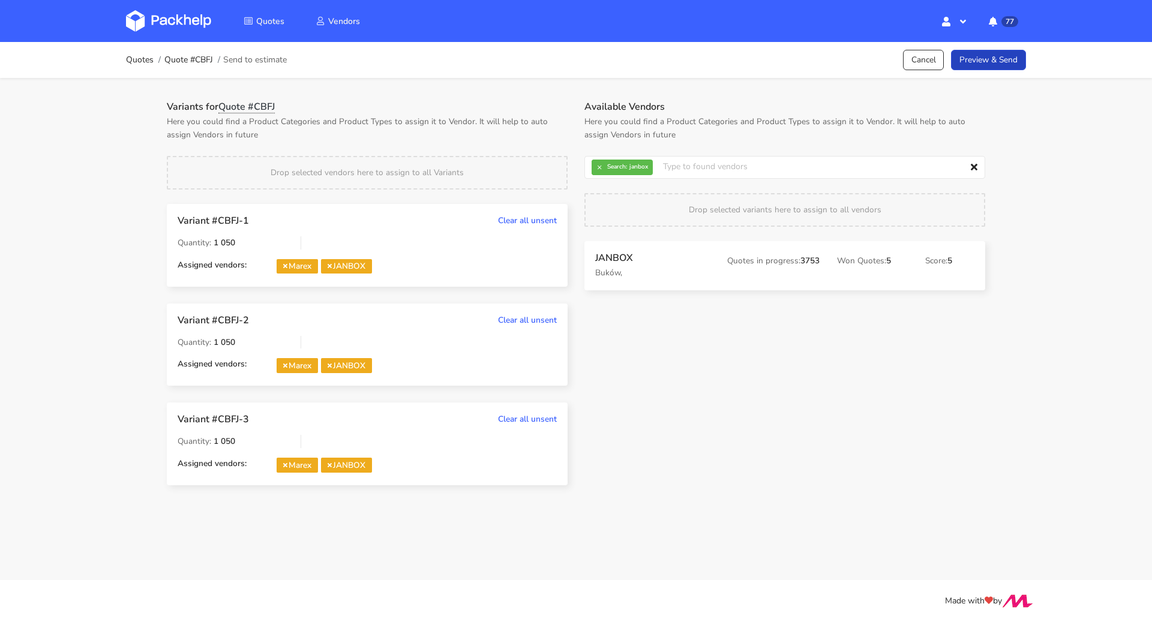
click at [995, 59] on link "Preview & Send" at bounding box center [988, 60] width 75 height 21
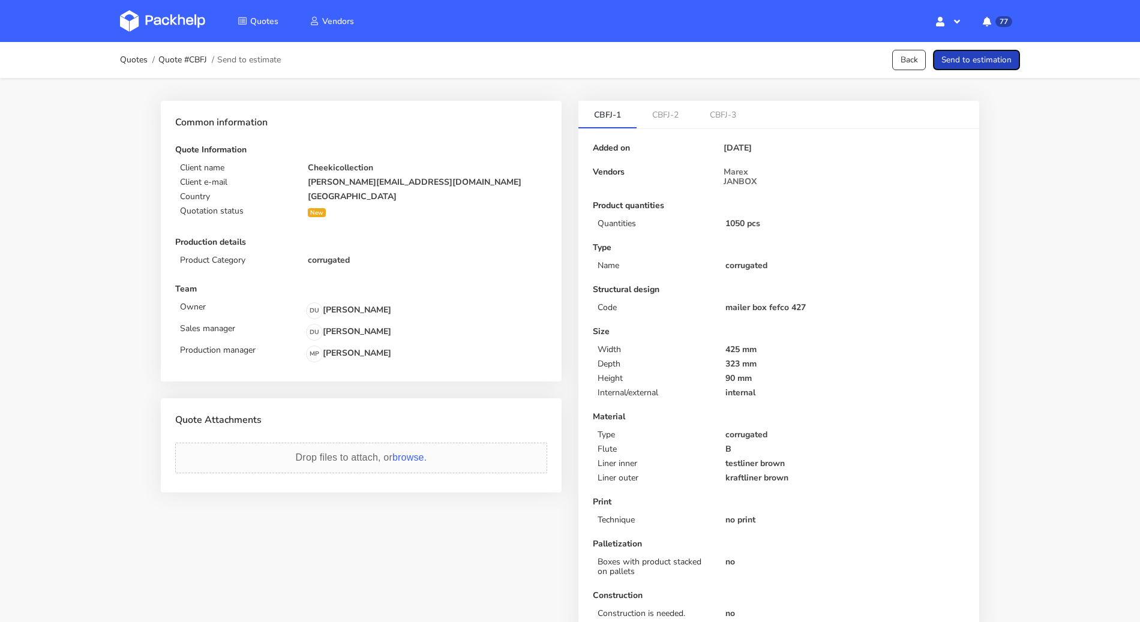
click at [995, 59] on button "Send to estimation" at bounding box center [976, 60] width 87 height 21
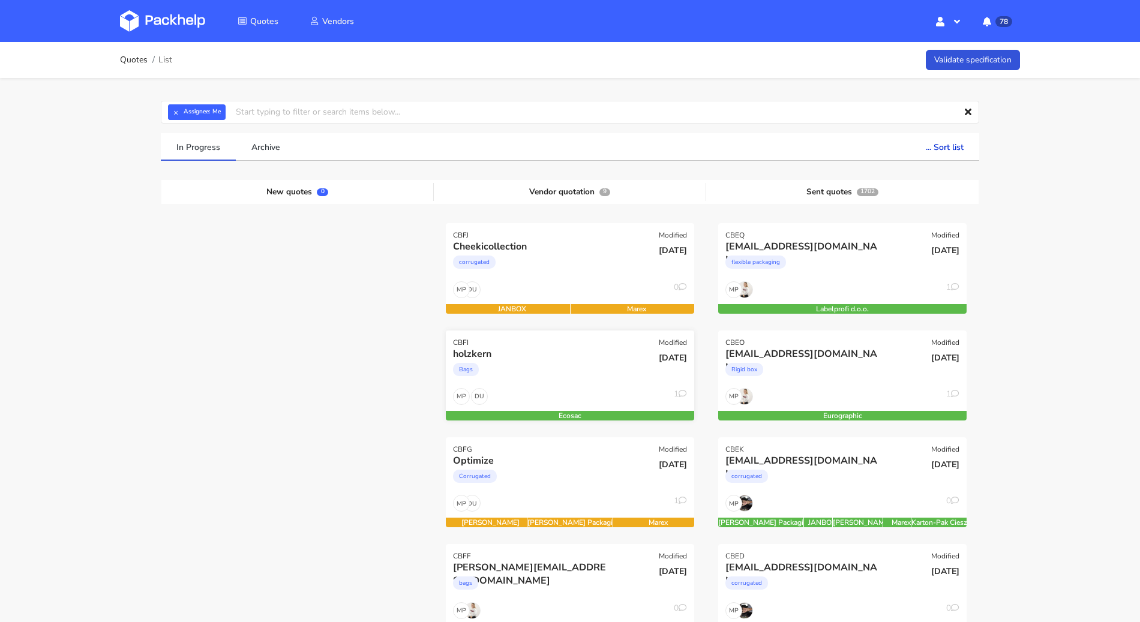
click at [551, 372] on div "Bags" at bounding box center [532, 372] width 159 height 24
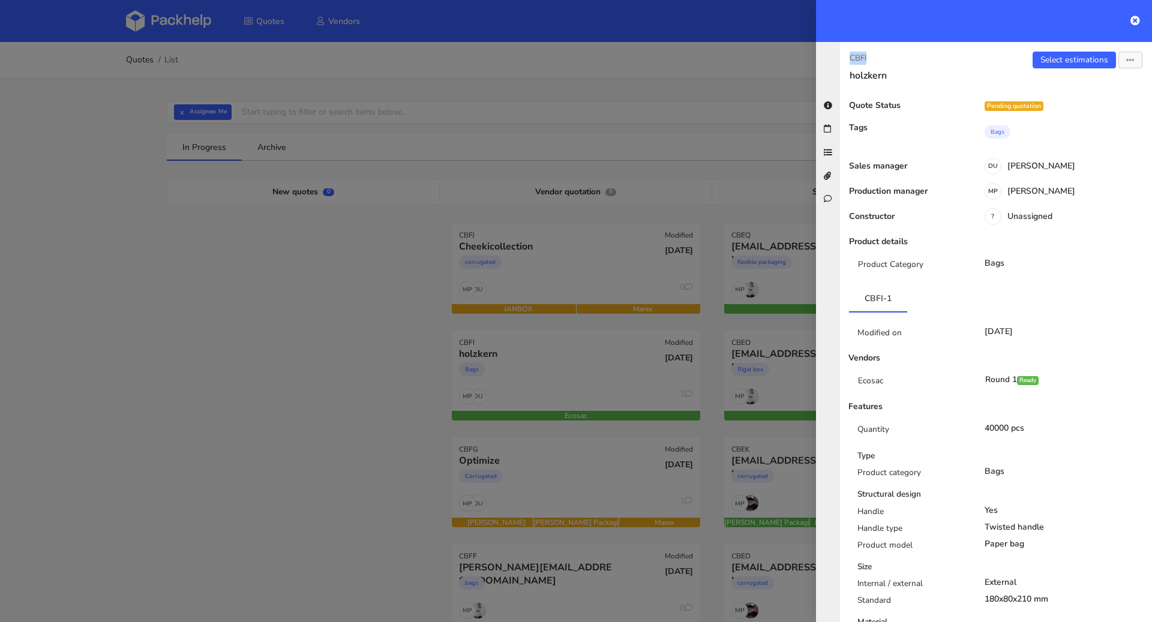
drag, startPoint x: 871, startPoint y: 61, endPoint x: 851, endPoint y: 58, distance: 20.0
click at [851, 58] on p "CBFI" at bounding box center [917, 58] width 137 height 13
click at [226, 298] on div at bounding box center [576, 311] width 1152 height 622
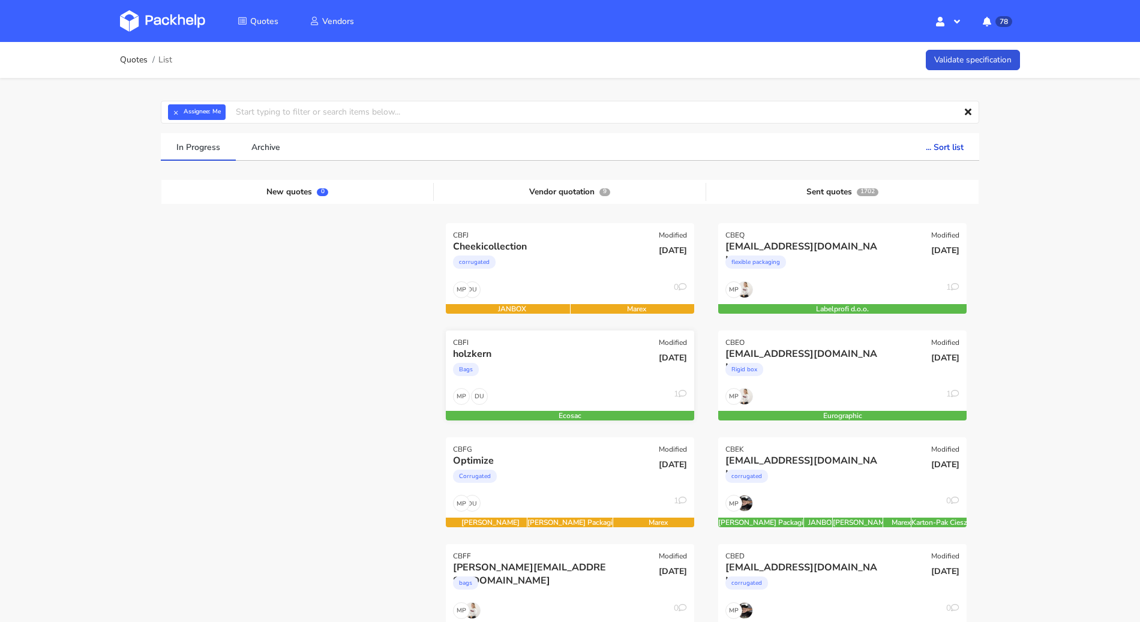
click at [530, 362] on div "Bags" at bounding box center [532, 372] width 159 height 24
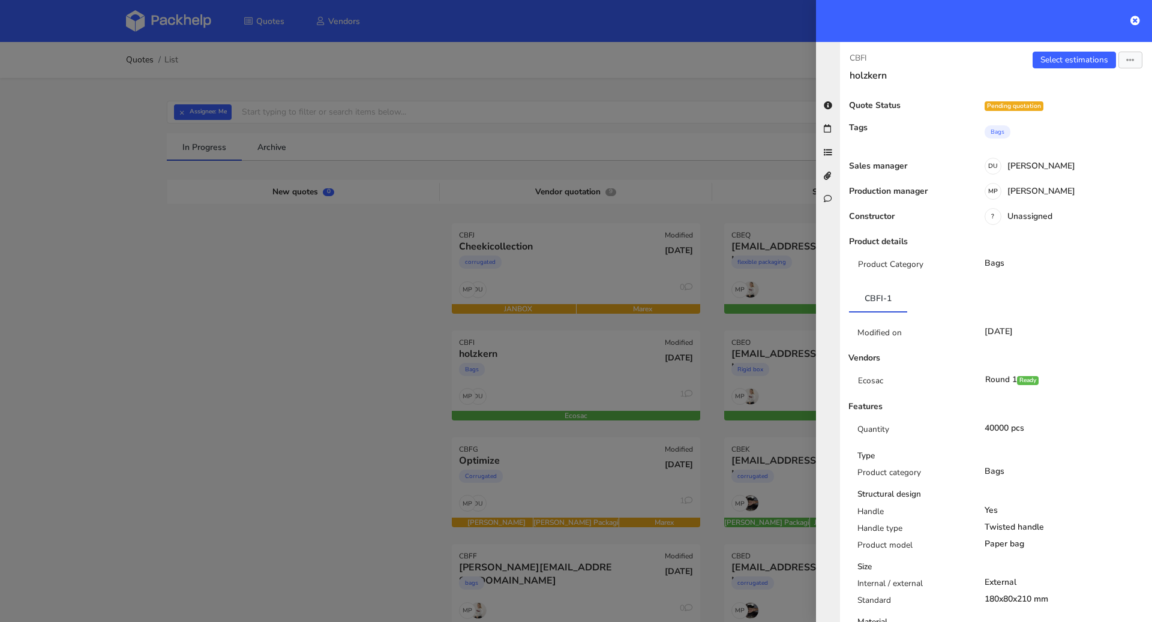
click at [333, 401] on div at bounding box center [576, 311] width 1152 height 622
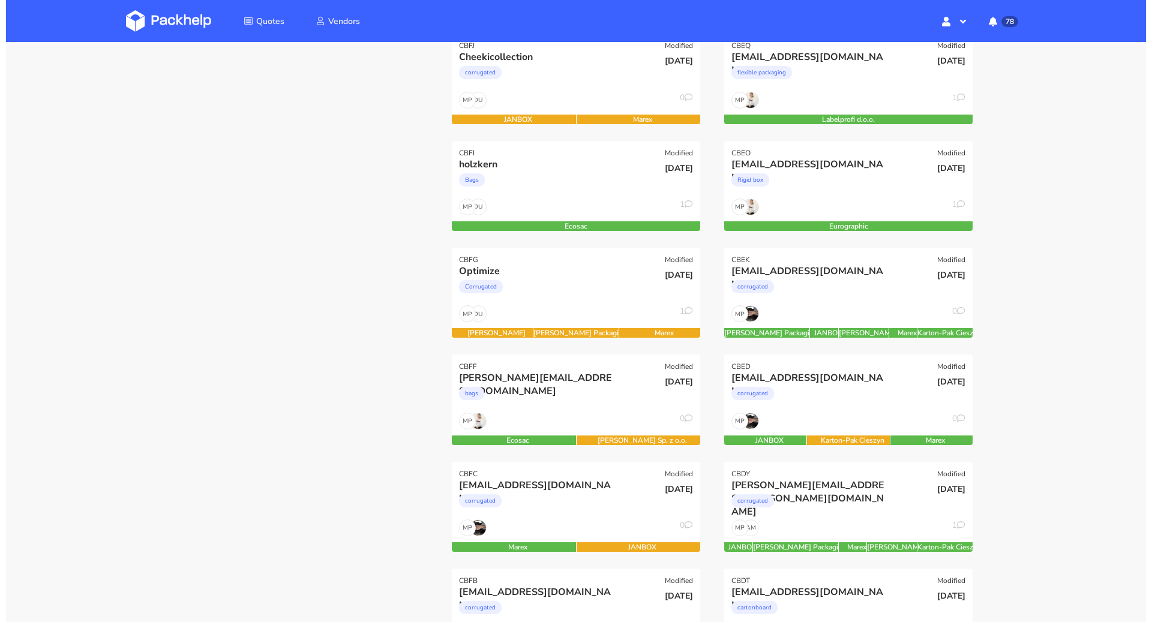
scroll to position [215, 0]
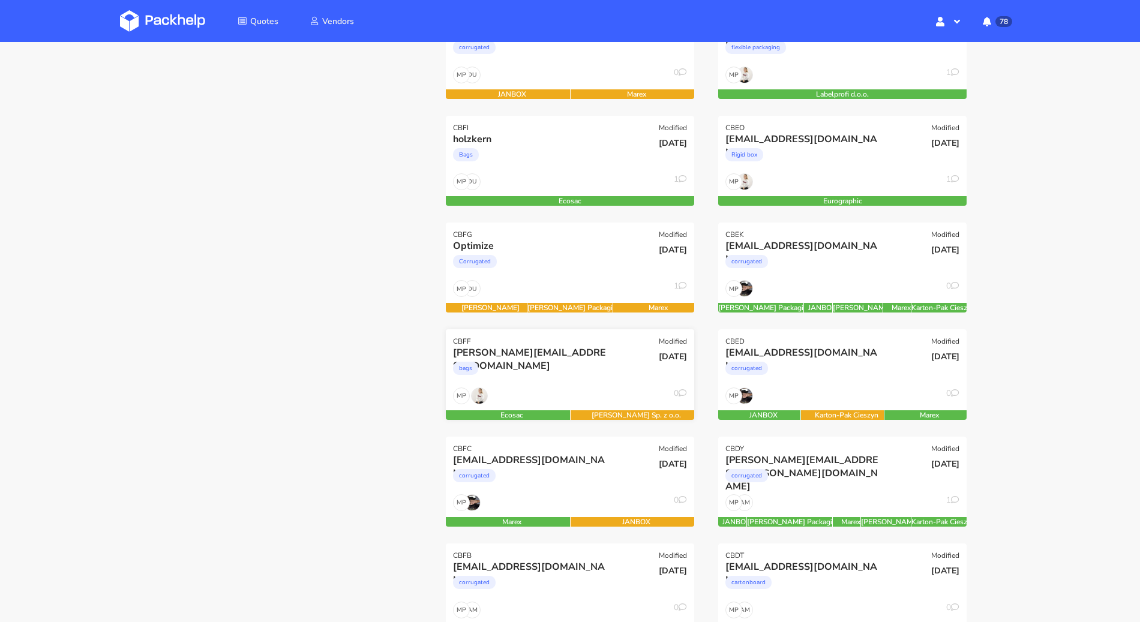
click at [563, 375] on div "bags" at bounding box center [532, 371] width 159 height 24
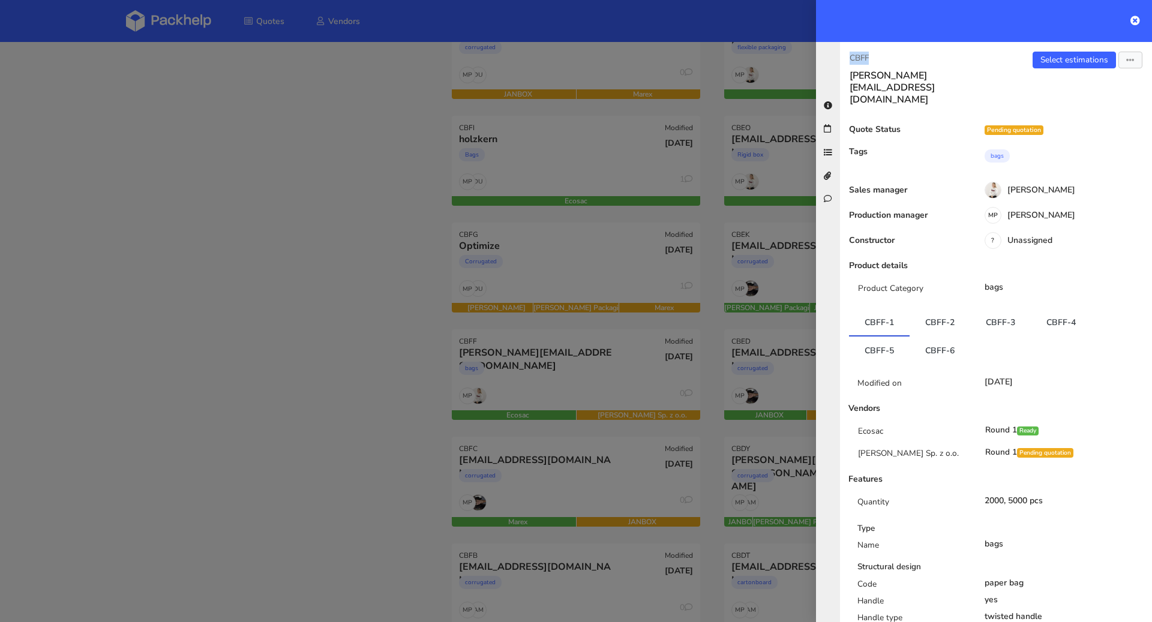
drag, startPoint x: 868, startPoint y: 59, endPoint x: 849, endPoint y: 57, distance: 19.3
click at [849, 57] on p "CBFF" at bounding box center [917, 58] width 137 height 13
copy p "CBFF"
drag, startPoint x: 855, startPoint y: 295, endPoint x: 891, endPoint y: 296, distance: 35.4
click at [891, 309] on link "CBFF-1" at bounding box center [879, 322] width 61 height 26
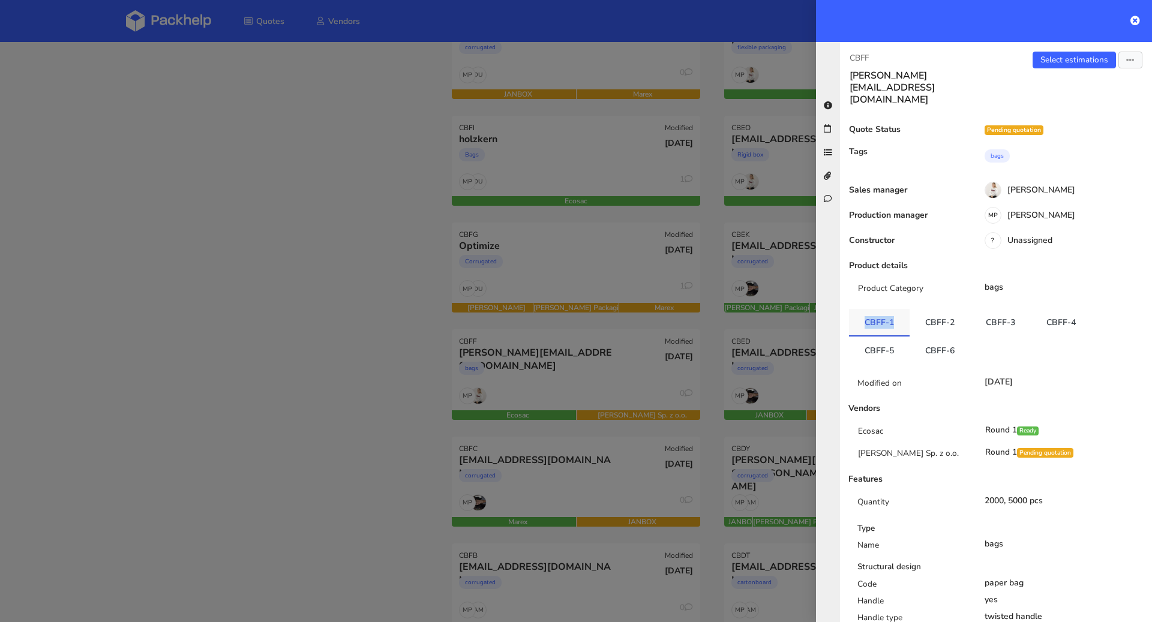
copy link "CBFF-1"
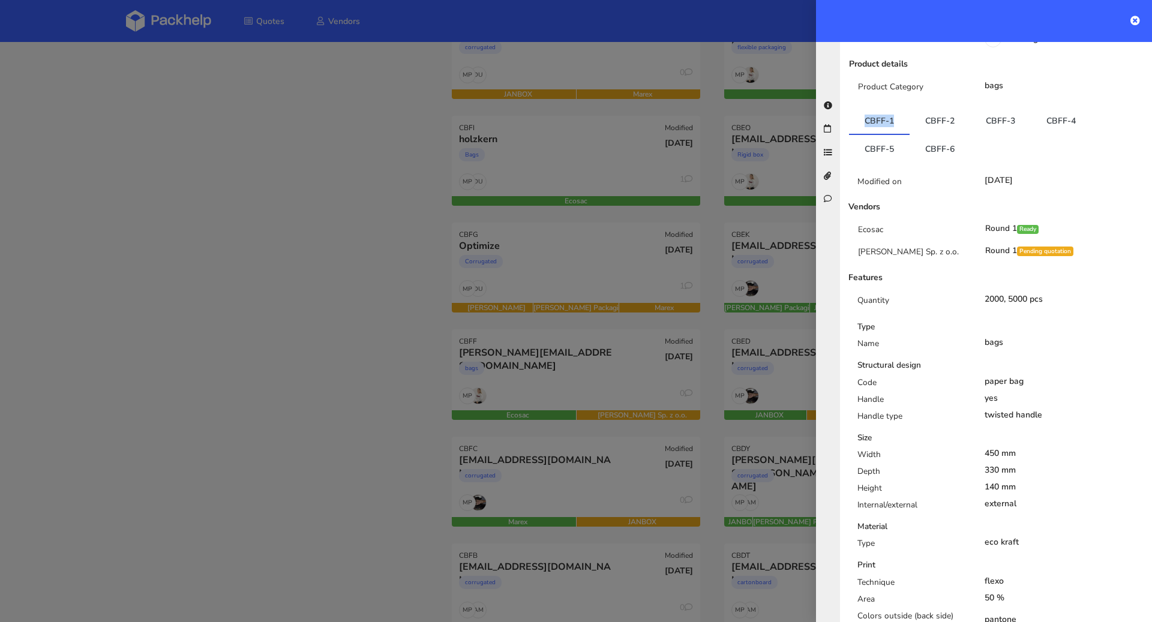
scroll to position [201, 0]
click at [953, 108] on link "CBFF-2" at bounding box center [939, 121] width 61 height 26
click at [888, 108] on link "CBFF-1" at bounding box center [879, 121] width 61 height 26
click at [921, 108] on link "CBFF-2" at bounding box center [939, 121] width 61 height 26
click at [996, 108] on link "CBFF-3" at bounding box center [1000, 121] width 61 height 26
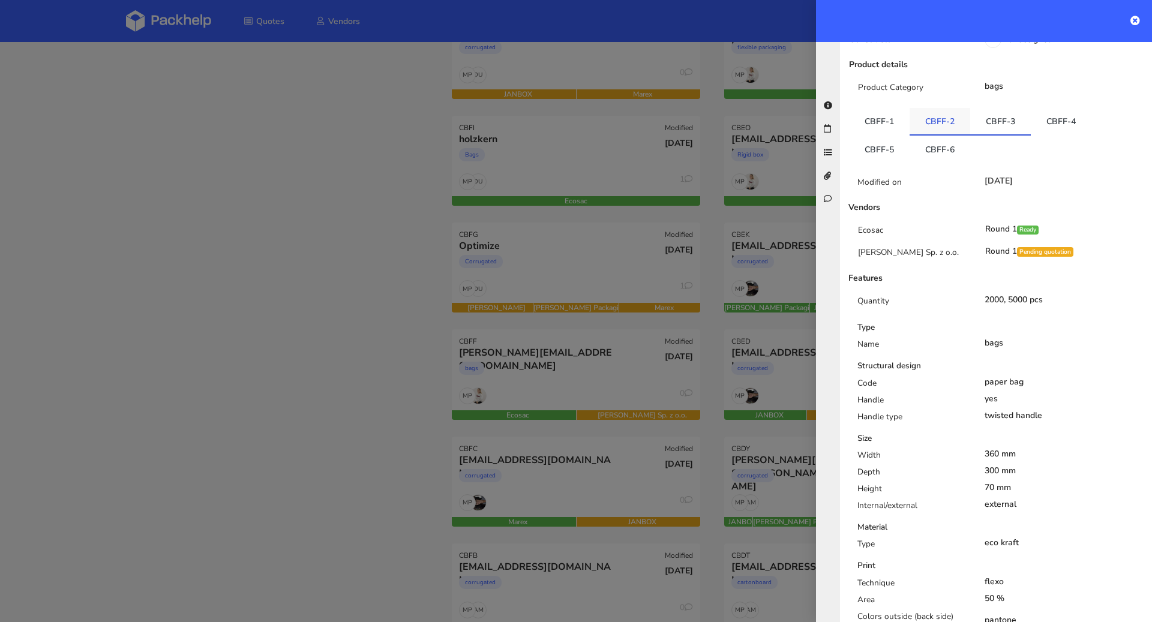
click at [944, 108] on link "CBFF-2" at bounding box center [939, 121] width 61 height 26
click at [891, 108] on link "CBFF-1" at bounding box center [879, 121] width 61 height 26
click at [924, 108] on link "CBFF-2" at bounding box center [939, 121] width 61 height 26
click at [964, 108] on link "CBFF-2" at bounding box center [939, 121] width 61 height 26
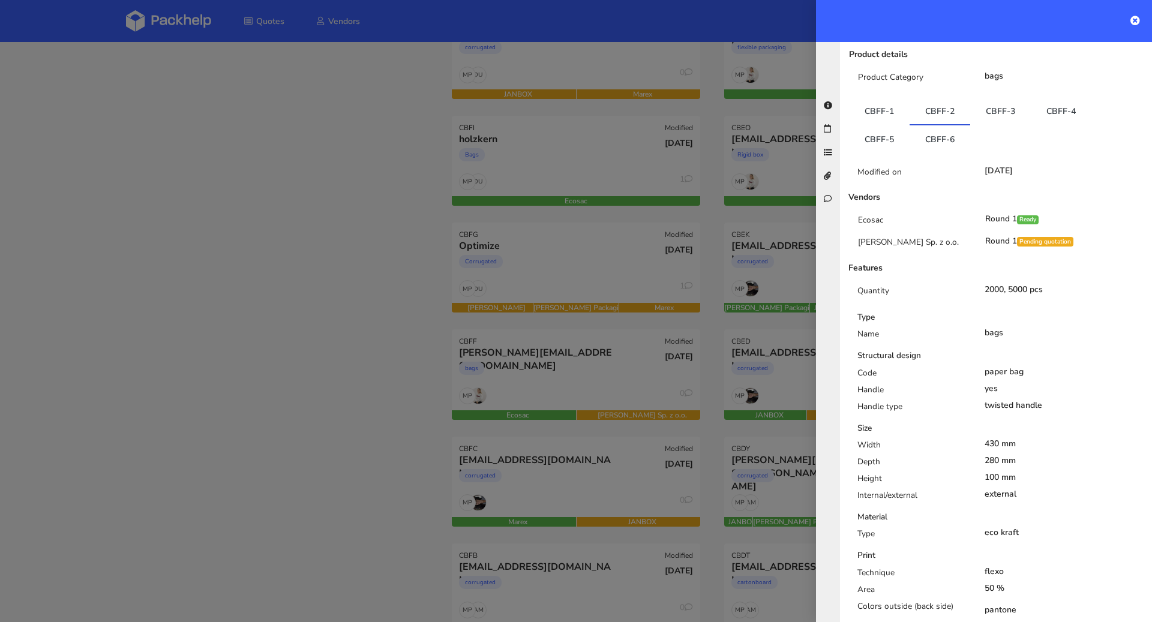
scroll to position [227, 0]
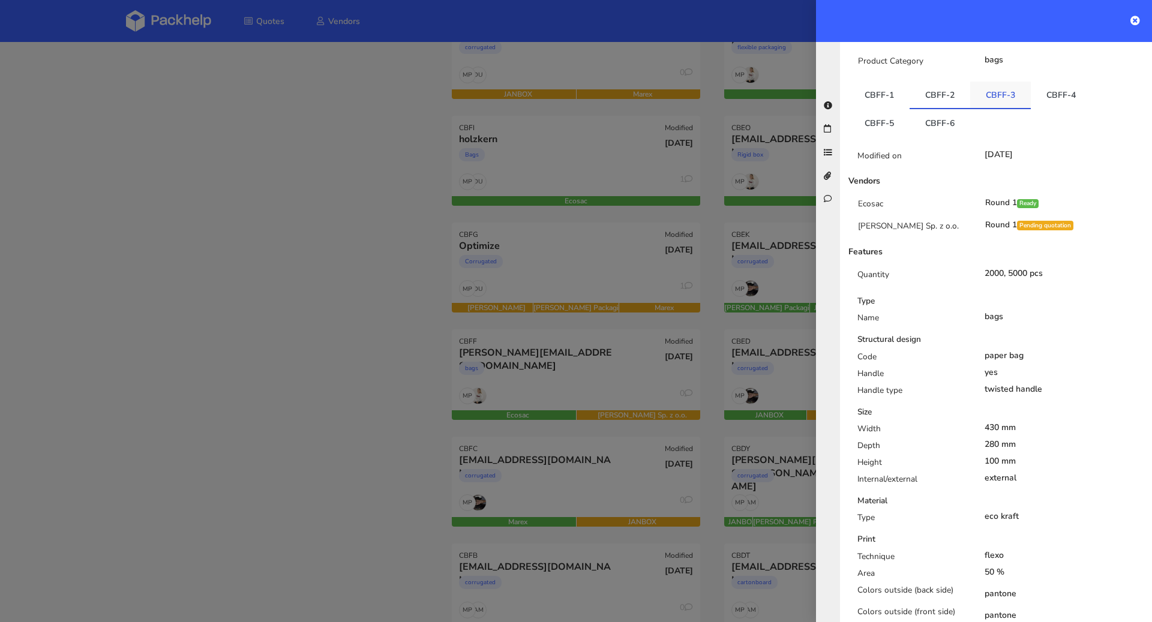
click at [996, 82] on link "CBFF-3" at bounding box center [1000, 95] width 61 height 26
click at [943, 82] on link "CBFF-2" at bounding box center [939, 95] width 61 height 26
click at [1001, 82] on link "CBFF-3" at bounding box center [1000, 95] width 61 height 26
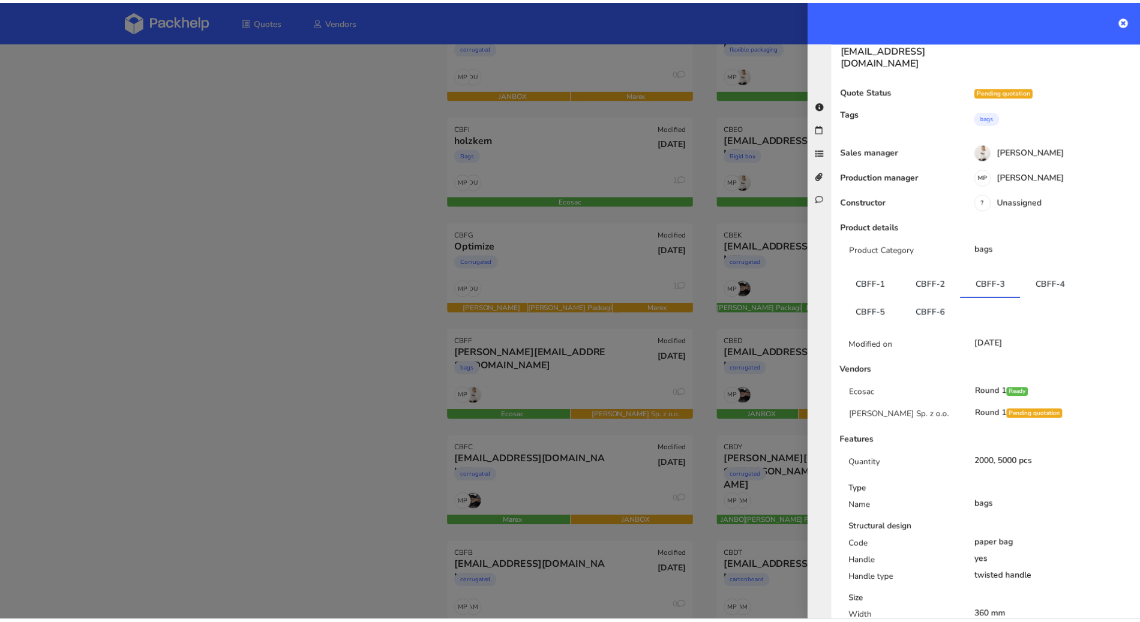
scroll to position [20, 0]
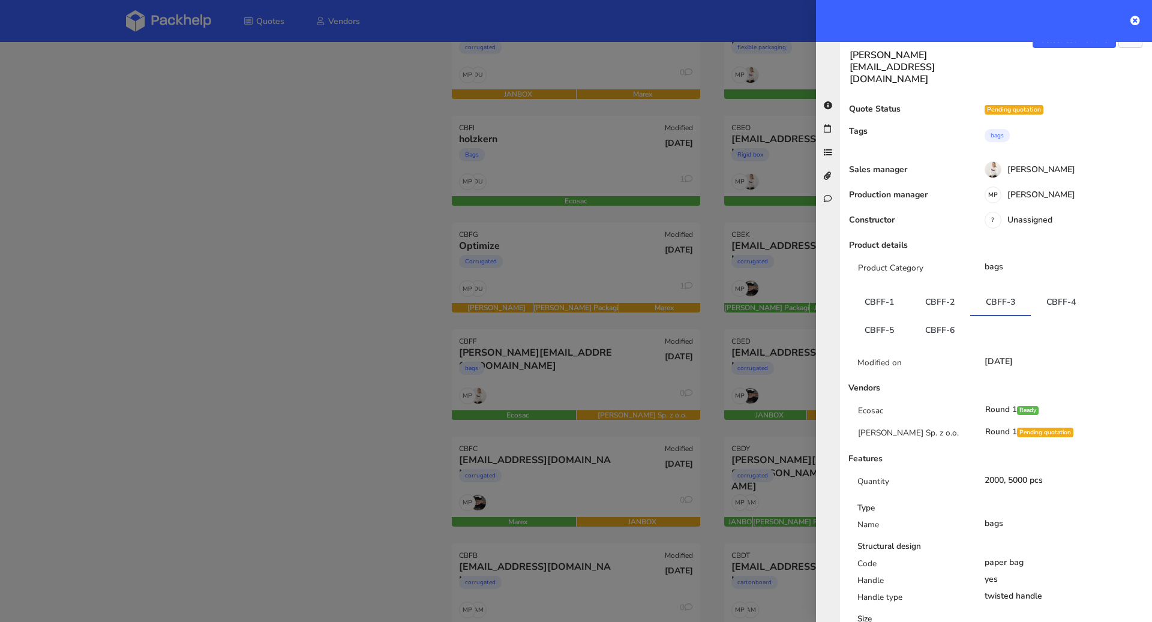
click at [315, 165] on div at bounding box center [576, 311] width 1152 height 622
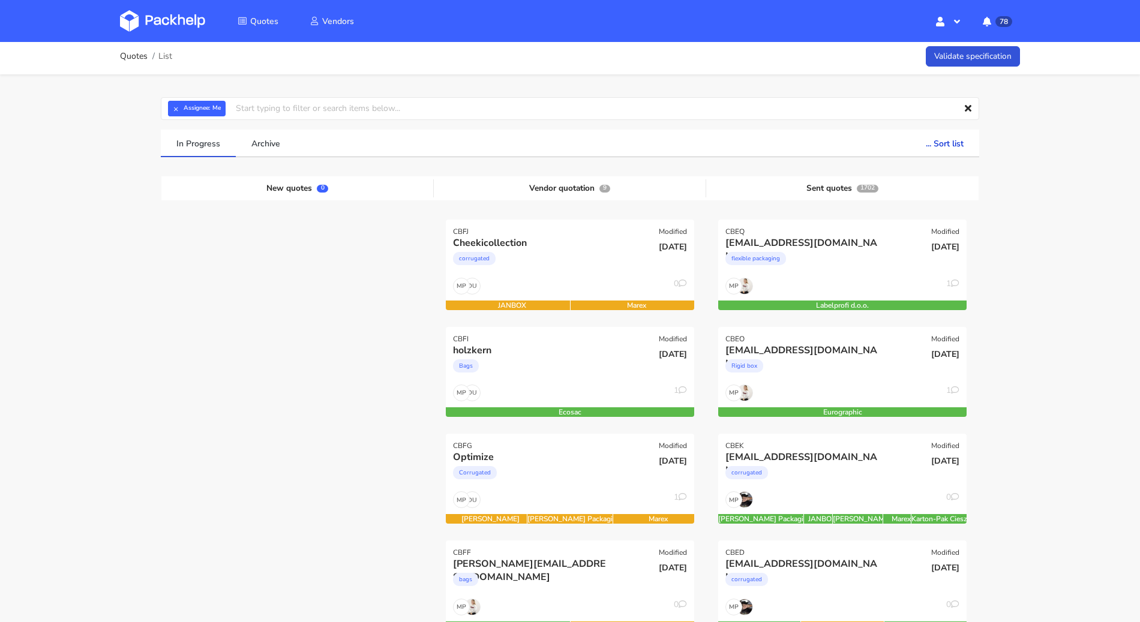
scroll to position [0, 0]
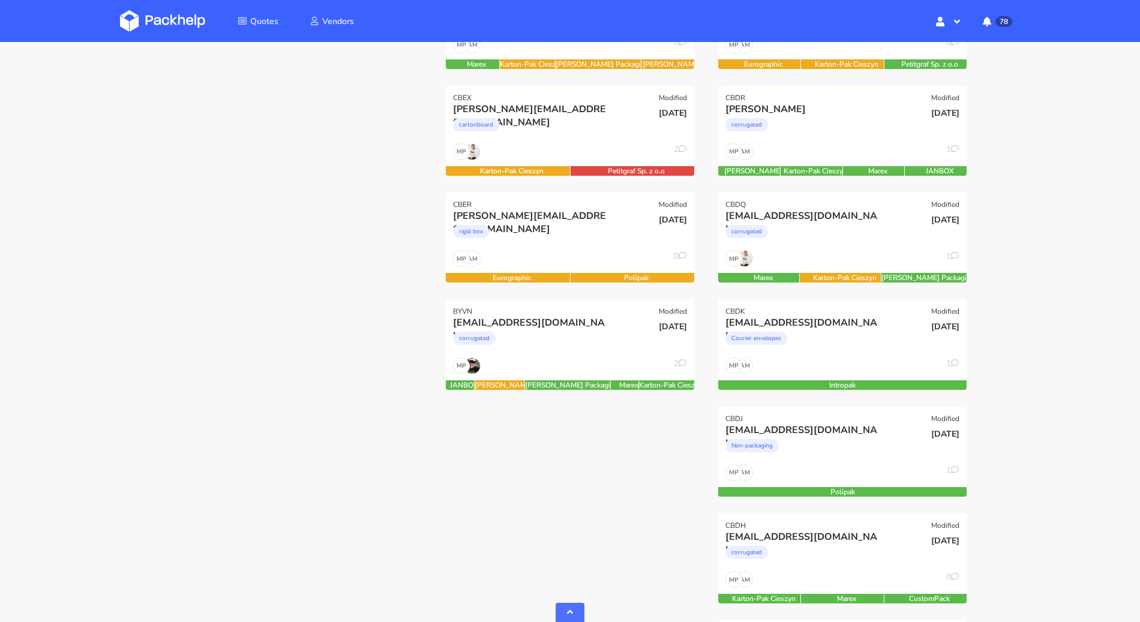
scroll to position [754, 0]
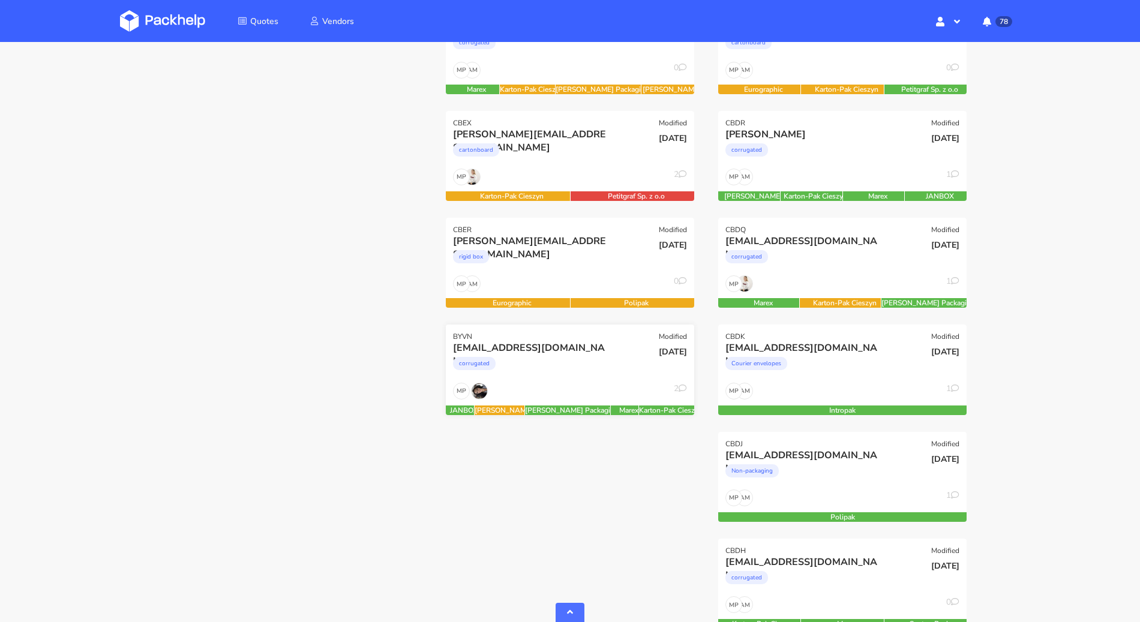
click at [560, 358] on div "corrugated" at bounding box center [532, 366] width 159 height 24
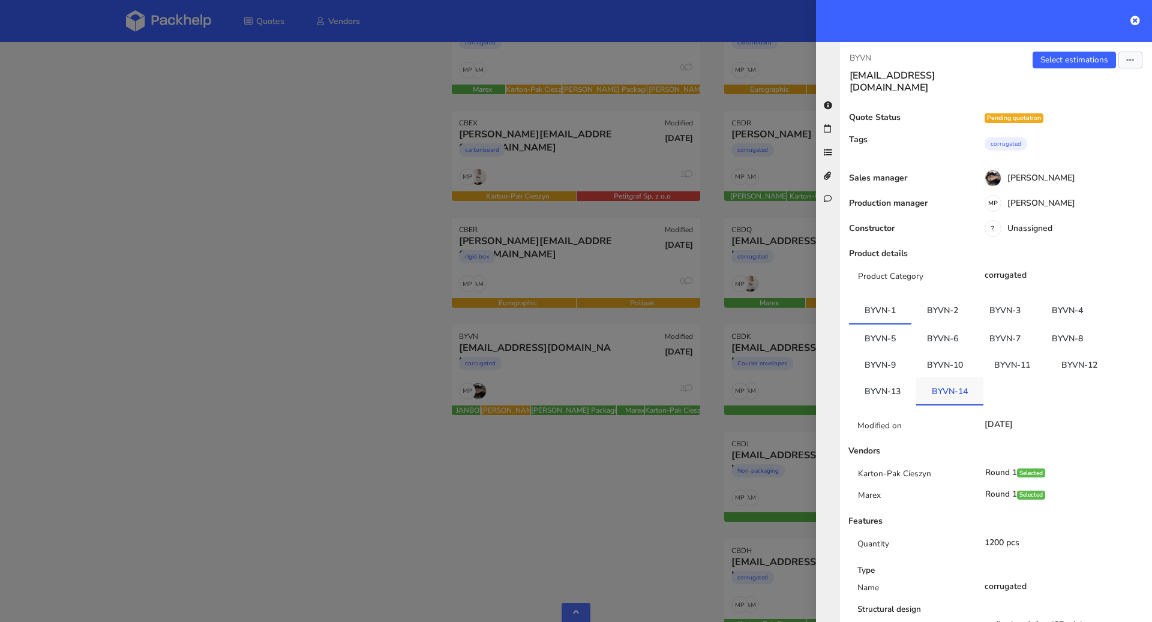
click at [944, 377] on link "BYVN-14" at bounding box center [949, 390] width 67 height 26
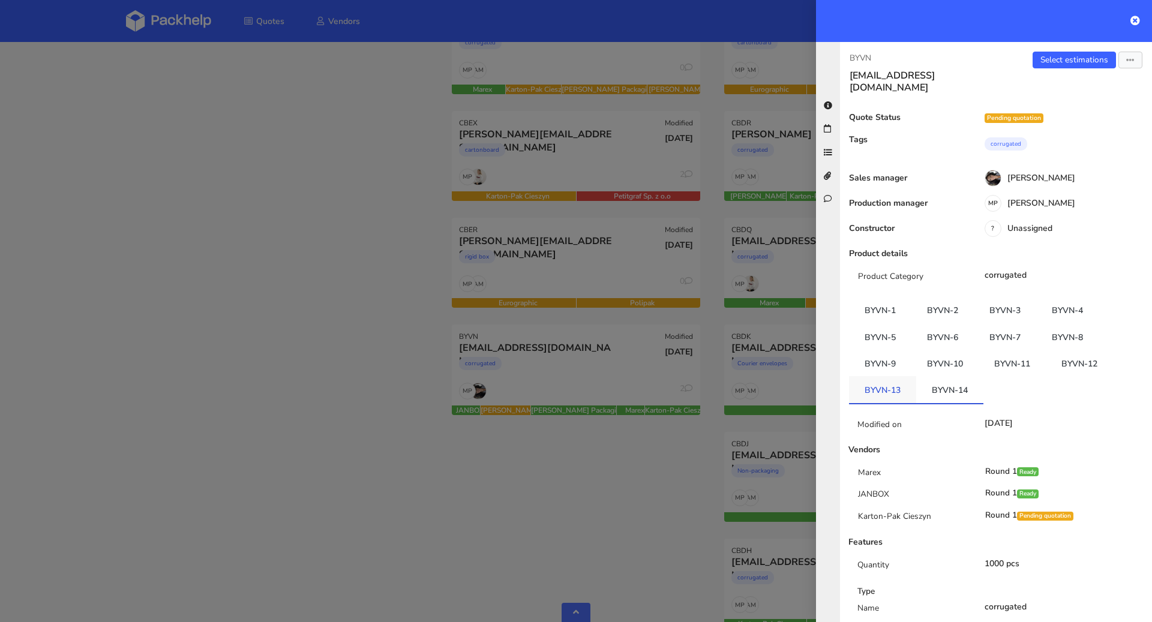
click at [880, 376] on link "BYVN-13" at bounding box center [882, 389] width 67 height 26
click at [366, 226] on div at bounding box center [576, 311] width 1152 height 622
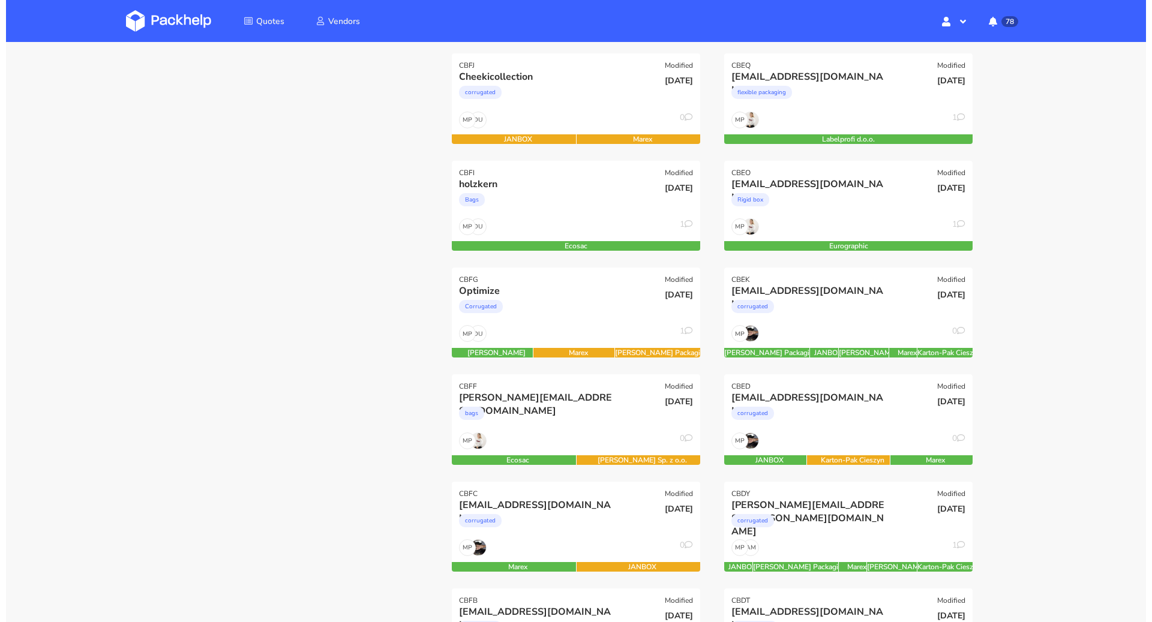
scroll to position [169, 0]
click at [542, 219] on div "DU MP 1" at bounding box center [570, 230] width 248 height 23
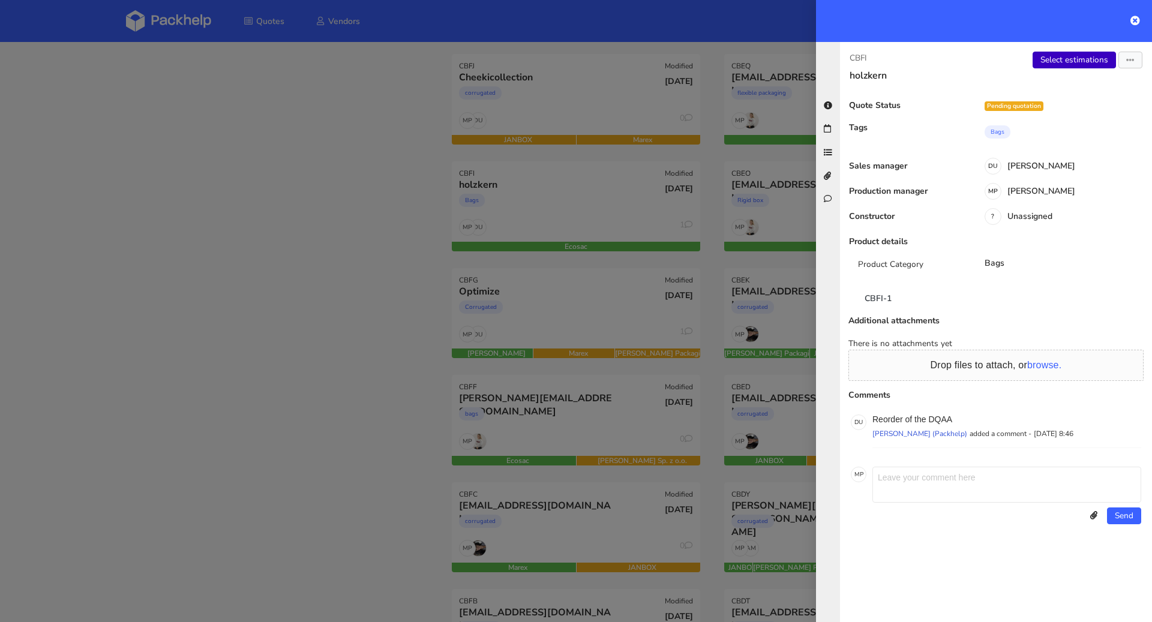
click at [1084, 55] on link "Select estimations" at bounding box center [1073, 60] width 83 height 17
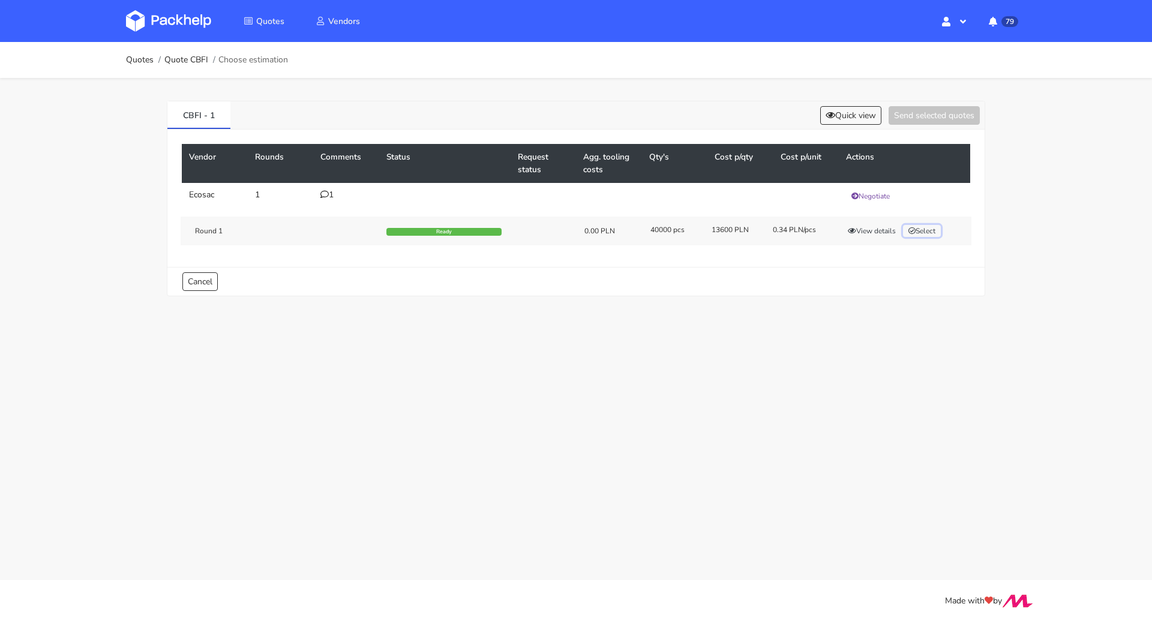
click at [924, 232] on button "Select" at bounding box center [922, 231] width 38 height 12
click at [933, 113] on button "Send selected quotes ( 1 )" at bounding box center [925, 115] width 108 height 19
click at [151, 59] on link "Quotes" at bounding box center [140, 60] width 28 height 10
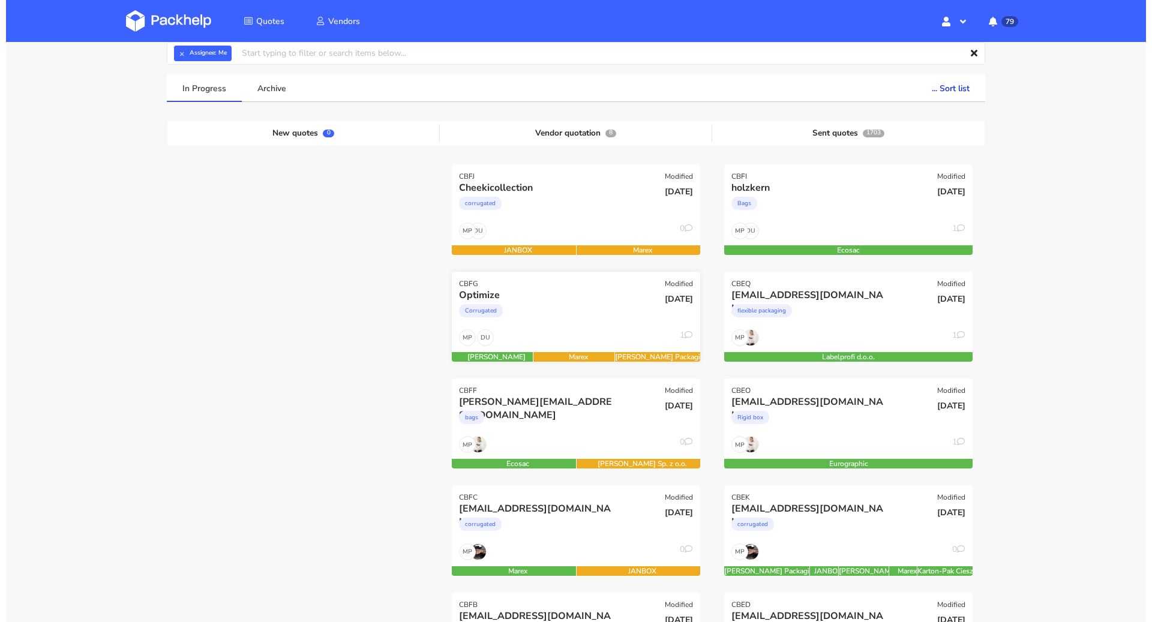
scroll to position [124, 0]
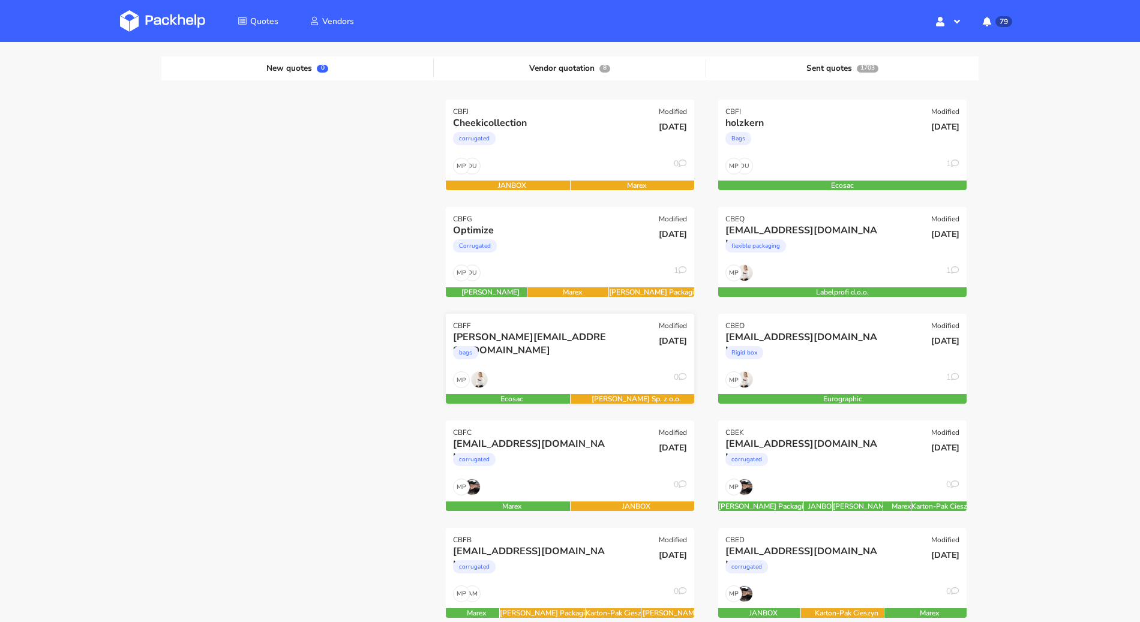
click at [556, 341] on div "[PERSON_NAME][EMAIL_ADDRESS][DOMAIN_NAME]" at bounding box center [532, 336] width 159 height 13
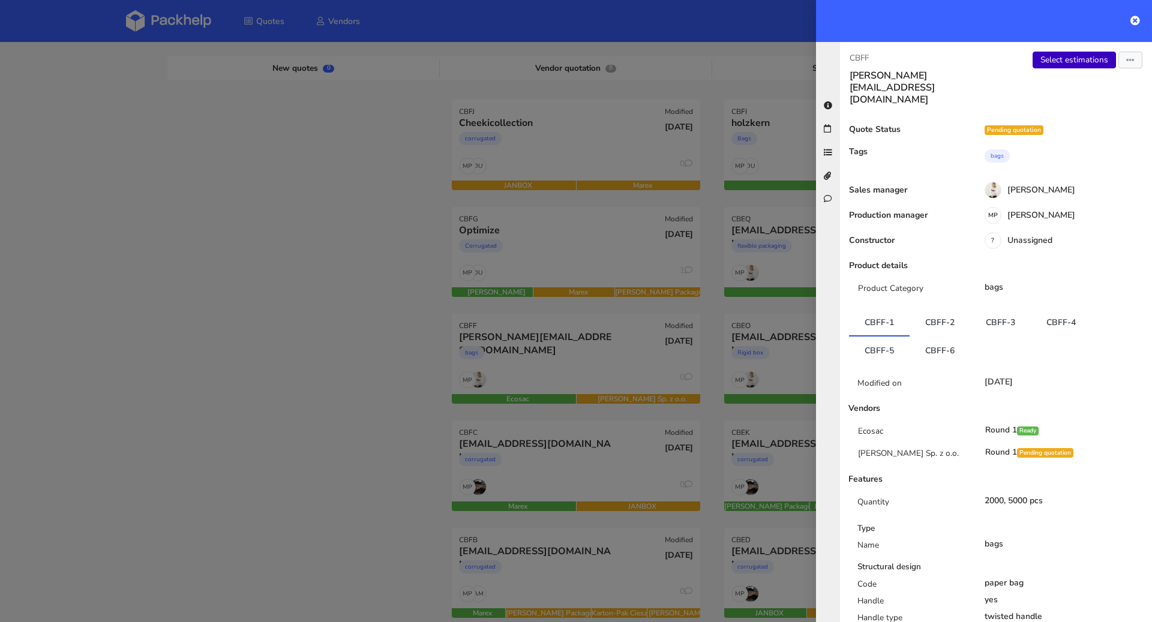
click at [1057, 62] on link "Select estimations" at bounding box center [1073, 60] width 83 height 17
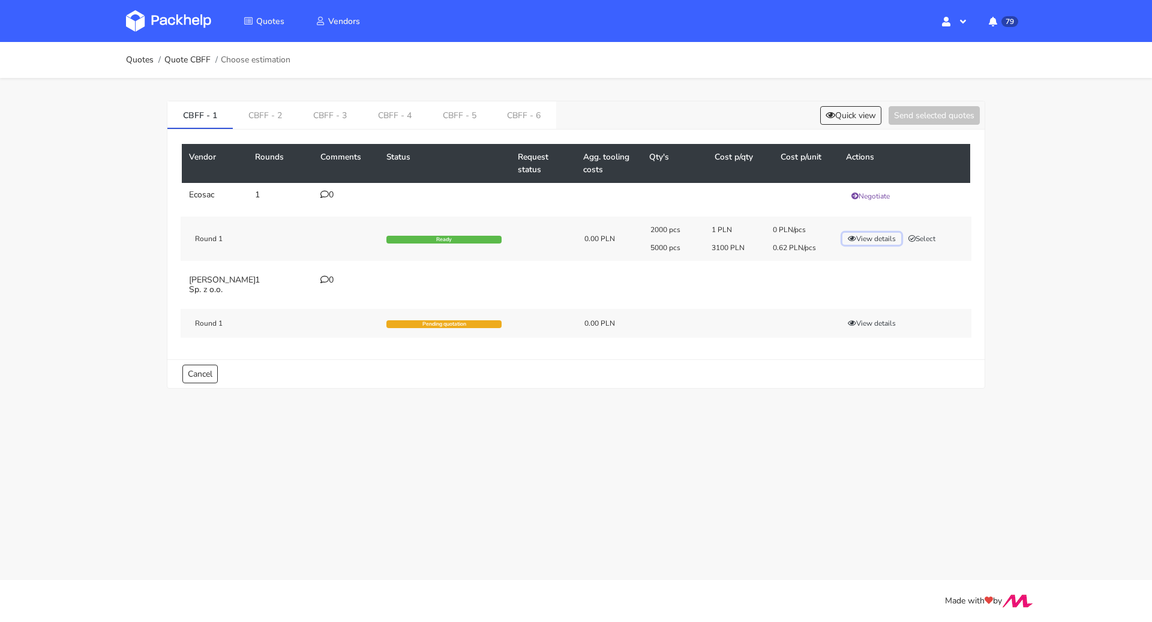
click at [867, 236] on button "View details" at bounding box center [871, 239] width 59 height 12
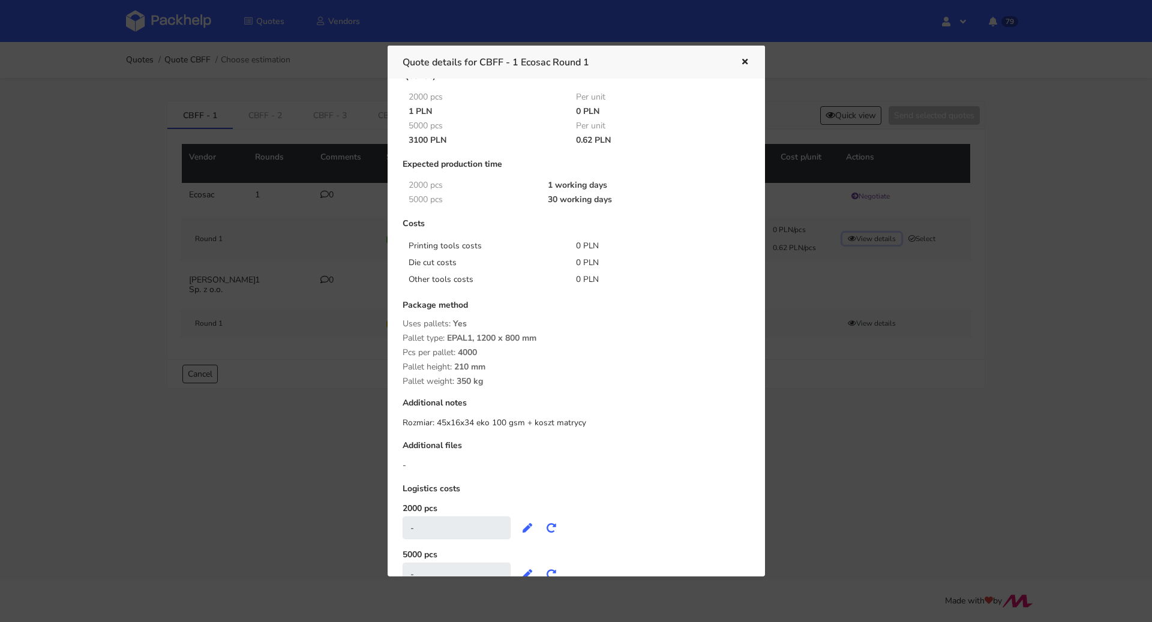
scroll to position [44, 0]
click at [744, 57] on button "button" at bounding box center [742, 63] width 13 height 16
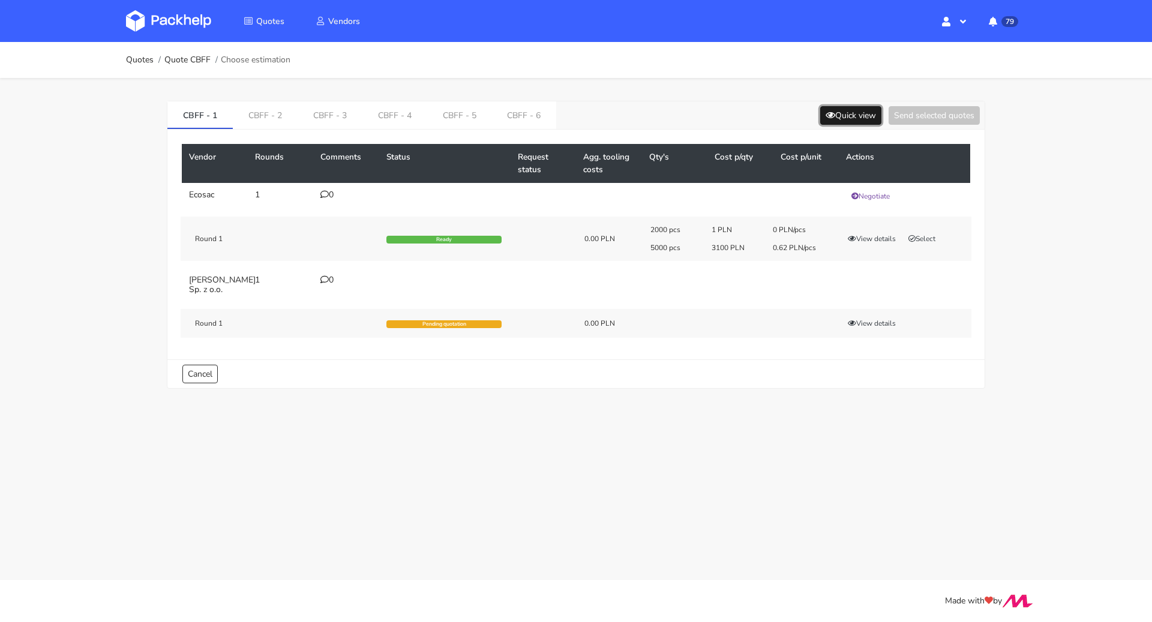
click at [861, 115] on button "Quick view" at bounding box center [850, 115] width 61 height 19
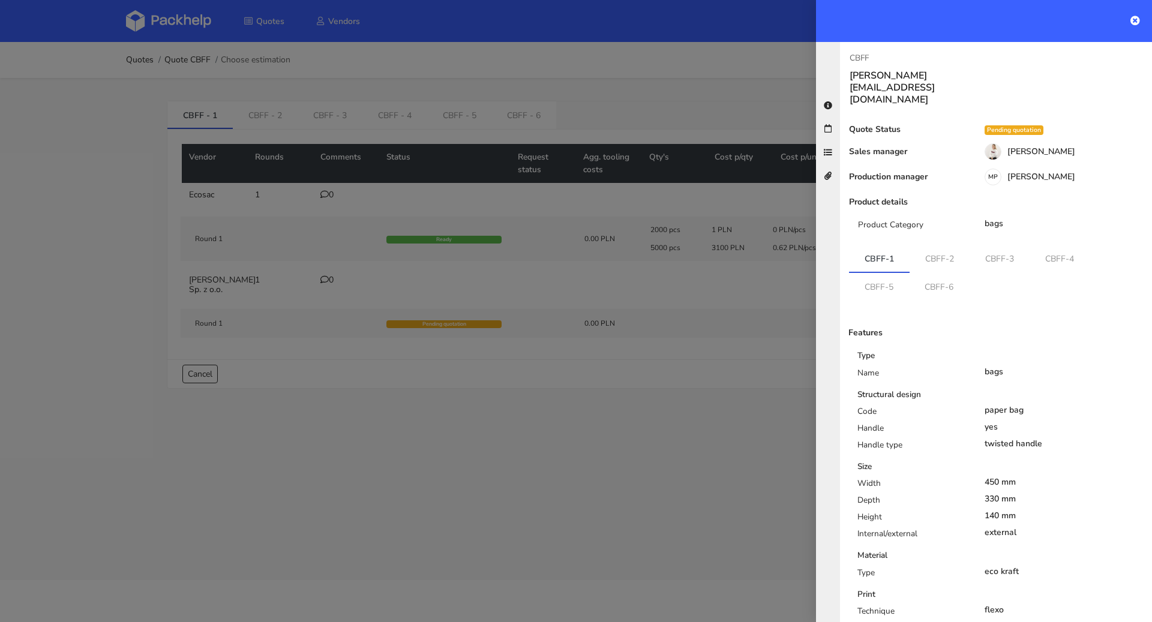
click at [741, 71] on div at bounding box center [576, 311] width 1152 height 622
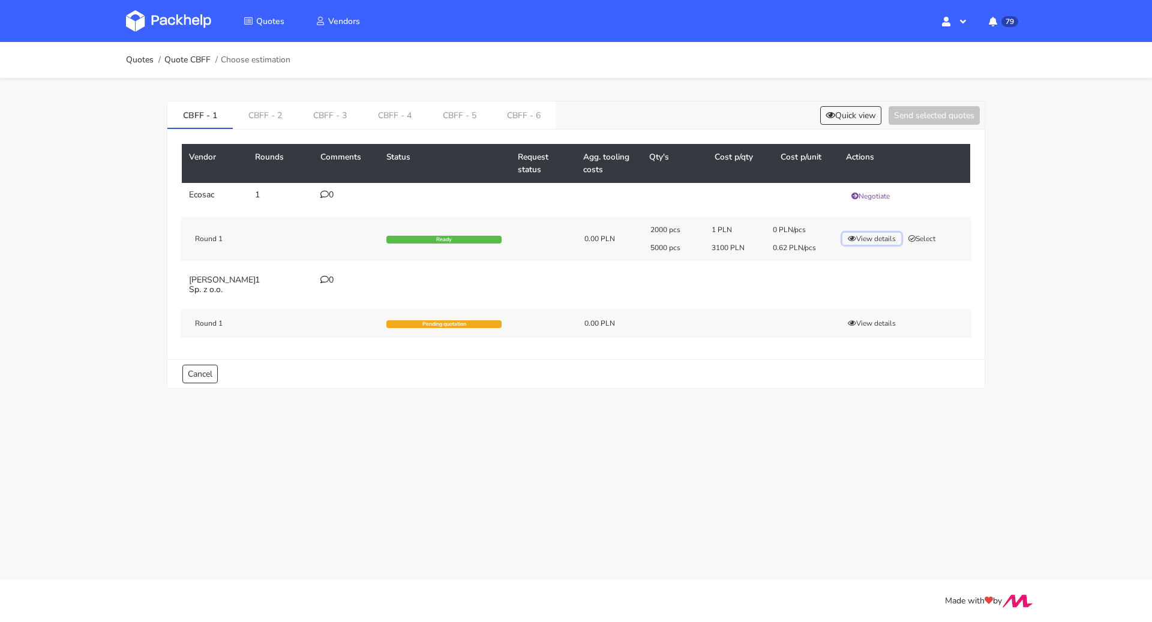
click at [865, 237] on button "View details" at bounding box center [871, 239] width 59 height 12
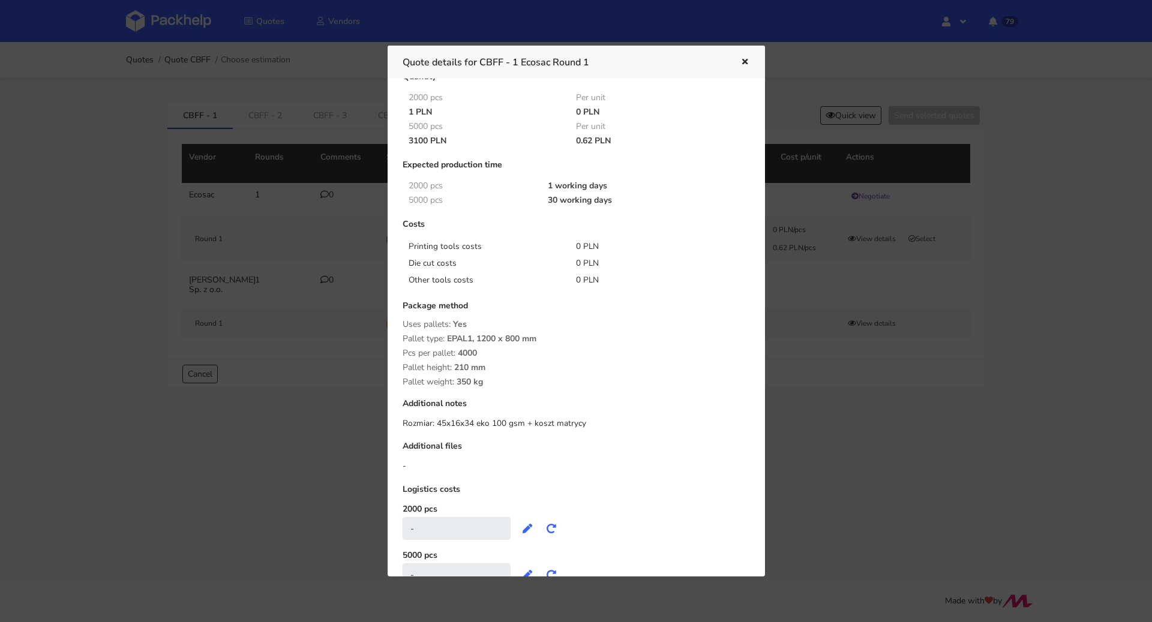
click at [773, 52] on div at bounding box center [576, 311] width 1152 height 622
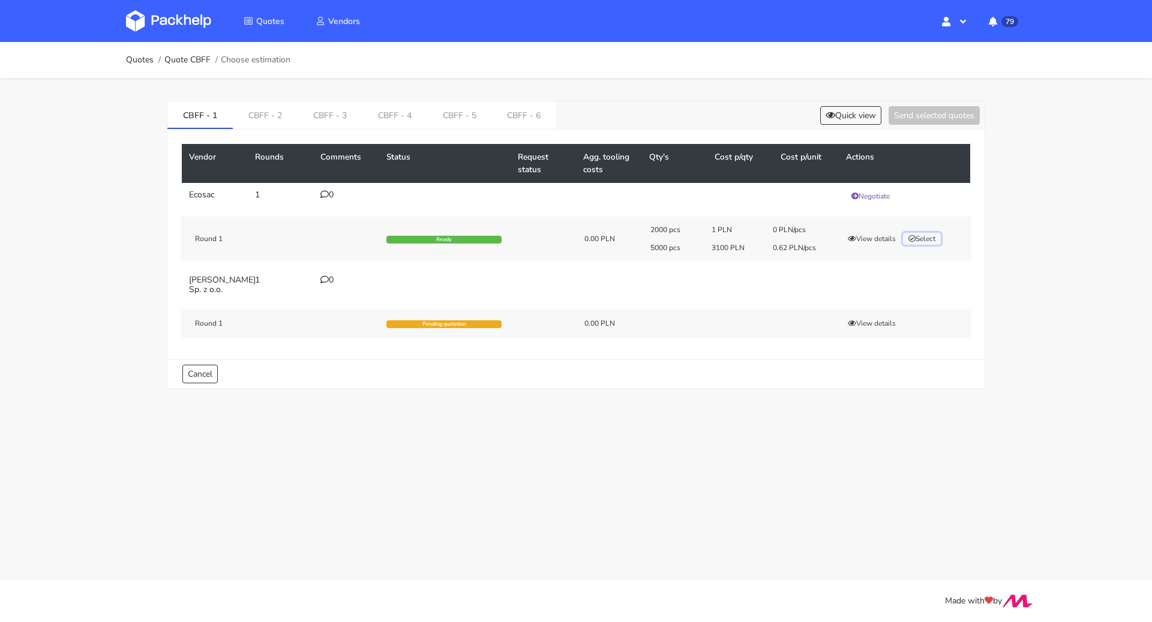
click at [921, 237] on button "Select" at bounding box center [922, 239] width 38 height 12
click at [259, 111] on link "CBFF - 2" at bounding box center [265, 114] width 65 height 26
click at [911, 238] on icon "button" at bounding box center [911, 238] width 7 height 7
click at [314, 118] on link "CBFF - 3" at bounding box center [330, 114] width 65 height 26
click at [933, 240] on button "Select" at bounding box center [922, 239] width 38 height 12
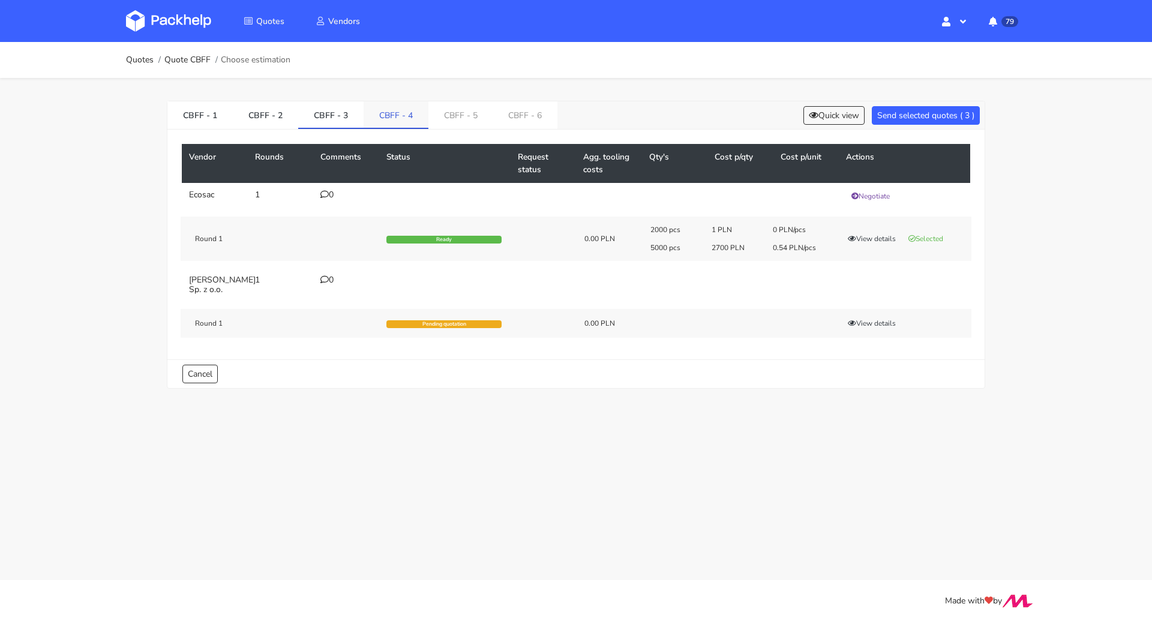
click at [395, 116] on link "CBFF - 4" at bounding box center [395, 114] width 65 height 26
click at [916, 237] on button "Select" at bounding box center [922, 239] width 38 height 12
click at [456, 106] on link "CBFF - 5" at bounding box center [461, 114] width 65 height 26
click at [922, 233] on div "View details Select" at bounding box center [902, 239] width 137 height 12
click at [920, 233] on button "Select" at bounding box center [922, 239] width 38 height 12
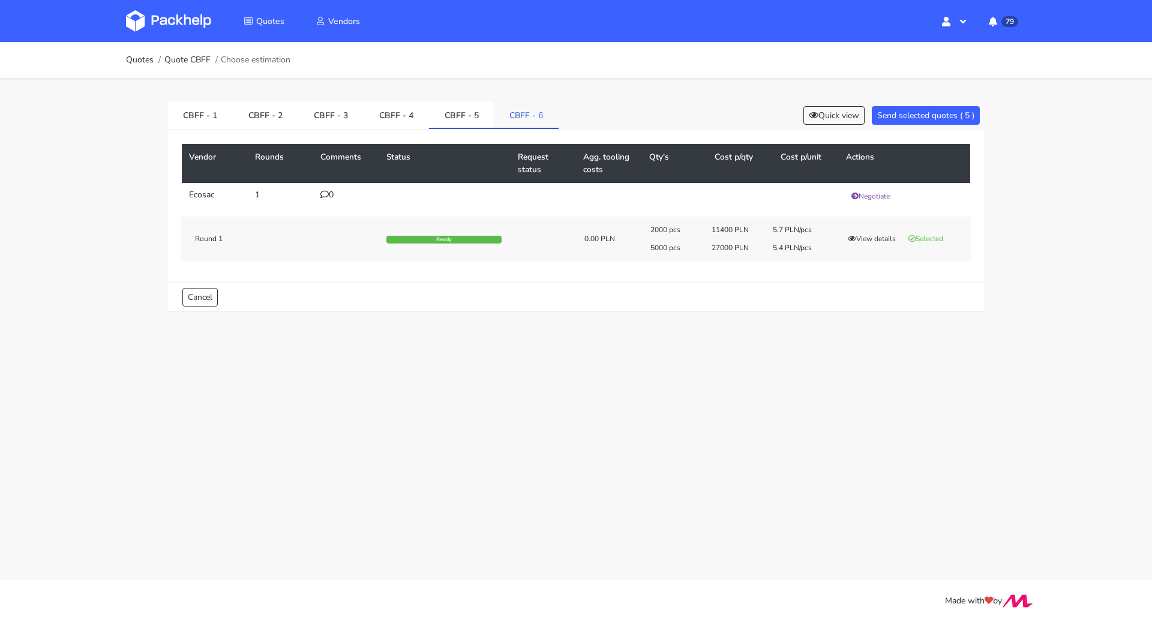
click at [518, 118] on link "CBFF - 6" at bounding box center [526, 114] width 65 height 26
click at [934, 236] on button "Select" at bounding box center [922, 239] width 38 height 12
click at [932, 111] on button "Send selected quotes ( 6 )" at bounding box center [925, 115] width 108 height 19
click at [130, 59] on link "Quotes" at bounding box center [140, 60] width 28 height 10
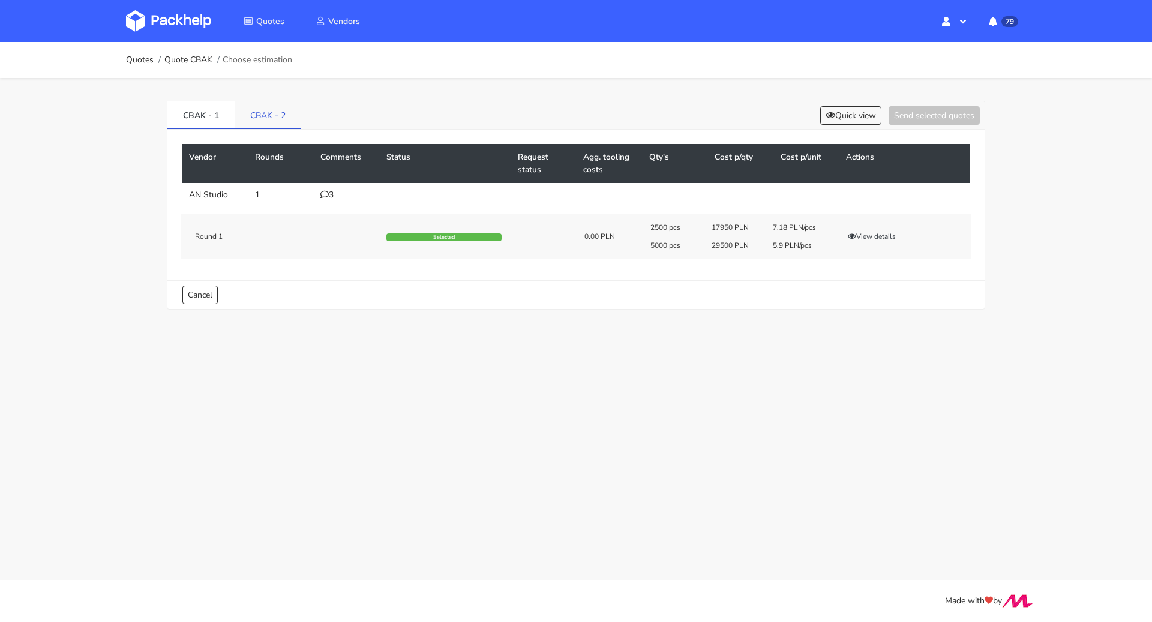
click at [255, 110] on link "CBAK - 2" at bounding box center [267, 114] width 67 height 26
click at [208, 110] on link "CBAK - 1" at bounding box center [200, 114] width 67 height 26
click at [331, 197] on div "3" at bounding box center [346, 195] width 52 height 10
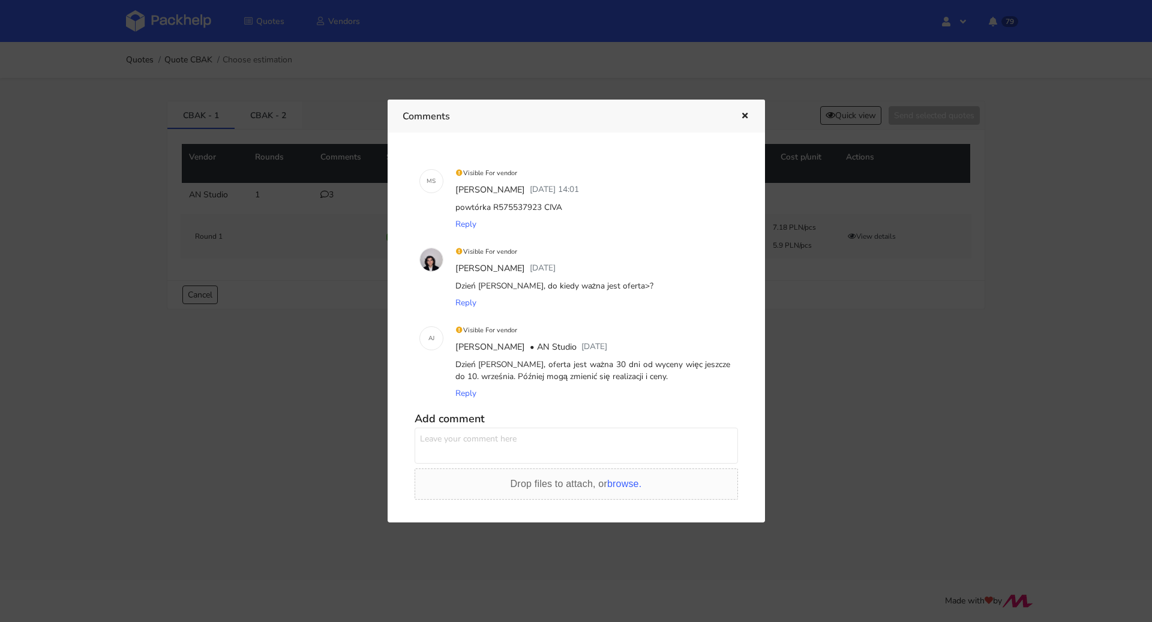
click at [745, 116] on icon "button" at bounding box center [744, 116] width 10 height 8
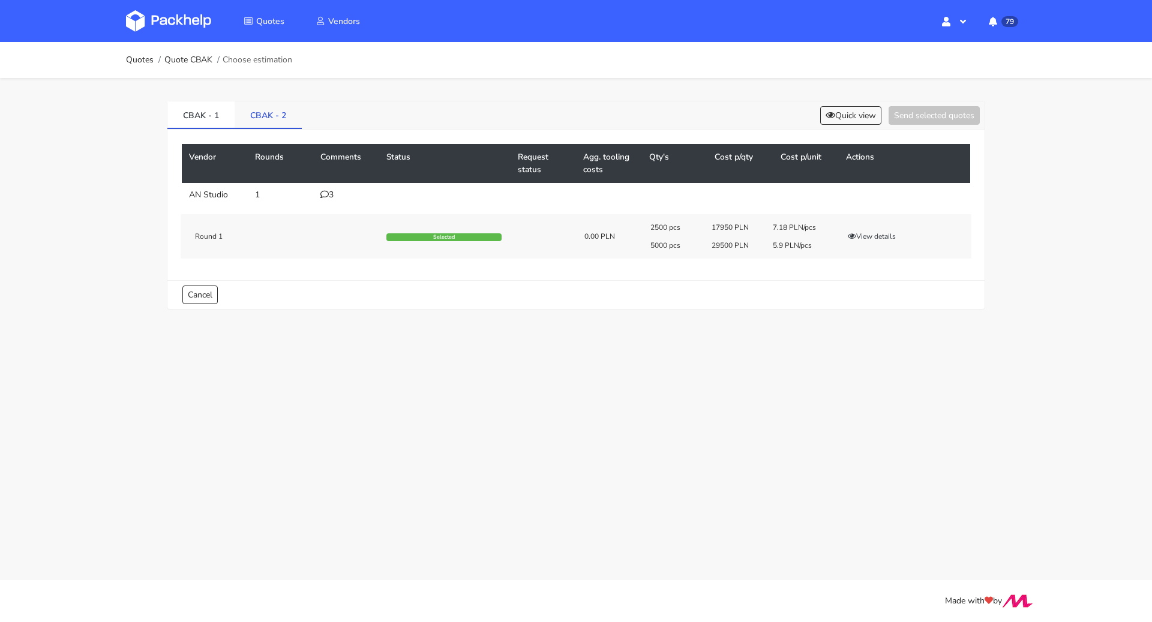
click at [279, 120] on link "CBAK - 2" at bounding box center [267, 114] width 67 height 26
click at [212, 116] on link "CBAK - 1" at bounding box center [200, 114] width 67 height 26
click at [257, 113] on link "CBAK - 2" at bounding box center [267, 114] width 67 height 26
click at [199, 110] on link "CBAK - 1" at bounding box center [200, 114] width 67 height 26
click at [282, 121] on link "CBAK - 2" at bounding box center [267, 114] width 67 height 26
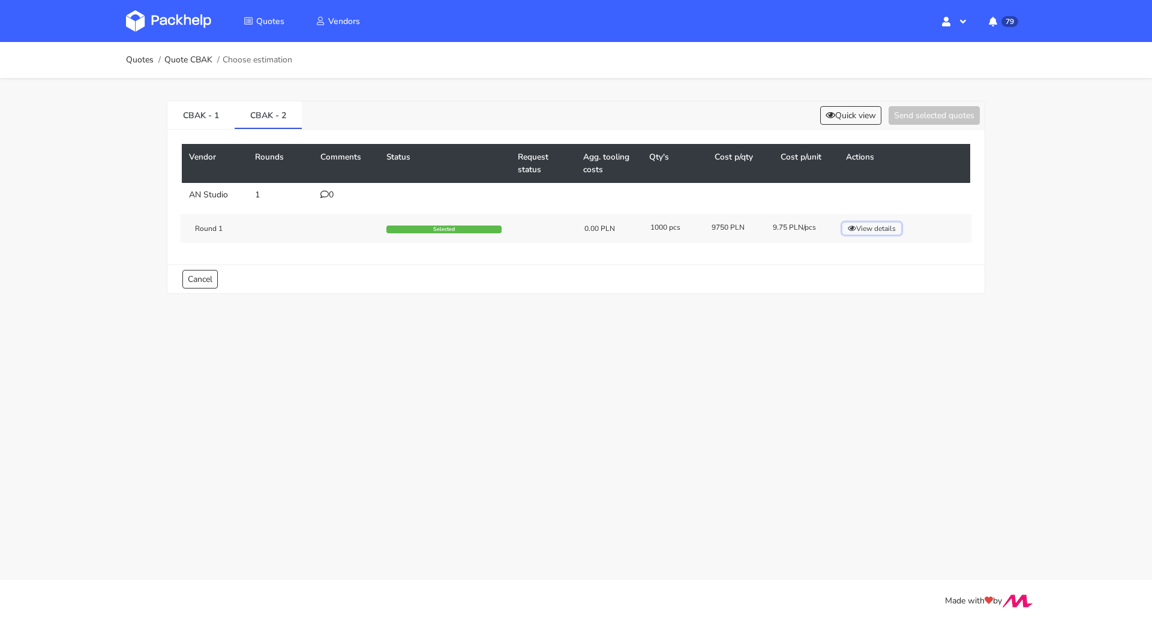
click at [871, 224] on button "View details" at bounding box center [871, 229] width 59 height 12
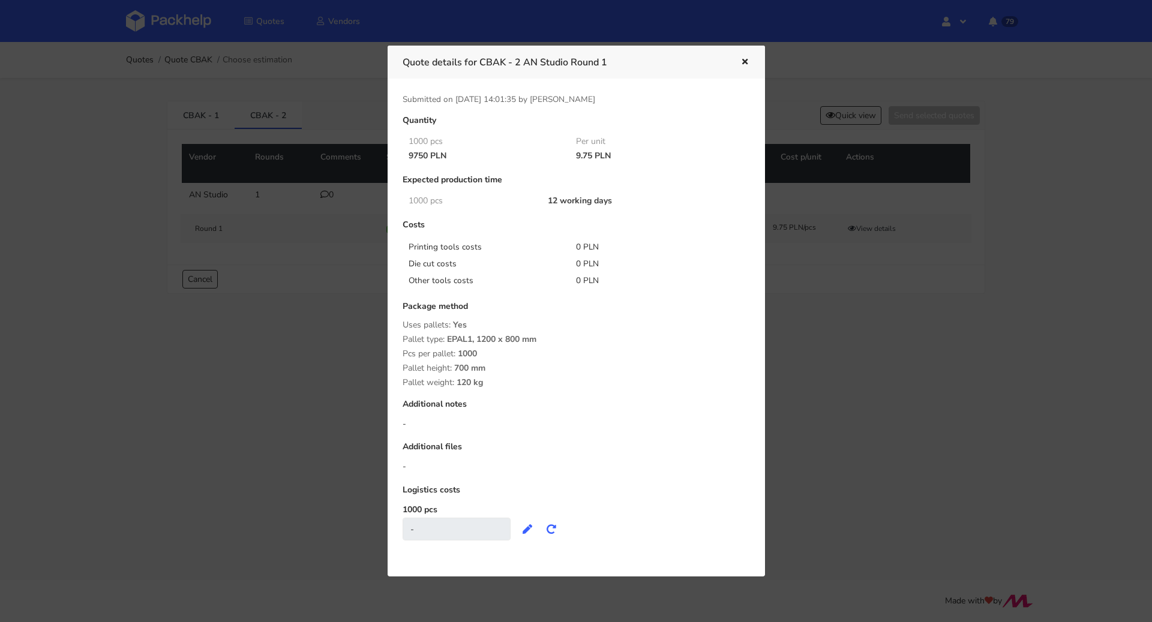
click at [370, 302] on div at bounding box center [576, 311] width 1152 height 622
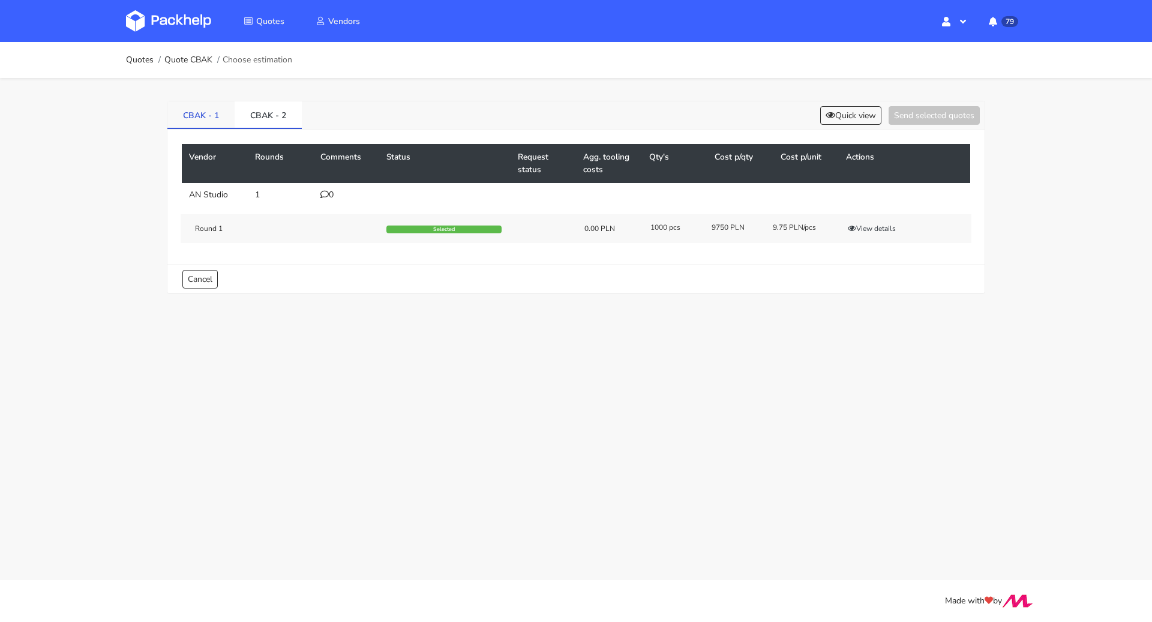
click at [196, 111] on link "CBAK - 1" at bounding box center [200, 114] width 67 height 26
click at [329, 190] on div "3" at bounding box center [346, 195] width 52 height 10
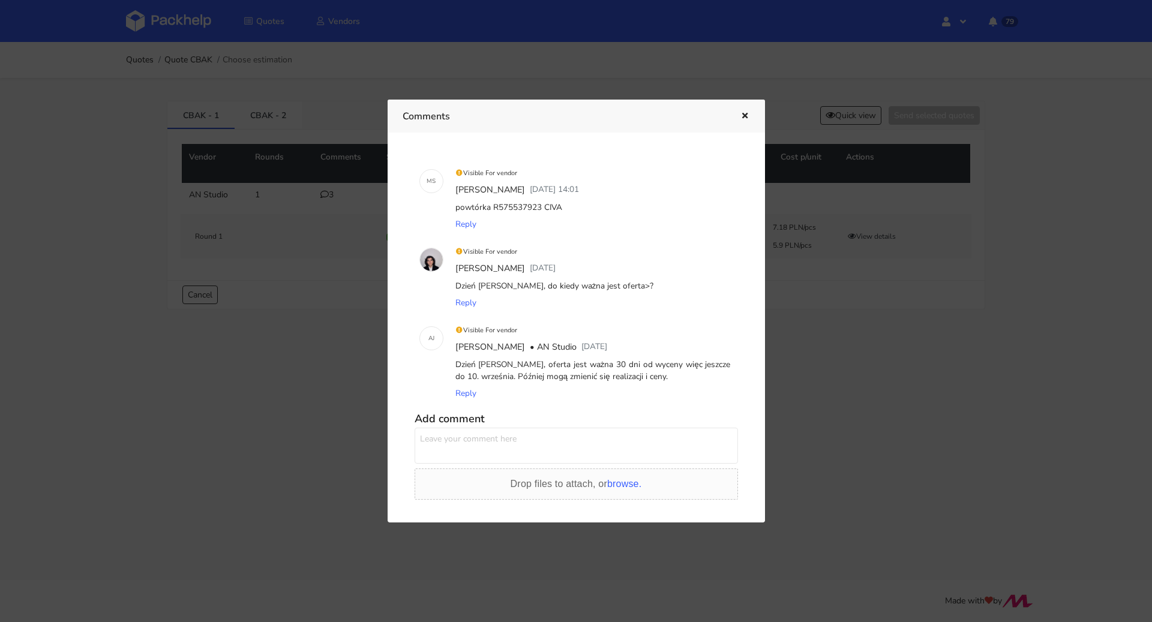
drag, startPoint x: 570, startPoint y: 206, endPoint x: 539, endPoint y: 208, distance: 31.8
click at [539, 208] on div "powtórka R575537923 CIVA" at bounding box center [593, 207] width 280 height 17
copy div "CIVA"
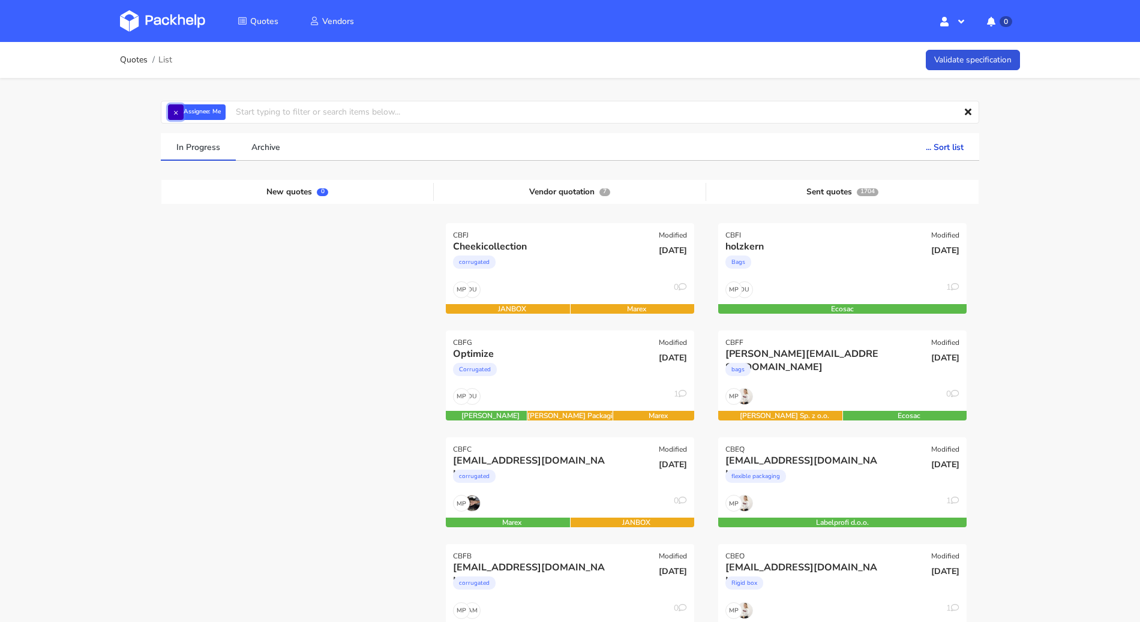
click at [176, 117] on button "×" at bounding box center [176, 112] width 16 height 16
click at [176, 117] on input "text" at bounding box center [570, 112] width 818 height 23
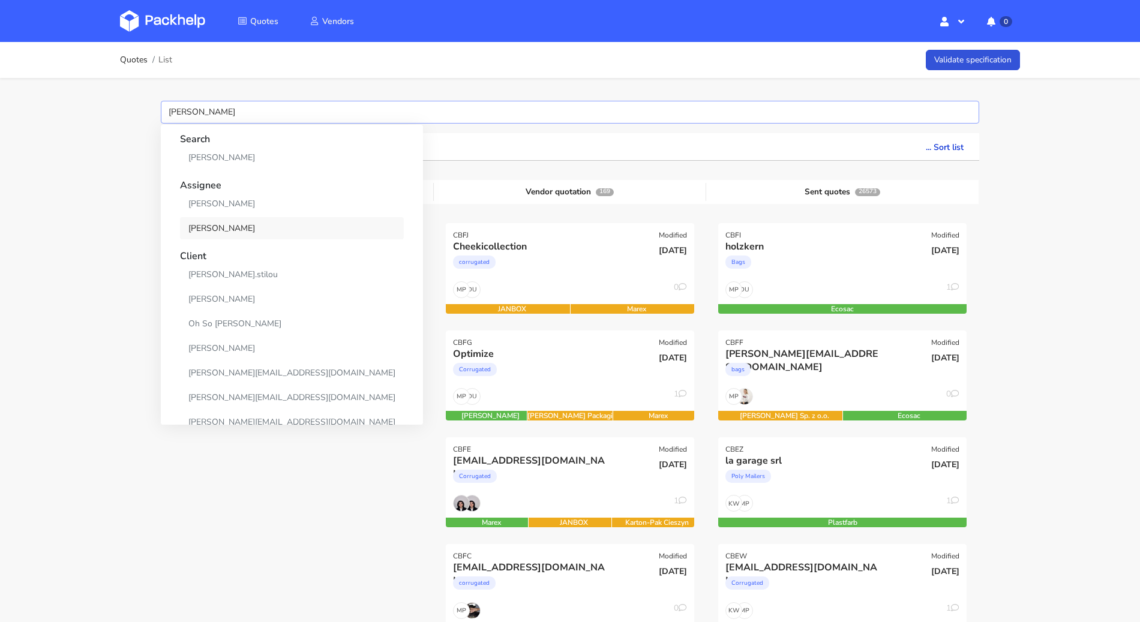
type input "sebastian"
click at [238, 223] on link "[PERSON_NAME]" at bounding box center [292, 228] width 224 height 22
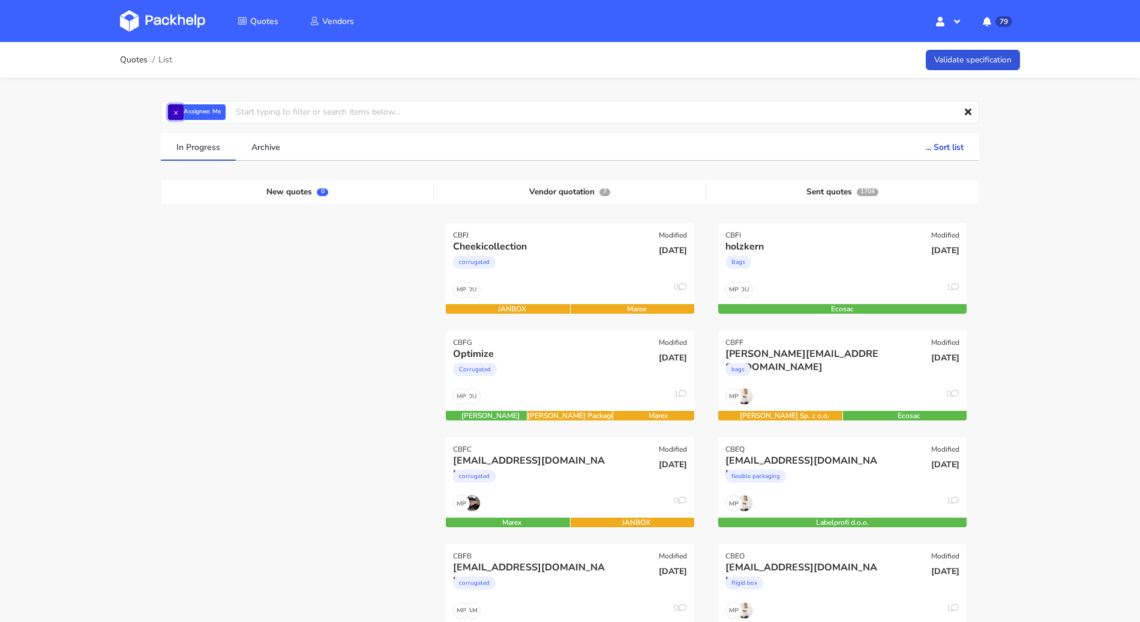
click at [178, 115] on button "×" at bounding box center [176, 112] width 16 height 16
click at [178, 115] on input "text" at bounding box center [570, 112] width 818 height 23
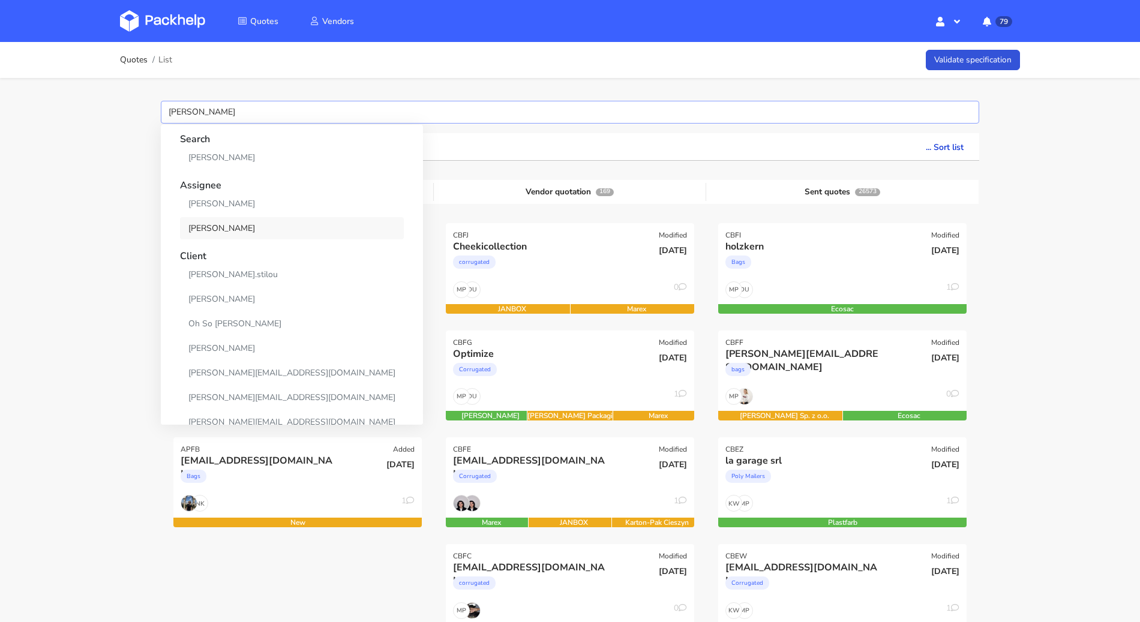
type input "sebastian"
click at [225, 222] on link "[PERSON_NAME]" at bounding box center [292, 228] width 224 height 22
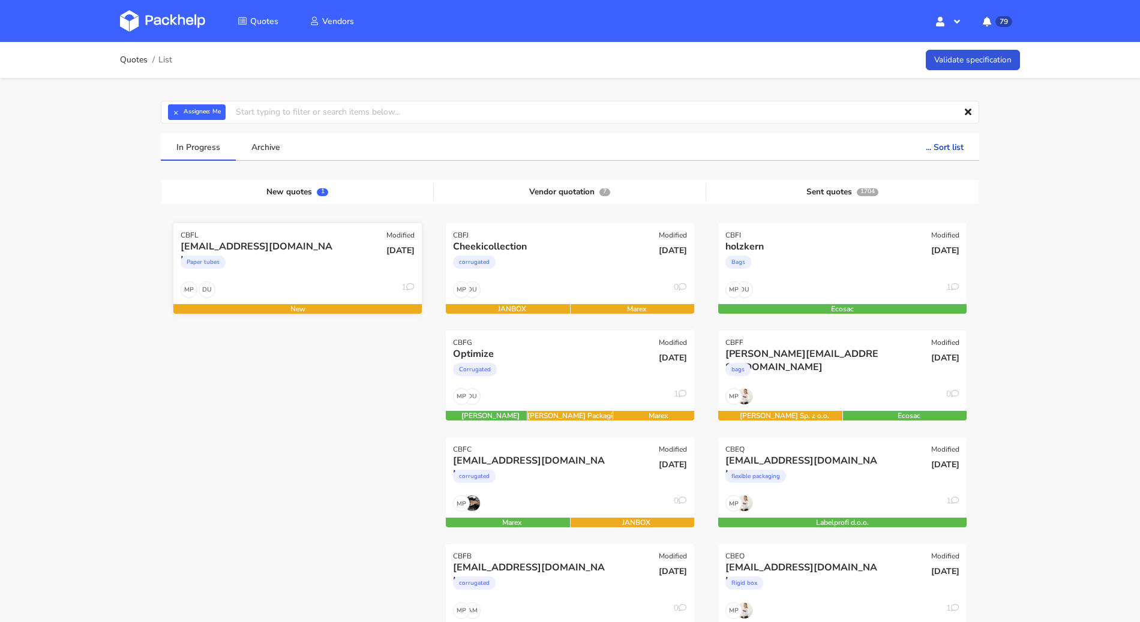
click at [369, 296] on div "DU MP 1" at bounding box center [297, 292] width 248 height 23
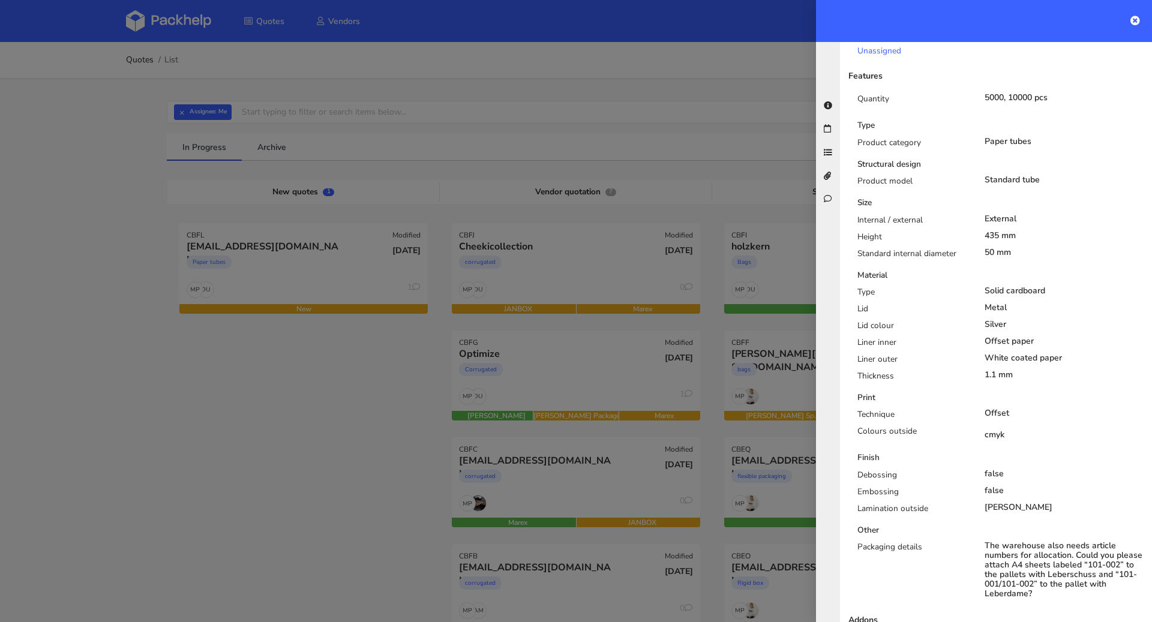
scroll to position [582, 0]
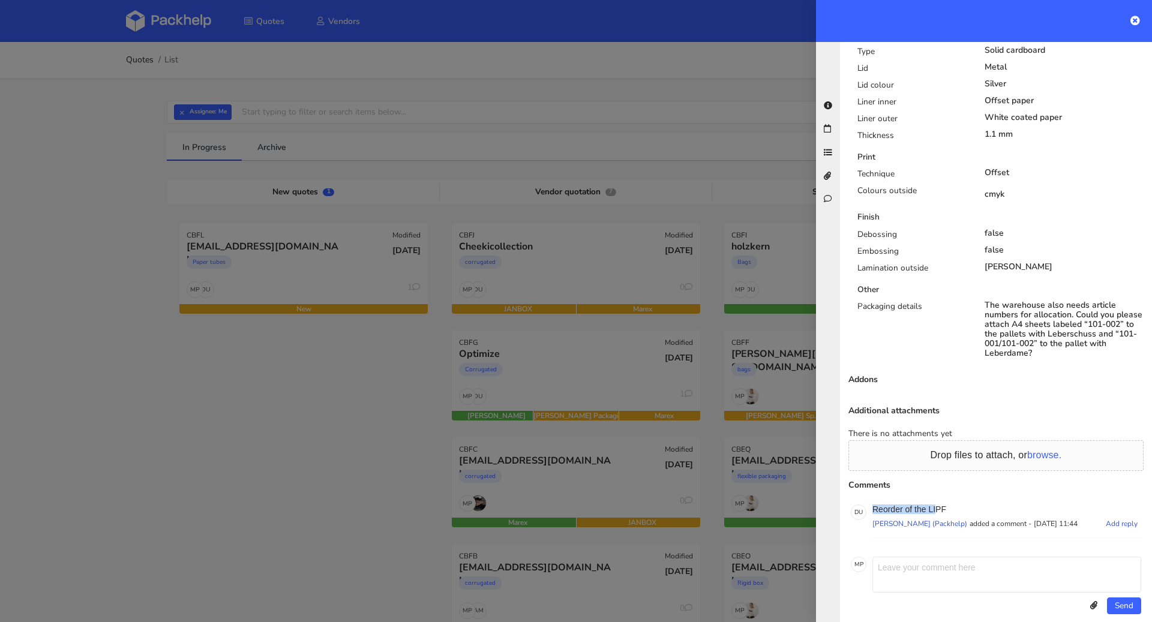
drag, startPoint x: 948, startPoint y: 491, endPoint x: 938, endPoint y: 495, distance: 10.5
click at [936, 504] on p "Reorder of the LIPF" at bounding box center [1006, 509] width 269 height 10
click at [972, 504] on p "Reorder of the LIPF" at bounding box center [1006, 509] width 269 height 10
drag, startPoint x: 960, startPoint y: 492, endPoint x: 928, endPoint y: 493, distance: 31.8
click at [928, 504] on p "Reorder of the LIPF" at bounding box center [1006, 509] width 269 height 10
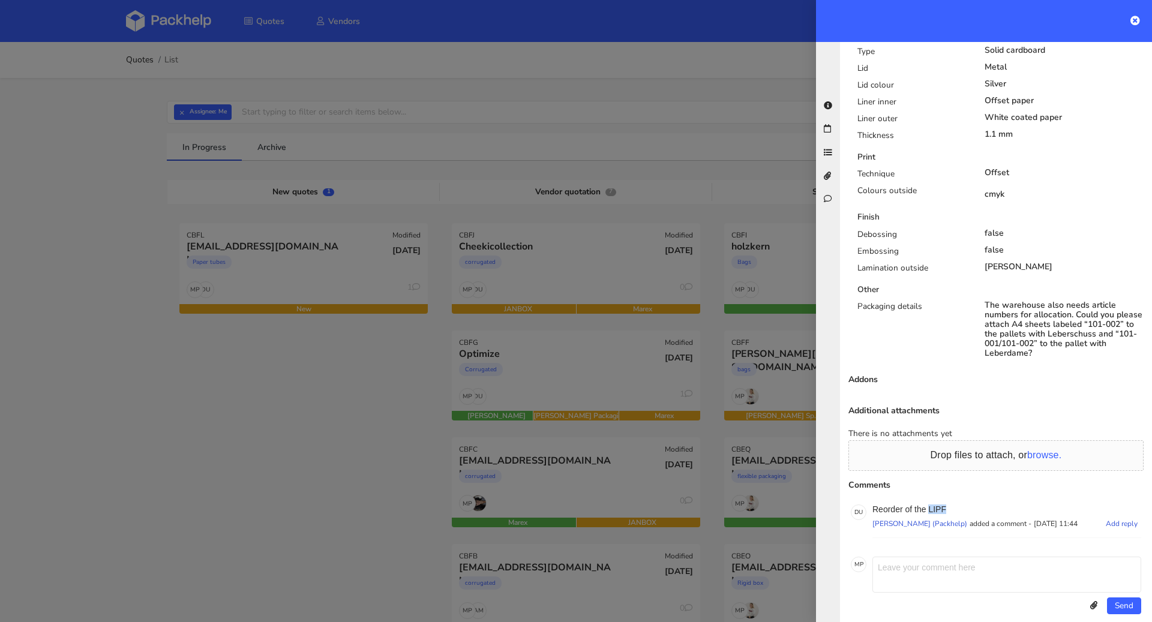
copy p "LIPF"
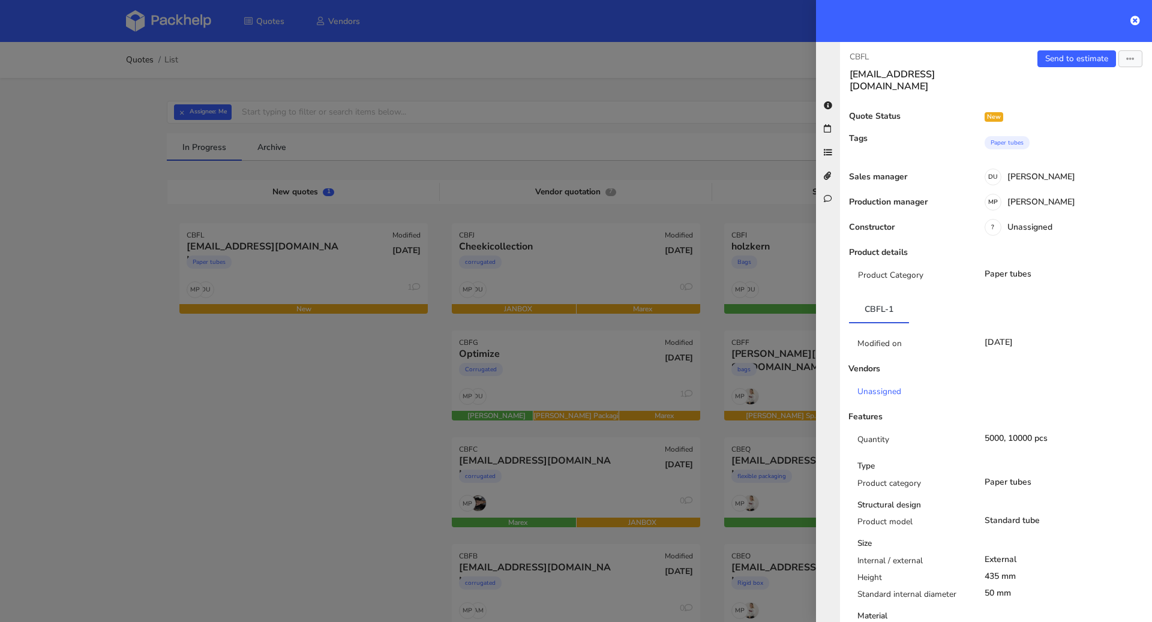
scroll to position [0, 0]
click at [1047, 65] on link "Send to estimate" at bounding box center [1076, 60] width 79 height 17
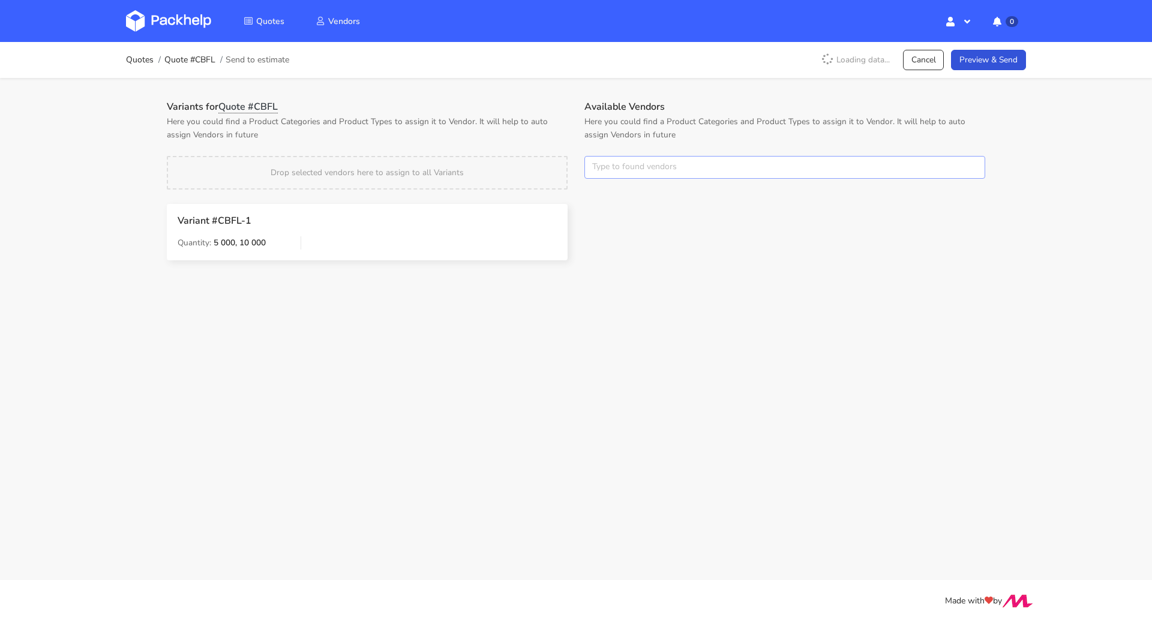
click at [655, 173] on input "text" at bounding box center [784, 167] width 401 height 23
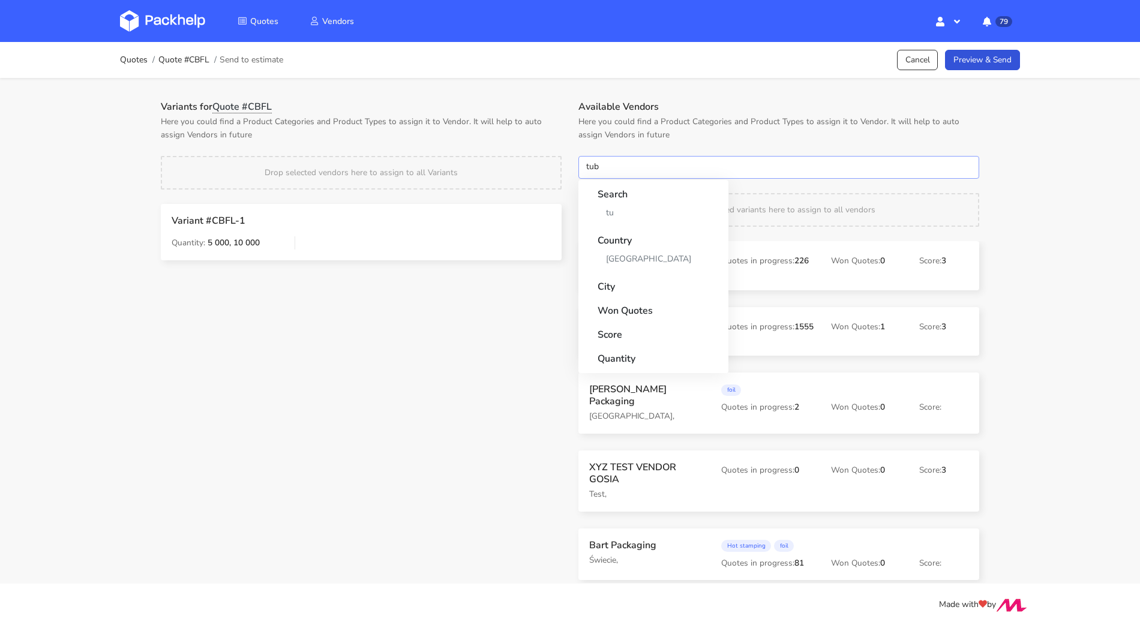
type input "tuby"
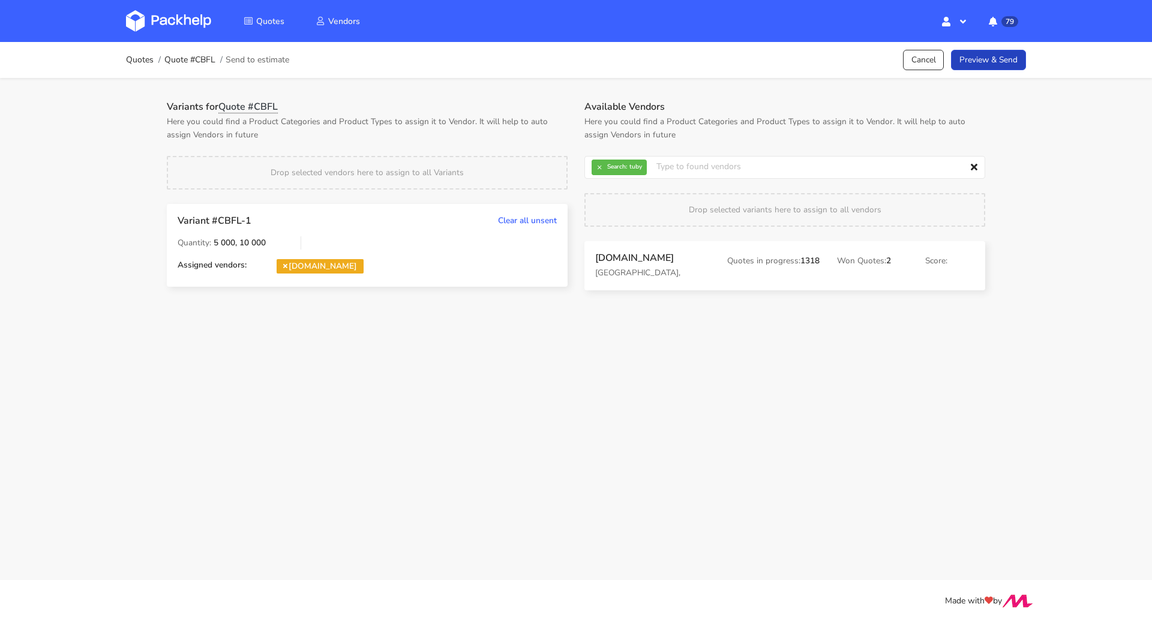
click at [975, 59] on link "Preview & Send" at bounding box center [988, 60] width 75 height 21
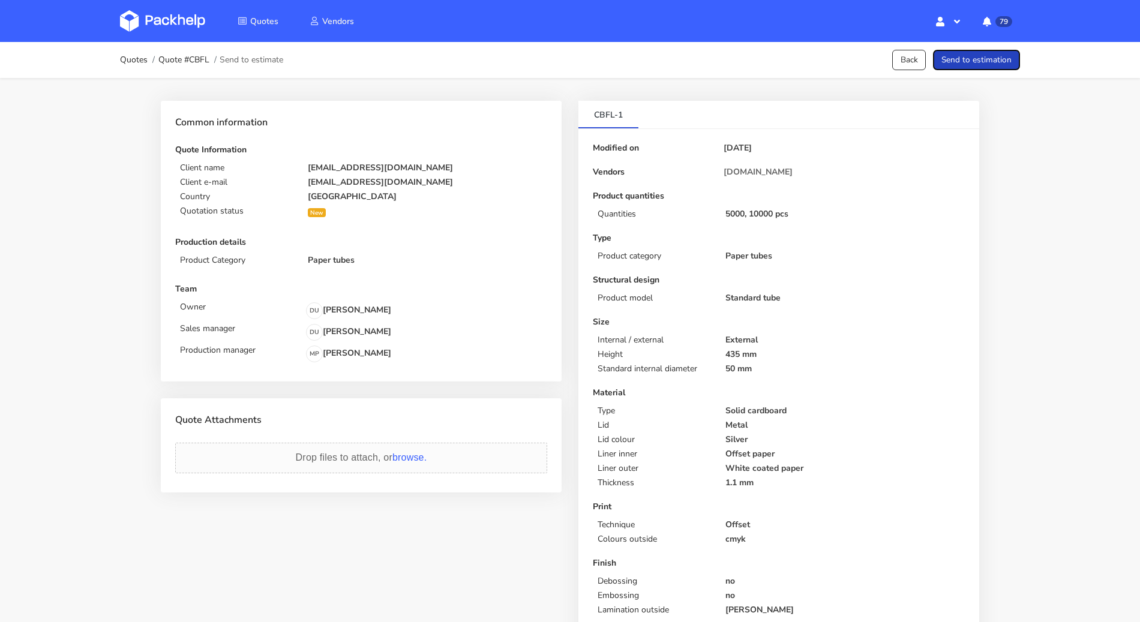
click at [975, 59] on button "Send to estimation" at bounding box center [976, 60] width 87 height 21
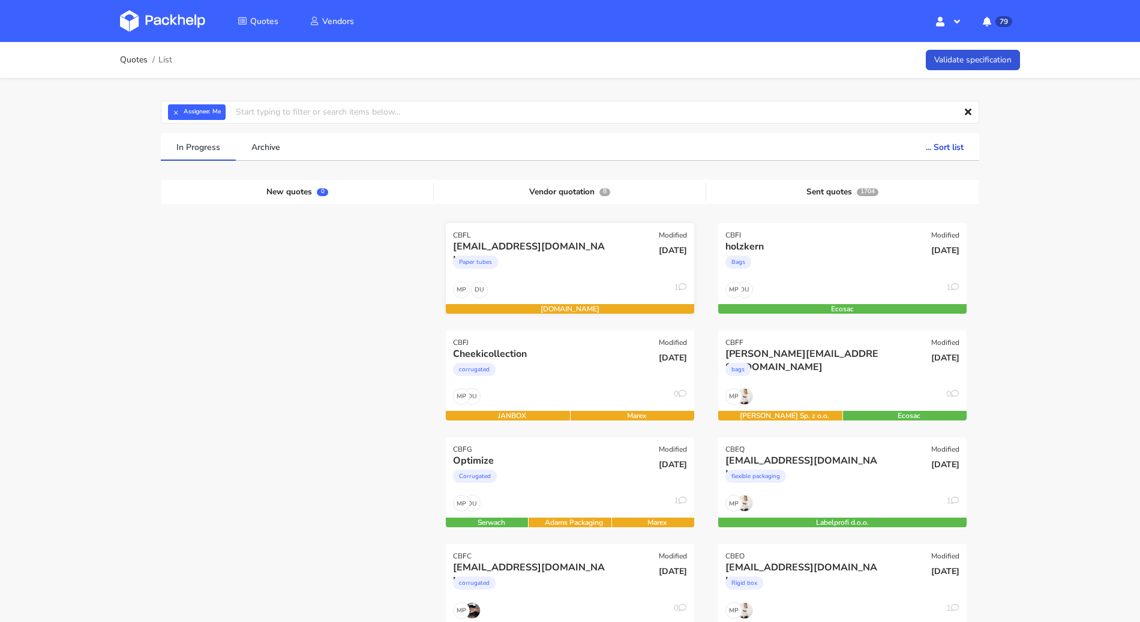
click at [575, 285] on div "DU MP 1" at bounding box center [570, 292] width 248 height 23
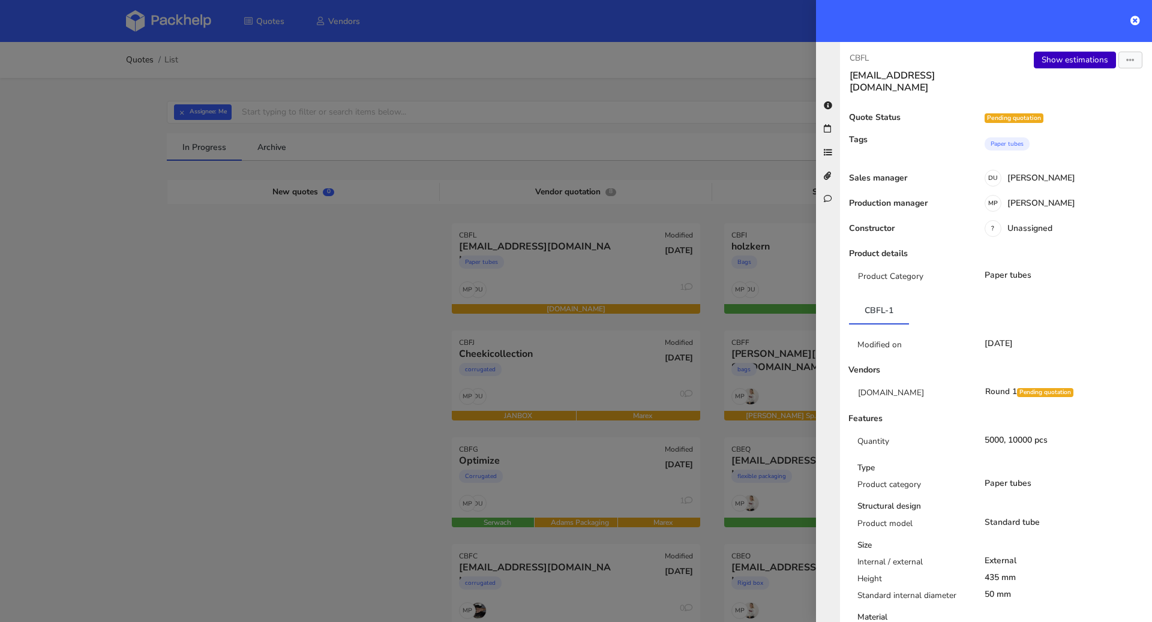
click at [1063, 64] on link "Show estimations" at bounding box center [1074, 60] width 82 height 17
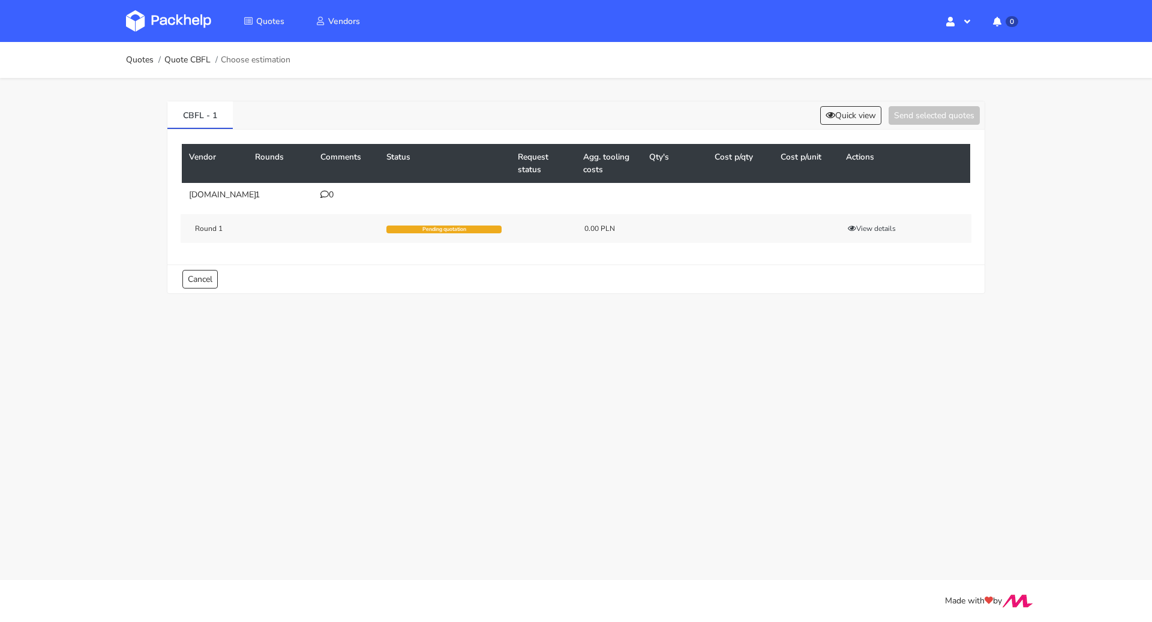
click at [333, 196] on div "0" at bounding box center [346, 195] width 52 height 10
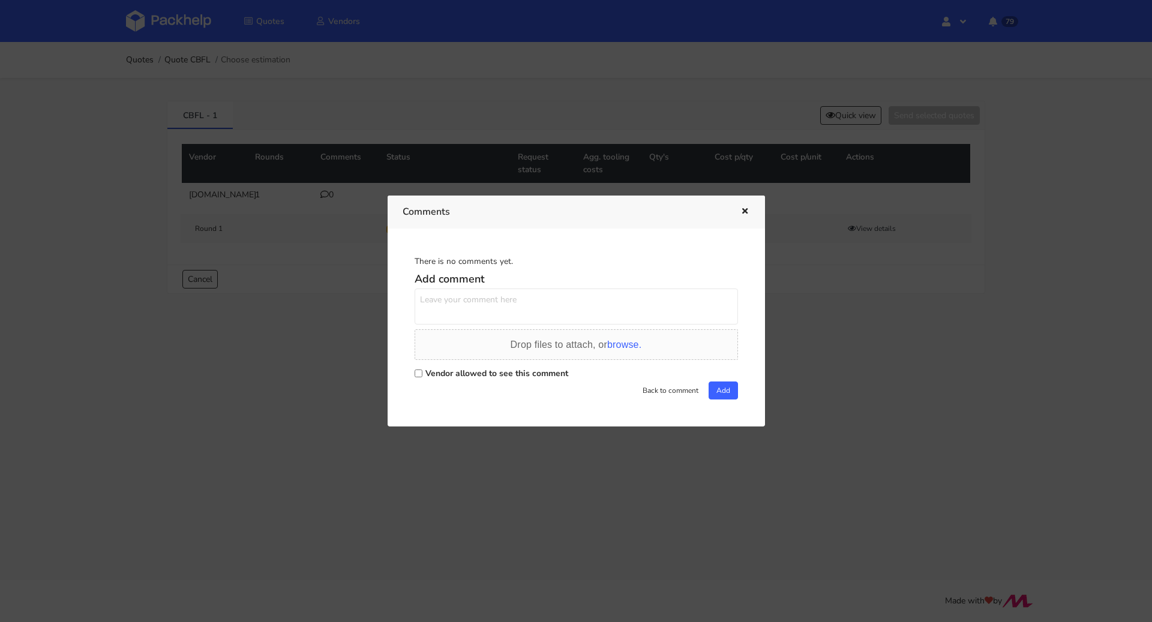
click at [492, 371] on label "Vendor allowed to see this comment" at bounding box center [496, 373] width 143 height 11
click at [422, 371] on input "Vendor allowed to see this comment" at bounding box center [418, 373] width 8 height 8
checkbox input "true"
click at [512, 309] on textarea at bounding box center [575, 306] width 323 height 36
paste textarea "R546364301LIPF"
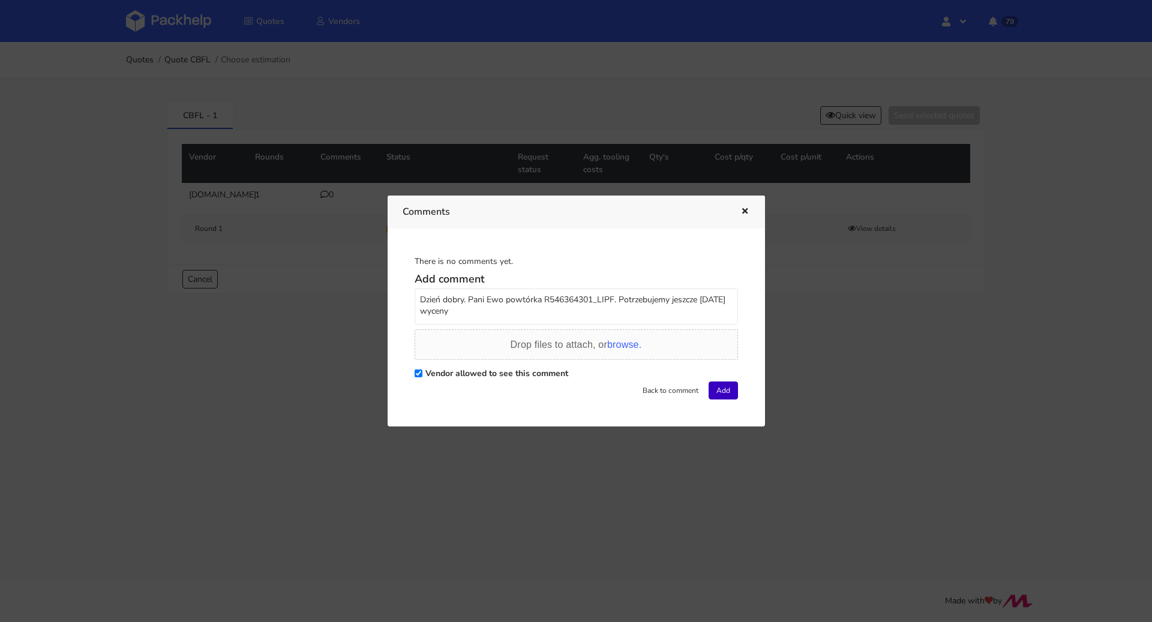
type textarea "Dzień dobry. Pani Ewo powtórka R546364301_LIPF. Potrzebujemy jeszcze [DATE] wyc…"
click at [720, 384] on button "Add" at bounding box center [722, 390] width 29 height 18
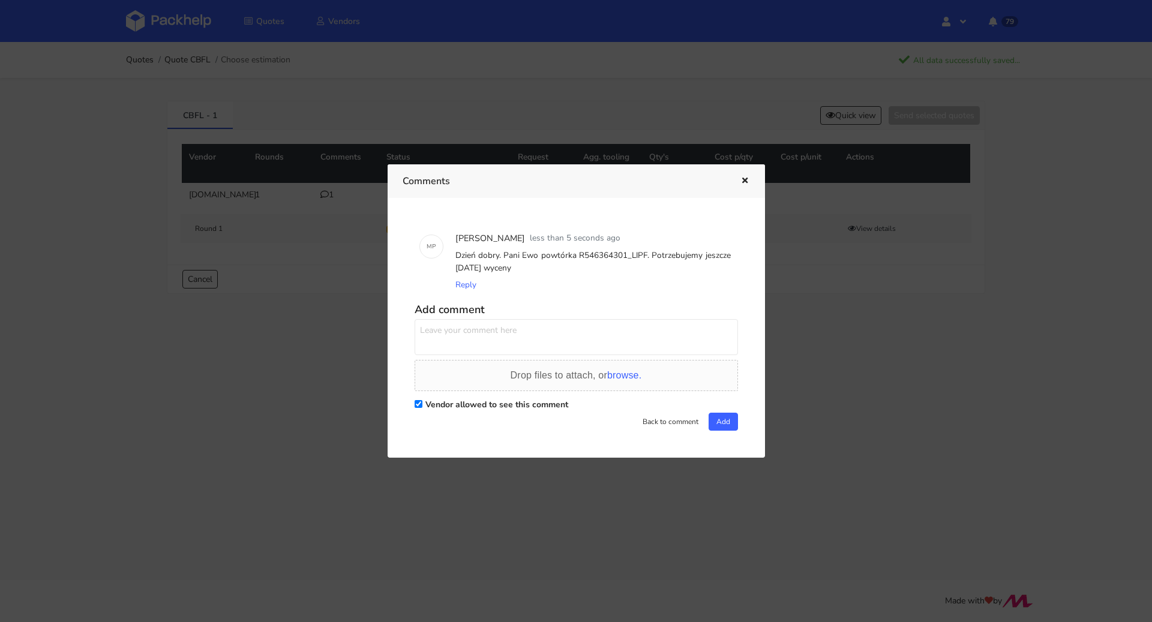
click at [745, 176] on button "button" at bounding box center [742, 181] width 13 height 16
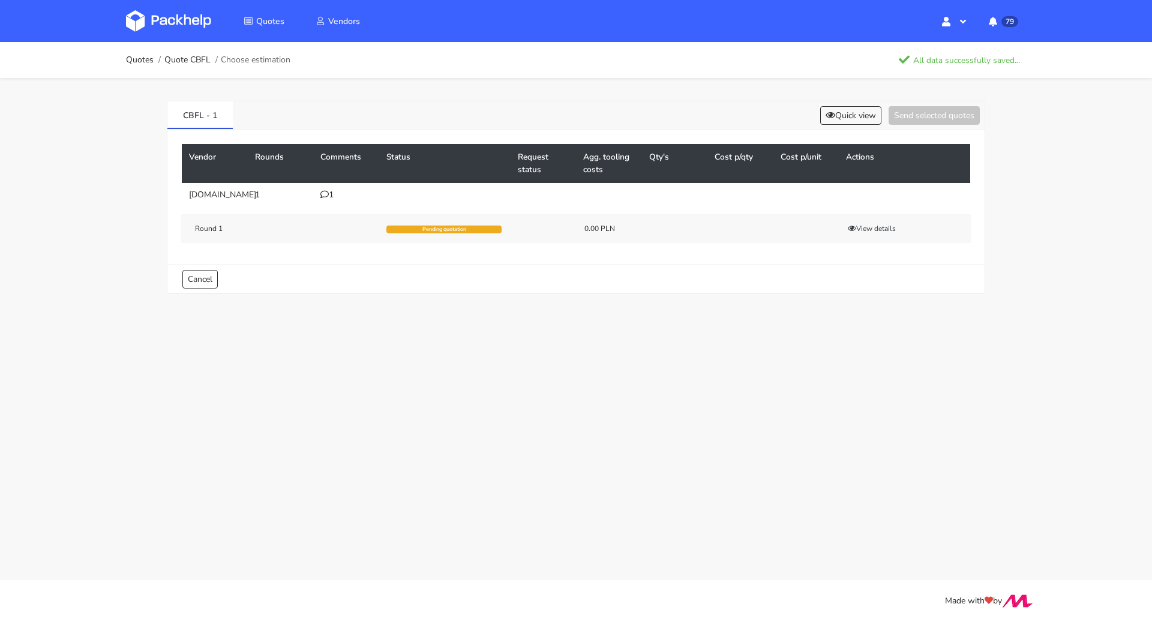
click at [142, 67] on ol "Quotes Quote CBFL Choose estimation" at bounding box center [208, 60] width 164 height 24
click at [141, 63] on link "Quotes" at bounding box center [140, 60] width 28 height 10
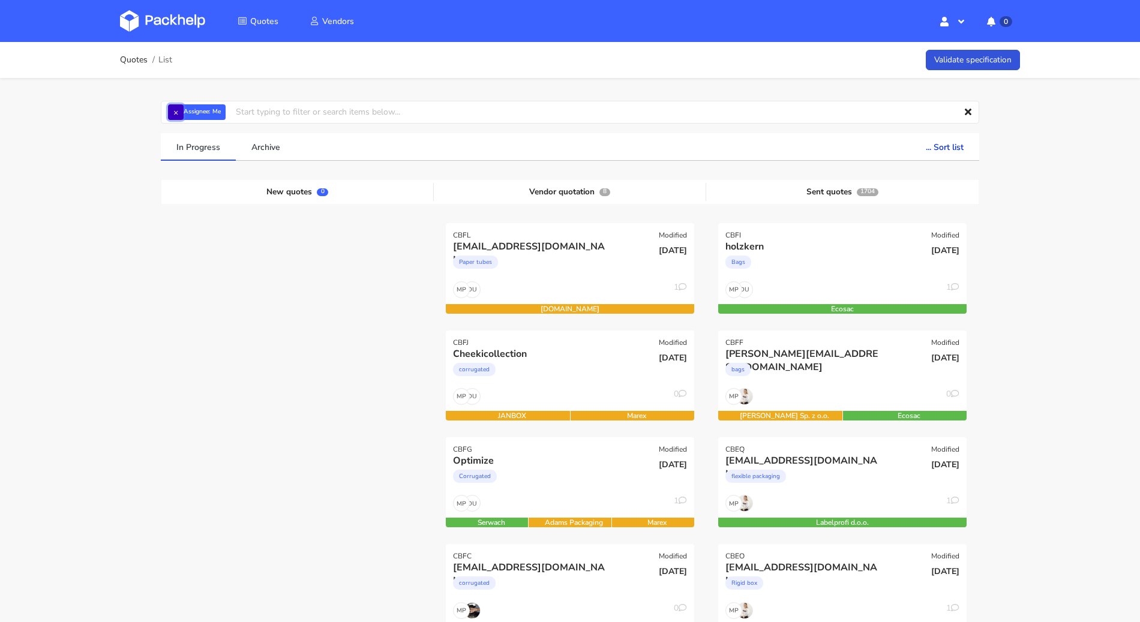
click at [181, 113] on button "×" at bounding box center [176, 112] width 16 height 16
click at [181, 113] on input "text" at bounding box center [570, 112] width 818 height 23
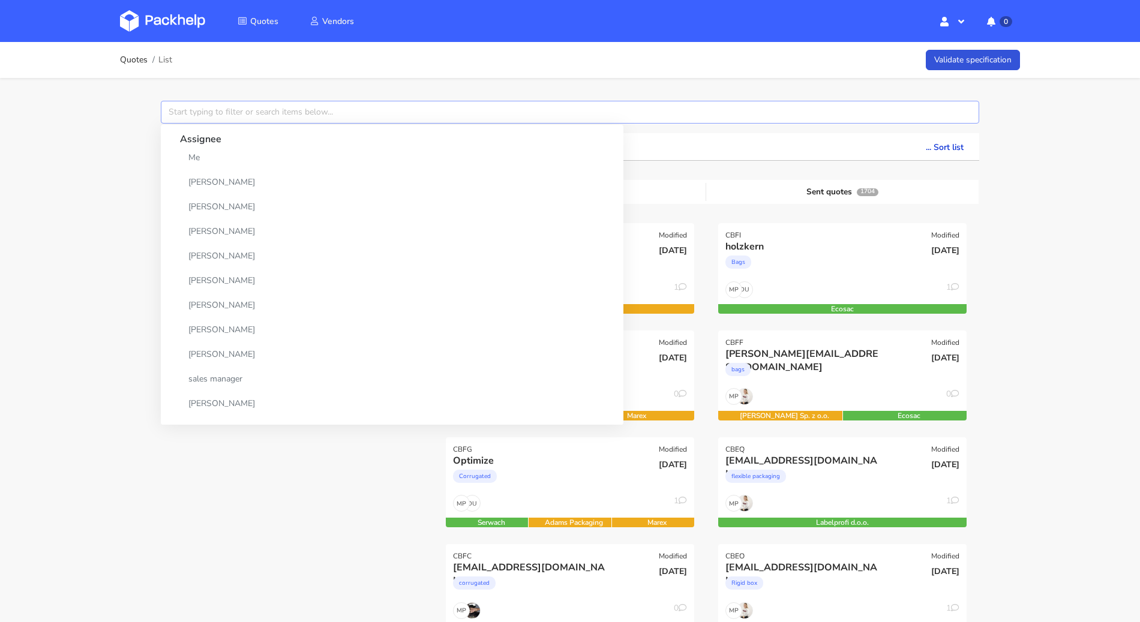
paste input "CBDE"
type input "CBDE"
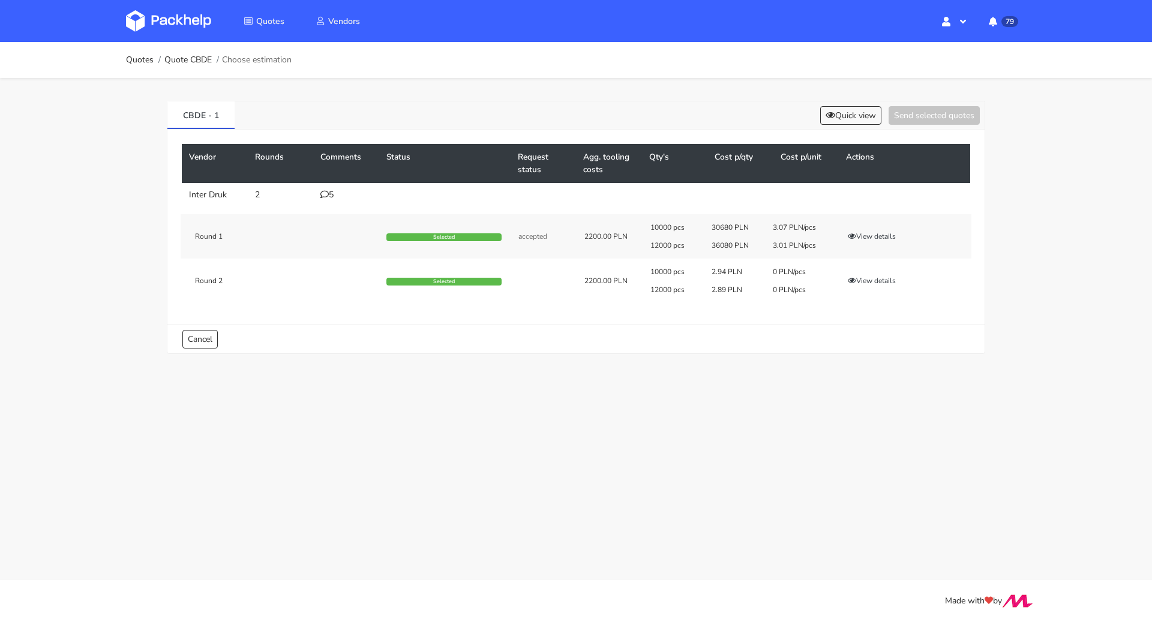
click at [328, 196] on div "5" at bounding box center [346, 195] width 52 height 10
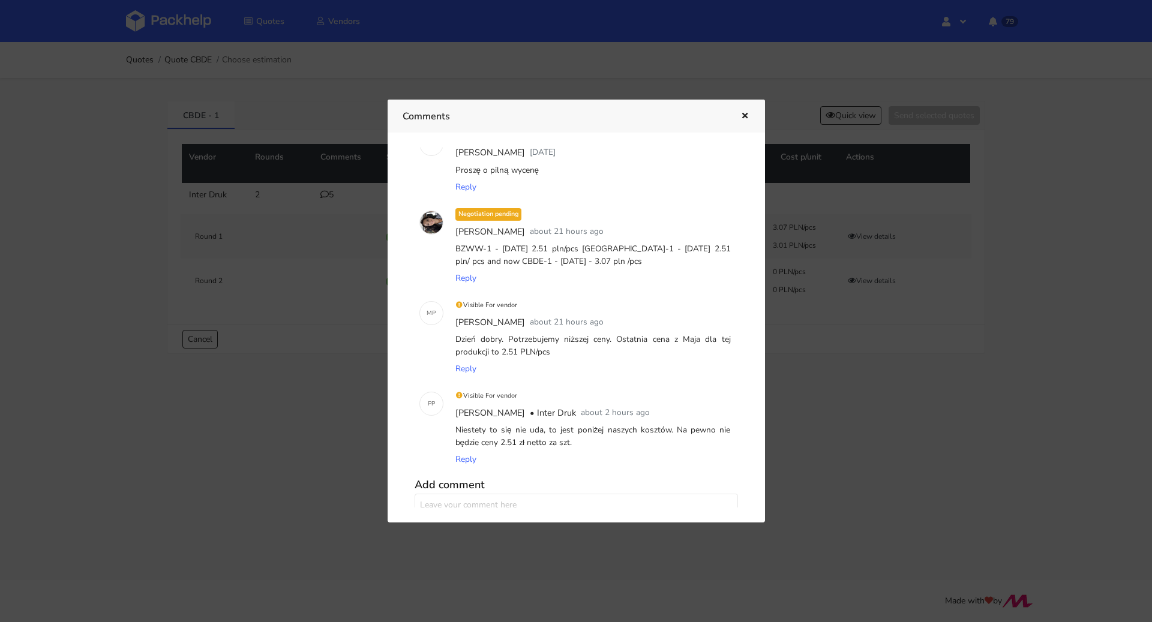
scroll to position [224, 0]
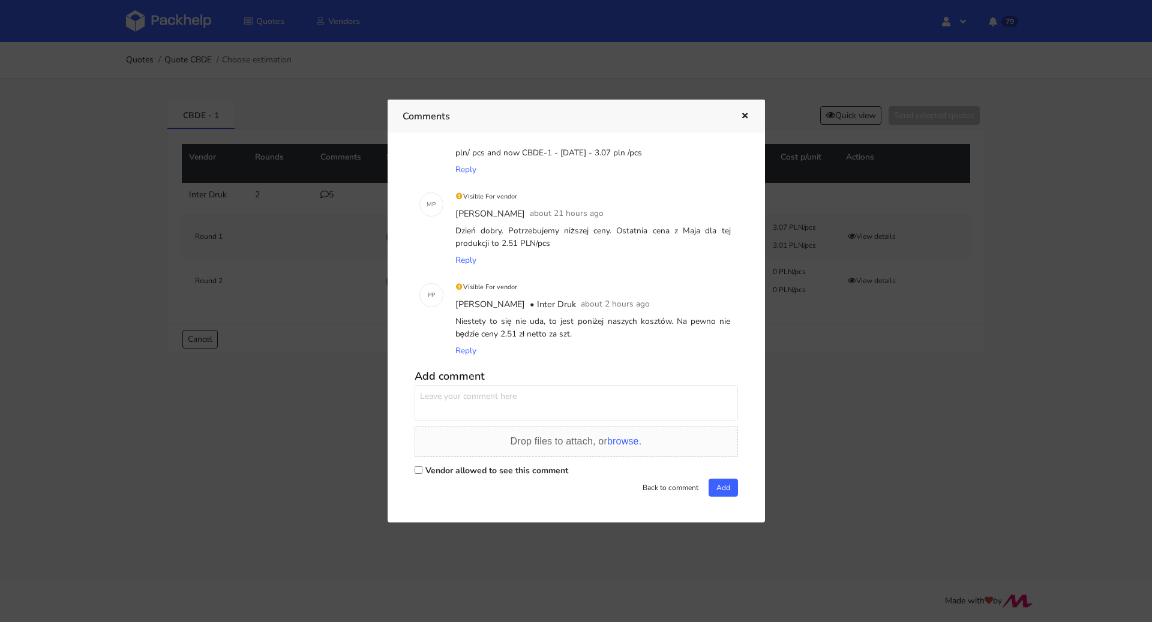
click at [494, 470] on label "Vendor allowed to see this comment" at bounding box center [496, 470] width 143 height 11
click at [422, 470] on input "Vendor allowed to see this comment" at bounding box center [418, 470] width 8 height 8
checkbox input "true"
click at [465, 398] on textarea at bounding box center [575, 403] width 323 height 36
type textarea "[PERSON_NAME] z czego wynika wyższa cena? Podwyżki cen surowca względem Maja te…"
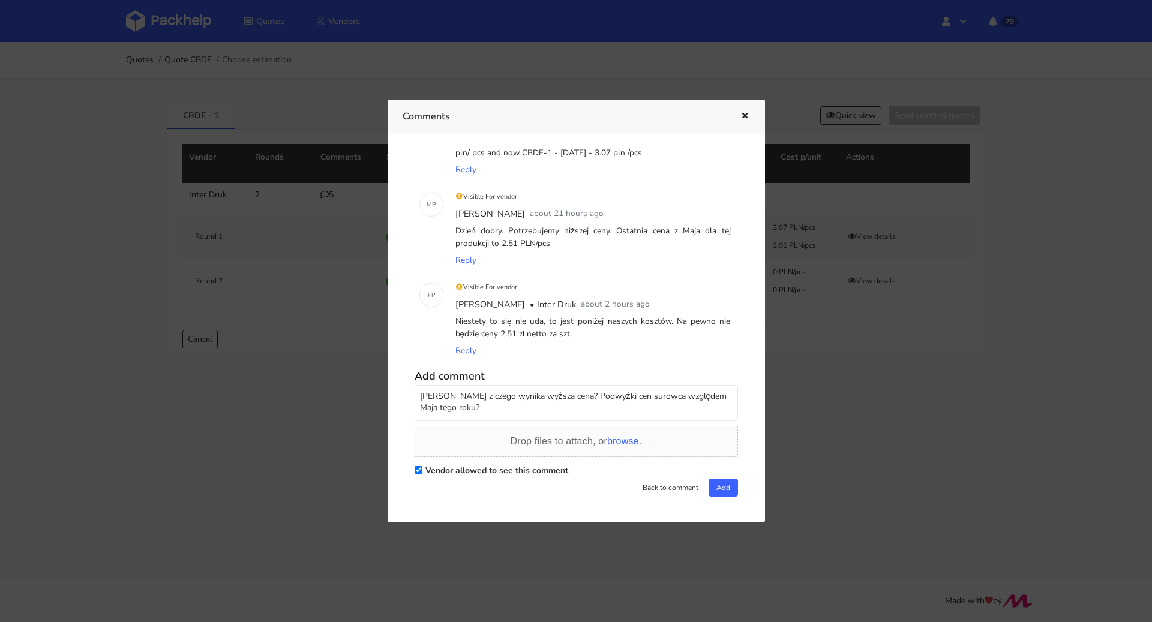
click at [702, 486] on div "Back to comment Add" at bounding box center [575, 488] width 323 height 18
click at [708, 486] on button "Add" at bounding box center [722, 488] width 29 height 18
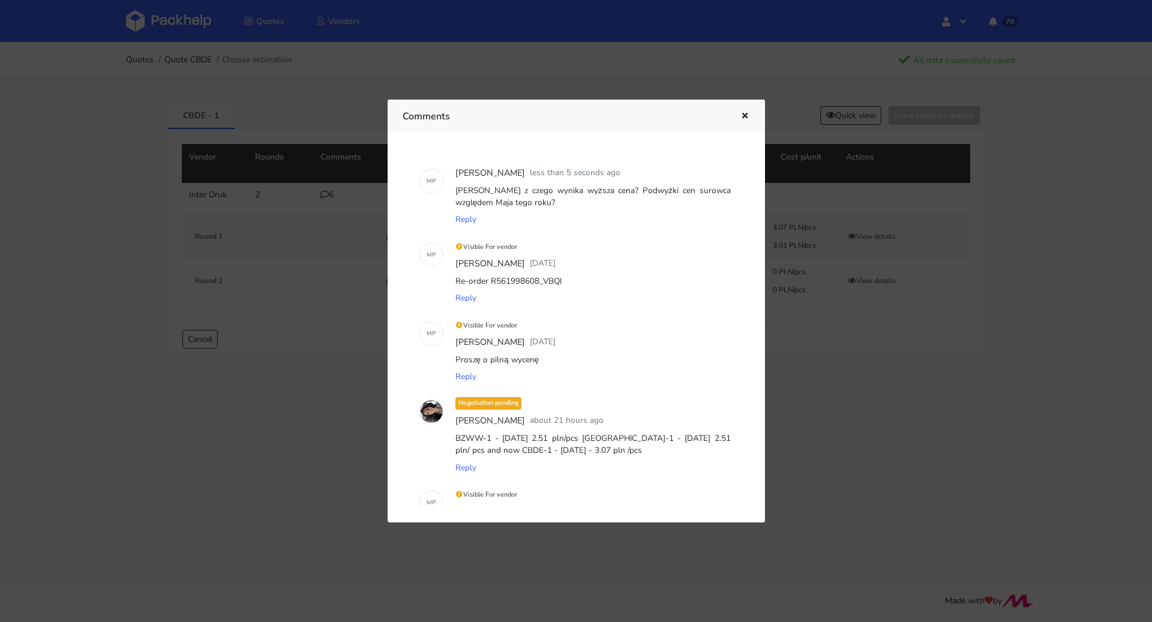
click at [745, 114] on icon "button" at bounding box center [744, 116] width 10 height 8
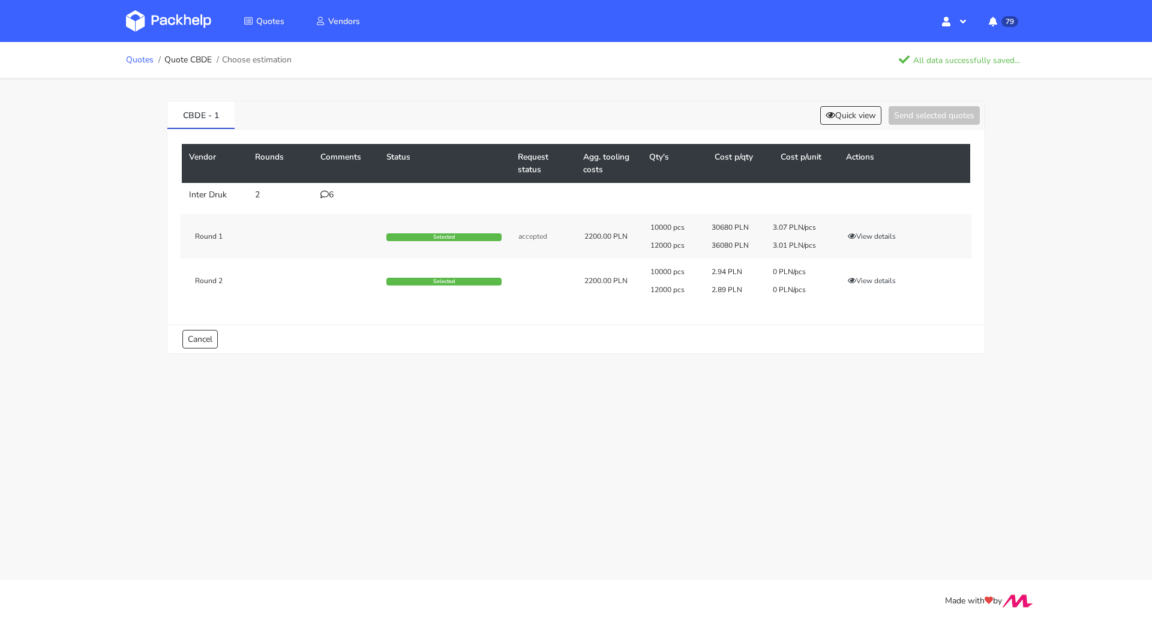
click at [139, 64] on link "Quotes" at bounding box center [140, 60] width 28 height 10
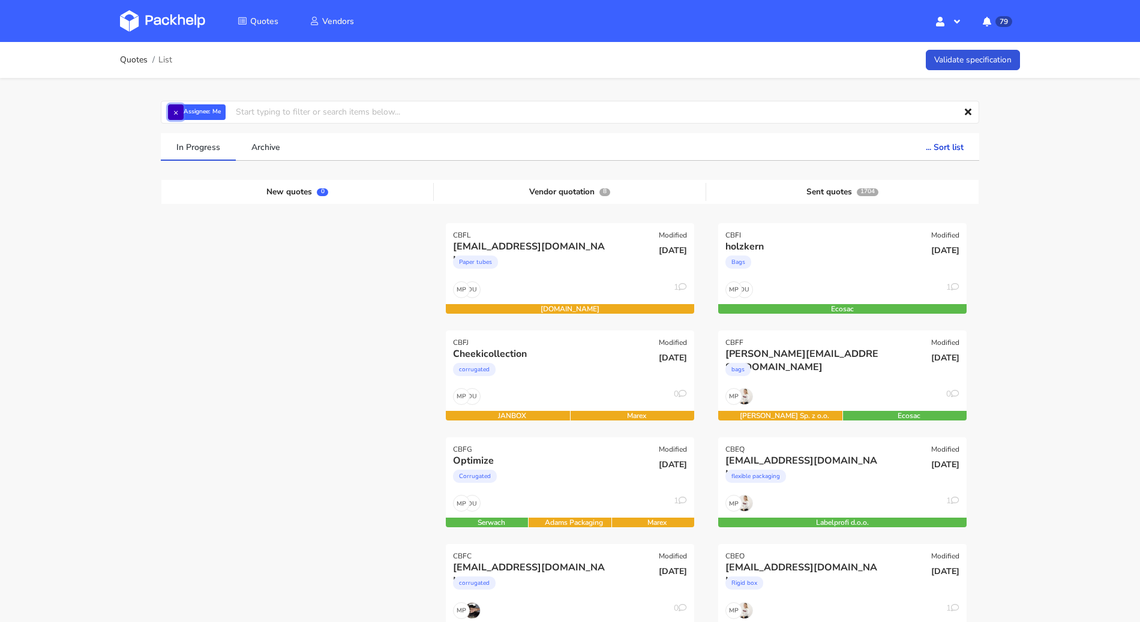
click at [178, 118] on button "×" at bounding box center [176, 112] width 16 height 16
click at [180, 117] on input "text" at bounding box center [570, 112] width 818 height 23
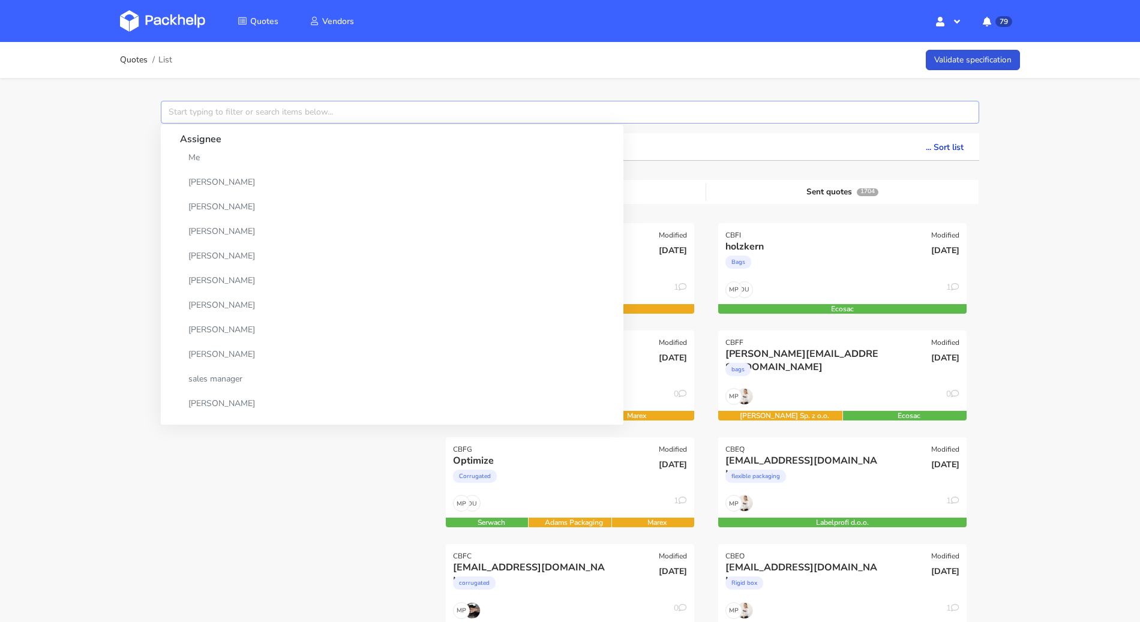
paste input "CBDE"
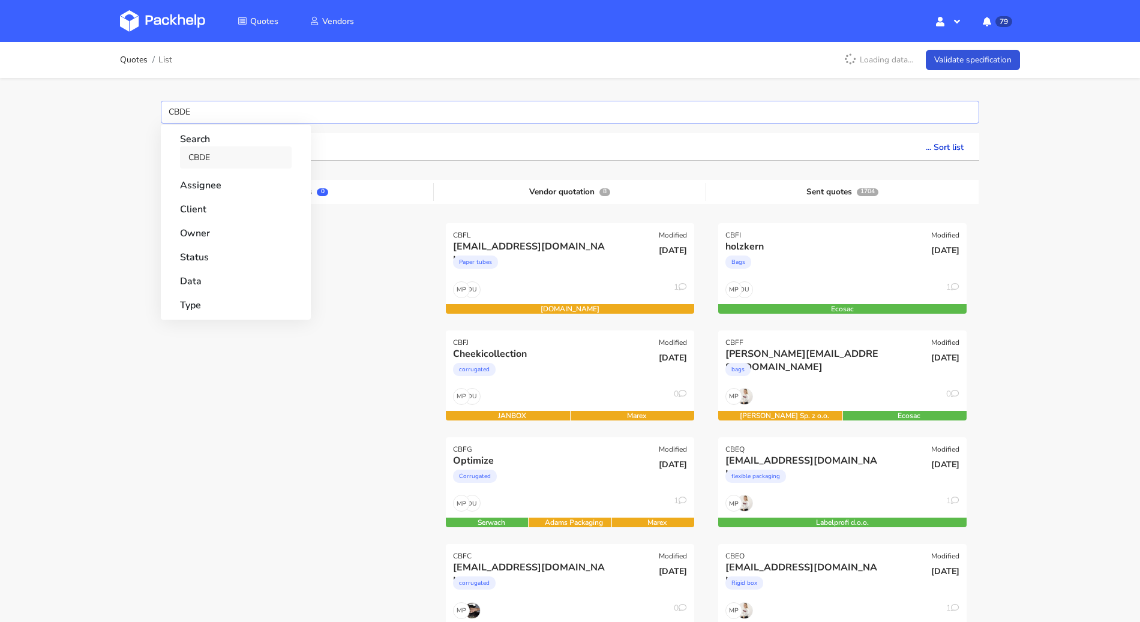
type input "CBDE"
click at [204, 151] on link "CBDE" at bounding box center [236, 157] width 112 height 22
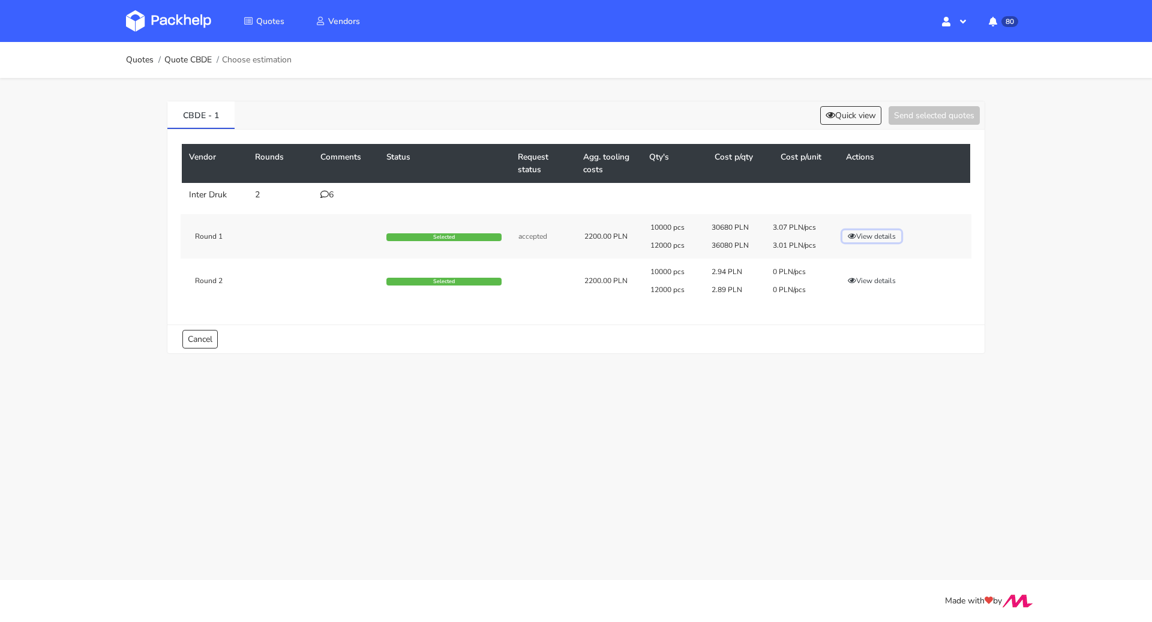
click at [864, 237] on button "View details" at bounding box center [871, 236] width 59 height 12
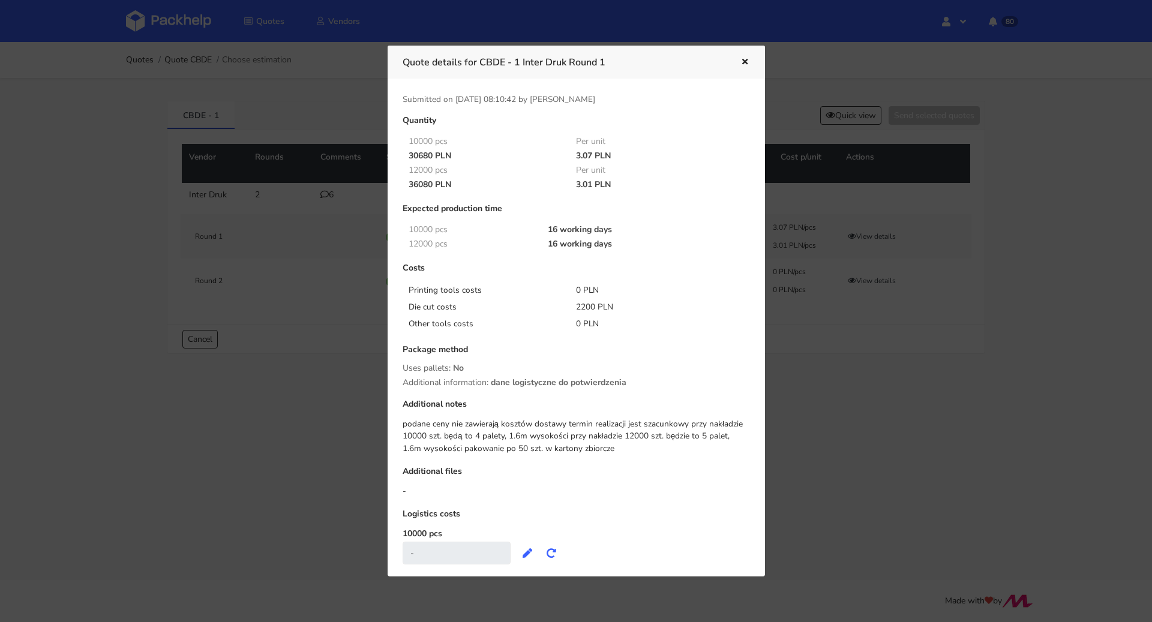
click at [840, 357] on div at bounding box center [576, 311] width 1152 height 622
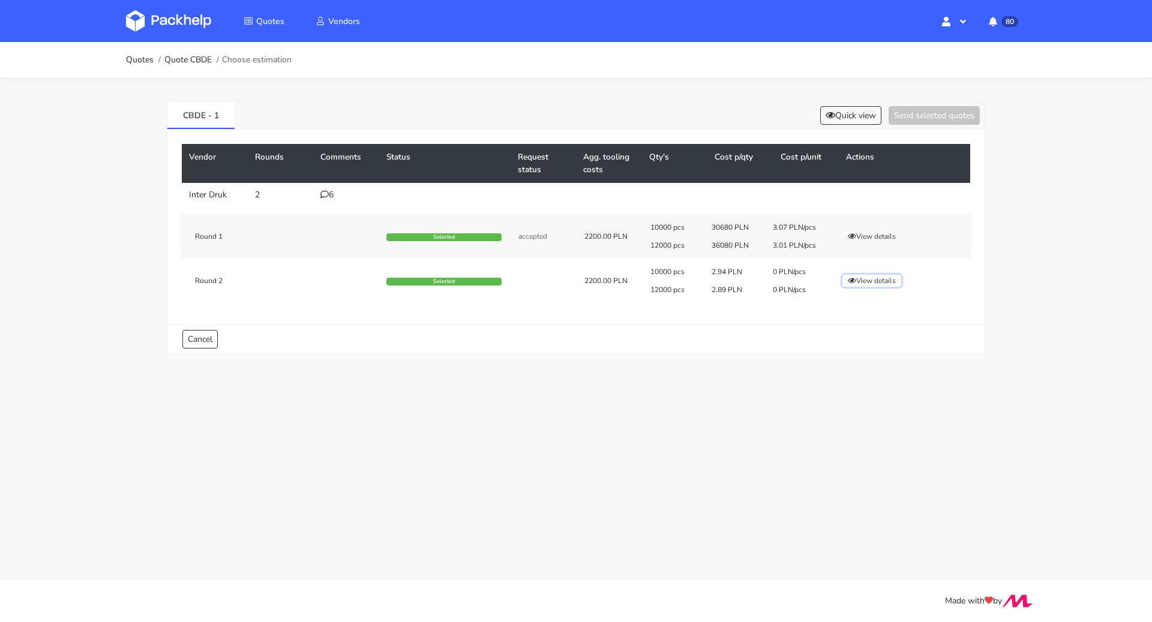
click at [883, 285] on button "View details" at bounding box center [871, 281] width 59 height 12
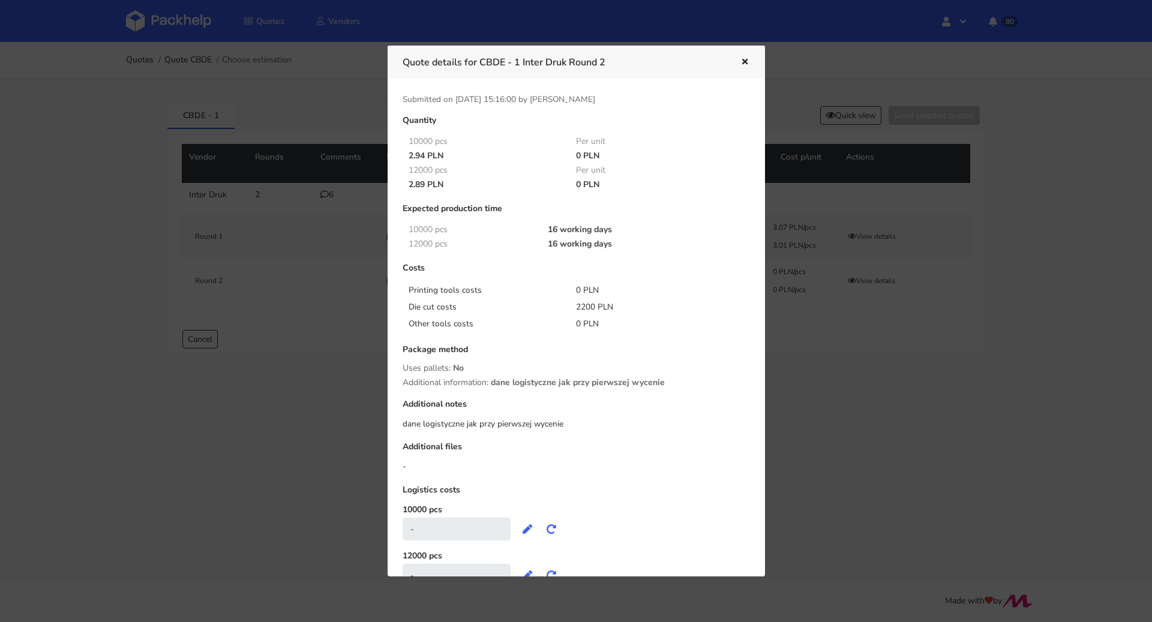
click at [878, 345] on div at bounding box center [576, 311] width 1152 height 622
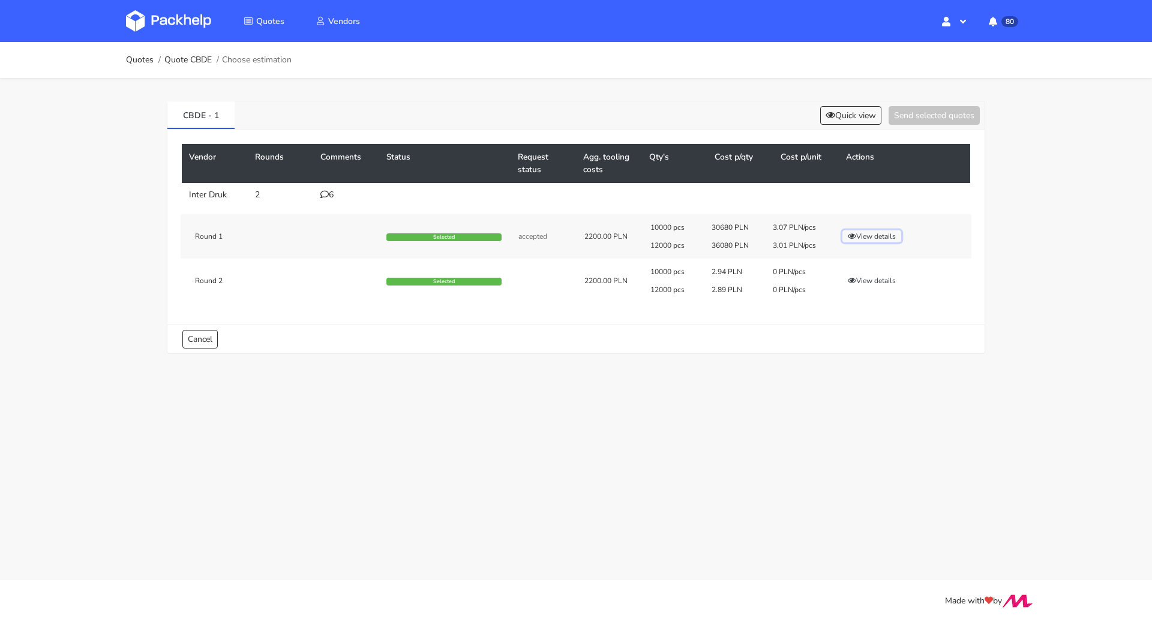
click at [879, 238] on button "View details" at bounding box center [871, 236] width 59 height 12
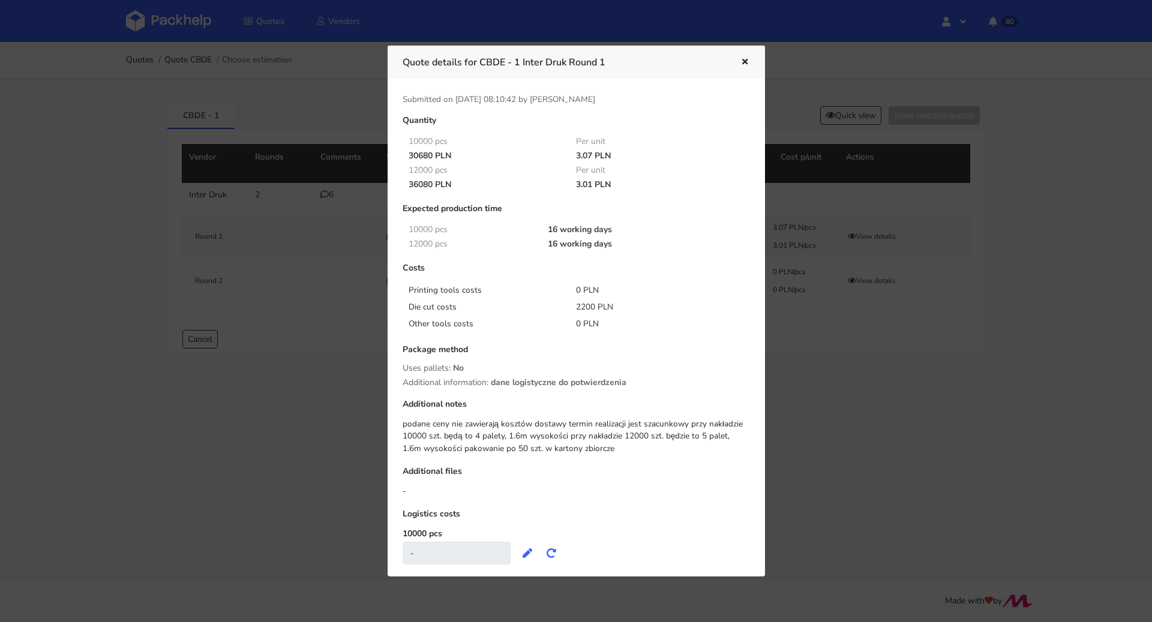
click at [829, 365] on div at bounding box center [576, 311] width 1152 height 622
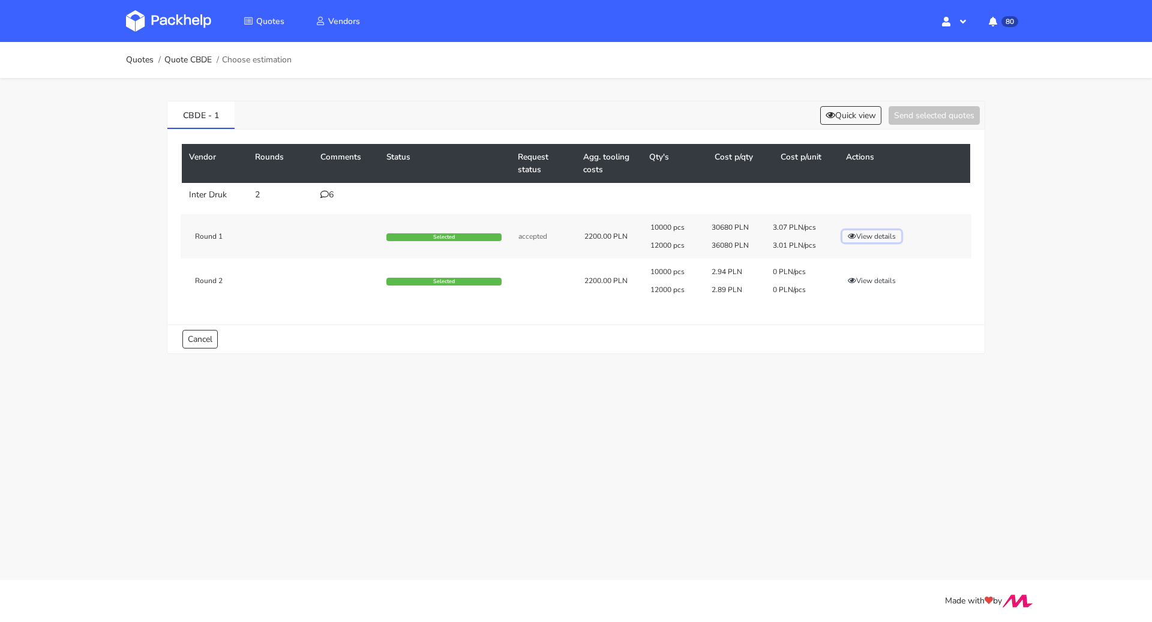
click at [864, 234] on button "View details" at bounding box center [871, 236] width 59 height 12
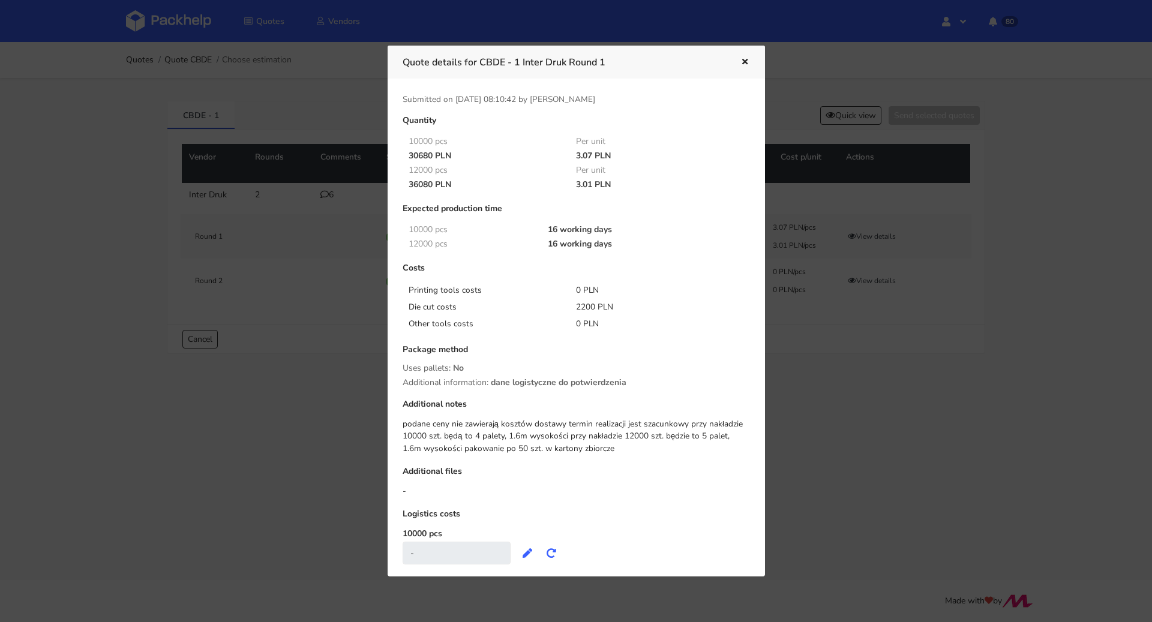
click at [770, 383] on div at bounding box center [576, 311] width 1152 height 622
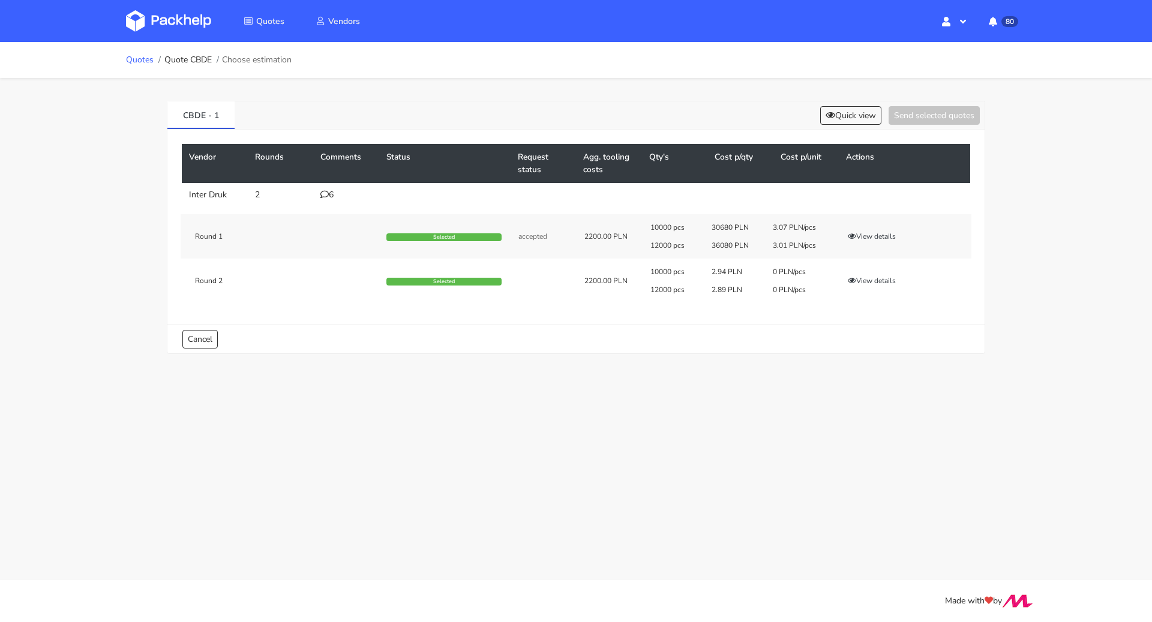
click at [132, 59] on link "Quotes" at bounding box center [140, 60] width 28 height 10
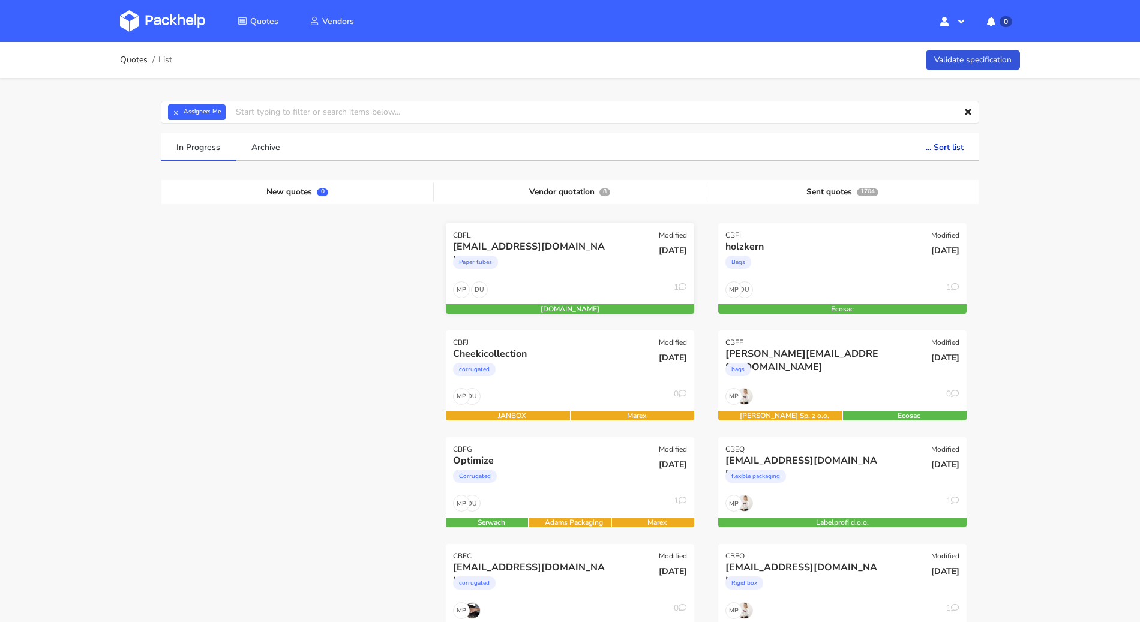
click at [573, 275] on div "Paper tubes" at bounding box center [532, 265] width 159 height 24
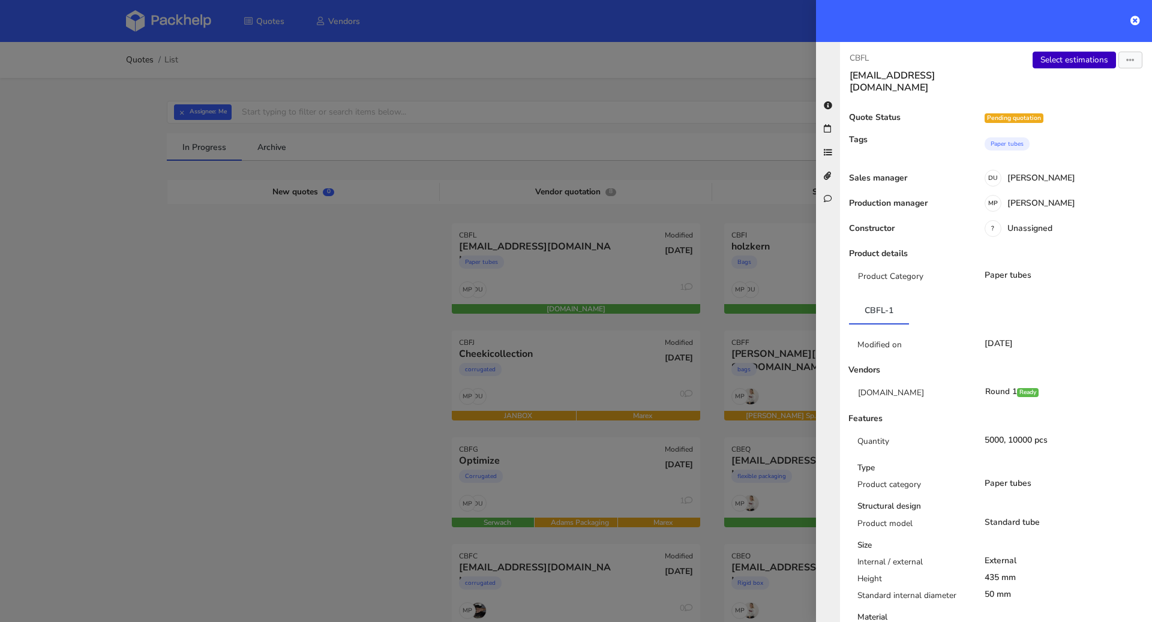
click at [1058, 59] on link "Select estimations" at bounding box center [1073, 60] width 83 height 17
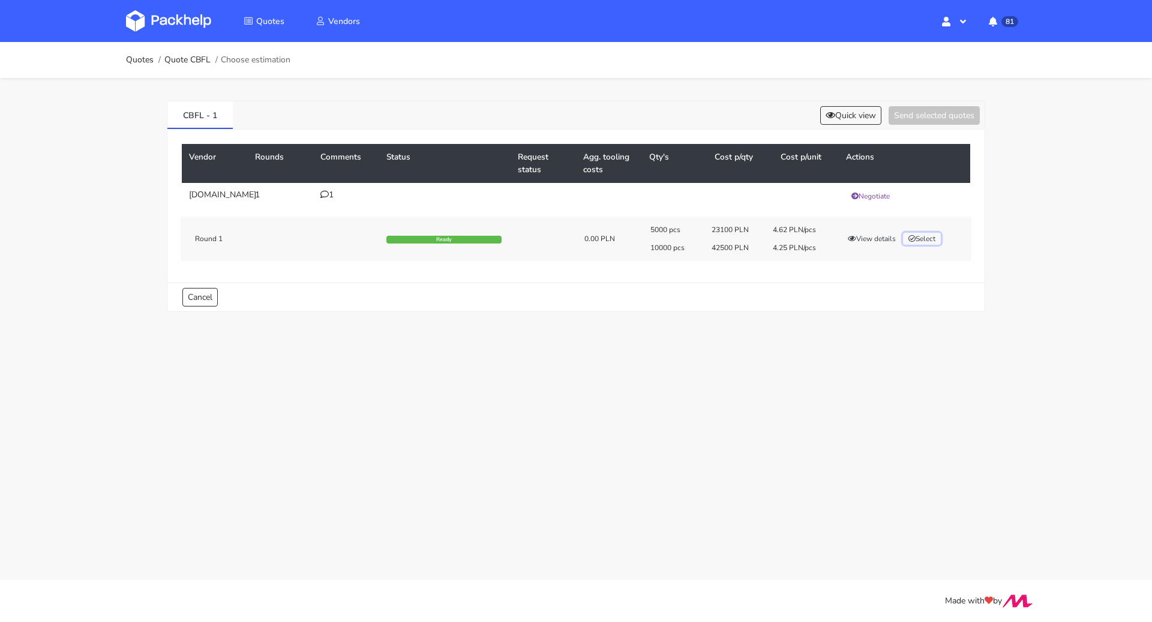
click at [921, 236] on button "Select" at bounding box center [922, 239] width 38 height 12
click at [933, 121] on button "Send selected quotes ( 1 )" at bounding box center [925, 115] width 108 height 19
click at [130, 56] on link "Quotes" at bounding box center [140, 60] width 28 height 10
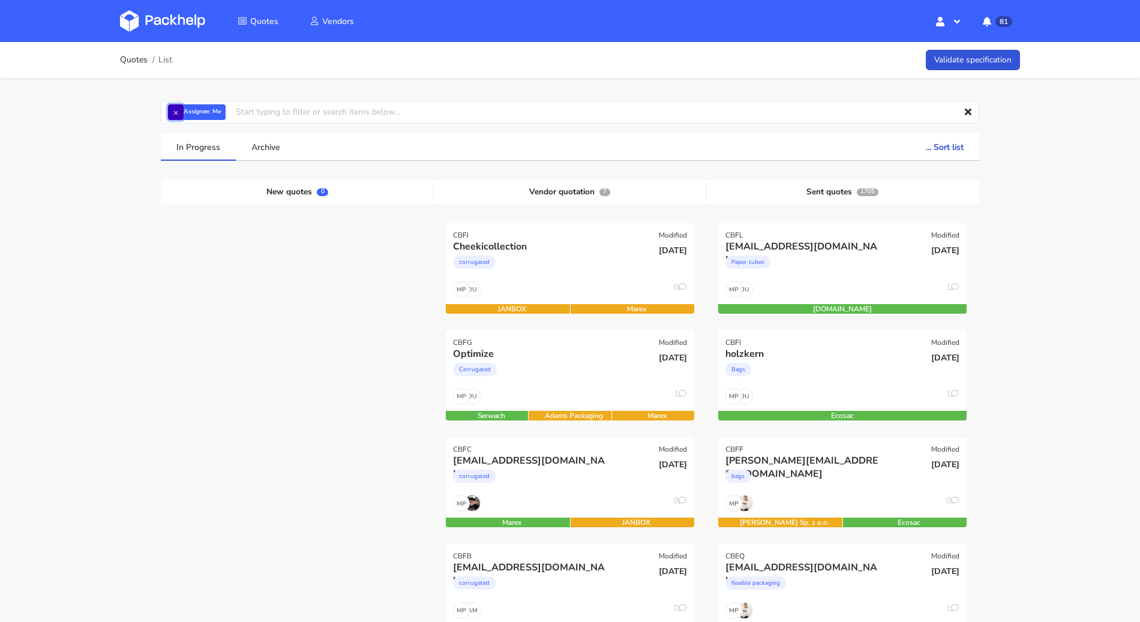
click at [173, 110] on button "×" at bounding box center [176, 112] width 16 height 16
click at [173, 110] on input "text" at bounding box center [570, 112] width 818 height 23
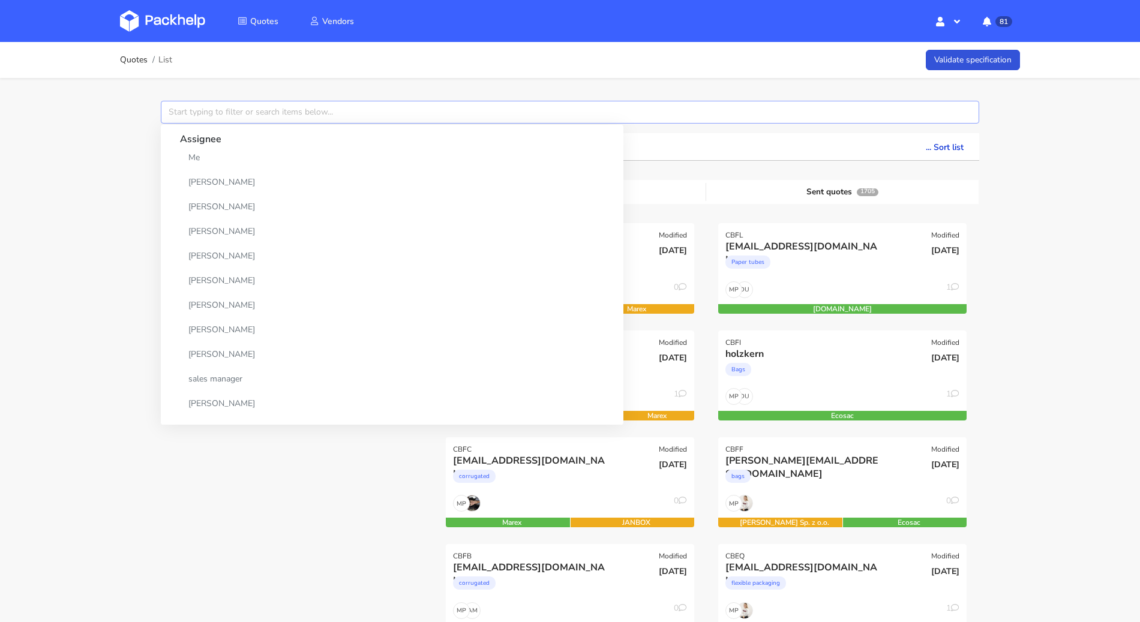
paste input "CAEN"
type input "CAEN"
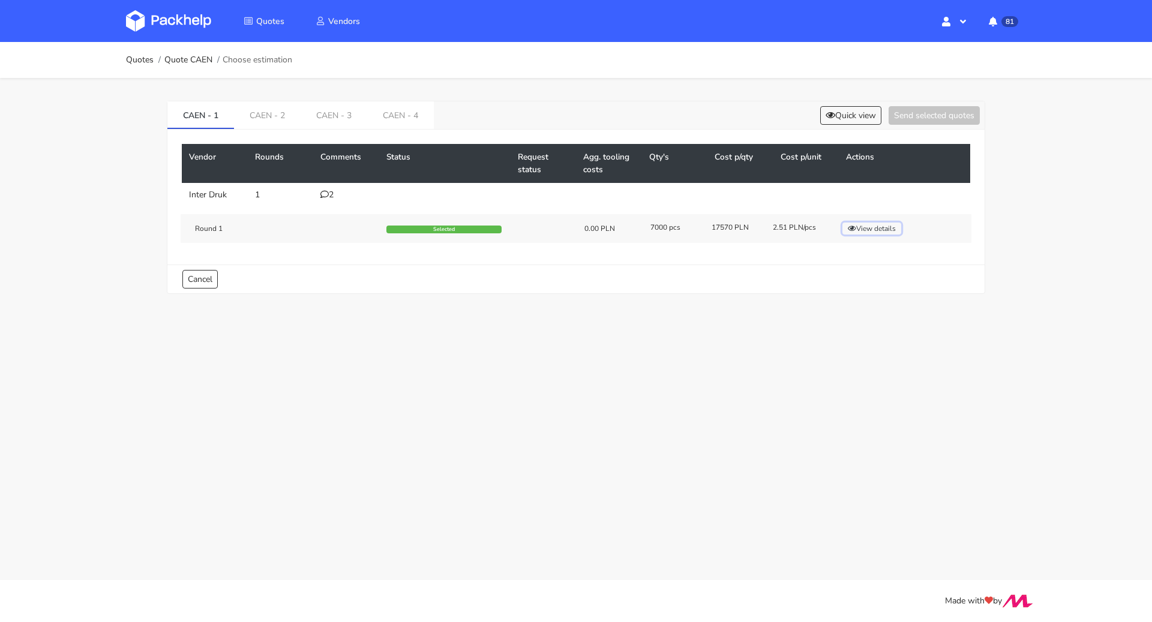
click at [890, 226] on button "View details" at bounding box center [871, 229] width 59 height 12
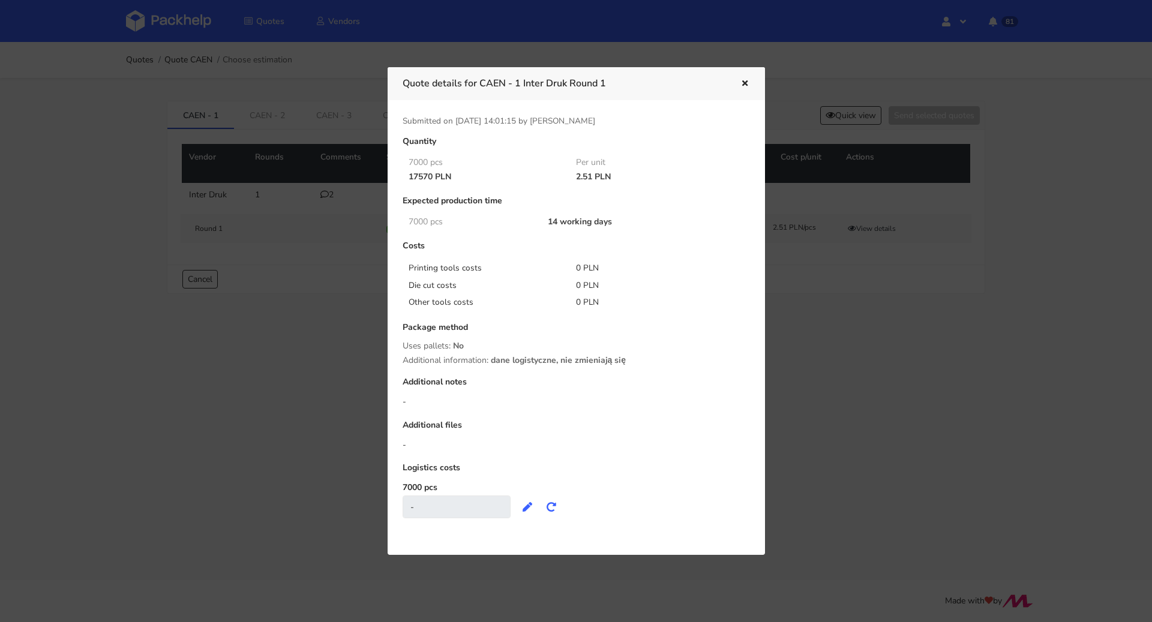
click at [298, 403] on div at bounding box center [576, 311] width 1152 height 622
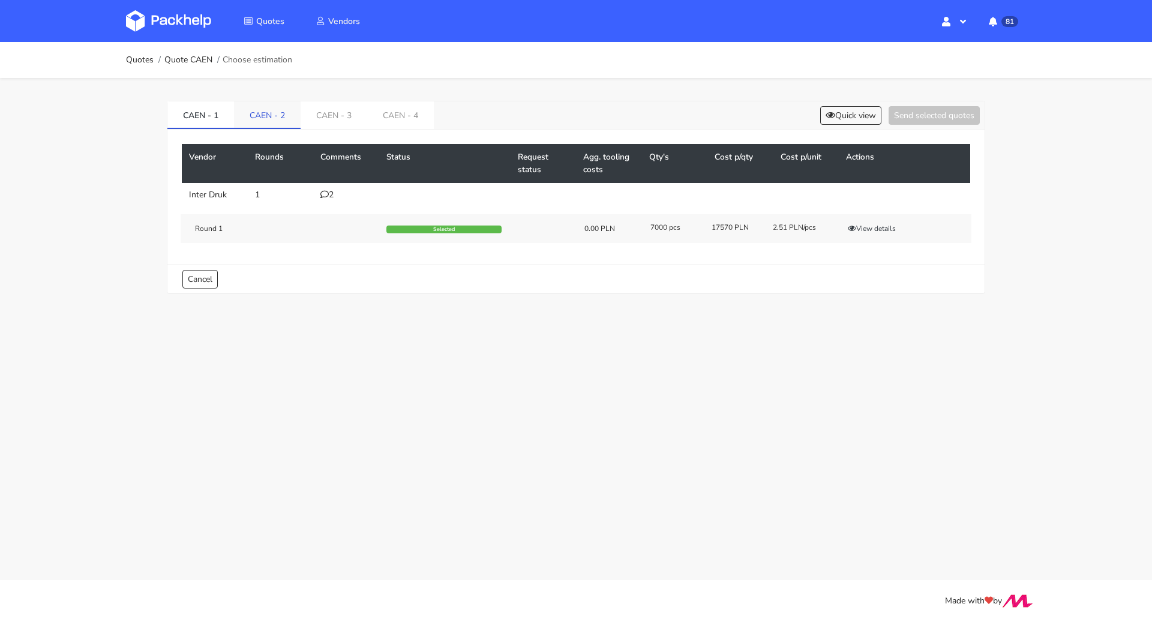
click at [285, 106] on link "CAEN - 2" at bounding box center [267, 114] width 67 height 26
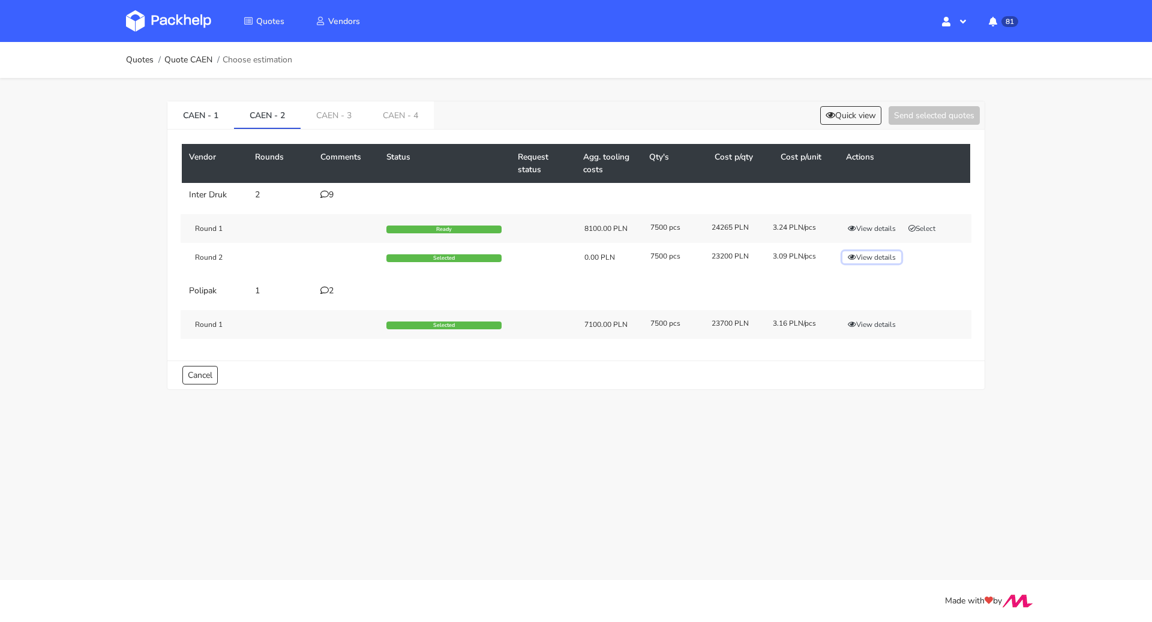
click at [876, 252] on button "View details" at bounding box center [871, 257] width 59 height 12
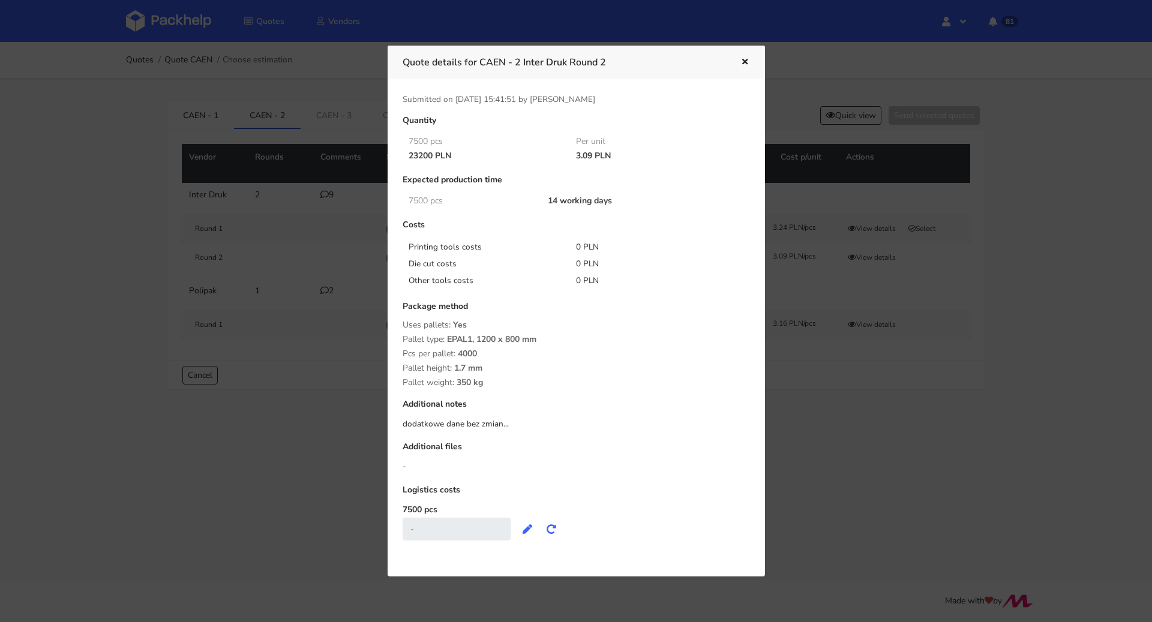
click at [746, 56] on button "button" at bounding box center [742, 63] width 13 height 16
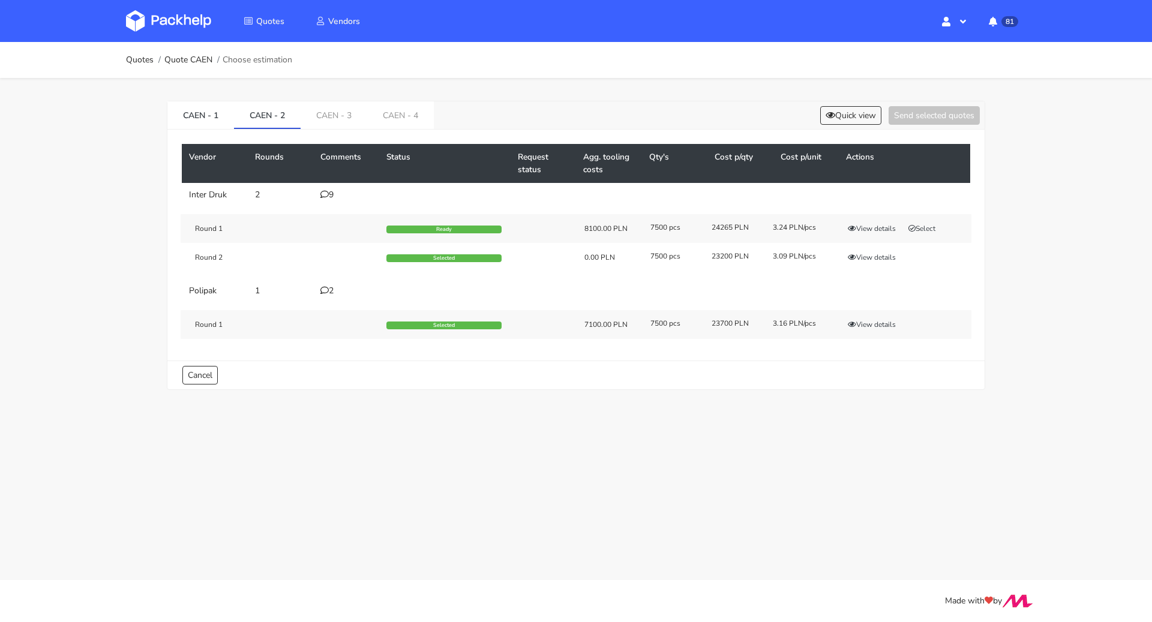
click at [117, 67] on div "Quotes Quote CAEN Choose estimation" at bounding box center [576, 60] width 960 height 36
click at [145, 62] on link "Quotes" at bounding box center [140, 60] width 28 height 10
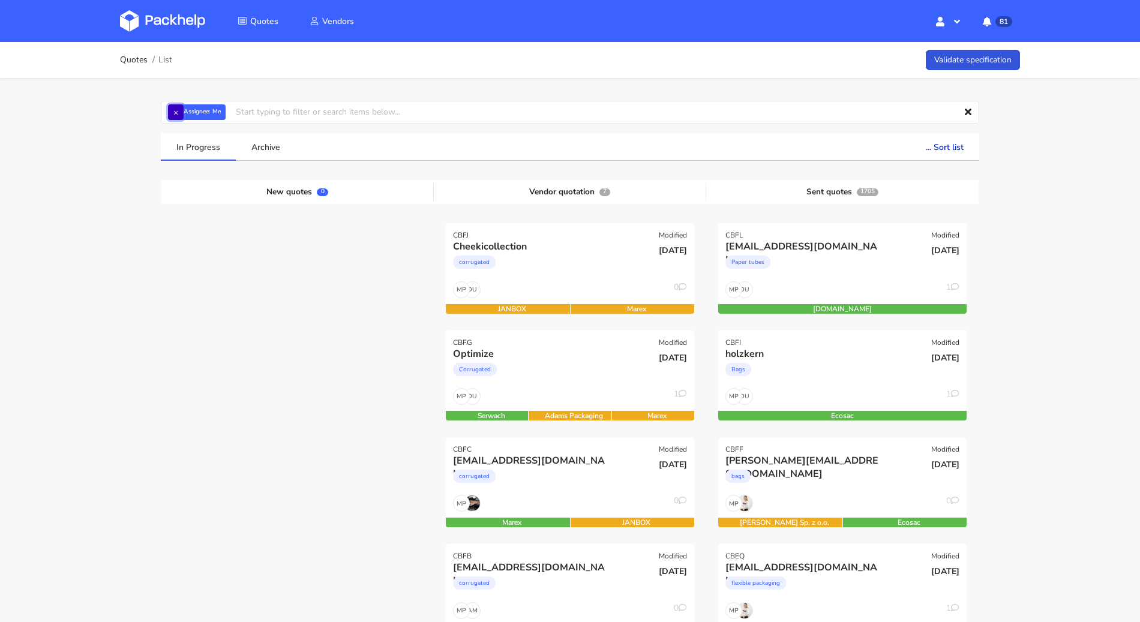
click at [182, 112] on button "×" at bounding box center [176, 112] width 16 height 16
click at [182, 112] on input "text" at bounding box center [570, 112] width 818 height 23
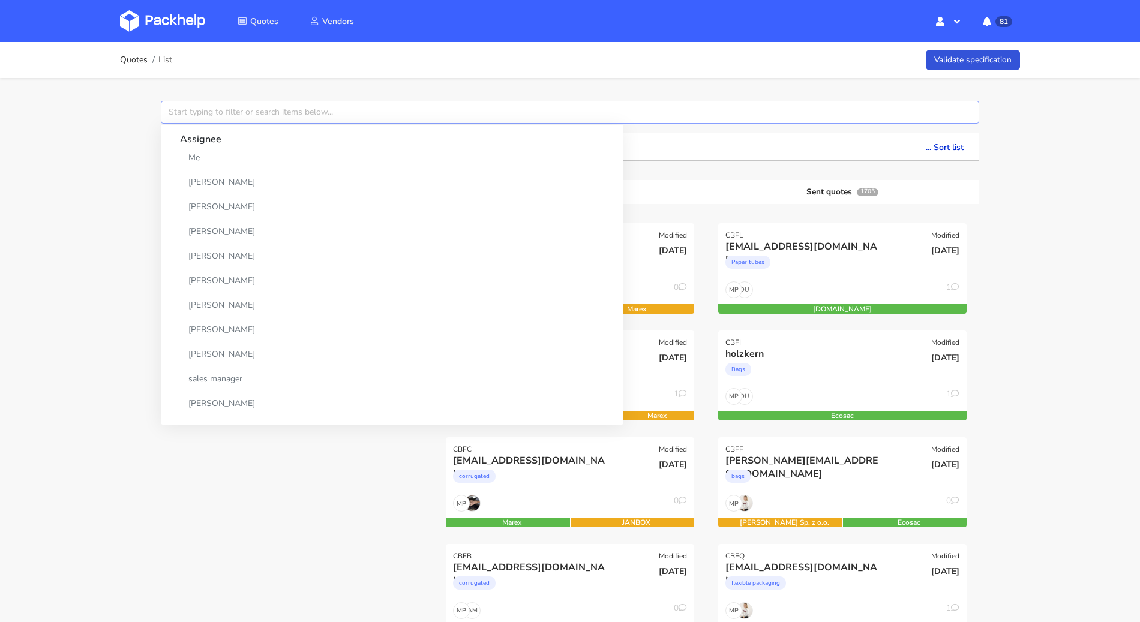
paste input "CAUS"
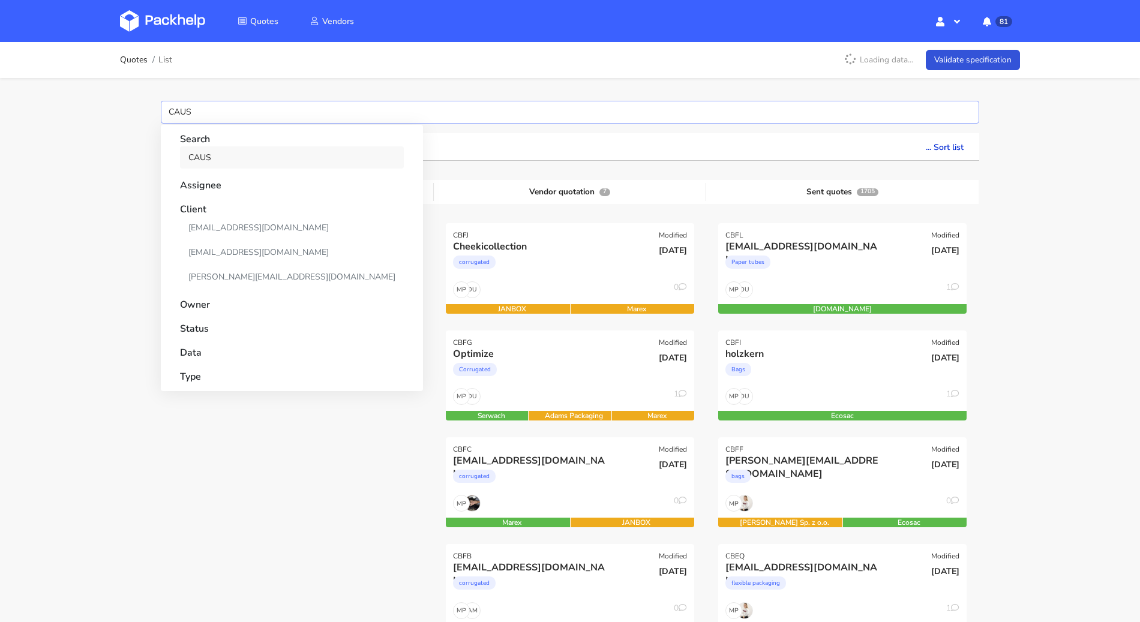
type input "CAUS"
click at [220, 162] on link "CAUS" at bounding box center [292, 157] width 224 height 22
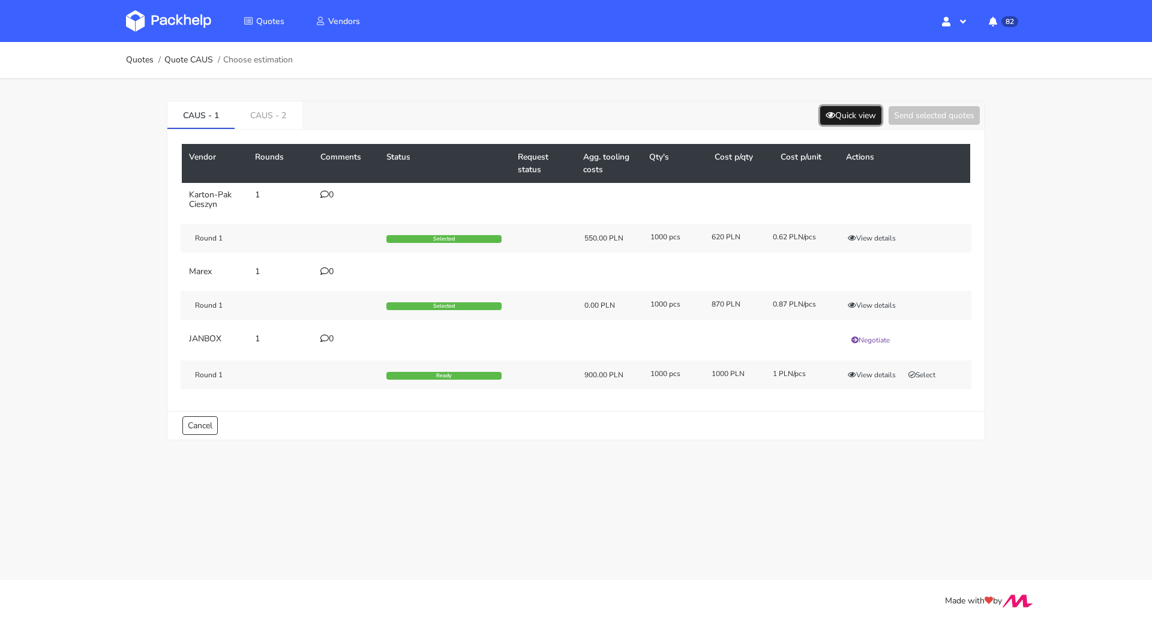
click at [861, 115] on button "Quick view" at bounding box center [850, 115] width 61 height 19
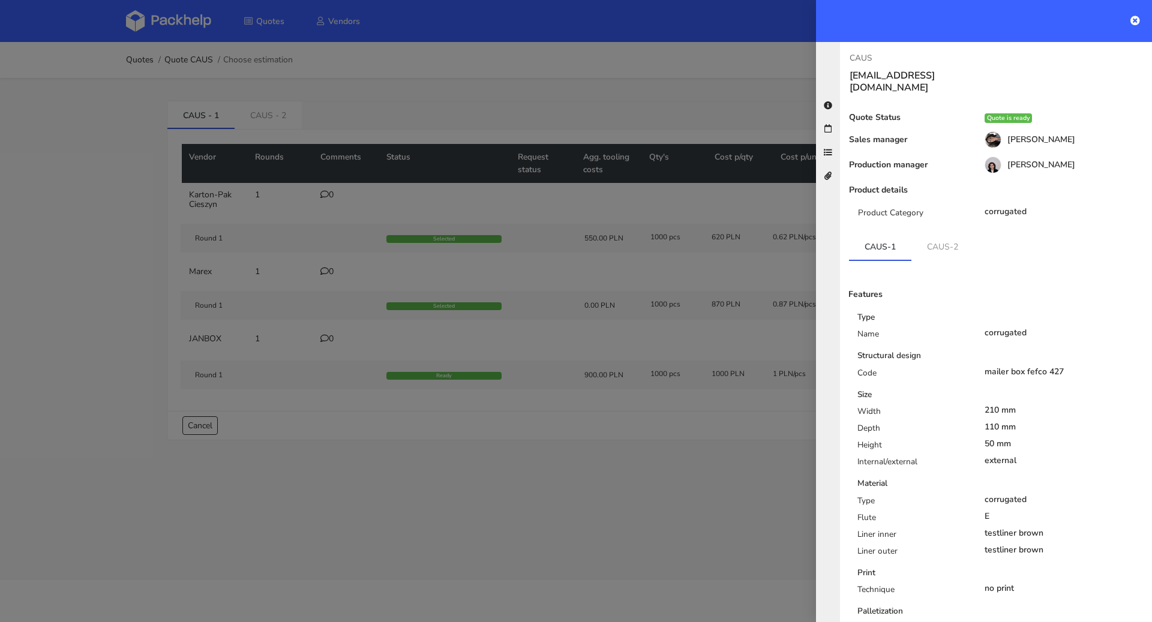
click at [564, 425] on div at bounding box center [576, 311] width 1152 height 622
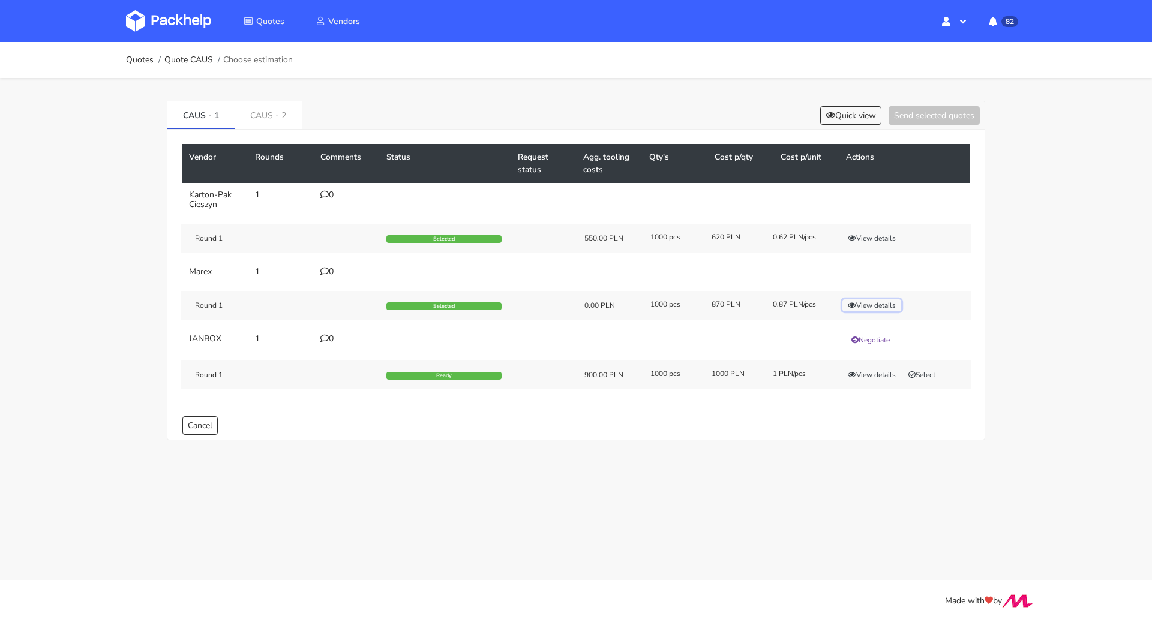
click at [877, 302] on button "View details" at bounding box center [871, 305] width 59 height 12
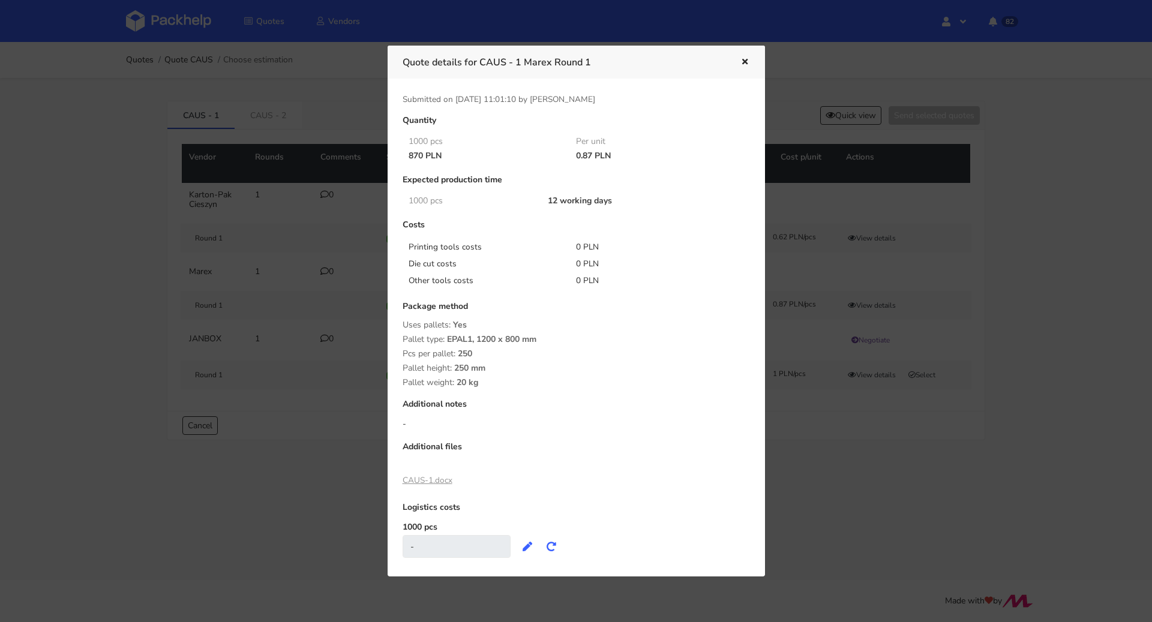
click at [823, 452] on div at bounding box center [576, 311] width 1152 height 622
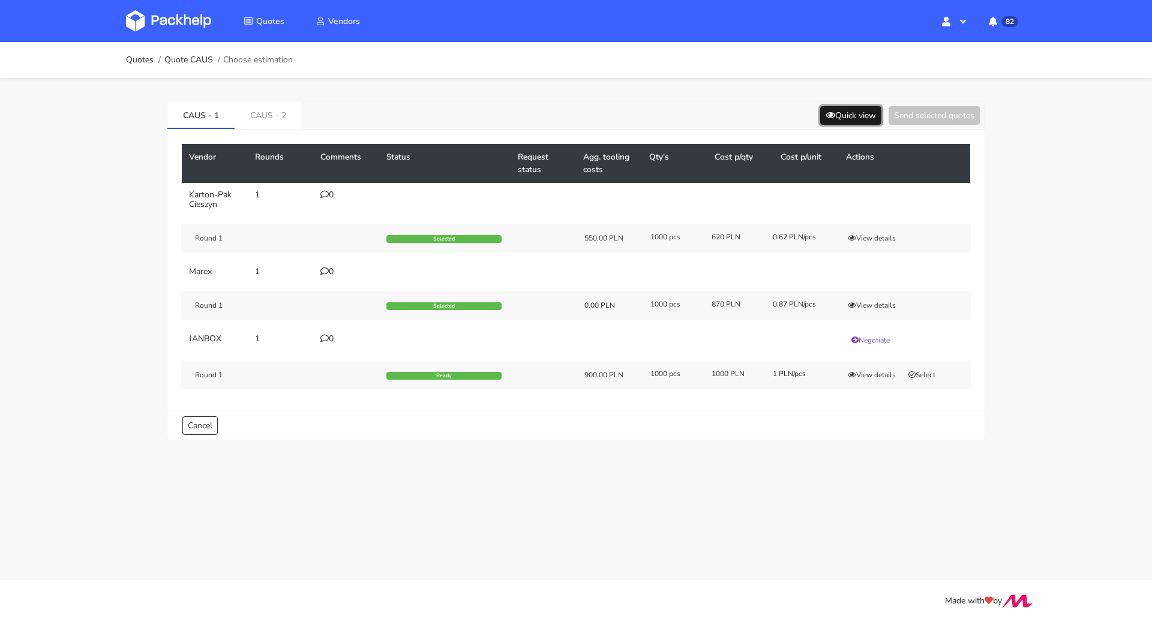
click at [848, 116] on button "Quick view" at bounding box center [850, 115] width 61 height 19
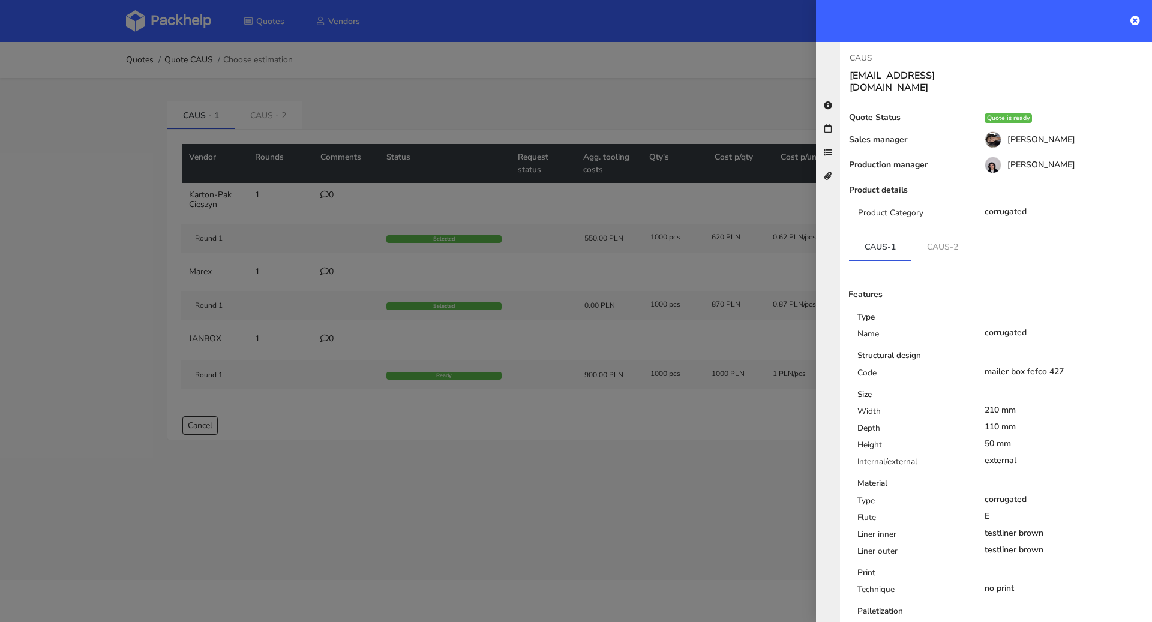
click at [663, 92] on div at bounding box center [576, 311] width 1152 height 622
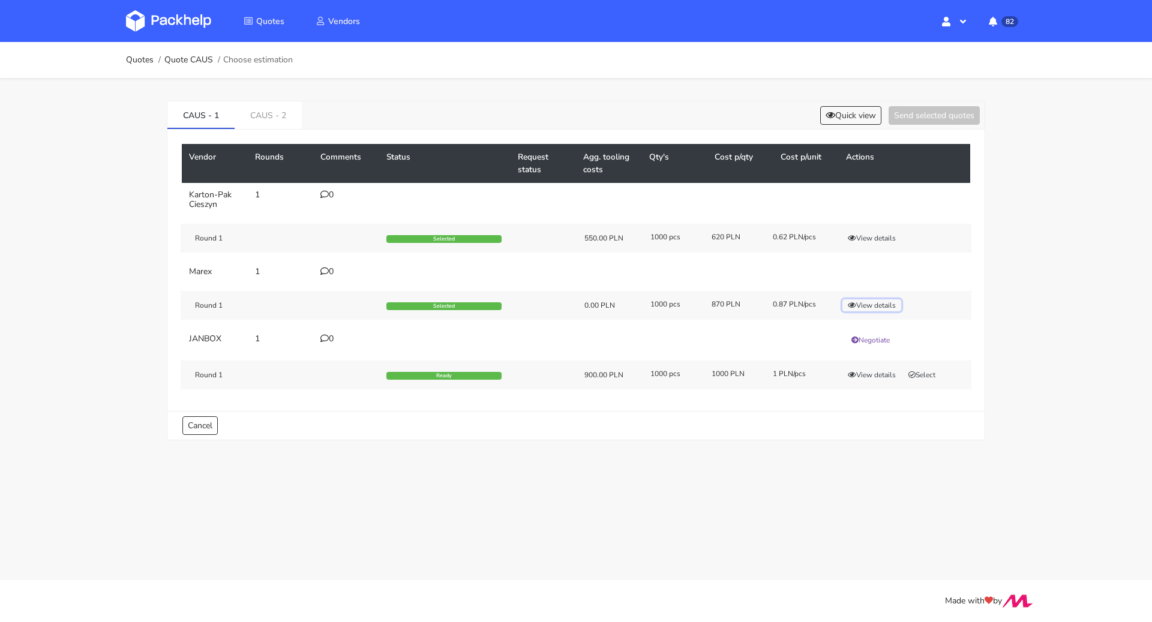
click at [856, 305] on button "View details" at bounding box center [871, 305] width 59 height 12
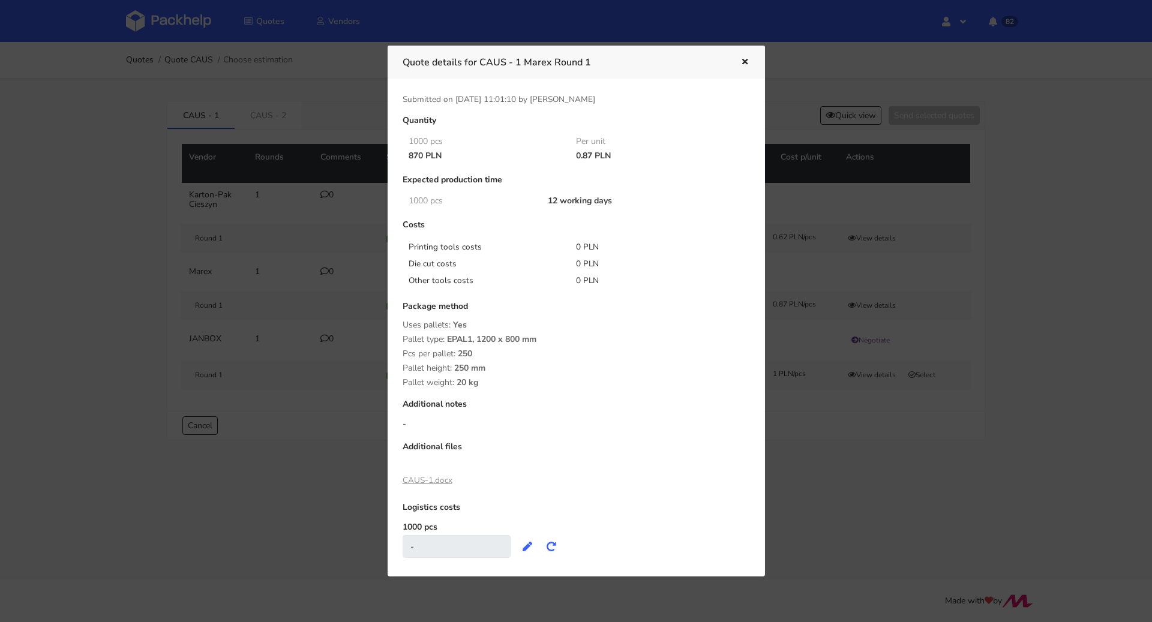
click at [742, 63] on icon "button" at bounding box center [744, 62] width 10 height 8
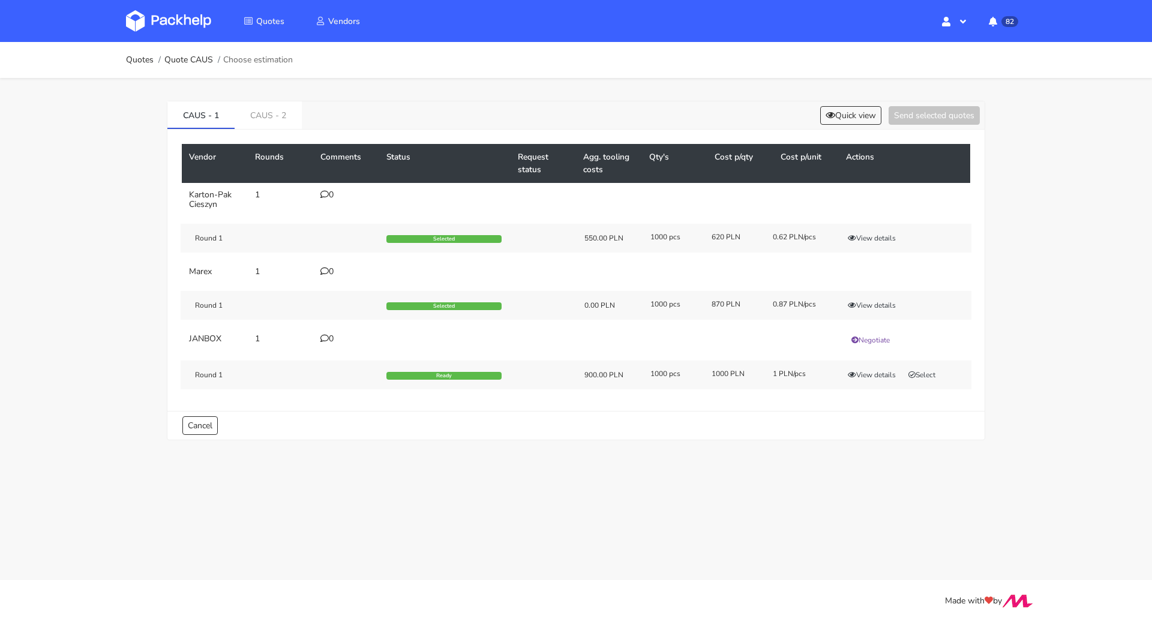
click at [324, 267] on icon at bounding box center [324, 271] width 8 height 8
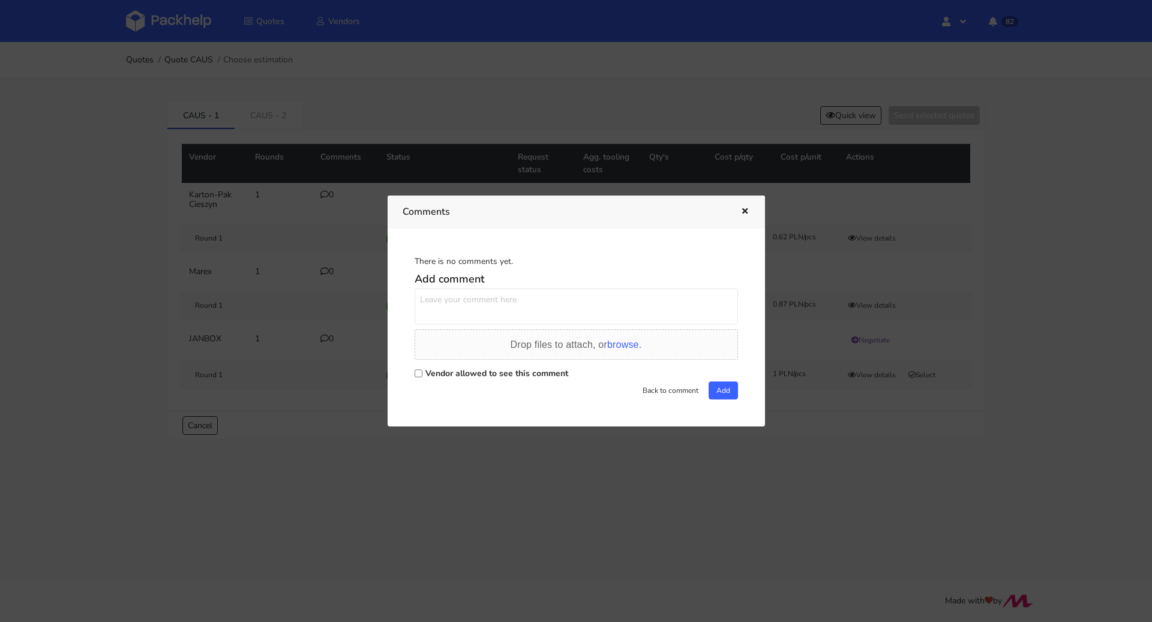
click at [458, 365] on div "Vendor allowed to see this comment" at bounding box center [575, 373] width 323 height 17
click at [457, 368] on label "Vendor allowed to see this comment" at bounding box center [496, 373] width 143 height 11
click at [422, 369] on input "Vendor allowed to see this comment" at bounding box center [418, 373] width 8 height 8
checkbox input "true"
click at [497, 310] on textarea at bounding box center [575, 306] width 323 height 36
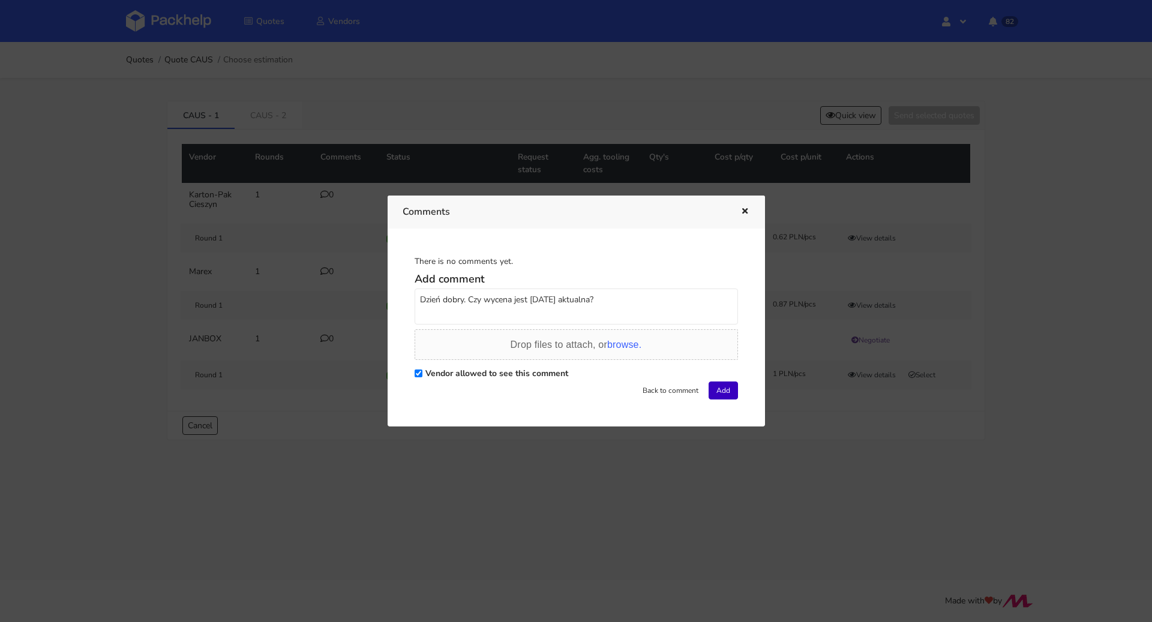
type textarea "Dzień dobry. Czy wycena jest [DATE] aktualna?"
click at [724, 384] on button "Add" at bounding box center [722, 390] width 29 height 18
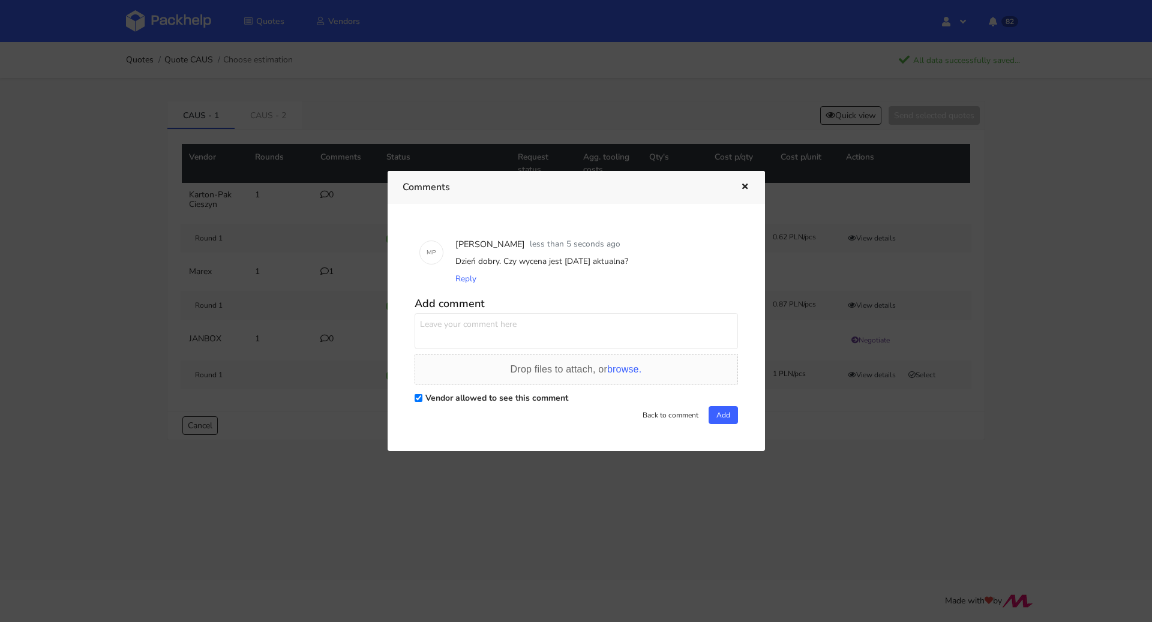
click at [743, 186] on icon "button" at bounding box center [744, 187] width 10 height 8
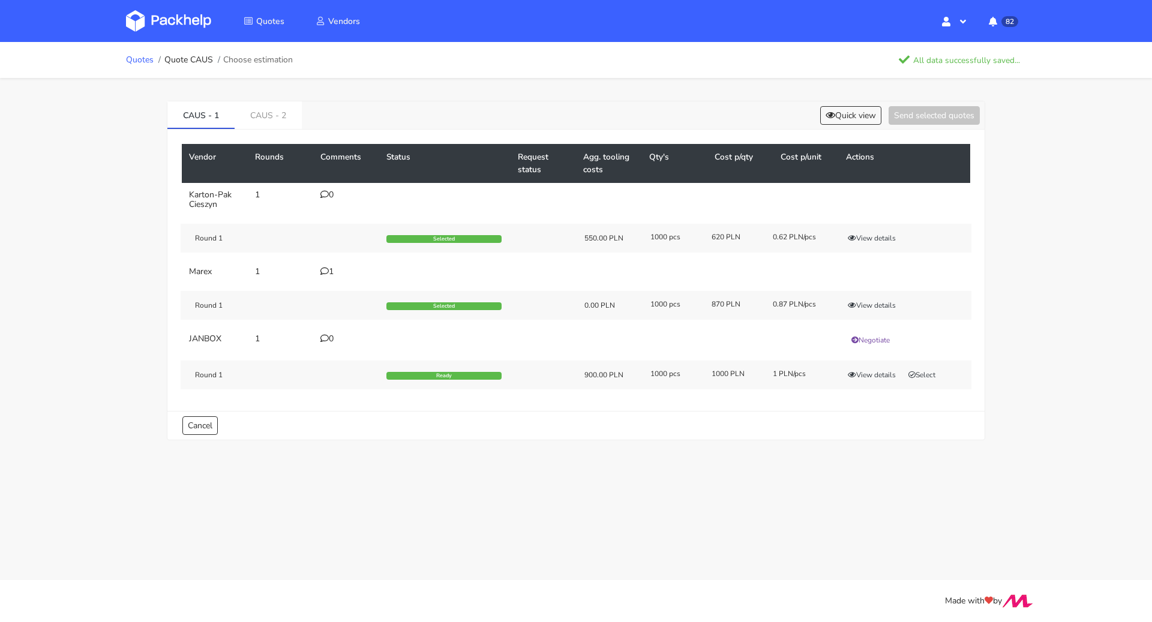
click at [137, 55] on link "Quotes" at bounding box center [140, 60] width 28 height 10
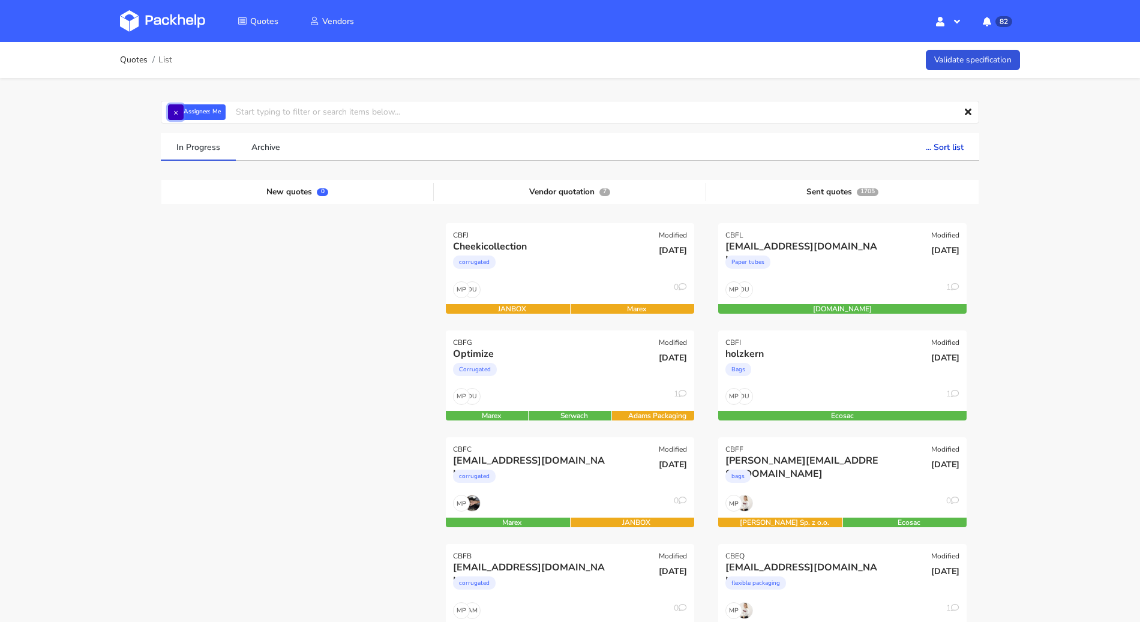
click at [175, 118] on button "×" at bounding box center [176, 112] width 16 height 16
click at [178, 115] on input "text" at bounding box center [570, 112] width 818 height 23
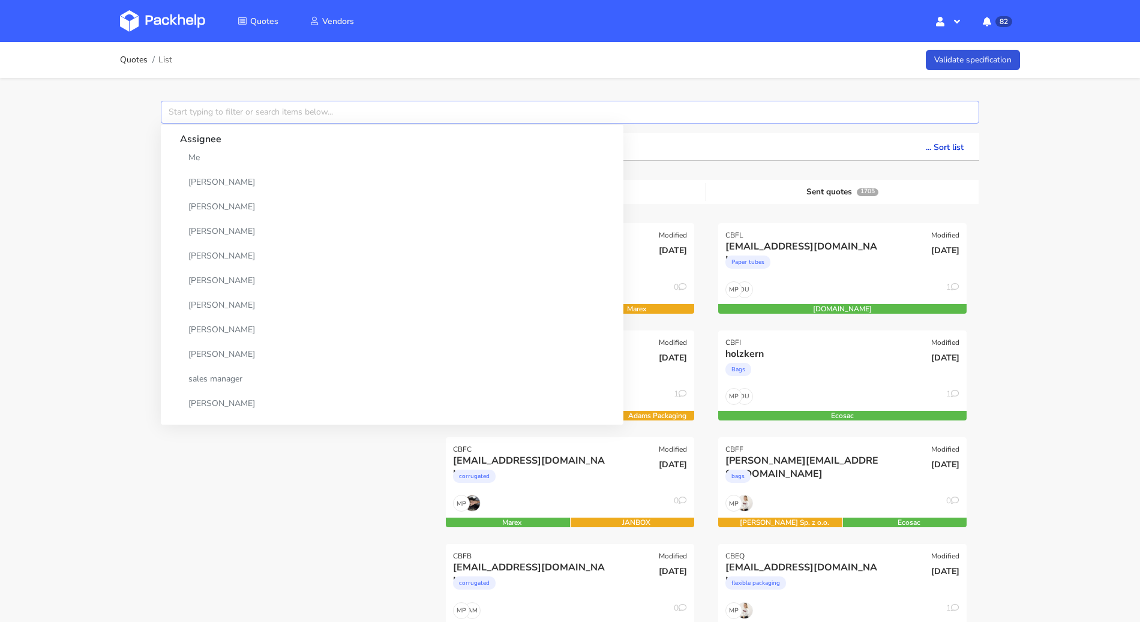
paste input "CBEQ"
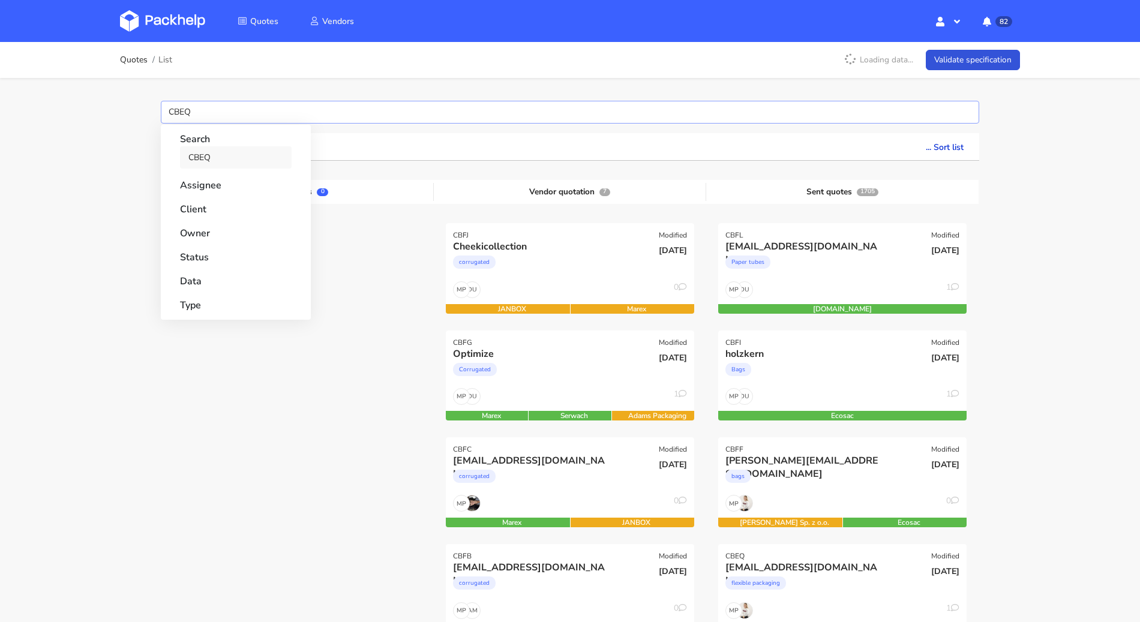
type input "CBEQ"
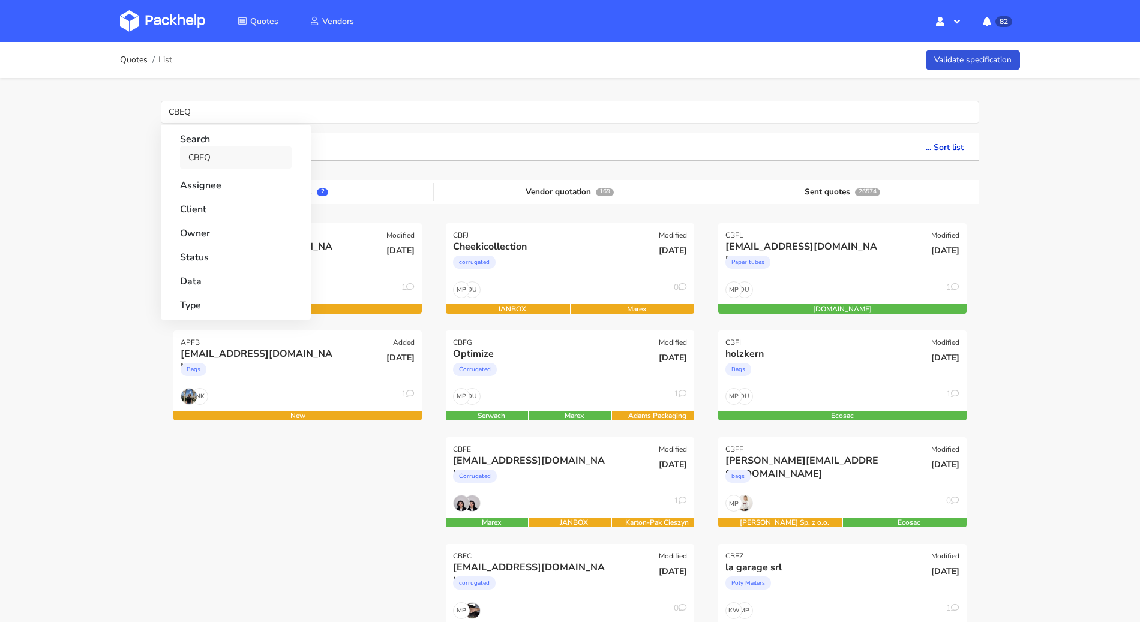
click at [214, 155] on link "CBEQ" at bounding box center [236, 157] width 112 height 22
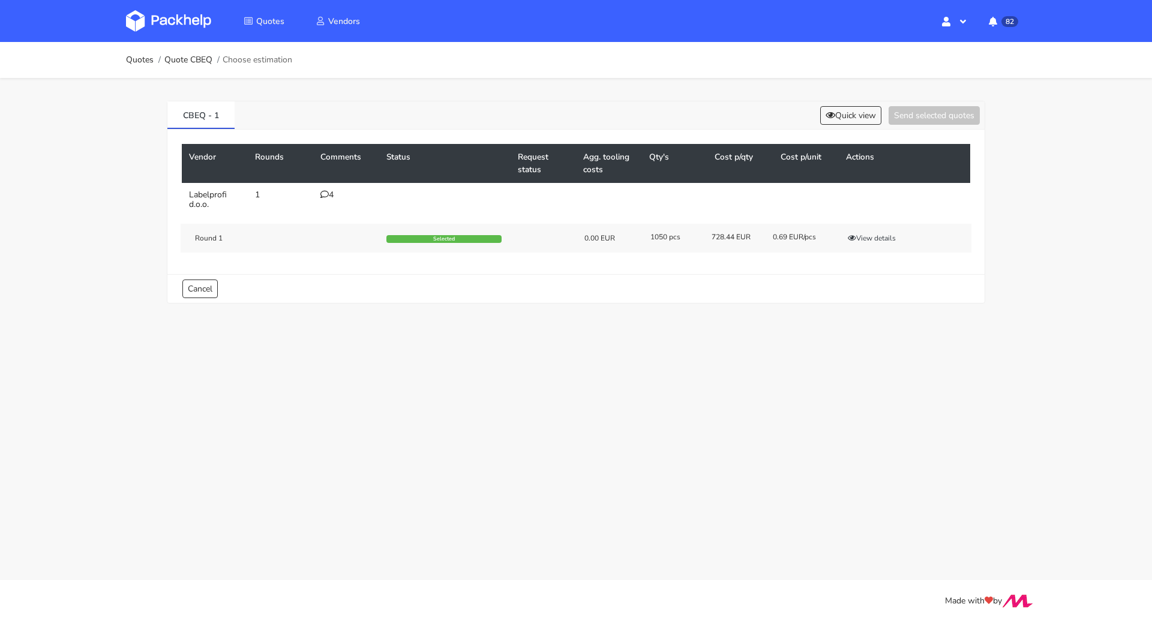
click at [330, 193] on div "4" at bounding box center [346, 195] width 52 height 10
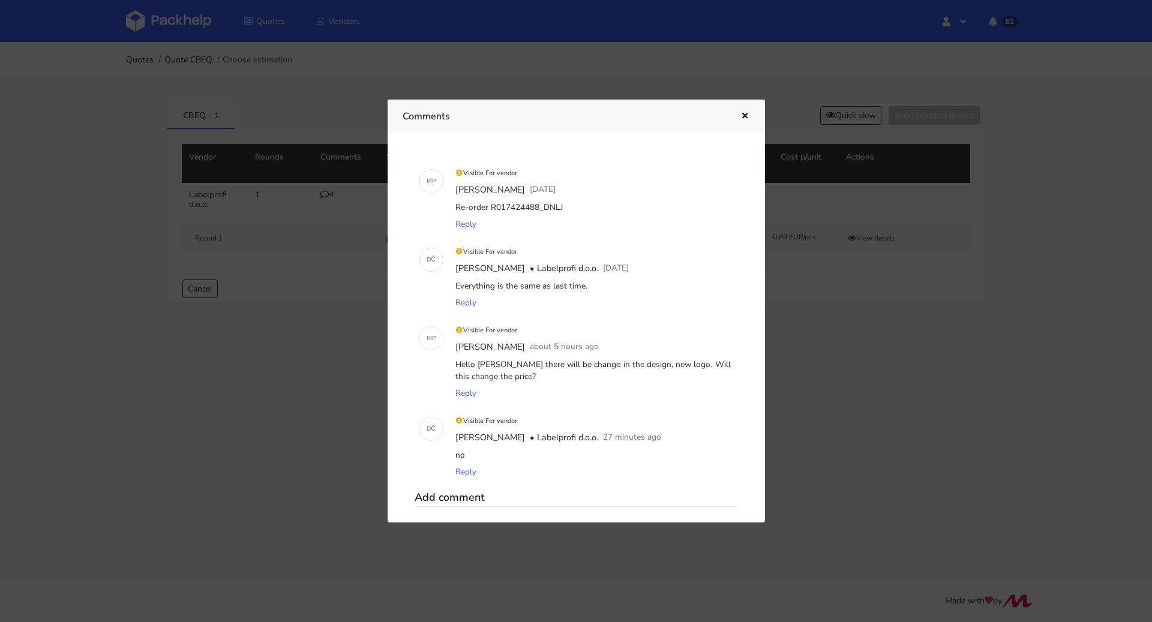
click at [744, 110] on button "button" at bounding box center [742, 117] width 13 height 16
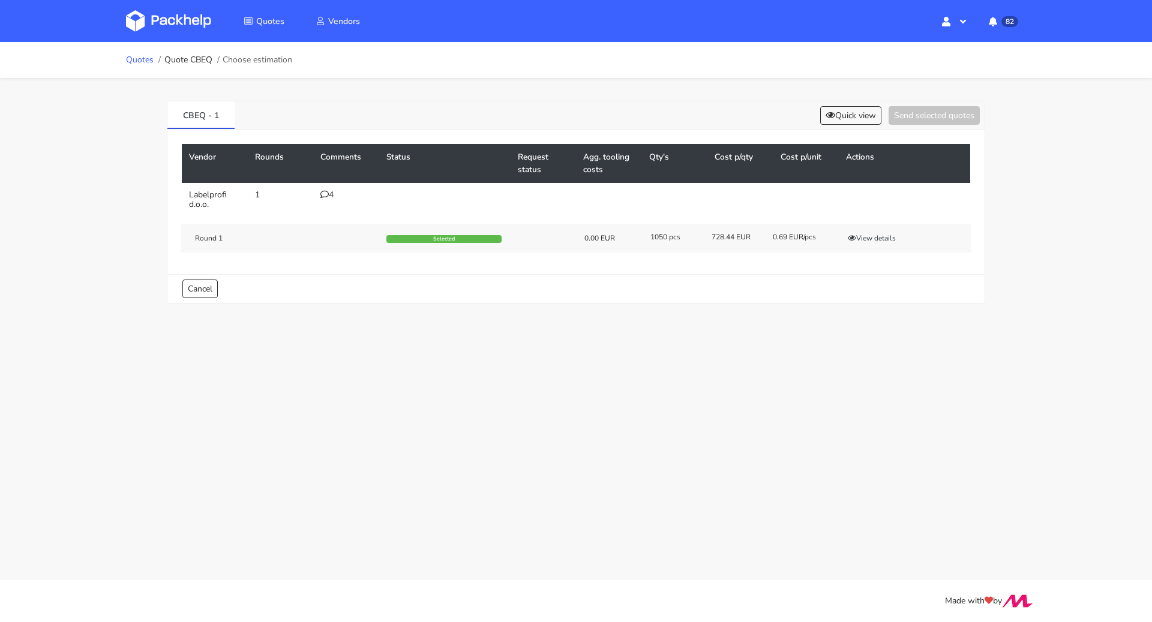
click at [139, 57] on link "Quotes" at bounding box center [140, 60] width 28 height 10
